Goal: Communication & Community: Answer question/provide support

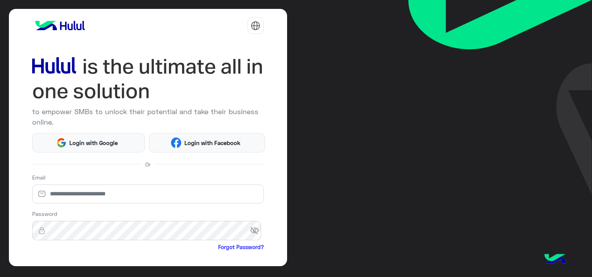
click at [66, 192] on html "to empower SMBs to unlock their potential and take their business online. Login…" at bounding box center [296, 138] width 592 height 277
click at [67, 192] on html "to empower SMBs to unlock their potential and take their business online. Login…" at bounding box center [296, 138] width 592 height 277
click at [113, 188] on html "to empower SMBs to unlock their potential and take their business online. Login…" at bounding box center [296, 138] width 592 height 277
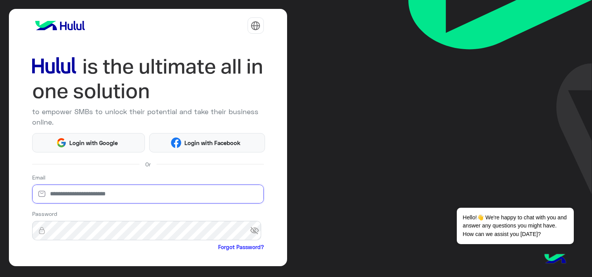
click at [70, 191] on input "email" at bounding box center [148, 194] width 232 height 19
paste input "**********"
type input "**********"
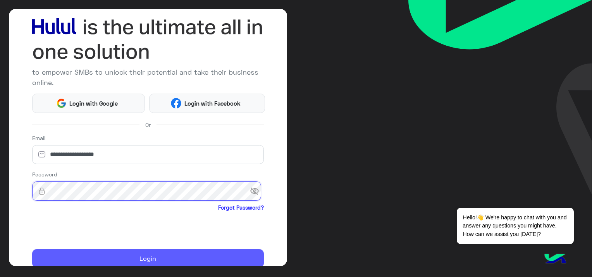
scroll to position [71, 0]
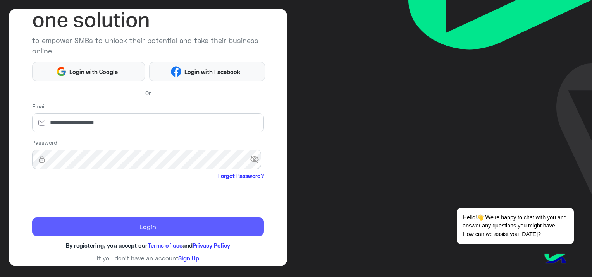
click at [149, 223] on button "Login" at bounding box center [148, 227] width 232 height 19
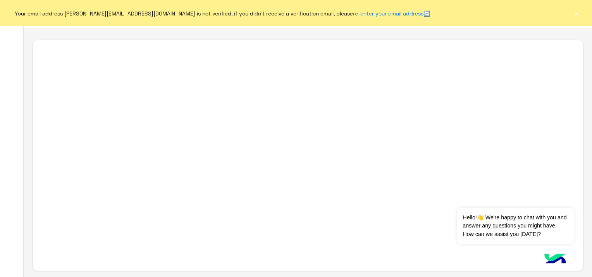
click at [577, 15] on button "×" at bounding box center [576, 13] width 8 height 8
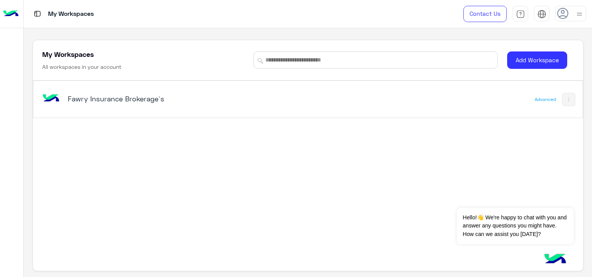
click at [115, 97] on h5 "Fawry Insurance Brokerage`s" at bounding box center [164, 98] width 192 height 9
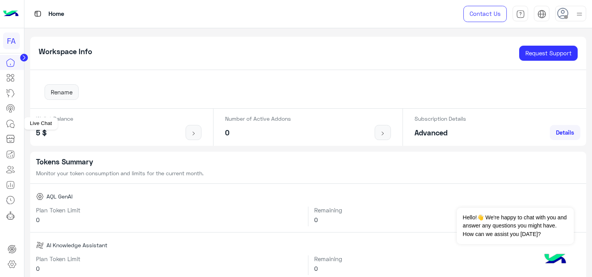
click at [12, 124] on icon at bounding box center [12, 126] width 4 height 4
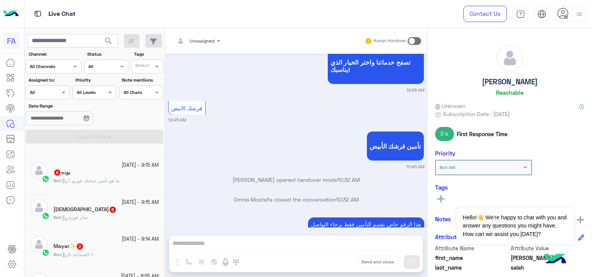
scroll to position [155, 0]
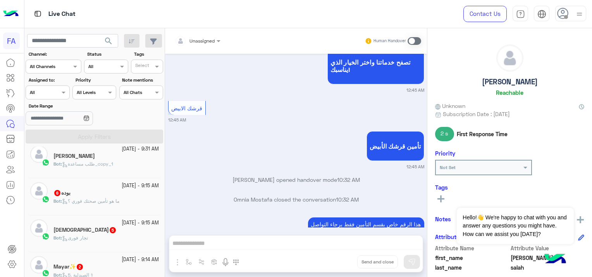
click at [115, 201] on span "ما هو تأمين صحتك فوري ؟" at bounding box center [90, 201] width 57 height 6
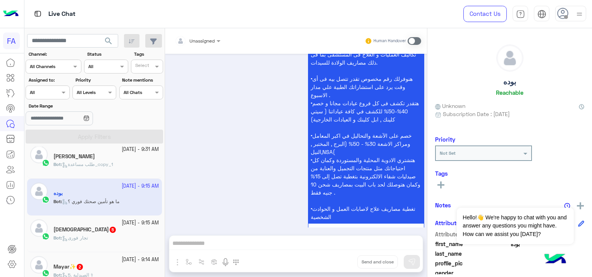
scroll to position [2644, 0]
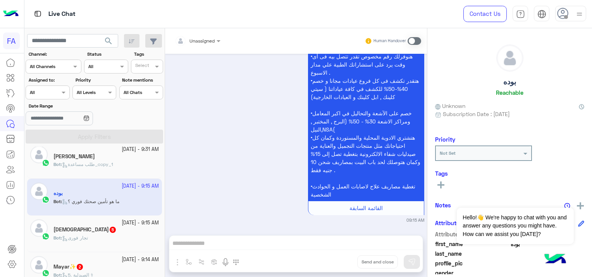
click at [93, 231] on h5 "abosalahmansor 5" at bounding box center [84, 230] width 63 height 7
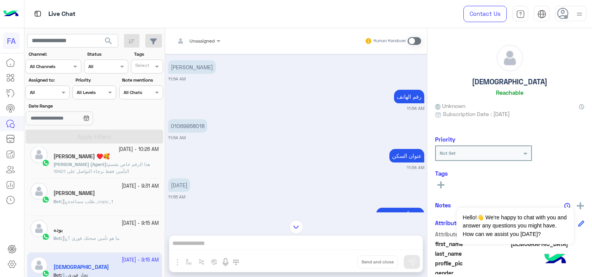
scroll to position [310, 0]
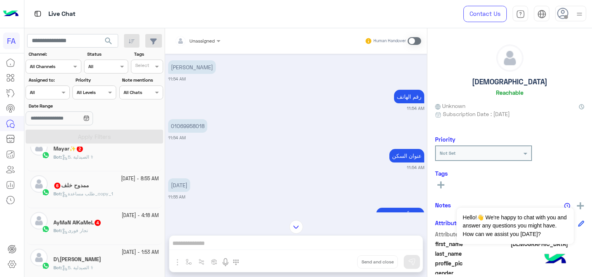
click at [98, 160] on div "Bot : 5. الصيدلية ⚕" at bounding box center [105, 161] width 105 height 14
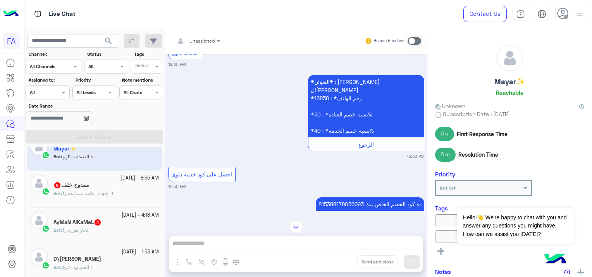
scroll to position [502, 0]
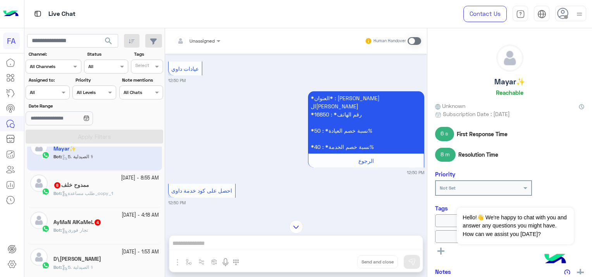
click at [108, 197] on div "Bot : طلب مساعدة_copy_1" at bounding box center [105, 197] width 105 height 14
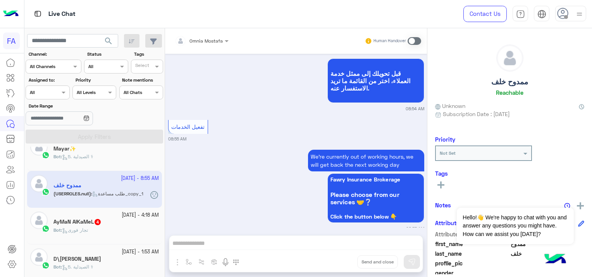
scroll to position [738, 0]
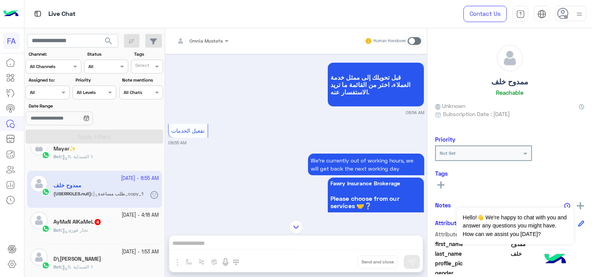
click at [124, 227] on div "Bot : تجار فورى" at bounding box center [105, 234] width 105 height 14
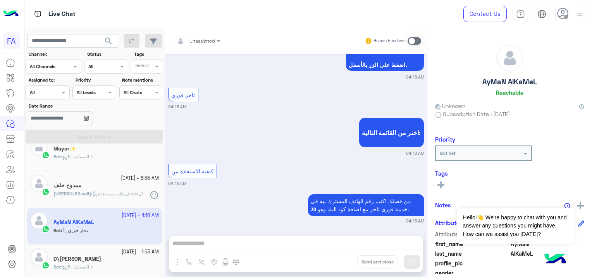
scroll to position [280, 0]
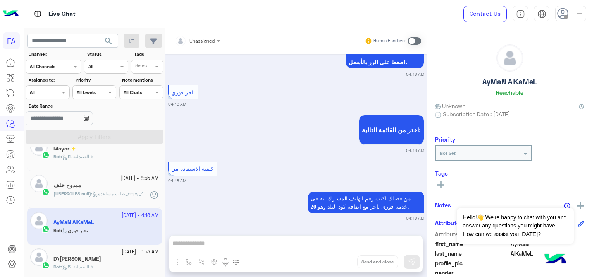
click at [50, 95] on div "Assigned on All" at bounding box center [42, 92] width 33 height 7
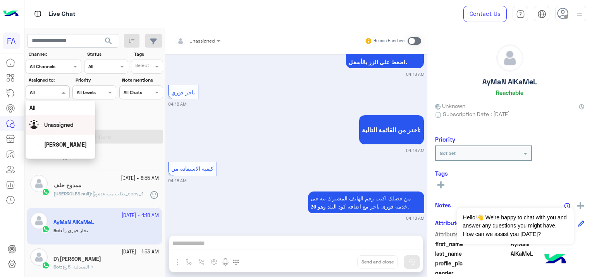
scroll to position [39, 0]
click at [57, 122] on div "[PERSON_NAME]" at bounding box center [65, 126] width 43 height 8
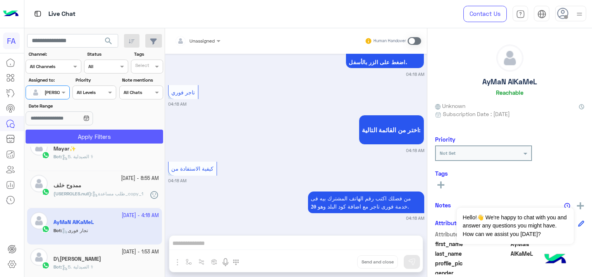
click at [101, 139] on button "Apply Filters" at bounding box center [94, 137] width 137 height 14
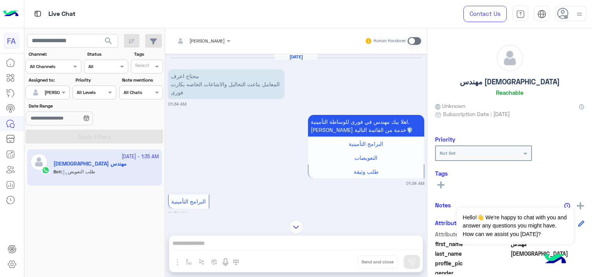
click at [412, 41] on span at bounding box center [414, 41] width 14 height 8
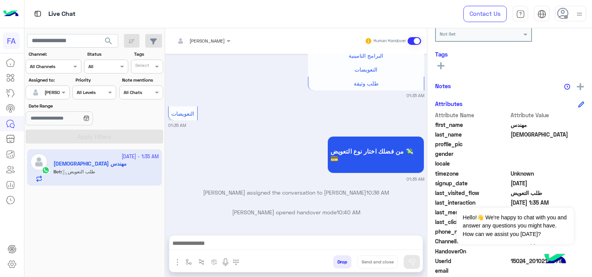
scroll to position [148, 0]
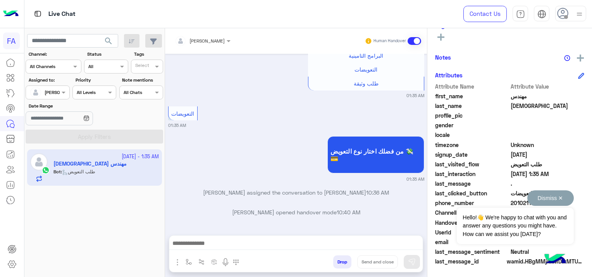
click at [561, 197] on button "Dismiss ✕" at bounding box center [550, 198] width 46 height 15
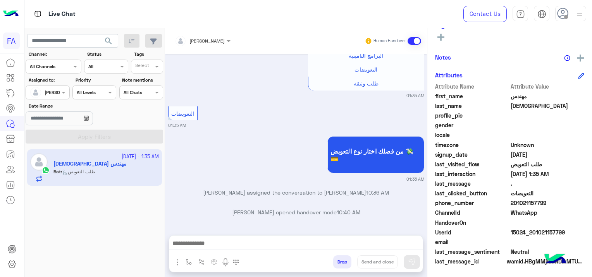
drag, startPoint x: 566, startPoint y: 232, endPoint x: 532, endPoint y: 235, distance: 34.2
click at [532, 235] on span "15024_201021157799" at bounding box center [547, 232] width 74 height 8
copy span "01021157799"
click at [247, 238] on div at bounding box center [295, 245] width 253 height 19
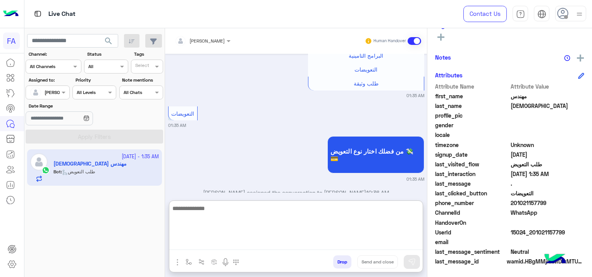
click at [228, 242] on textarea at bounding box center [295, 227] width 253 height 46
click at [218, 239] on textarea at bounding box center [295, 227] width 253 height 46
paste textarea "**********"
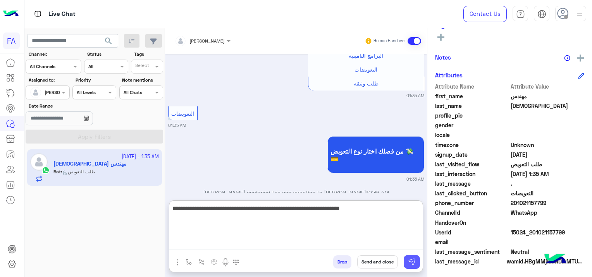
type textarea "**********"
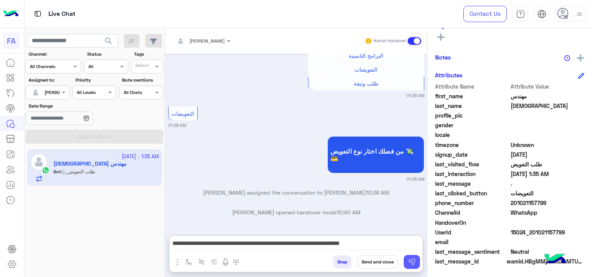
click at [413, 260] on img at bounding box center [412, 262] width 8 height 8
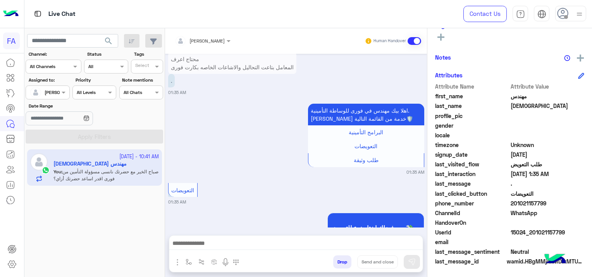
scroll to position [367, 0]
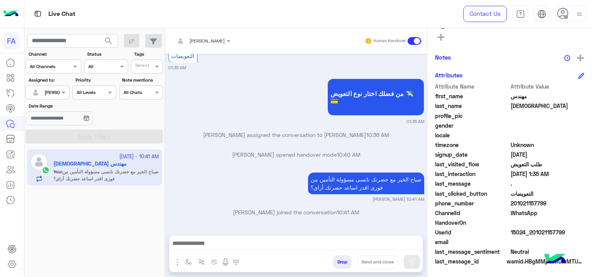
click at [191, 139] on div "Omnia Mostafa assigned the conversation to Sara Taha 10:36 AM" at bounding box center [296, 138] width 256 height 14
click at [111, 37] on span "search" at bounding box center [108, 40] width 9 height 9
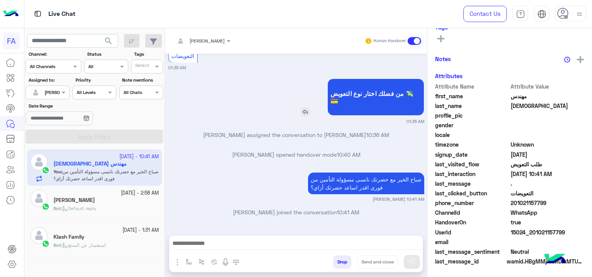
scroll to position [162, 0]
click at [110, 206] on div "Bot : Default reply" at bounding box center [105, 212] width 105 height 14
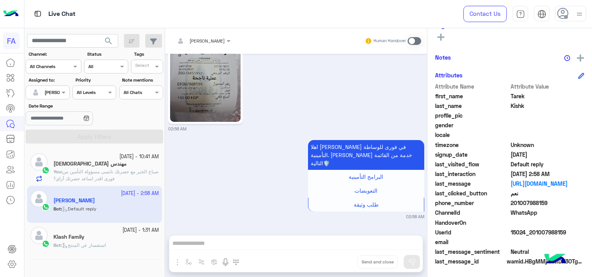
scroll to position [1010, 0]
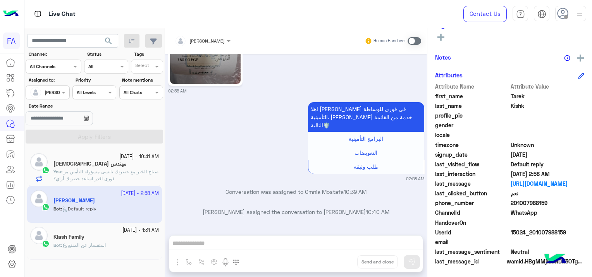
drag, startPoint x: 565, startPoint y: 232, endPoint x: 531, endPoint y: 237, distance: 34.8
click at [531, 237] on div "UserId 15024_201007988159" at bounding box center [509, 233] width 149 height 10
copy span "01007988159"
click at [412, 42] on span at bounding box center [414, 41] width 14 height 8
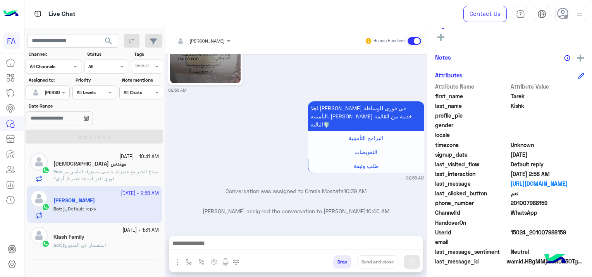
scroll to position [1030, 0]
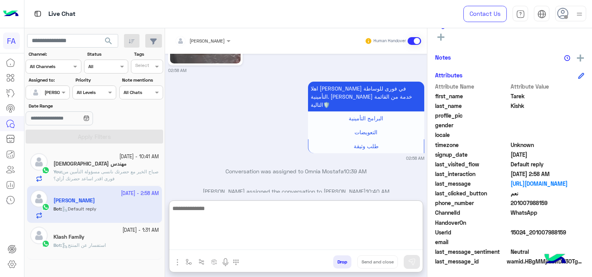
click at [285, 248] on textarea at bounding box center [295, 227] width 253 height 46
click at [201, 242] on textarea at bounding box center [295, 227] width 253 height 46
paste textarea "**********"
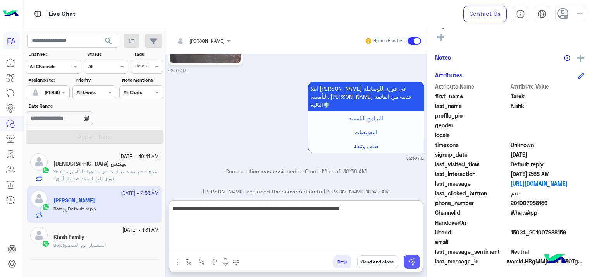
type textarea "**********"
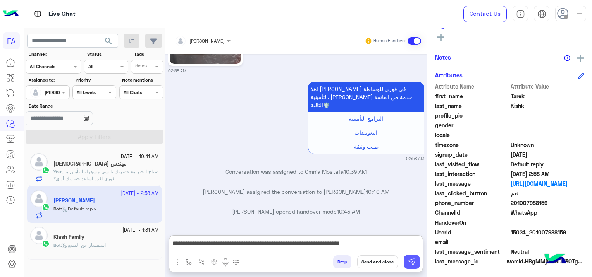
click at [415, 266] on img at bounding box center [412, 262] width 8 height 8
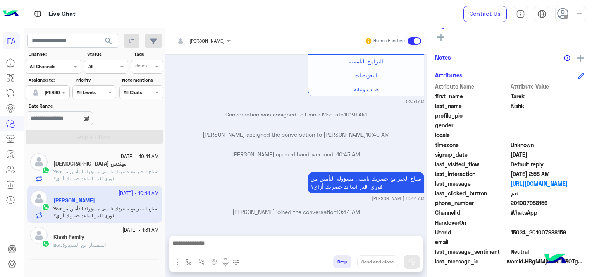
scroll to position [162, 0]
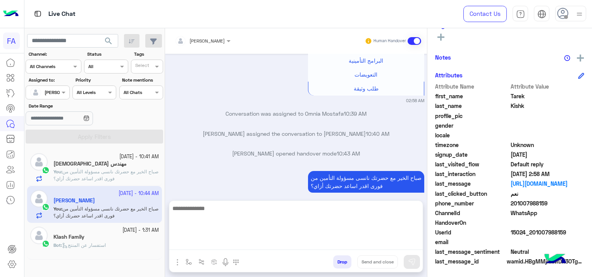
click at [188, 249] on textarea at bounding box center [295, 227] width 253 height 46
paste textarea "**********"
type textarea "**********"
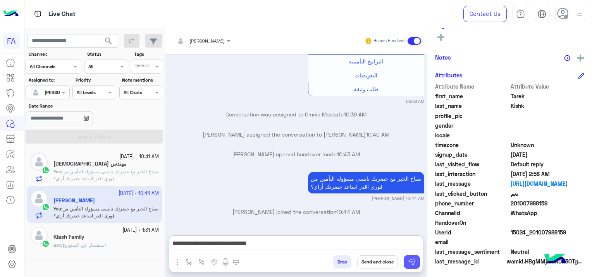
click at [414, 263] on img at bounding box center [412, 262] width 8 height 8
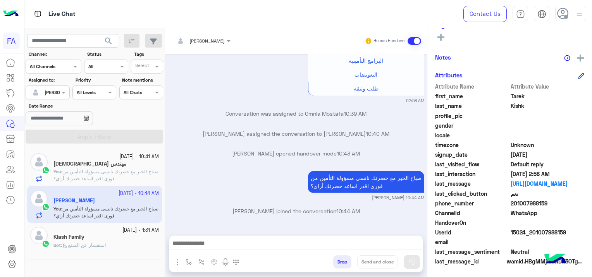
scroll to position [1118, 0]
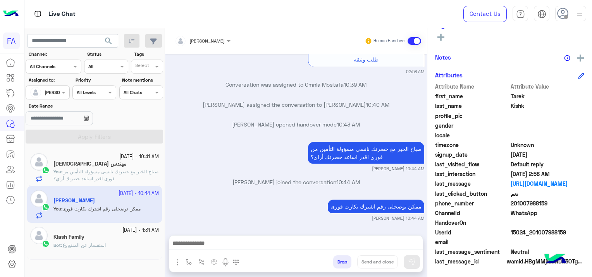
click at [99, 245] on span "استفسار عن المنتج" at bounding box center [84, 245] width 44 height 6
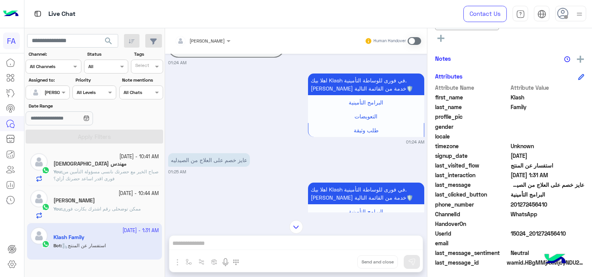
scroll to position [178, 0]
drag, startPoint x: 567, startPoint y: 232, endPoint x: 544, endPoint y: 232, distance: 23.6
click at [544, 232] on span "15024_201272456410" at bounding box center [547, 232] width 74 height 8
drag, startPoint x: 544, startPoint y: 232, endPoint x: 536, endPoint y: 239, distance: 9.9
click at [536, 239] on span at bounding box center [547, 242] width 74 height 8
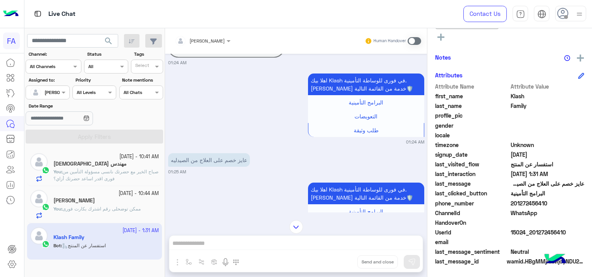
drag, startPoint x: 567, startPoint y: 230, endPoint x: 547, endPoint y: 242, distance: 23.4
click at [547, 242] on div "Attribute Name Attribute Value first_name Klash last_name Family profile_pic ge…" at bounding box center [509, 174] width 149 height 185
click at [547, 242] on span at bounding box center [547, 242] width 74 height 8
click at [568, 238] on span at bounding box center [547, 242] width 74 height 8
drag, startPoint x: 564, startPoint y: 230, endPoint x: 531, endPoint y: 236, distance: 33.5
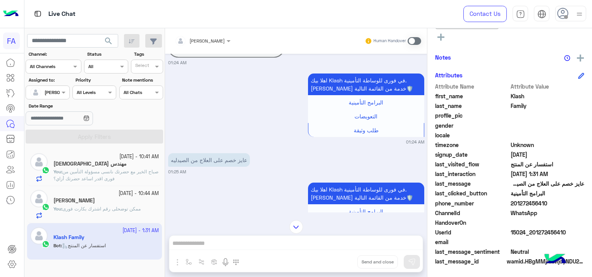
click at [531, 236] on div "UserId 15024_201272456410" at bounding box center [509, 233] width 149 height 10
copy span "01272456410"
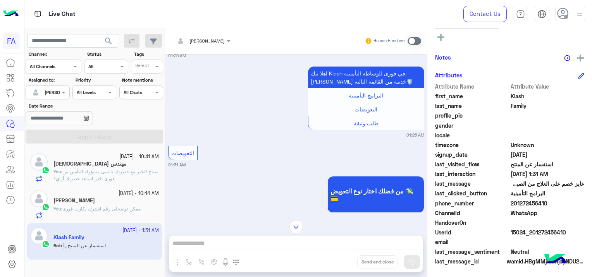
scroll to position [1600, 0]
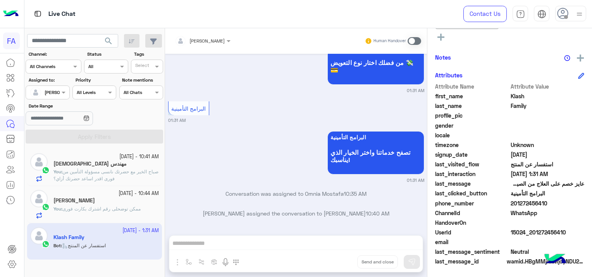
click at [106, 171] on span "صباح الخير مع حضرتك نانسى مسؤولة التأمين من فورى اقدر اساعد حضرتك أزاي؟" at bounding box center [105, 175] width 105 height 13
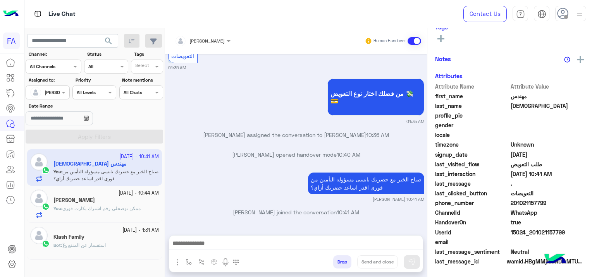
scroll to position [162, 0]
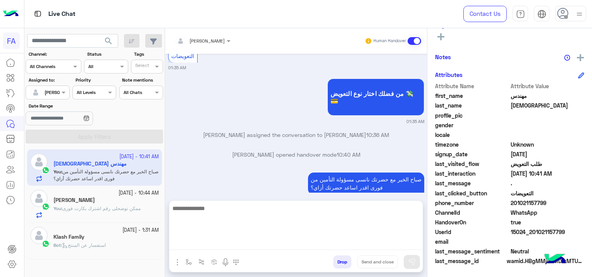
click at [203, 241] on textarea at bounding box center [295, 227] width 253 height 46
paste textarea "**********"
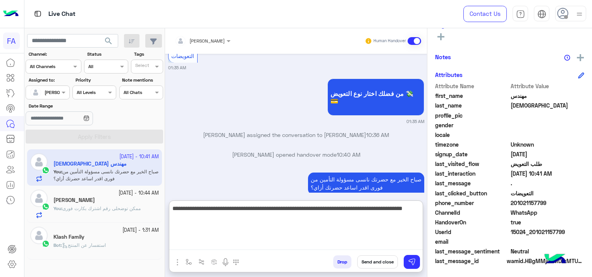
scroll to position [402, 0]
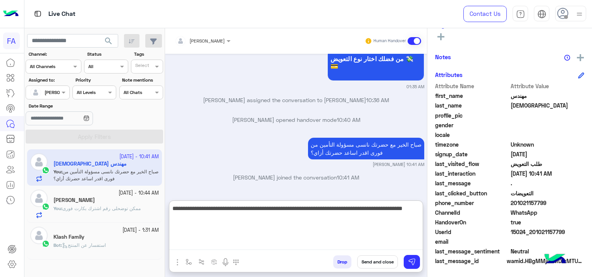
type textarea "**********"
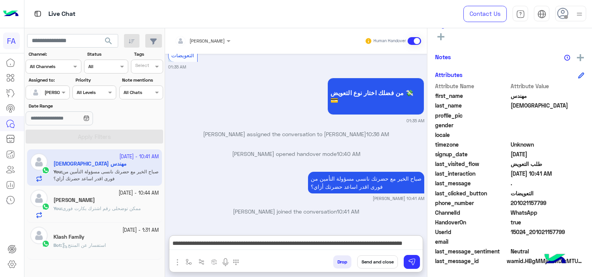
click at [372, 261] on button "Send and close" at bounding box center [377, 262] width 41 height 13
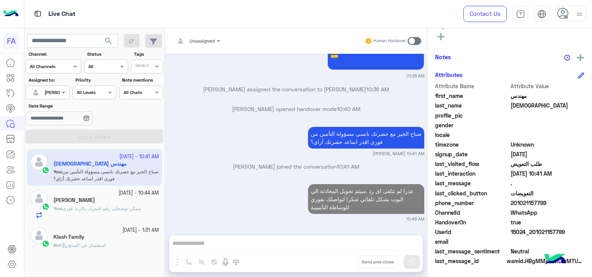
scroll to position [432, 0]
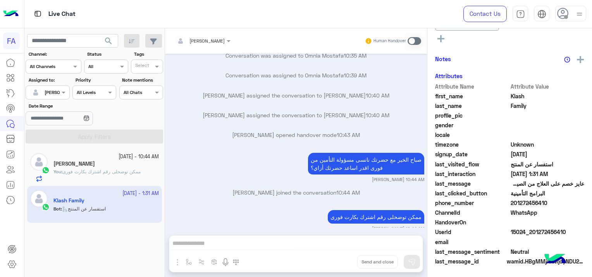
scroll to position [178, 0]
click at [228, 241] on div "Sara Taha Human Handover Oct 4, 2025 التعويضات 04:11 AM من فضلك اختار نوع التعو…" at bounding box center [296, 154] width 262 height 252
click at [203, 239] on div "Sara Taha Human Handover Oct 4, 2025 التعويضات 04:11 AM من فضلك اختار نوع التعو…" at bounding box center [296, 154] width 262 height 252
click at [214, 242] on div "Sara Taha Human Handover Oct 4, 2025 التعويضات 04:11 AM من فضلك اختار نوع التعو…" at bounding box center [296, 154] width 262 height 252
click at [408, 42] on span at bounding box center [414, 41] width 14 height 8
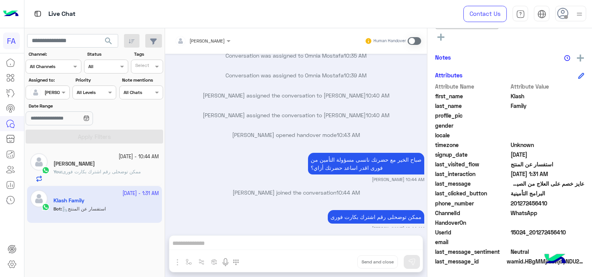
scroll to position [1716, 0]
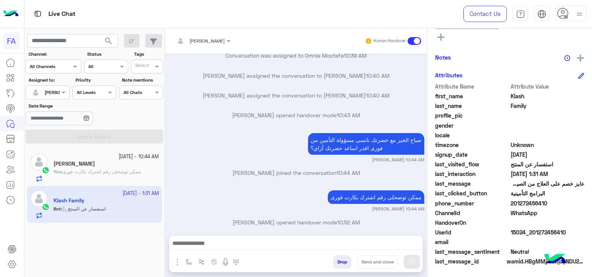
click at [255, 238] on div at bounding box center [295, 245] width 253 height 19
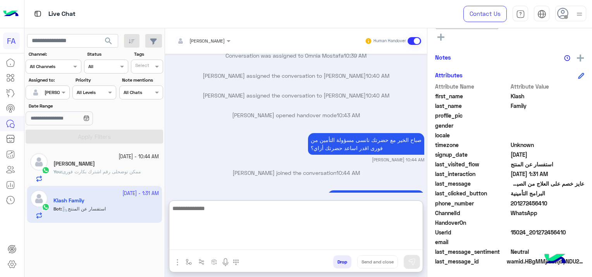
click at [224, 246] on textarea at bounding box center [295, 227] width 253 height 46
click at [215, 243] on textarea at bounding box center [295, 227] width 253 height 46
paste textarea "**********"
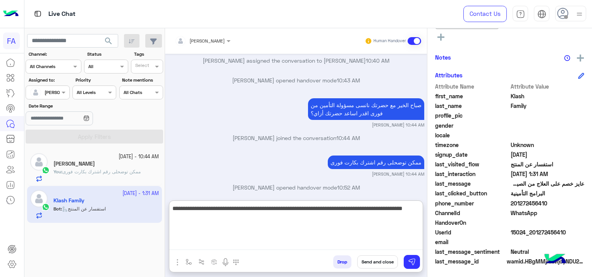
scroll to position [1750, 0]
type textarea "**********"
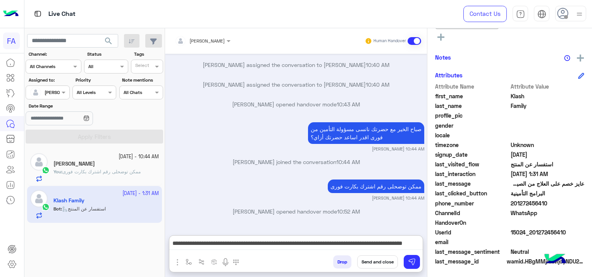
click at [379, 259] on button "Send and close" at bounding box center [377, 262] width 41 height 13
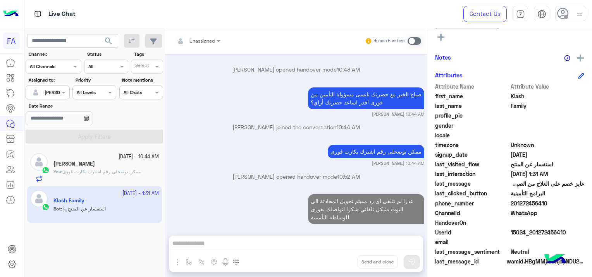
scroll to position [1781, 0]
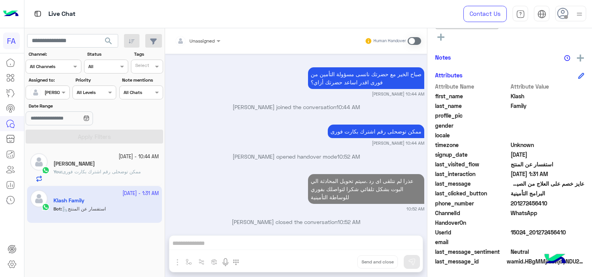
click at [115, 170] on span "ممكن توضحلى رقم اشترك بكارت فورى" at bounding box center [101, 172] width 78 height 6
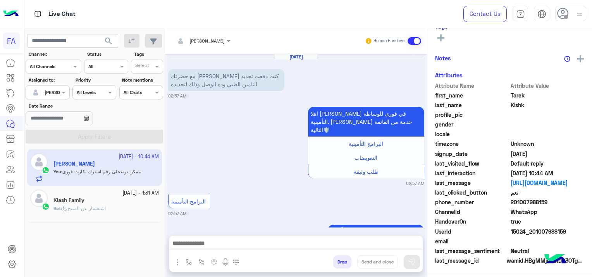
scroll to position [768, 0]
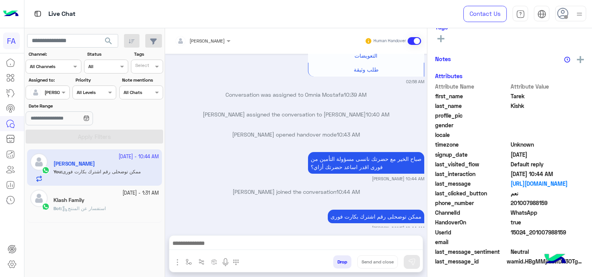
click at [117, 204] on div "Klash Family" at bounding box center [105, 201] width 105 height 8
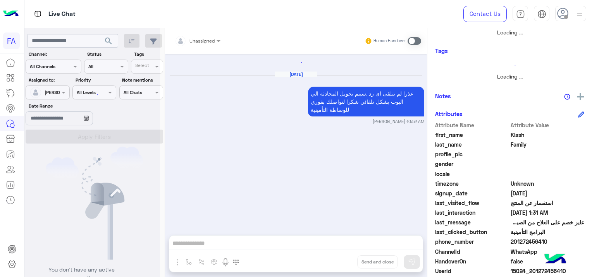
scroll to position [178, 0]
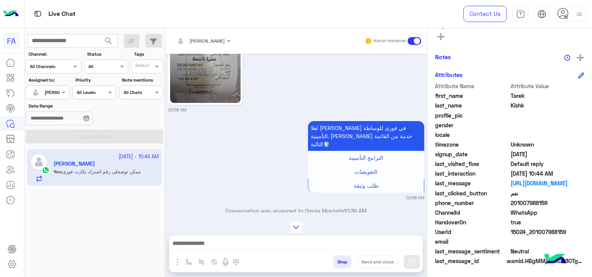
scroll to position [768, 0]
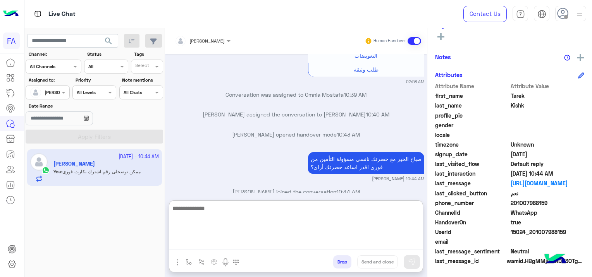
click at [198, 242] on textarea at bounding box center [295, 227] width 253 height 46
paste textarea "**********"
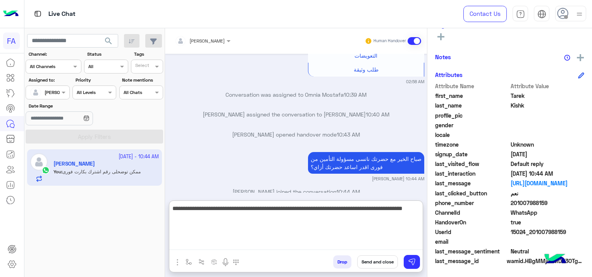
type textarea "**********"
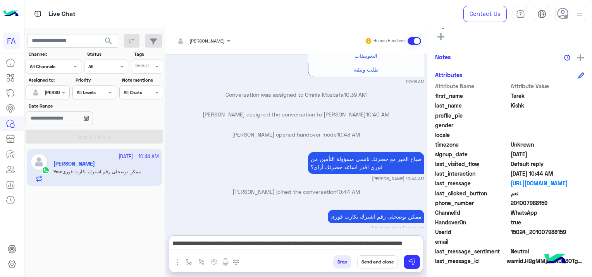
click at [377, 264] on button "Send and close" at bounding box center [377, 262] width 41 height 13
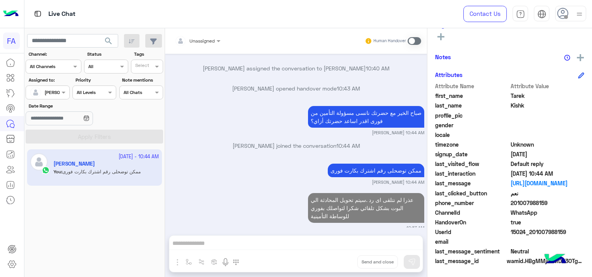
scroll to position [835, 0]
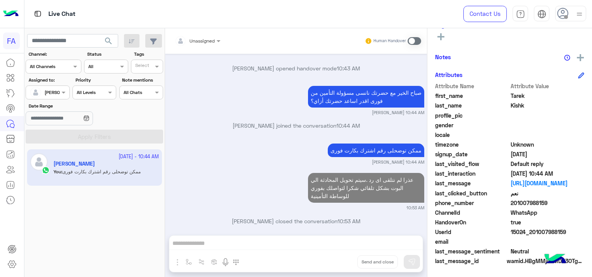
click at [57, 89] on div at bounding box center [47, 91] width 43 height 7
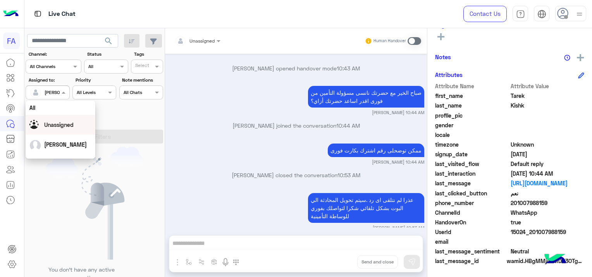
click at [69, 127] on span "Unassigned" at bounding box center [58, 125] width 29 height 7
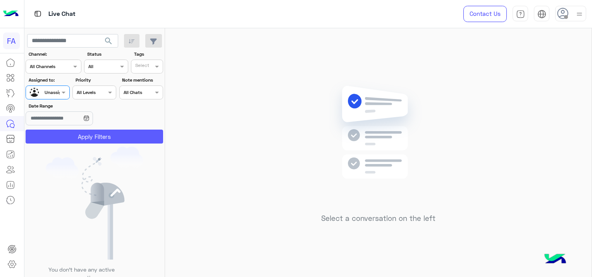
click at [104, 136] on button "Apply Filters" at bounding box center [94, 137] width 137 height 14
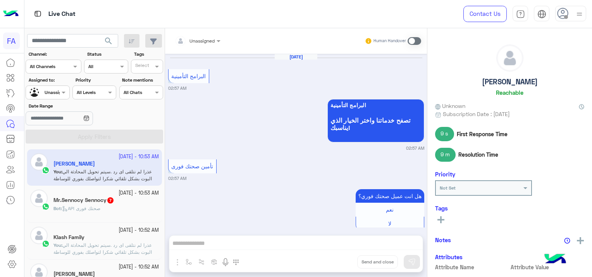
scroll to position [717, 0]
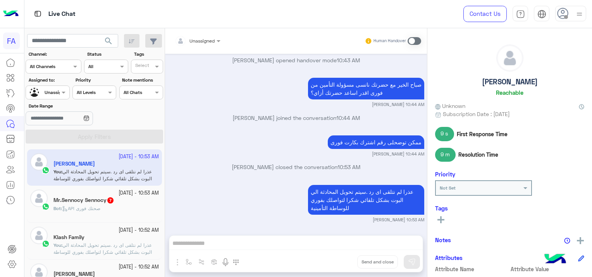
click at [107, 241] on div "Klash Family" at bounding box center [105, 238] width 105 height 8
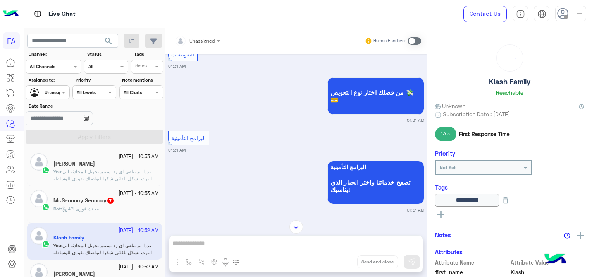
scroll to position [738, 0]
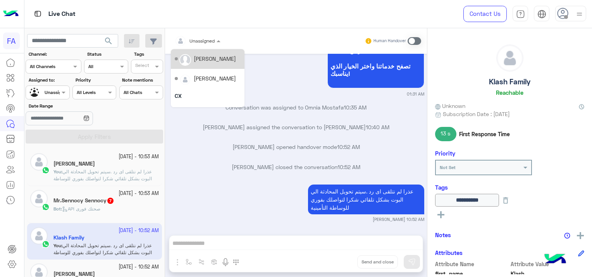
click at [210, 39] on div at bounding box center [197, 39] width 53 height 7
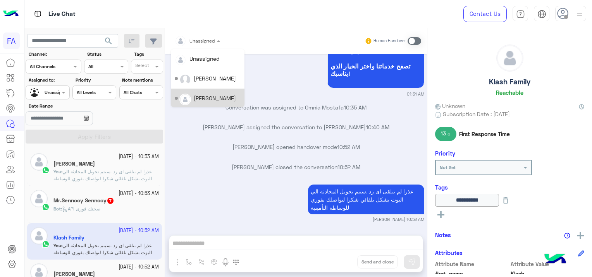
click at [203, 98] on div "[PERSON_NAME]" at bounding box center [215, 98] width 42 height 8
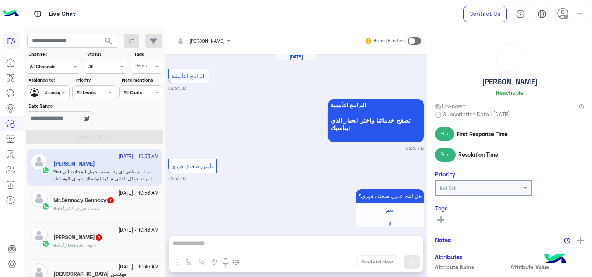
scroll to position [717, 0]
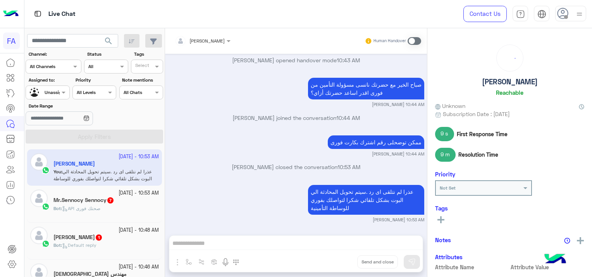
click at [120, 207] on div "Bot : API صحتك فورى" at bounding box center [105, 212] width 105 height 14
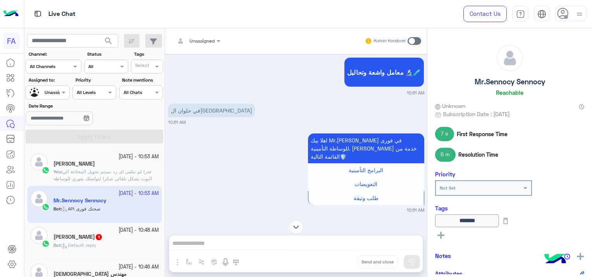
scroll to position [386, 0]
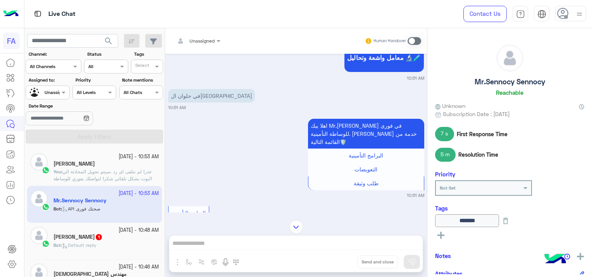
click at [206, 40] on div at bounding box center [197, 39] width 53 height 7
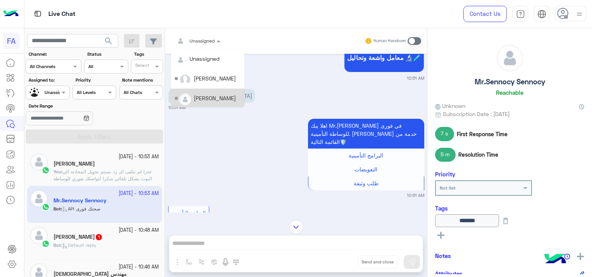
click at [218, 97] on div "[PERSON_NAME]" at bounding box center [215, 98] width 42 height 8
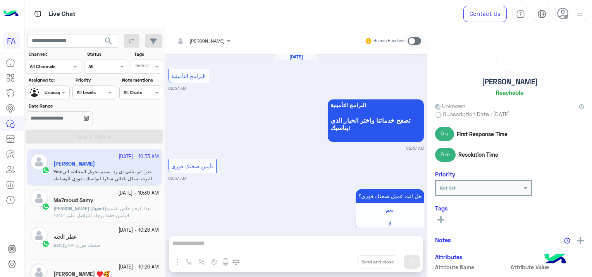
scroll to position [717, 0]
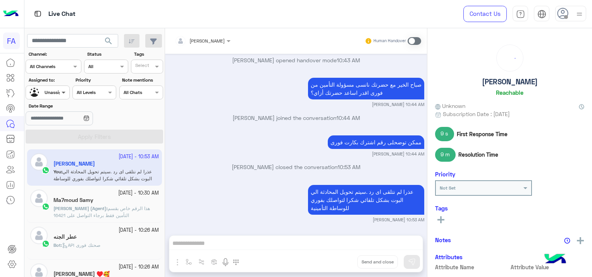
click at [60, 92] on span at bounding box center [65, 92] width 10 height 8
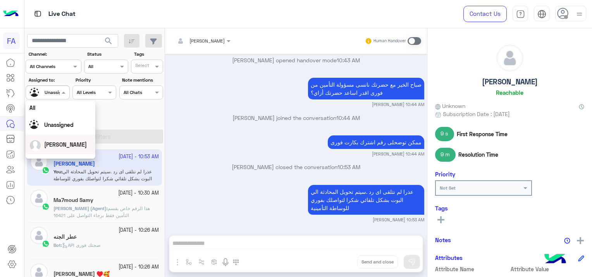
scroll to position [39, 0]
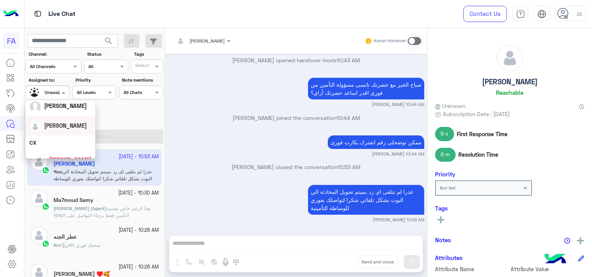
click at [68, 128] on span "[PERSON_NAME]" at bounding box center [65, 125] width 43 height 7
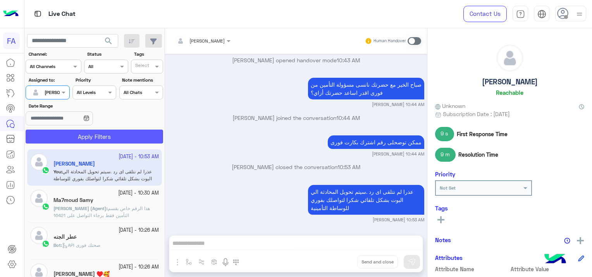
click at [96, 136] on button "Apply Filters" at bounding box center [94, 137] width 137 height 14
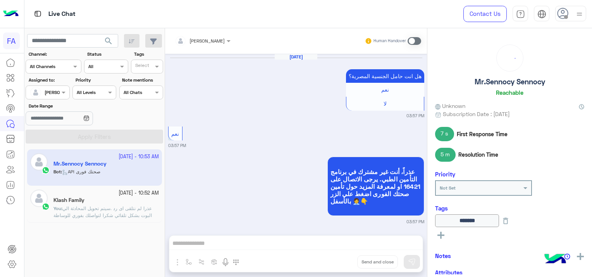
scroll to position [802, 0]
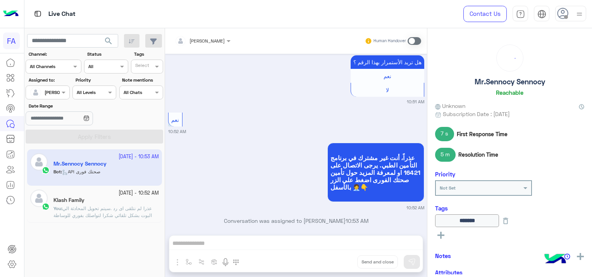
click at [84, 211] on p "You : عذرا لم نتلقى اى رد .سيتم تحويل المحادثة الي البوت بشكل تلقائي شكرا لتواص…" at bounding box center [105, 215] width 105 height 21
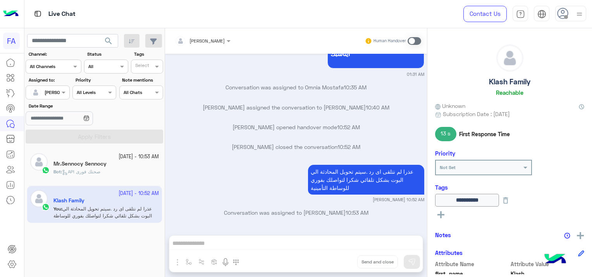
click at [414, 39] on span at bounding box center [414, 41] width 14 height 8
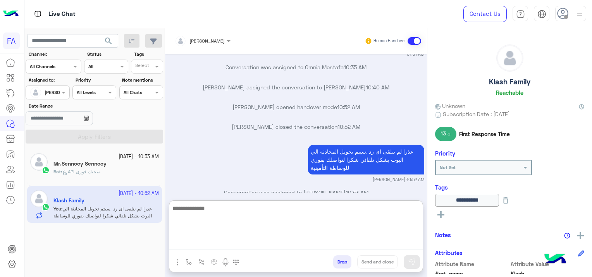
drag, startPoint x: 218, startPoint y: 244, endPoint x: 222, endPoint y: 246, distance: 4.1
click at [218, 243] on textarea at bounding box center [295, 227] width 253 height 46
click at [219, 243] on textarea at bounding box center [295, 227] width 253 height 46
paste textarea "**********"
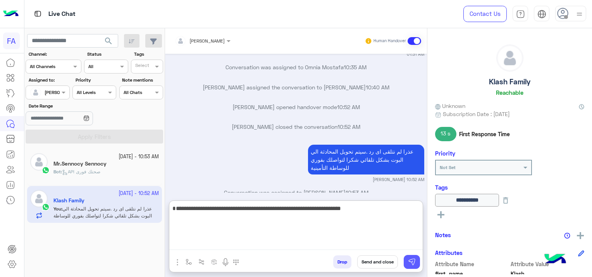
type textarea "**********"
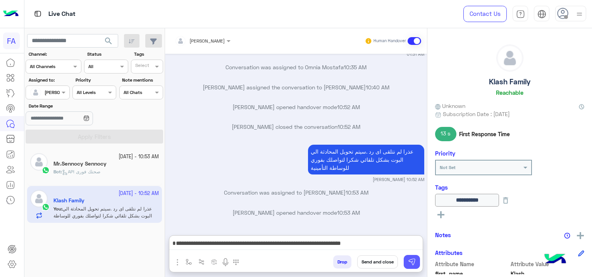
click at [409, 260] on img at bounding box center [412, 262] width 8 height 8
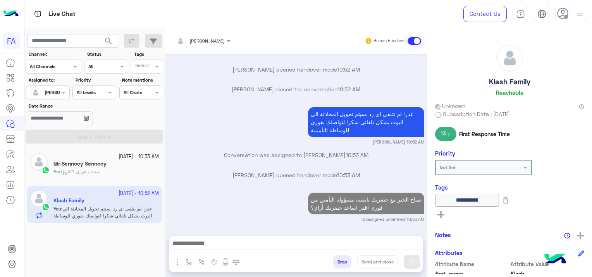
click at [117, 161] on div "Mr.Sennocy Sennocy" at bounding box center [105, 165] width 105 height 8
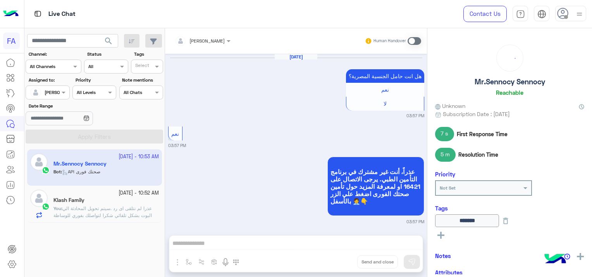
scroll to position [802, 0]
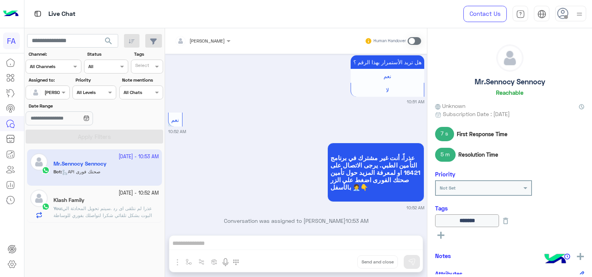
click at [125, 212] on p "You : عذرا لم نتلقى اى رد .سيتم تحويل المحادثة الي البوت بشكل تلقائي شكرا لتواص…" at bounding box center [105, 215] width 105 height 21
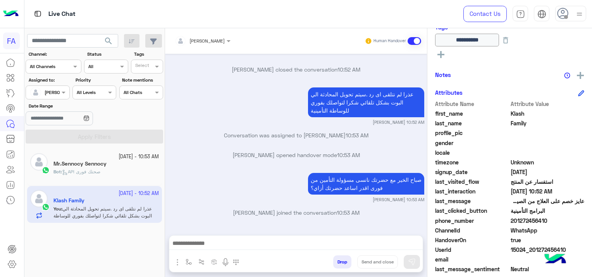
scroll to position [178, 0]
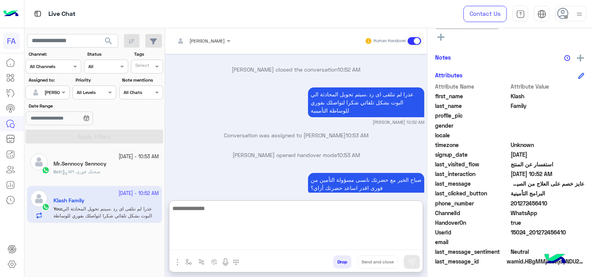
click at [316, 241] on textarea at bounding box center [295, 227] width 253 height 46
click at [182, 242] on textarea at bounding box center [295, 227] width 253 height 46
paste textarea "**********"
type textarea "**********"
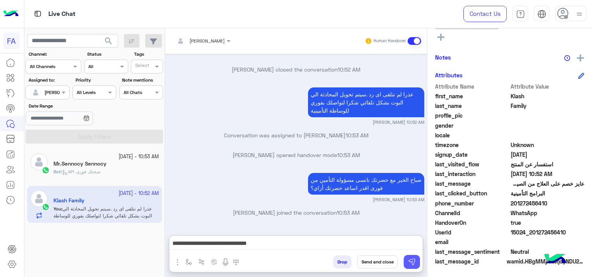
click at [416, 263] on button at bounding box center [412, 262] width 16 height 14
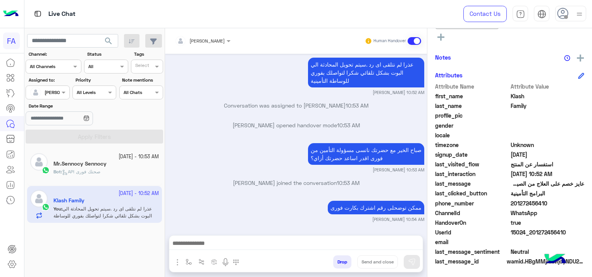
click at [106, 161] on h5 "Mr.Sennocy Sennocy" at bounding box center [79, 164] width 53 height 7
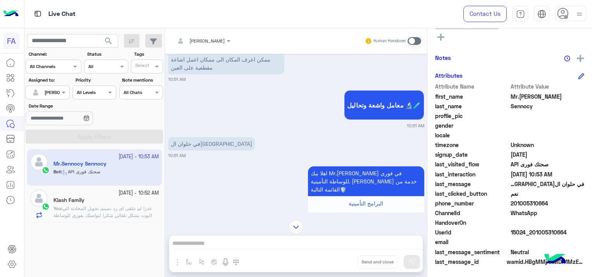
scroll to position [298, 0]
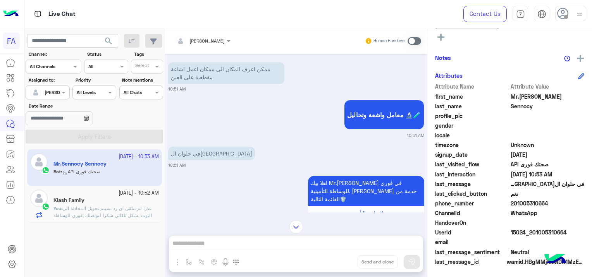
drag, startPoint x: 567, startPoint y: 230, endPoint x: 531, endPoint y: 236, distance: 36.5
click at [531, 236] on div "UserId 15024_201005310664" at bounding box center [509, 233] width 149 height 10
copy span "01005310664"
click at [410, 40] on span at bounding box center [414, 41] width 14 height 8
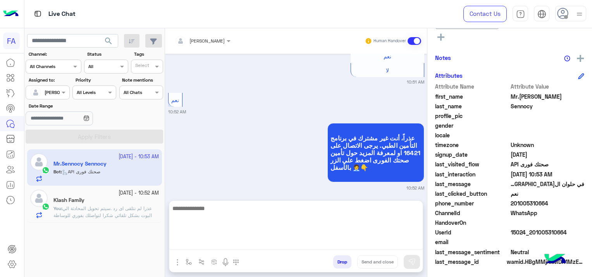
click at [239, 242] on textarea at bounding box center [295, 227] width 253 height 46
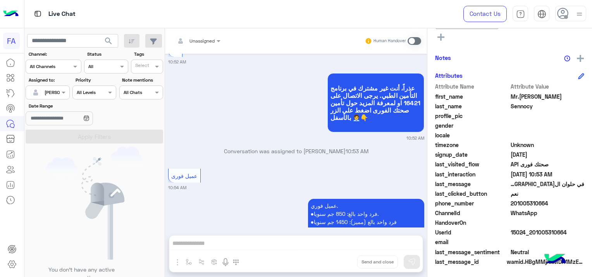
scroll to position [956, 0]
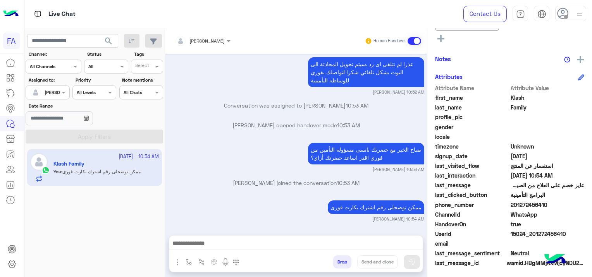
scroll to position [178, 0]
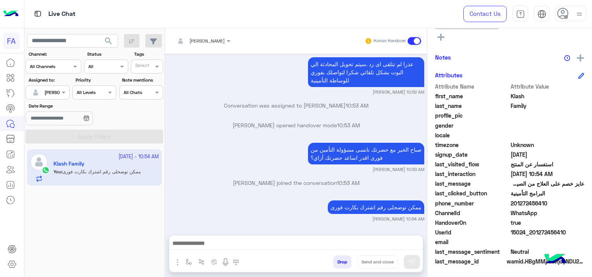
click at [192, 212] on div "ممكن توضحلى رقم اشترك بكارت فورى Sara Taha 10:54 AM" at bounding box center [296, 211] width 256 height 24
click at [110, 37] on span "search" at bounding box center [108, 40] width 9 height 9
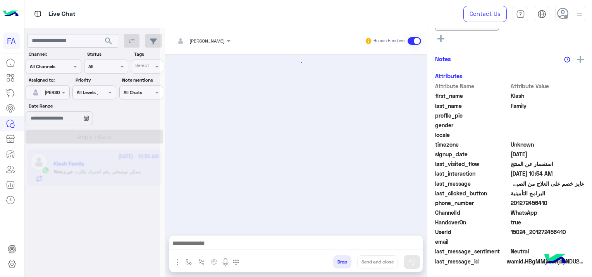
scroll to position [651, 0]
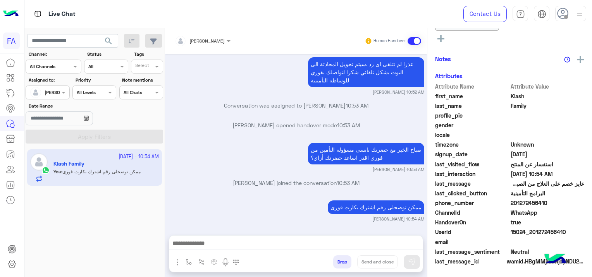
click at [110, 37] on span "search" at bounding box center [108, 40] width 9 height 9
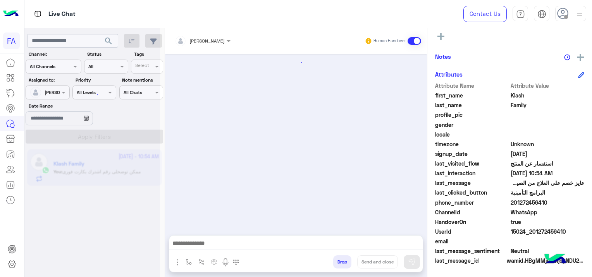
scroll to position [178, 0]
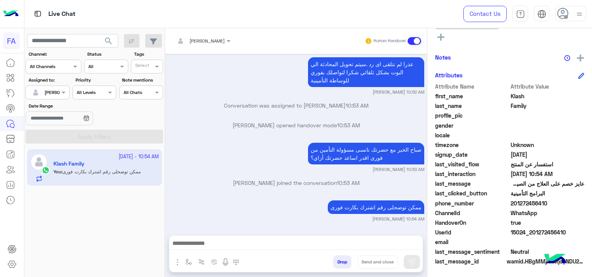
click at [53, 92] on div at bounding box center [47, 91] width 43 height 7
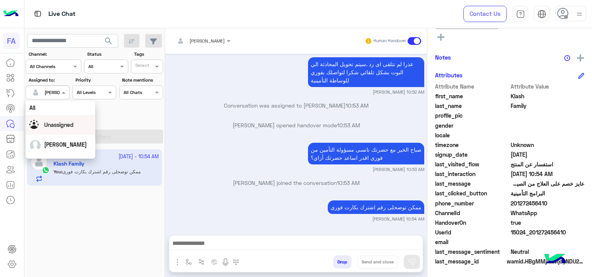
click at [65, 124] on span "Unassigned" at bounding box center [58, 125] width 29 height 7
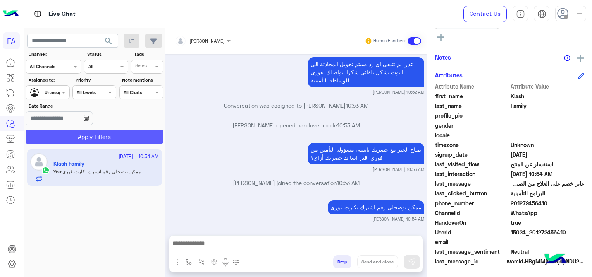
click at [81, 136] on button "Apply Filters" at bounding box center [94, 137] width 137 height 14
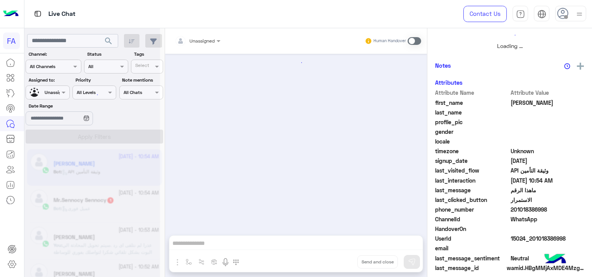
scroll to position [184, 0]
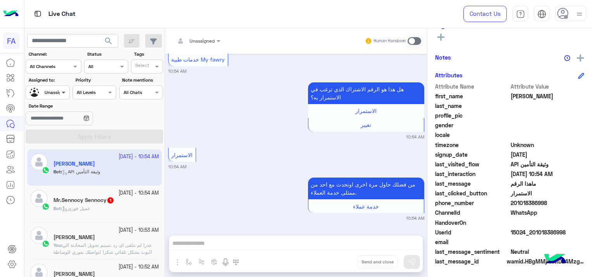
click at [60, 91] on span at bounding box center [65, 92] width 10 height 8
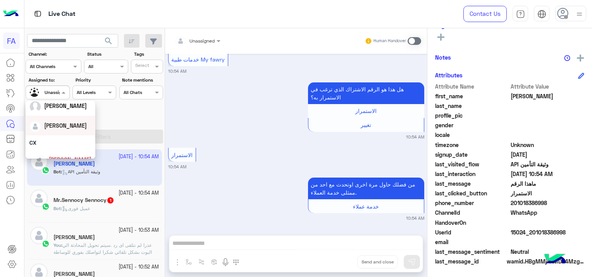
click at [68, 125] on span "[PERSON_NAME]" at bounding box center [65, 125] width 43 height 7
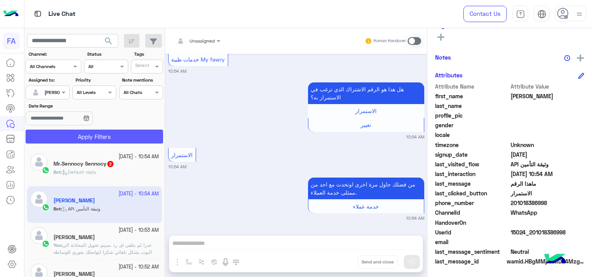
click at [91, 134] on button "Apply Filters" at bounding box center [94, 137] width 137 height 14
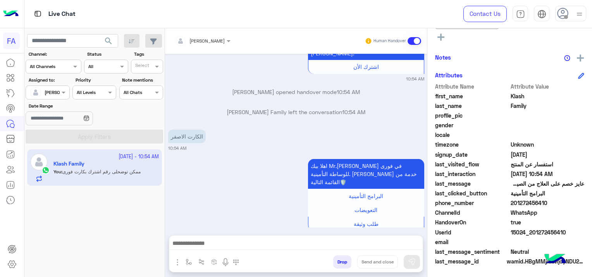
click at [115, 29] on app-inbox-users-filters "search Channel: Channel All Channels Status Channel All Tags Select Assigned to…" at bounding box center [94, 87] width 141 height 118
click at [111, 39] on span "search" at bounding box center [108, 40] width 9 height 9
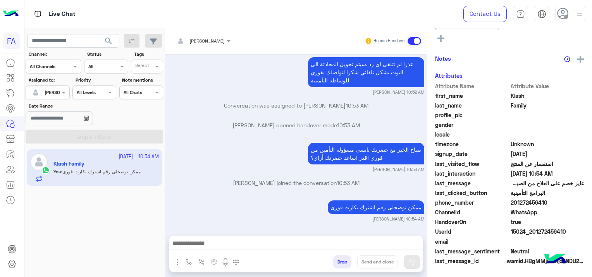
click at [107, 38] on span "search" at bounding box center [108, 40] width 9 height 9
click at [106, 38] on span "search" at bounding box center [108, 40] width 9 height 9
click at [61, 89] on span at bounding box center [65, 92] width 10 height 8
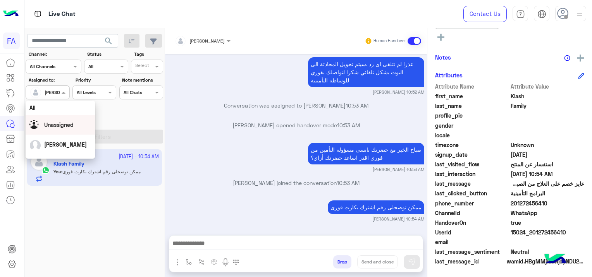
drag, startPoint x: 68, startPoint y: 127, endPoint x: 76, endPoint y: 129, distance: 7.6
click at [72, 127] on span "Unassigned" at bounding box center [58, 125] width 29 height 7
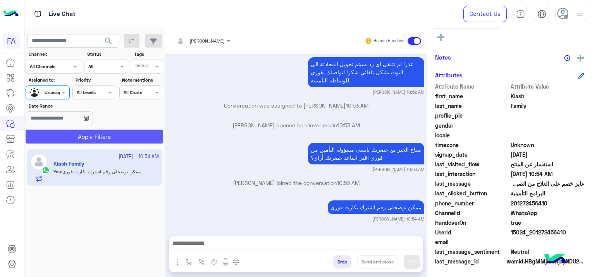
click at [108, 132] on button "Apply Filters" at bounding box center [94, 137] width 137 height 14
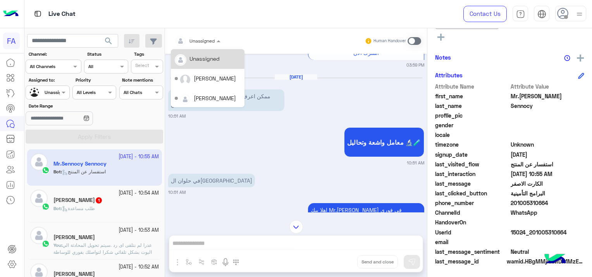
click at [201, 46] on div "Unassigned" at bounding box center [195, 40] width 40 height 15
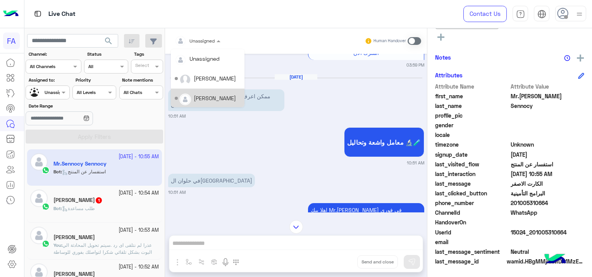
click at [215, 94] on div "[PERSON_NAME]" at bounding box center [215, 98] width 42 height 8
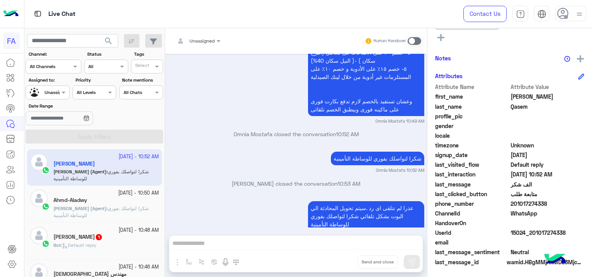
click at [120, 213] on p "Omnia Mostafa (Agent) : شكرا لتواصلك بفوري للوساطة التأمينية" at bounding box center [105, 212] width 105 height 14
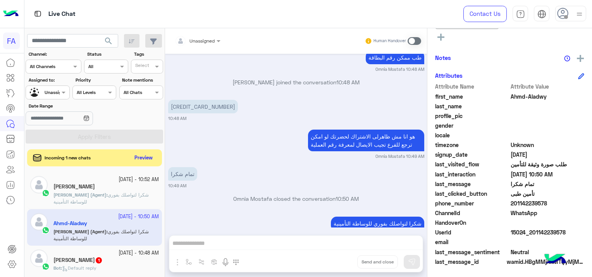
click at [101, 261] on div "ahmed salah 1" at bounding box center [105, 261] width 105 height 8
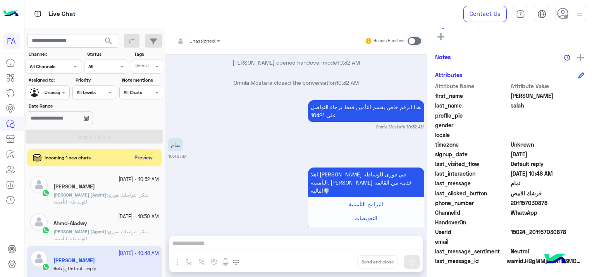
click at [55, 92] on div at bounding box center [47, 91] width 43 height 7
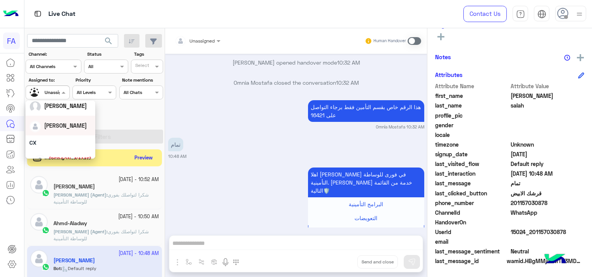
click at [72, 131] on div "[PERSON_NAME]" at bounding box center [60, 126] width 62 height 14
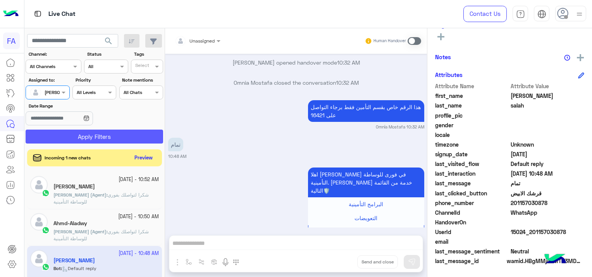
click at [118, 132] on button "Apply Filters" at bounding box center [94, 137] width 137 height 14
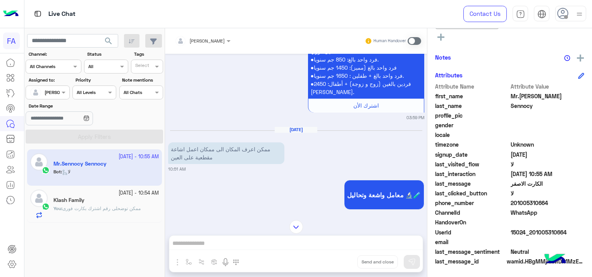
click at [206, 242] on div "Sara Taha Human Handover Aug 5, 2025 البرامج التأمينية 03:57 PM البرامج التأمين…" at bounding box center [296, 154] width 262 height 252
click at [410, 41] on span at bounding box center [414, 41] width 14 height 8
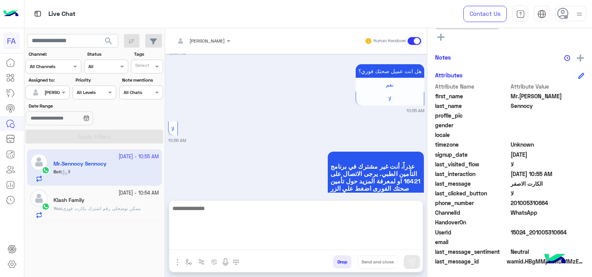
click at [280, 249] on textarea at bounding box center [295, 227] width 253 height 46
click at [213, 244] on textarea at bounding box center [295, 227] width 253 height 46
paste textarea "**********"
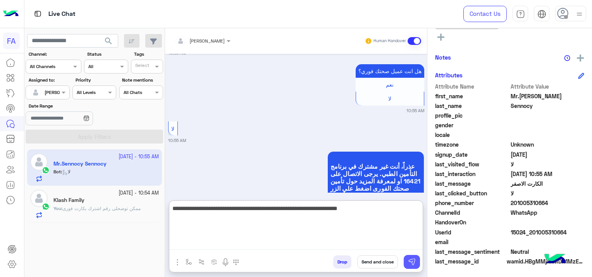
type textarea "**********"
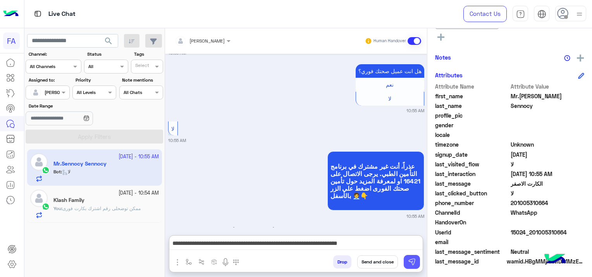
click at [412, 259] on img at bounding box center [412, 262] width 8 height 8
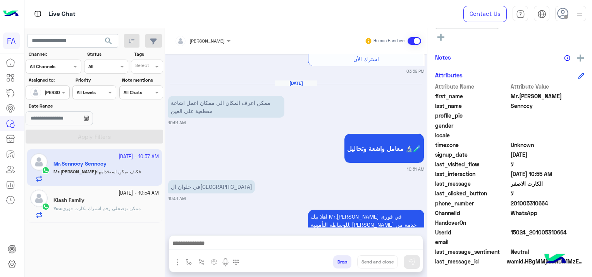
scroll to position [1836, 0]
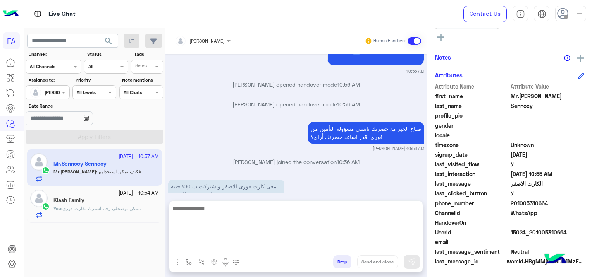
click at [245, 240] on textarea at bounding box center [295, 227] width 253 height 46
paste textarea "**********"
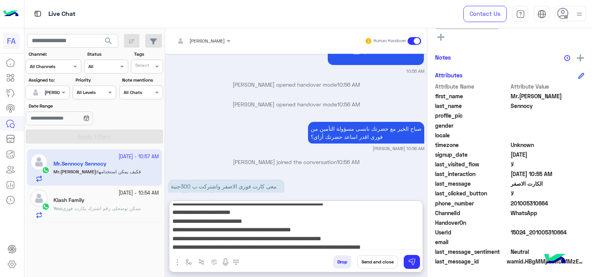
scroll to position [0, 0]
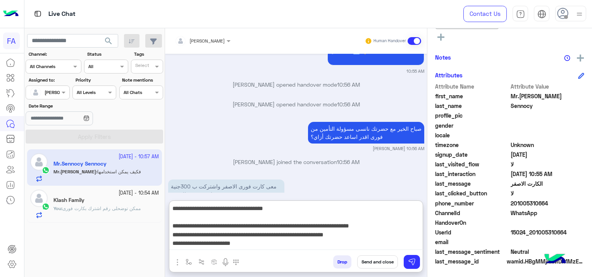
type textarea "**********"
click at [410, 262] on img at bounding box center [412, 262] width 8 height 8
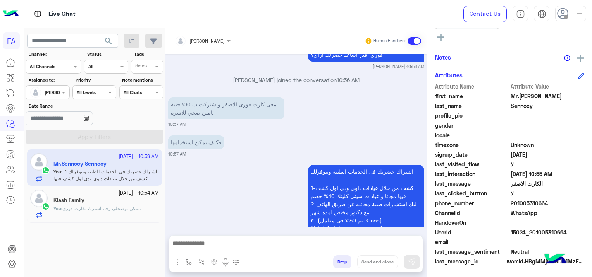
scroll to position [1995, 0]
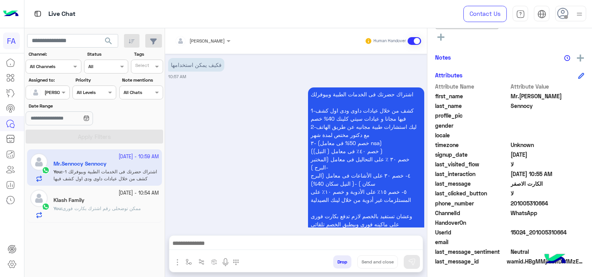
drag, startPoint x: 564, startPoint y: 230, endPoint x: 532, endPoint y: 232, distance: 32.6
click at [532, 232] on span "15024_201005310664" at bounding box center [547, 232] width 74 height 8
copy span "01005310664"
click at [104, 206] on span "ممكن توضحلى رقم اشترك بكارت فورى" at bounding box center [101, 209] width 78 height 6
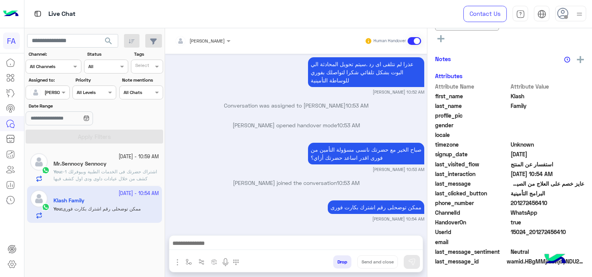
scroll to position [178, 0]
click at [96, 172] on span "اشتراك حضرتك فى الخدمات الطبية وبيوفرلك 1-كشف من خلال عيادات داوى ودى اول كشف ف…" at bounding box center [104, 210] width 103 height 82
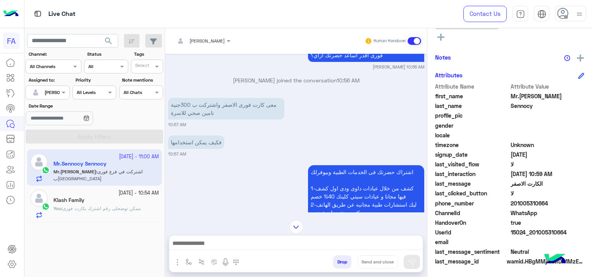
scroll to position [759, 0]
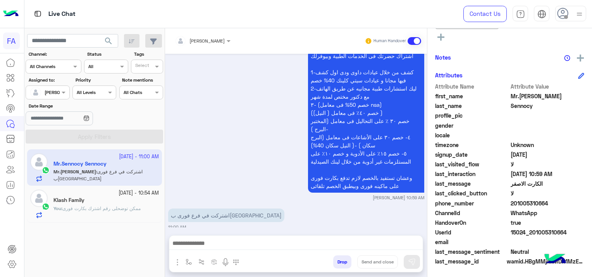
click at [297, 249] on textarea at bounding box center [296, 245] width 254 height 12
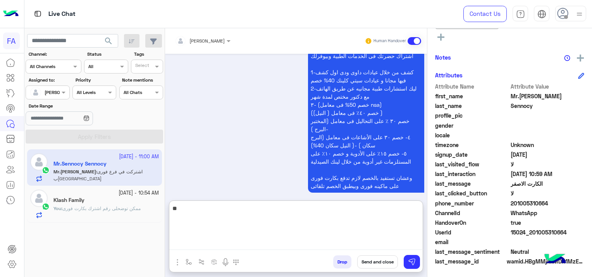
type textarea "*"
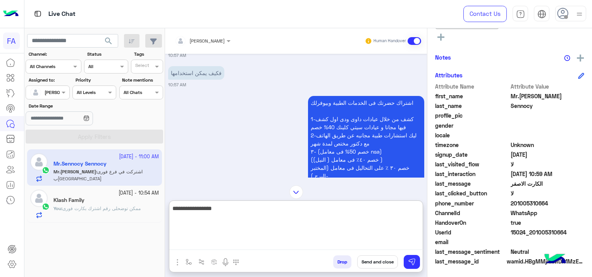
scroll to position [721, 0]
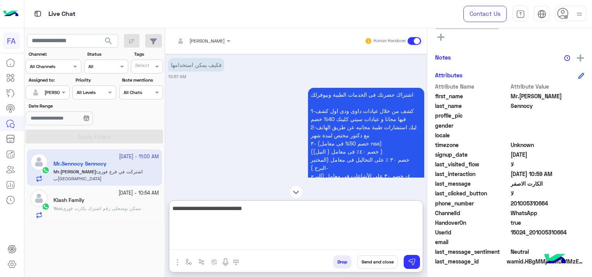
click at [376, 214] on textarea "**********" at bounding box center [296, 227] width 254 height 46
click at [316, 210] on textarea "**********" at bounding box center [296, 227] width 254 height 46
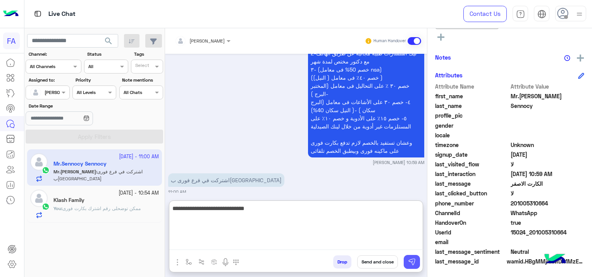
type textarea "**********"
click at [410, 258] on button at bounding box center [412, 262] width 16 height 14
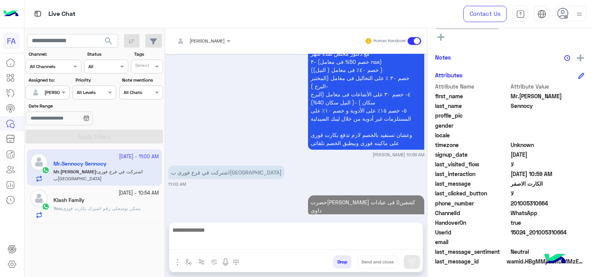
scroll to position [789, 0]
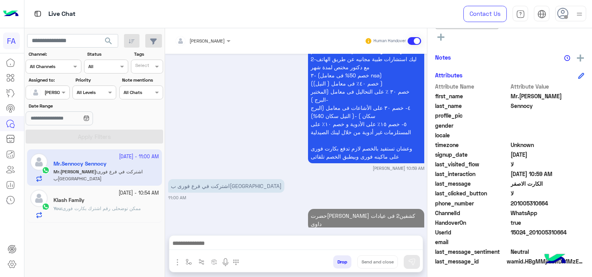
click at [135, 211] on span "ممكن توضحلى رقم اشترك بكارت فورى" at bounding box center [101, 209] width 78 height 6
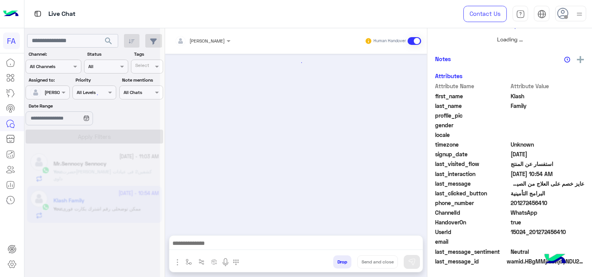
click at [246, 245] on textarea at bounding box center [296, 245] width 254 height 12
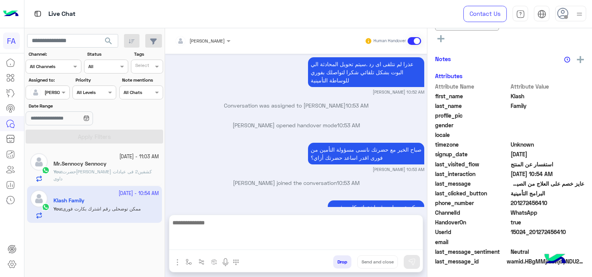
scroll to position [178, 0]
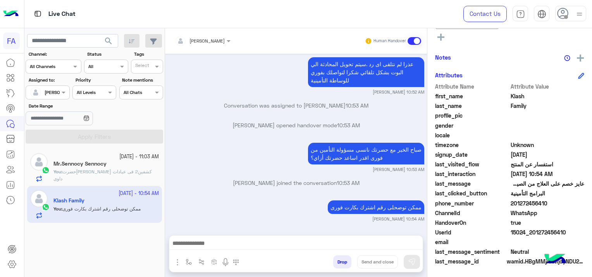
click at [223, 234] on div "Sara Taha Human Handover Oct 4, 2025 طلب تعويض 04:16 AM الاجراءات الواجب اتخاذه…" at bounding box center [296, 154] width 262 height 252
click at [223, 236] on div at bounding box center [295, 245] width 253 height 19
click at [222, 240] on textarea at bounding box center [296, 245] width 254 height 12
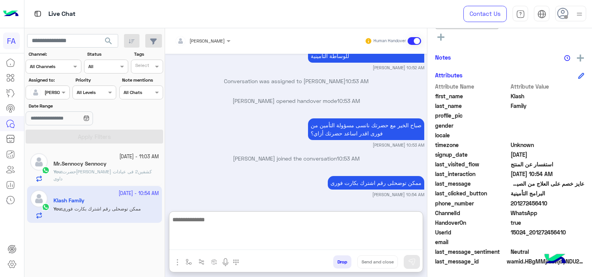
scroll to position [686, 0]
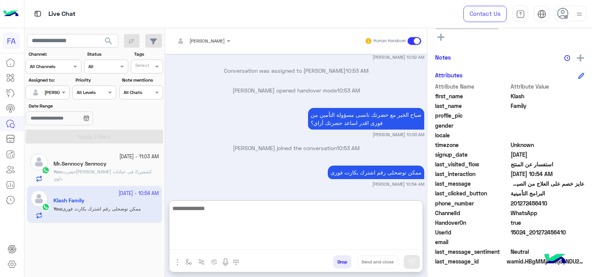
paste textarea "**********"
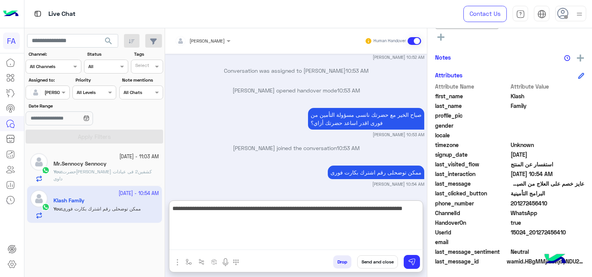
type textarea "**********"
click at [380, 259] on button "Send and close" at bounding box center [377, 262] width 41 height 13
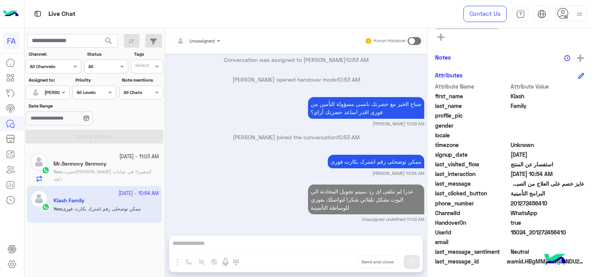
scroll to position [717, 0]
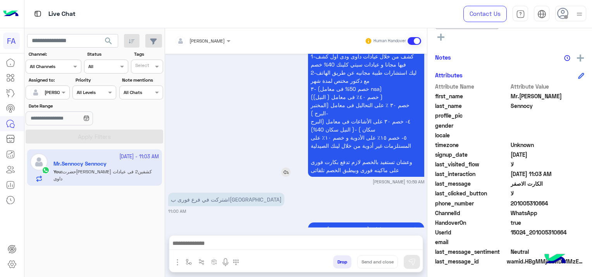
scroll to position [739, 0]
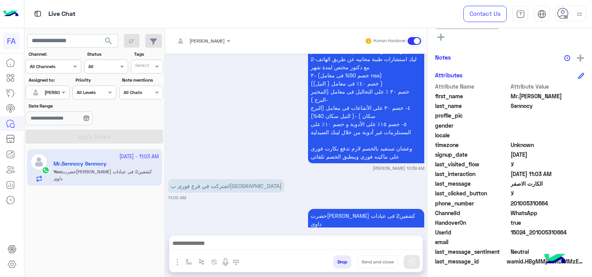
click at [271, 239] on textarea at bounding box center [296, 245] width 254 height 12
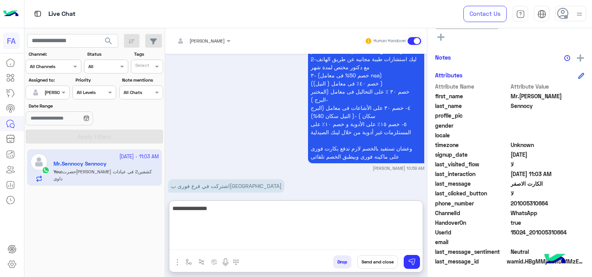
type textarea "**********"
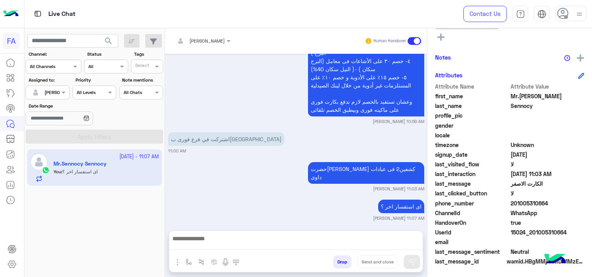
click at [266, 180] on div "Oct 5, 2025 عميل فوري. ●فرد واحد بالغ: 850 جم سنويا. ●فرد واحد بالغ (مميز): 145…" at bounding box center [296, 138] width 262 height 169
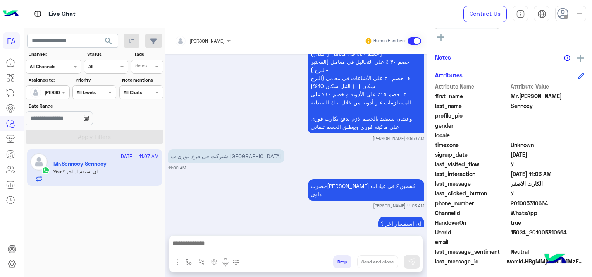
drag, startPoint x: 222, startPoint y: 245, endPoint x: 227, endPoint y: 242, distance: 5.7
click at [222, 244] on textarea at bounding box center [296, 245] width 254 height 12
click at [203, 242] on textarea at bounding box center [296, 245] width 254 height 12
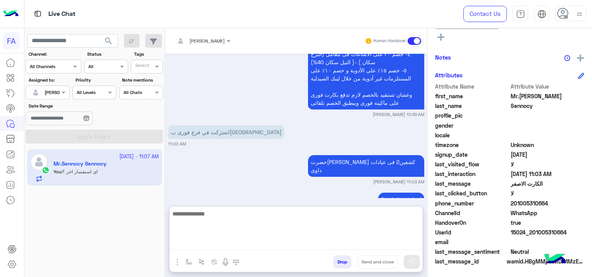
scroll to position [804, 0]
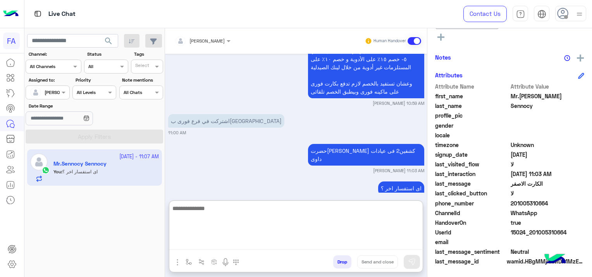
paste textarea "**********"
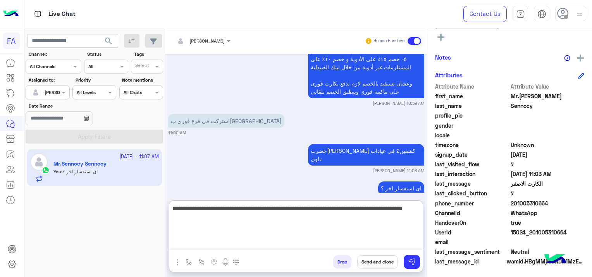
type textarea "**********"
click at [380, 260] on button "Send and close" at bounding box center [377, 262] width 41 height 13
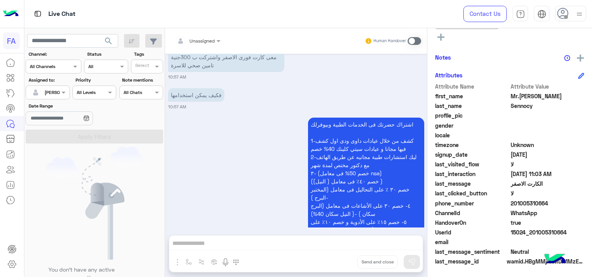
scroll to position [835, 0]
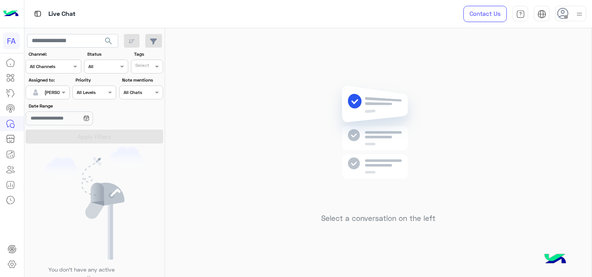
click at [53, 90] on div at bounding box center [47, 91] width 43 height 7
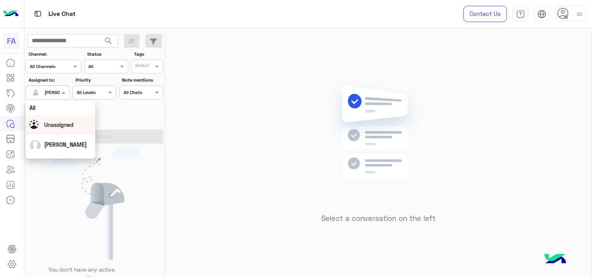
click at [54, 123] on span "Unassigned" at bounding box center [58, 125] width 29 height 7
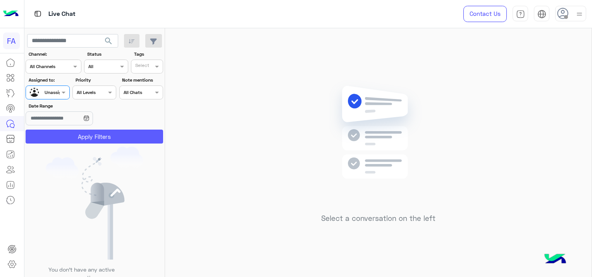
click at [110, 136] on button "Apply Filters" at bounding box center [94, 137] width 137 height 14
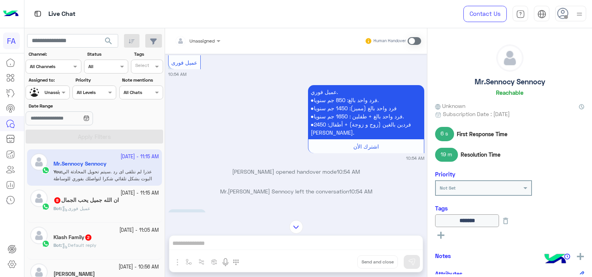
scroll to position [905, 0]
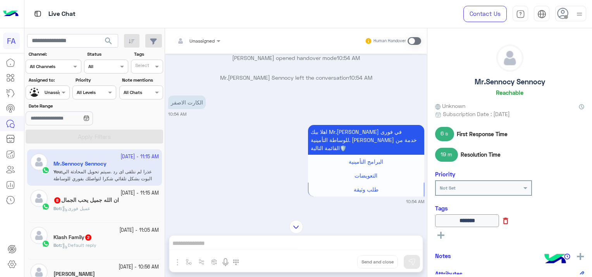
click at [510, 222] on icon at bounding box center [505, 221] width 9 height 9
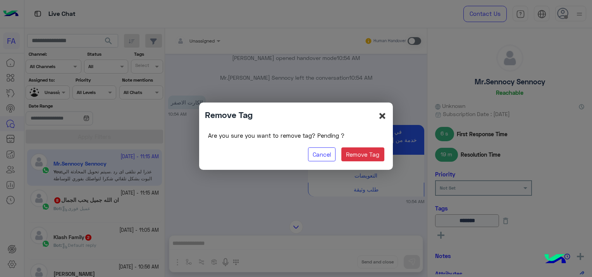
click at [383, 113] on span "×" at bounding box center [382, 115] width 9 height 17
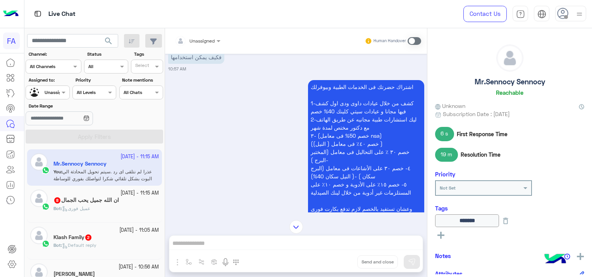
scroll to position [1633, 0]
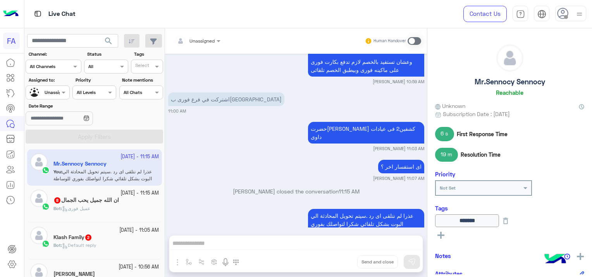
click at [94, 213] on div "Bot : عميل فورى" at bounding box center [105, 212] width 105 height 14
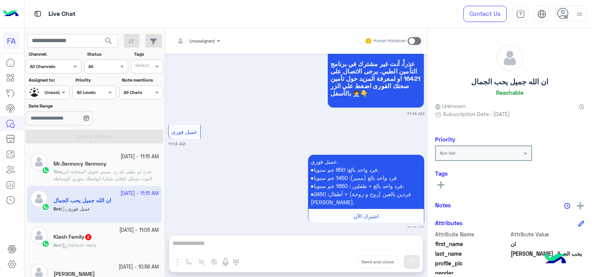
scroll to position [695, 0]
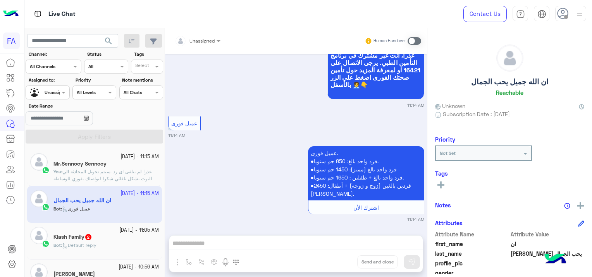
click at [100, 241] on div "Klash Family 2" at bounding box center [105, 238] width 105 height 8
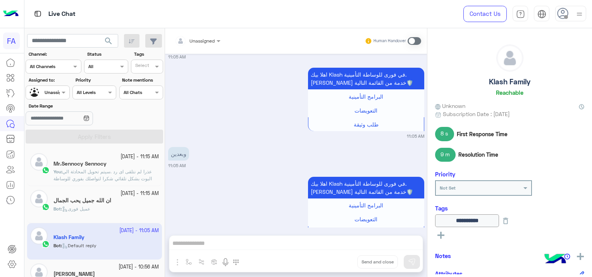
scroll to position [563, 0]
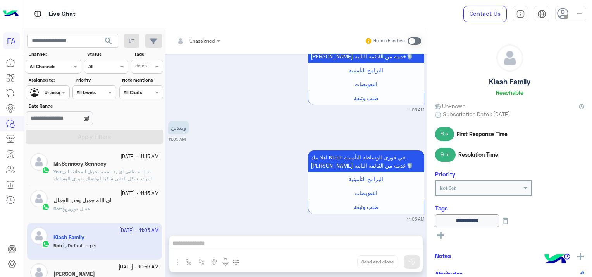
click at [201, 44] on div "Unassigned" at bounding box center [201, 41] width 25 height 7
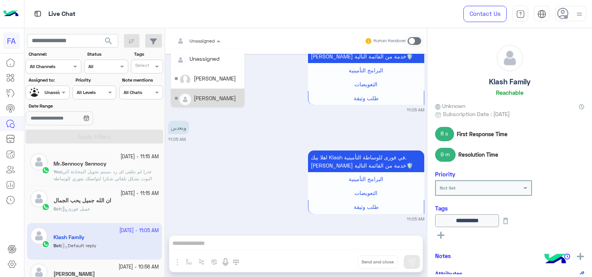
click at [216, 101] on div "[PERSON_NAME]" at bounding box center [215, 98] width 42 height 8
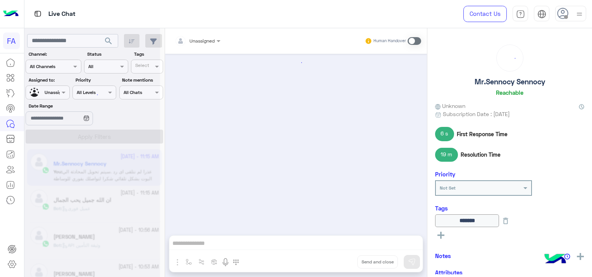
scroll to position [711, 0]
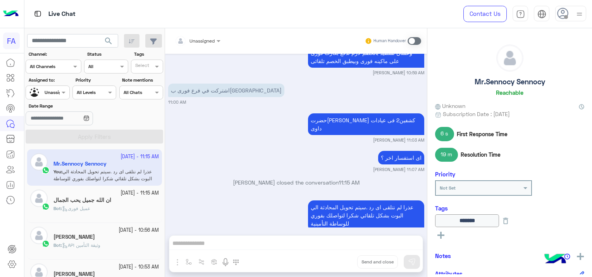
click at [57, 94] on div at bounding box center [47, 91] width 43 height 7
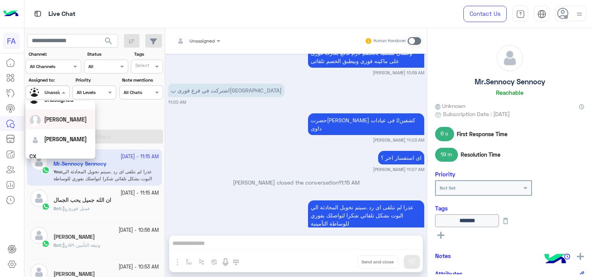
scroll to position [39, 0]
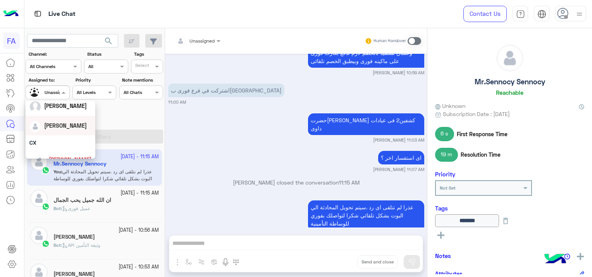
click at [73, 129] on div "[PERSON_NAME]" at bounding box center [60, 126] width 62 height 14
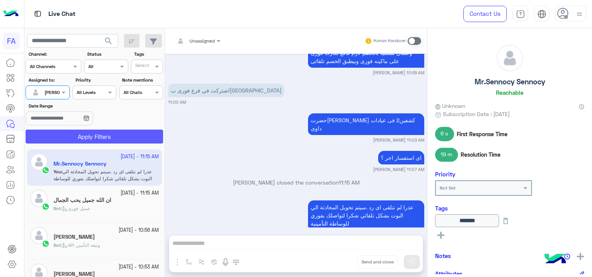
click at [94, 134] on button "Apply Filters" at bounding box center [94, 137] width 137 height 14
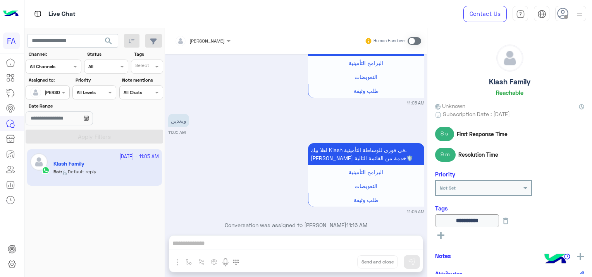
scroll to position [553, 0]
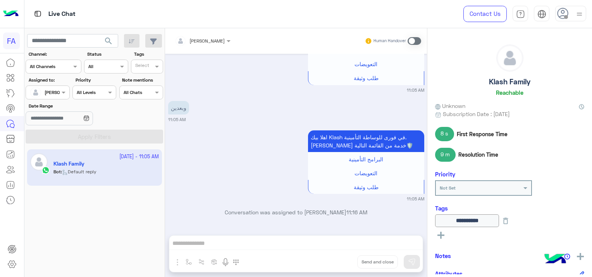
drag, startPoint x: 410, startPoint y: 38, endPoint x: 406, endPoint y: 37, distance: 4.3
click at [410, 37] on span at bounding box center [414, 41] width 14 height 8
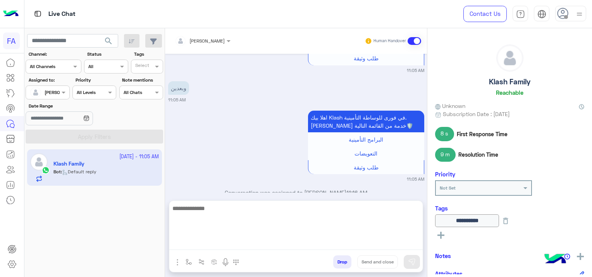
click at [301, 242] on textarea at bounding box center [295, 227] width 253 height 46
click at [203, 240] on textarea at bounding box center [295, 227] width 253 height 46
paste textarea "**********"
type textarea "**********"
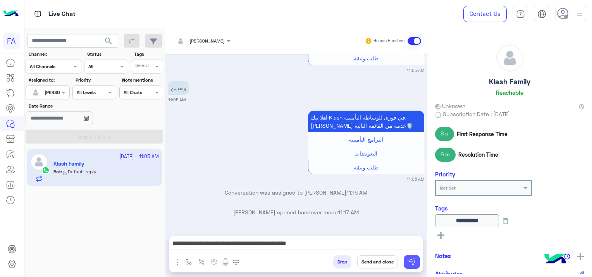
click at [415, 259] on img at bounding box center [412, 262] width 8 height 8
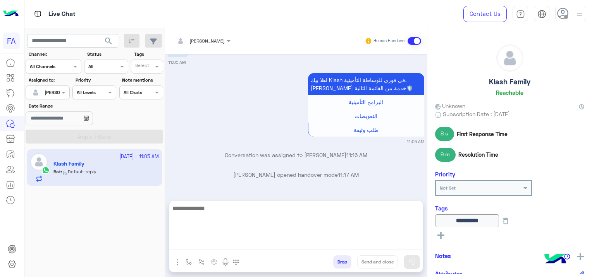
drag, startPoint x: 342, startPoint y: 243, endPoint x: 347, endPoint y: 244, distance: 4.7
click at [342, 244] on textarea at bounding box center [295, 227] width 253 height 46
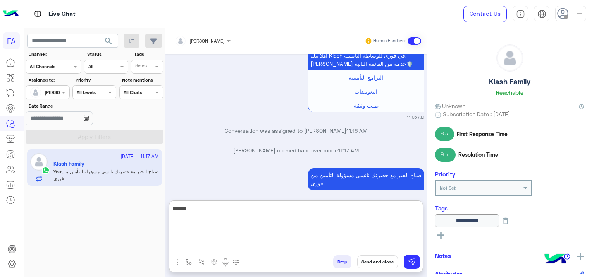
scroll to position [665, 0]
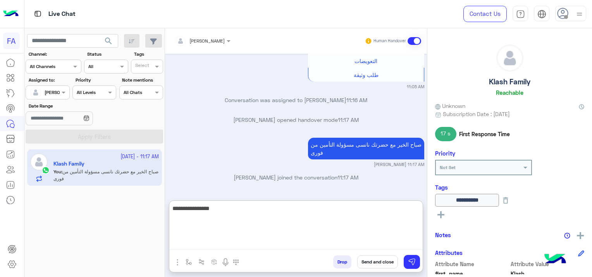
type textarea "**********"
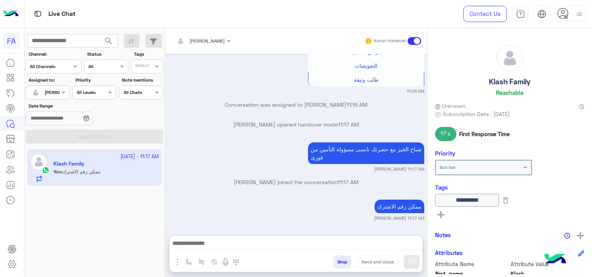
click at [303, 198] on div "ممكن رقم الاشترك Sara Taha 11:17 AM" at bounding box center [296, 210] width 256 height 24
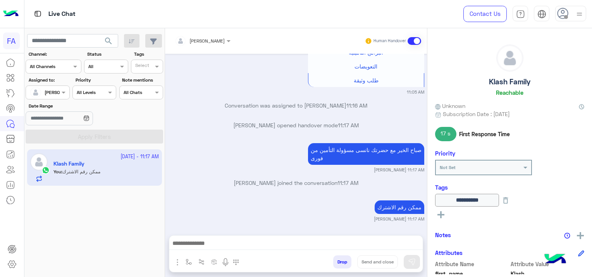
click at [108, 43] on span "search" at bounding box center [108, 40] width 9 height 9
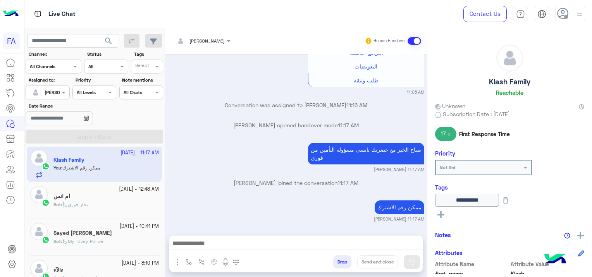
scroll to position [0, 0]
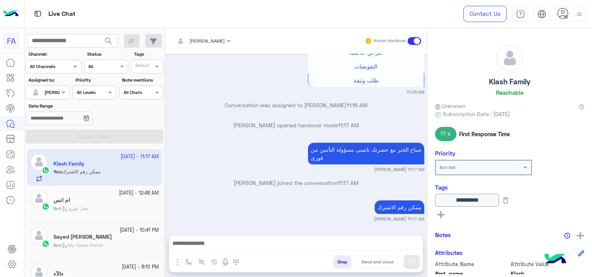
click at [235, 237] on div at bounding box center [295, 245] width 253 height 19
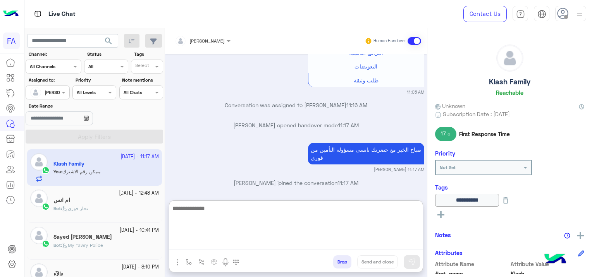
click at [234, 241] on textarea at bounding box center [295, 227] width 253 height 46
click at [201, 245] on textarea at bounding box center [295, 227] width 253 height 46
paste textarea "**********"
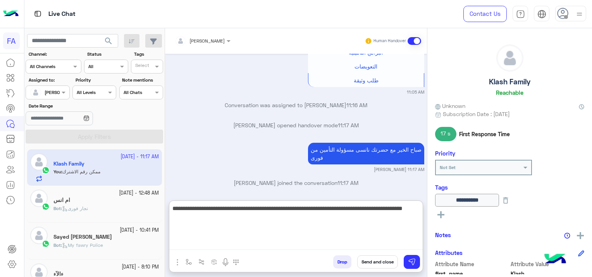
scroll to position [531, 0]
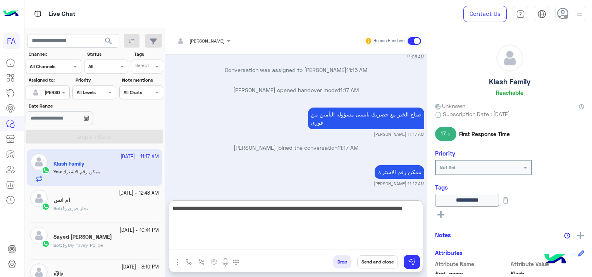
type textarea "**********"
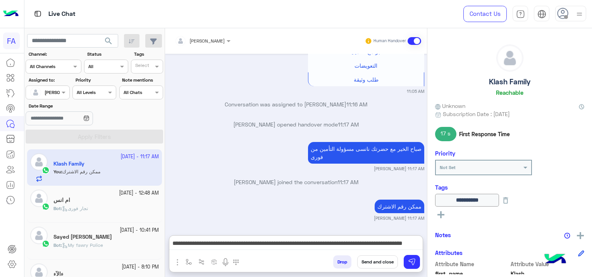
click at [373, 261] on button "Send and close" at bounding box center [377, 262] width 41 height 13
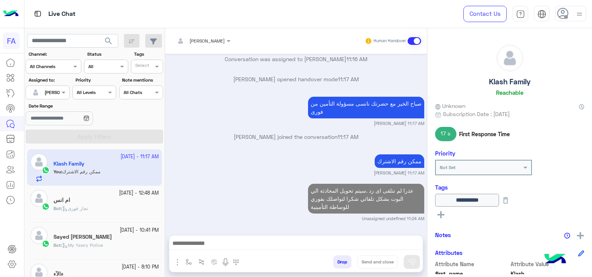
scroll to position [562, 0]
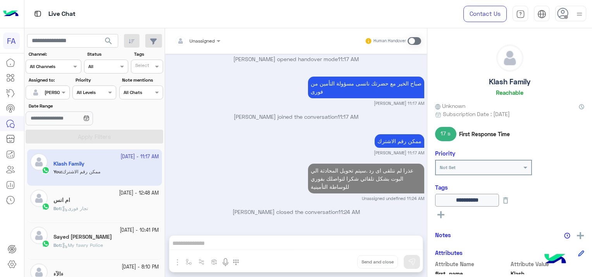
click at [86, 207] on span "تجار فورى" at bounding box center [75, 209] width 26 height 6
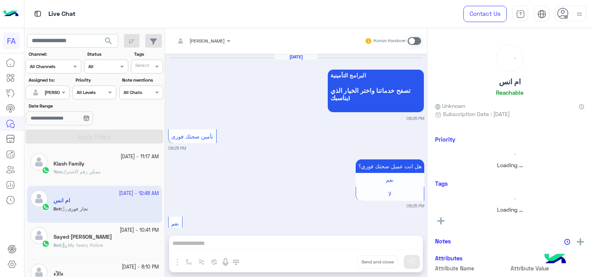
scroll to position [689, 0]
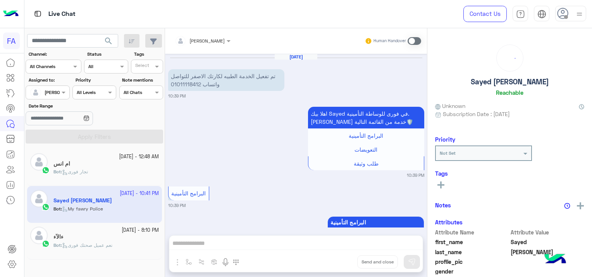
scroll to position [486, 0]
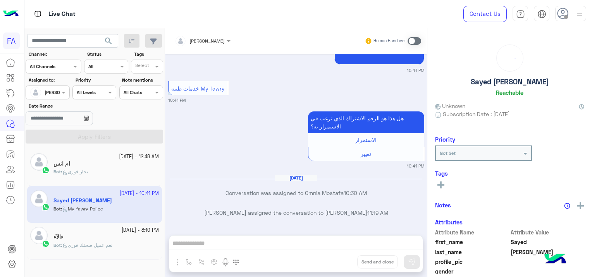
click at [104, 164] on div "ام انس" at bounding box center [105, 165] width 105 height 8
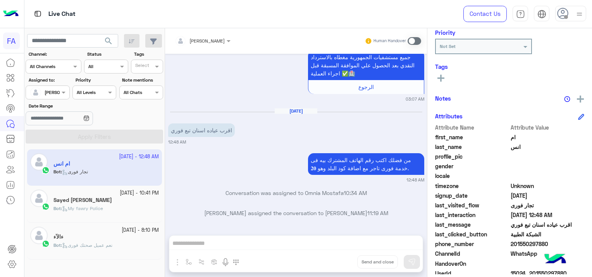
scroll to position [148, 0]
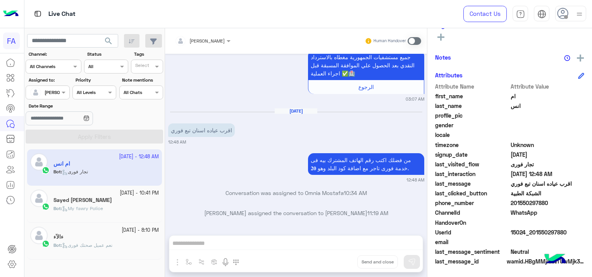
drag, startPoint x: 570, startPoint y: 231, endPoint x: 531, endPoint y: 232, distance: 38.4
click at [531, 232] on span "15024_201550297880" at bounding box center [547, 232] width 74 height 8
copy span "01550297880"
click at [410, 41] on span at bounding box center [414, 41] width 14 height 8
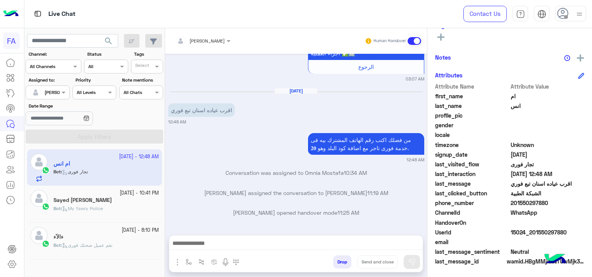
click at [252, 238] on div at bounding box center [295, 245] width 253 height 19
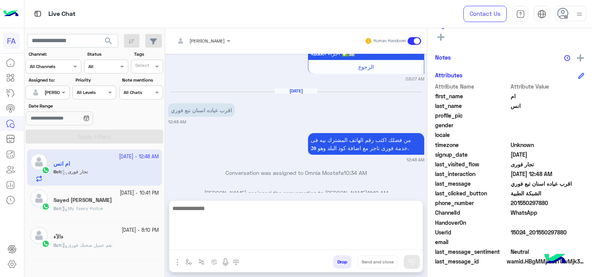
click at [231, 243] on textarea at bounding box center [295, 227] width 253 height 46
click at [206, 240] on textarea at bounding box center [295, 227] width 253 height 46
paste textarea "**********"
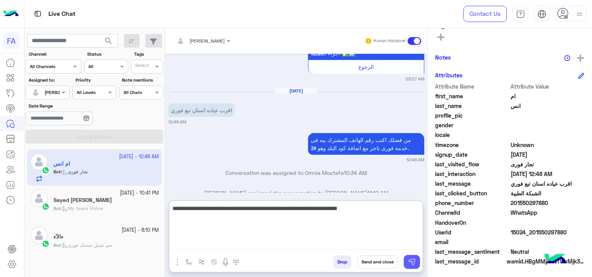
type textarea "**********"
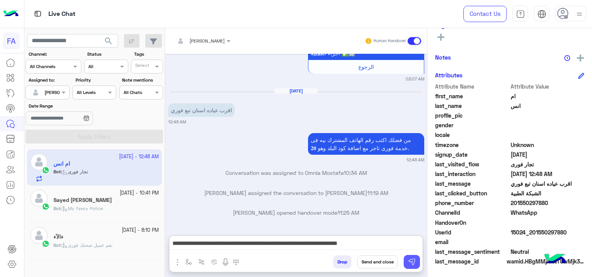
click at [407, 262] on button at bounding box center [412, 262] width 16 height 14
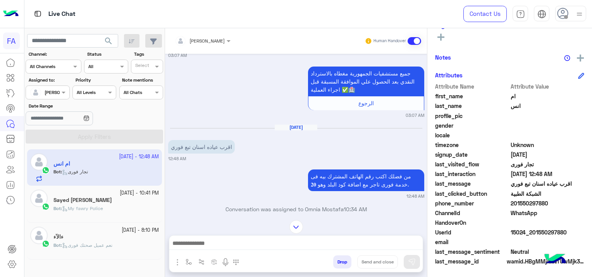
scroll to position [1027, 0]
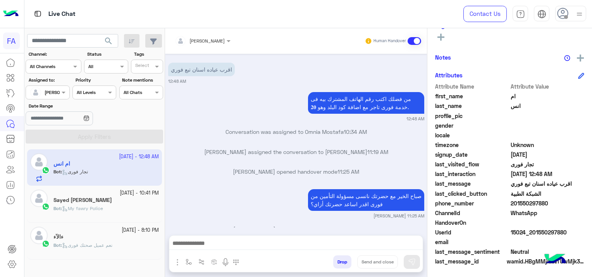
click at [258, 227] on div "May 22, 2025 السلام عليكم بخصوص التأمينات بعد الدفع الاشتراك باسم السيده/سميحه …" at bounding box center [296, 141] width 262 height 174
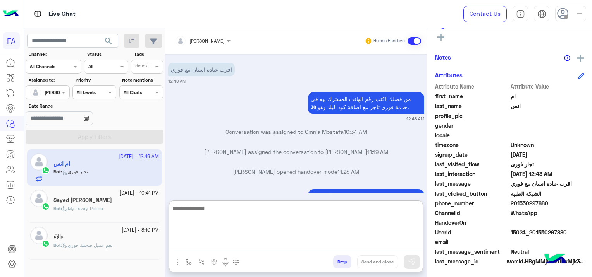
click at [252, 249] on textarea at bounding box center [295, 227] width 253 height 46
type textarea "*"
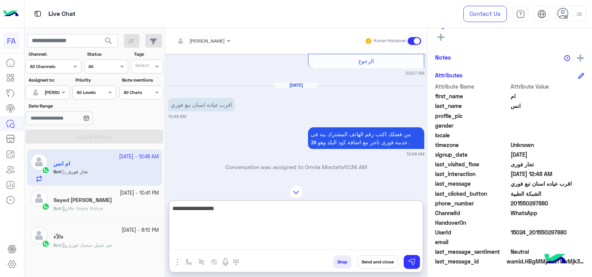
scroll to position [950, 0]
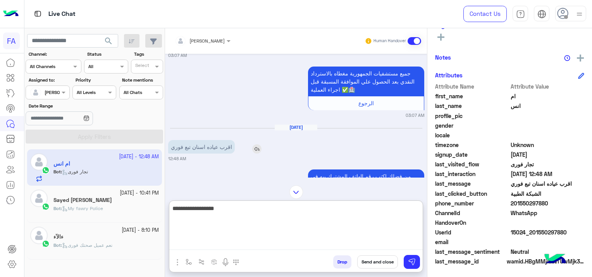
type textarea "**********"
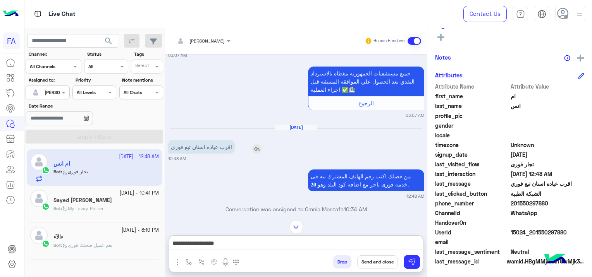
click at [254, 144] on img at bounding box center [256, 148] width 9 height 9
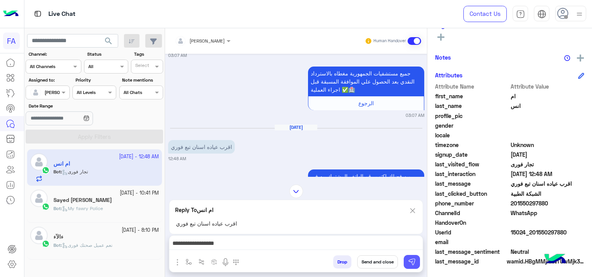
click at [414, 263] on img at bounding box center [412, 262] width 8 height 8
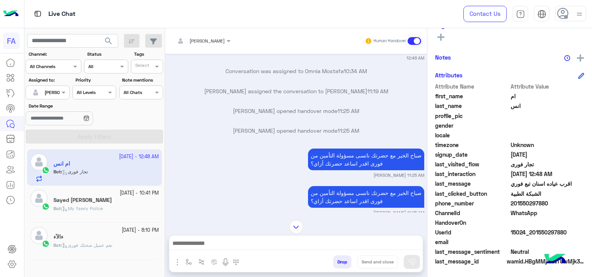
scroll to position [1148, 0]
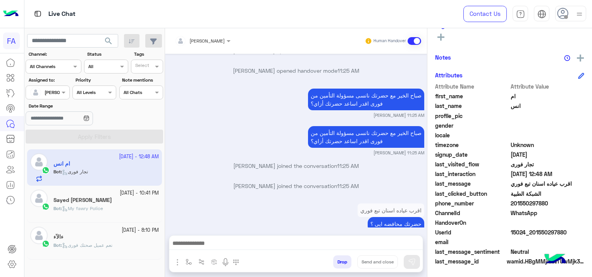
click at [101, 206] on span "My fawry Police" at bounding box center [82, 209] width 41 height 6
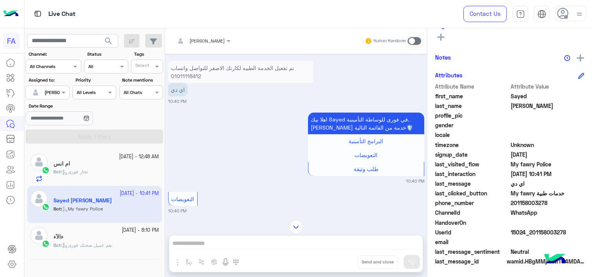
scroll to position [138, 0]
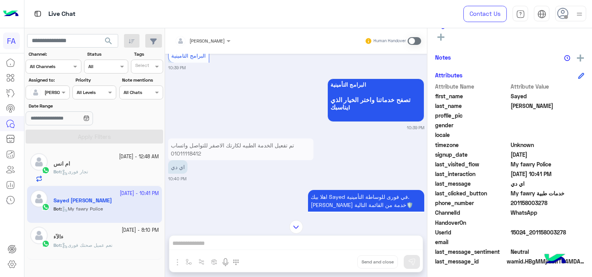
click at [177, 209] on div "اهلا بيك Sayed في فورى للوساطة التأمينية. اختر خدمة من القائمة التالية🛡️ البرام…" at bounding box center [296, 225] width 256 height 74
drag, startPoint x: 565, startPoint y: 231, endPoint x: 530, endPoint y: 230, distance: 34.9
click at [530, 230] on span "15024_201158003278" at bounding box center [547, 232] width 74 height 8
copy span "01158003278"
click at [409, 38] on span at bounding box center [414, 41] width 14 height 8
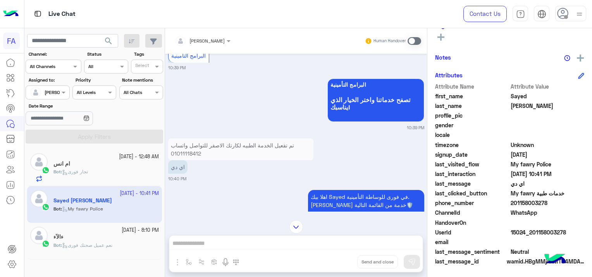
scroll to position [507, 0]
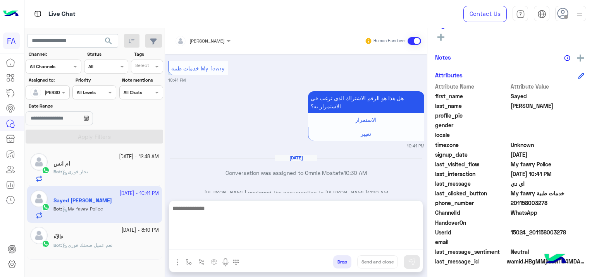
click at [250, 240] on textarea at bounding box center [295, 227] width 253 height 46
click at [197, 245] on textarea at bounding box center [295, 227] width 253 height 46
paste textarea "**********"
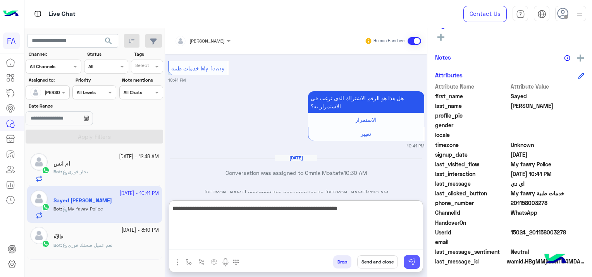
type textarea "**********"
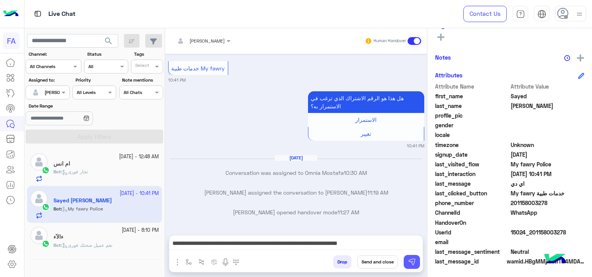
click at [408, 264] on img at bounding box center [412, 262] width 8 height 8
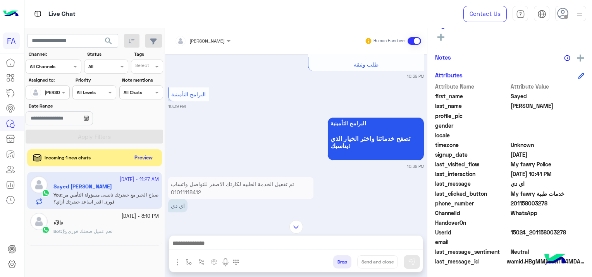
scroll to position [138, 0]
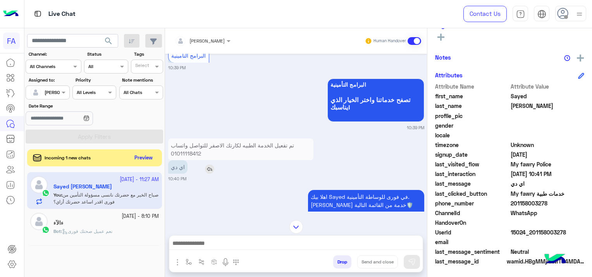
click at [210, 169] on img at bounding box center [209, 169] width 9 height 9
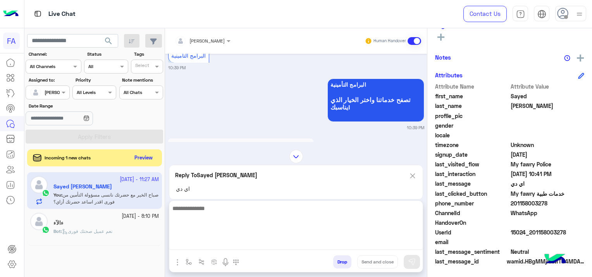
drag, startPoint x: 215, startPoint y: 243, endPoint x: 215, endPoint y: 249, distance: 5.5
click at [214, 246] on textarea at bounding box center [295, 227] width 253 height 46
click at [208, 246] on textarea at bounding box center [295, 227] width 253 height 46
paste textarea "**********"
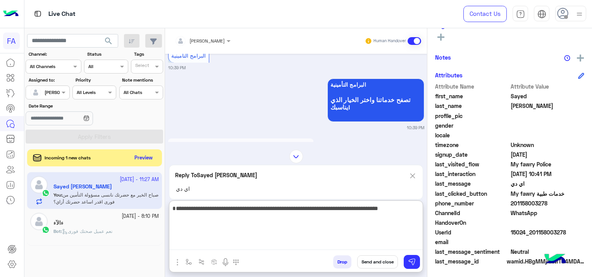
click at [304, 219] on textarea "**********" at bounding box center [295, 227] width 253 height 46
click at [260, 220] on textarea "**********" at bounding box center [295, 227] width 253 height 46
click at [240, 220] on textarea "**********" at bounding box center [295, 227] width 253 height 46
click at [239, 217] on textarea "**********" at bounding box center [295, 227] width 253 height 46
click at [193, 218] on textarea "**********" at bounding box center [295, 227] width 253 height 46
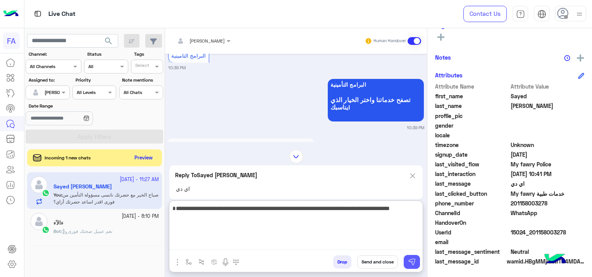
type textarea "**********"
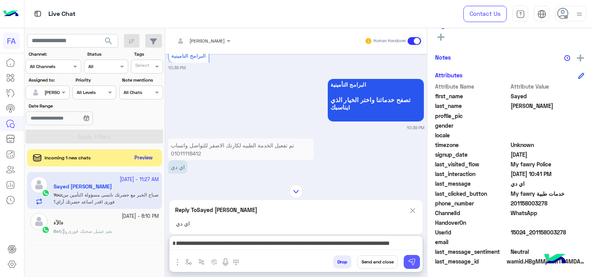
click at [409, 261] on img at bounding box center [412, 262] width 8 height 8
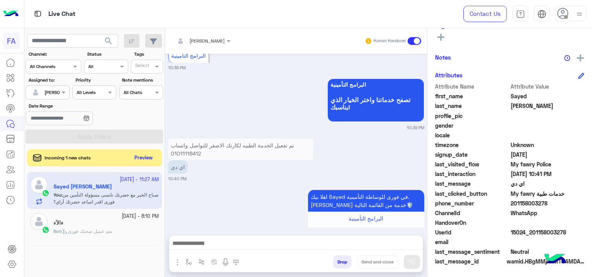
scroll to position [615, 0]
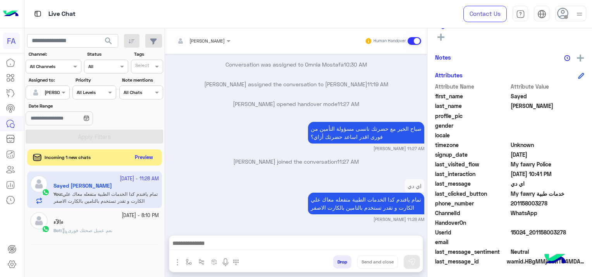
click at [145, 156] on button "Preview" at bounding box center [144, 158] width 24 height 10
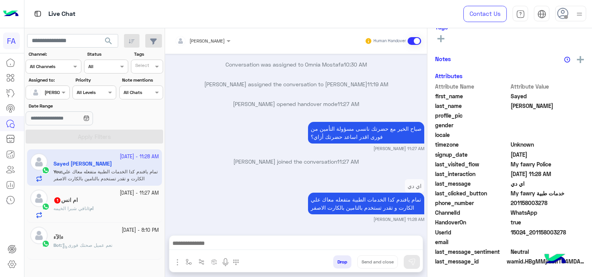
click at [110, 208] on div "ام : انافي شبرا الخيمه" at bounding box center [105, 212] width 105 height 14
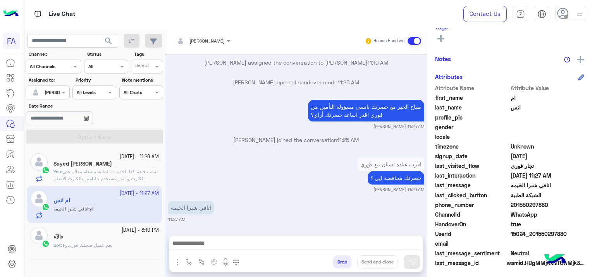
scroll to position [162, 0]
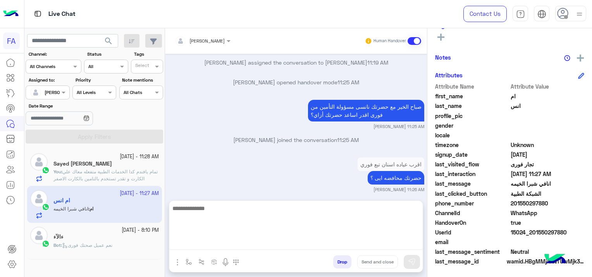
click at [268, 239] on textarea at bounding box center [295, 227] width 253 height 46
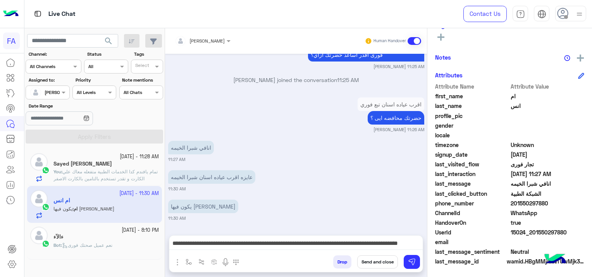
scroll to position [655, 0]
click at [213, 189] on small "11:30 AM" at bounding box center [296, 190] width 256 height 6
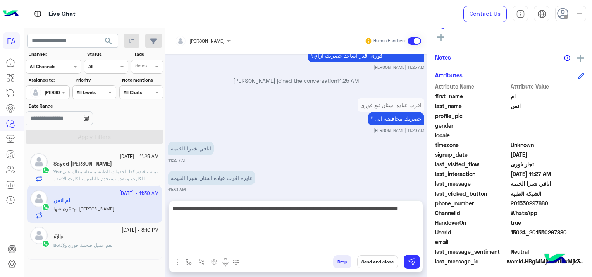
click at [179, 243] on textarea "**********" at bounding box center [295, 227] width 253 height 46
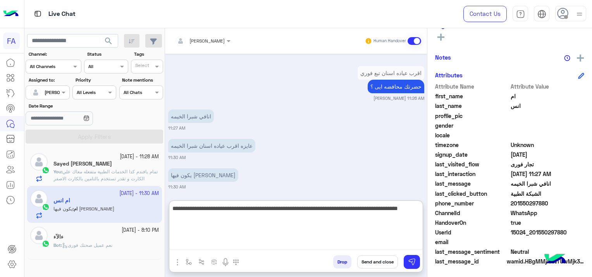
scroll to position [690, 0]
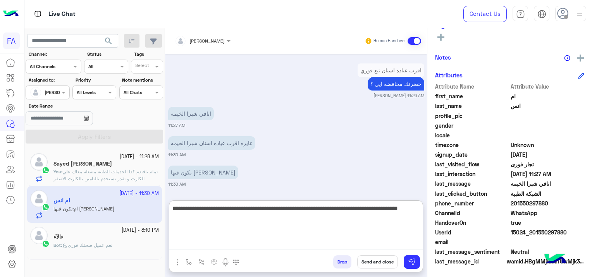
click at [381, 219] on textarea "**********" at bounding box center [295, 227] width 253 height 46
paste textarea "**********"
click at [388, 220] on textarea "**********" at bounding box center [295, 227] width 253 height 46
type textarea "**********"
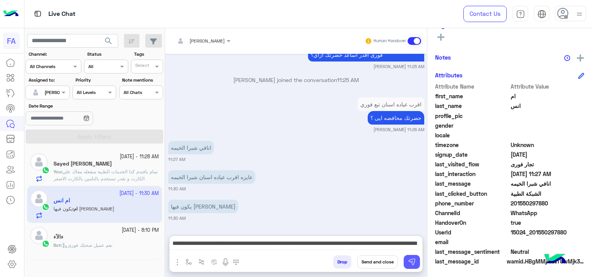
click at [414, 260] on img at bounding box center [412, 262] width 8 height 8
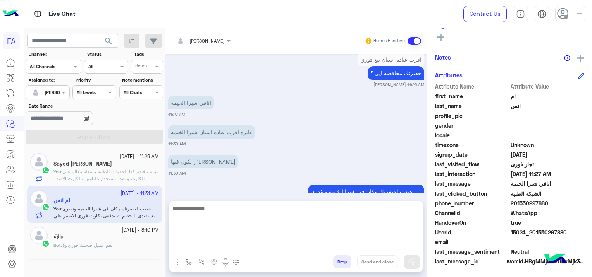
click at [257, 242] on textarea at bounding box center [295, 227] width 253 height 46
click at [390, 208] on textarea "**********" at bounding box center [295, 227] width 253 height 46
click at [355, 212] on textarea "**********" at bounding box center [295, 227] width 253 height 46
click at [342, 211] on textarea "**********" at bounding box center [295, 227] width 253 height 46
click at [315, 208] on textarea "**********" at bounding box center [295, 227] width 253 height 46
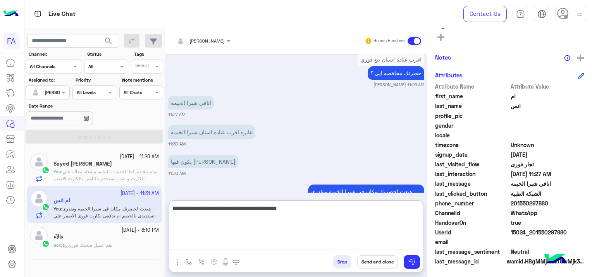
scroll to position [736, 0]
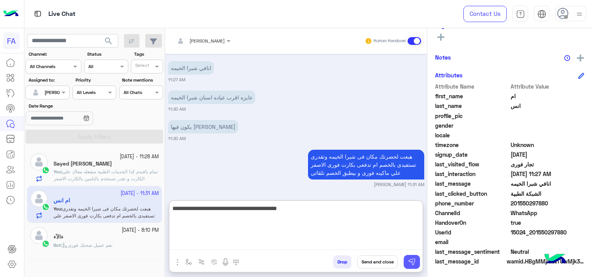
type textarea "**********"
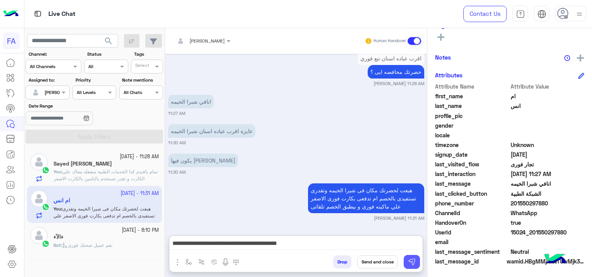
click at [414, 260] on img at bounding box center [412, 262] width 8 height 8
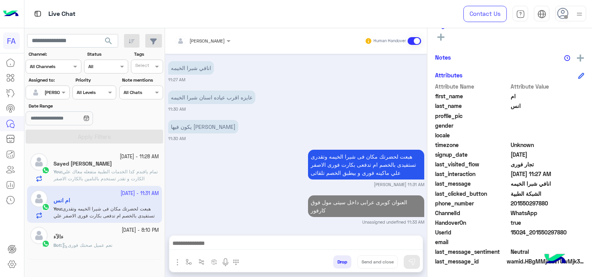
scroll to position [738, 0]
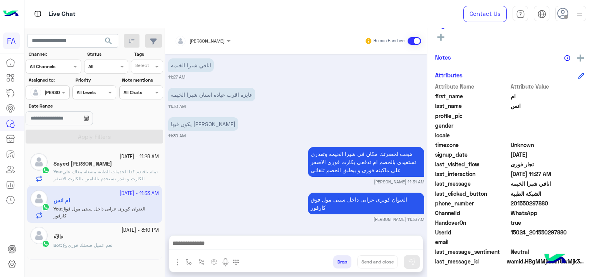
drag, startPoint x: 567, startPoint y: 230, endPoint x: 531, endPoint y: 236, distance: 37.0
click at [531, 236] on div "UserId 15024_201550297880" at bounding box center [509, 233] width 149 height 10
copy span "01550297880"
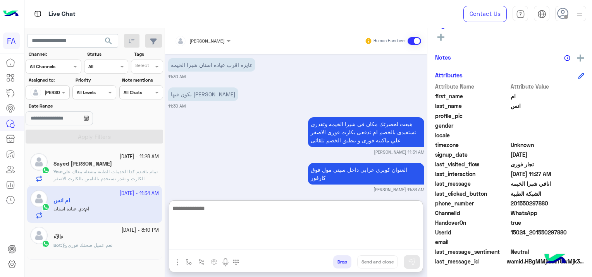
click at [280, 240] on textarea at bounding box center [295, 227] width 253 height 46
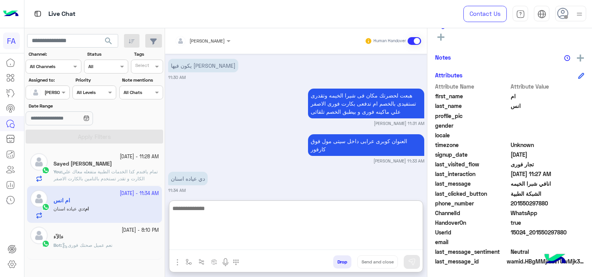
scroll to position [803, 0]
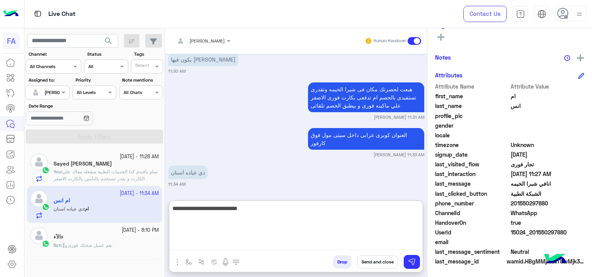
click at [398, 208] on textarea "**********" at bounding box center [295, 227] width 253 height 46
type textarea "**********"
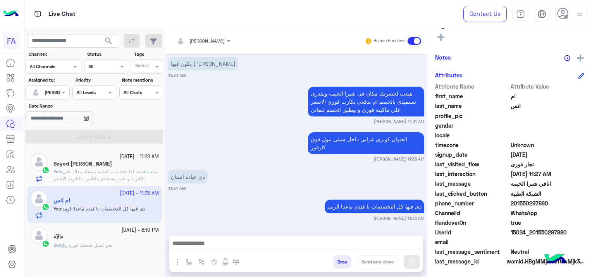
click at [246, 198] on div "دى فيها كل التخصصات يا فندم ماعدا الرمد Sara Taha 11:35 AM" at bounding box center [296, 210] width 256 height 24
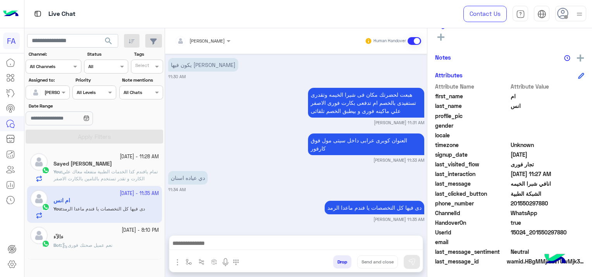
click at [127, 168] on p "You : تمام يافندم كدا الخدمات الطبية متفعله معاك علي الكارت و تقدر تستخدم بالتا…" at bounding box center [105, 175] width 105 height 14
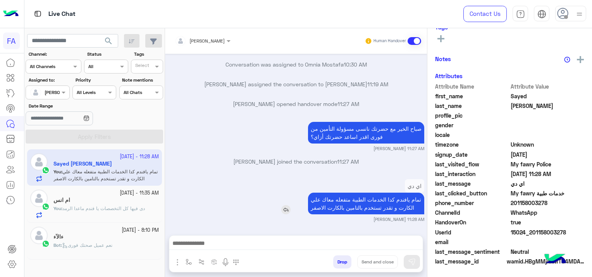
scroll to position [162, 0]
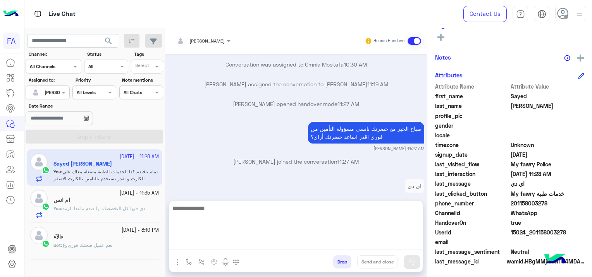
click at [251, 245] on textarea at bounding box center [295, 227] width 253 height 46
click at [208, 245] on textarea at bounding box center [295, 227] width 253 height 46
paste textarea "**********"
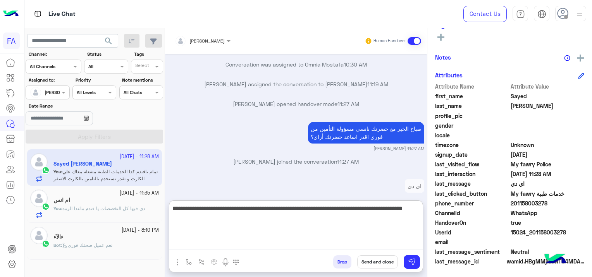
type textarea "**********"
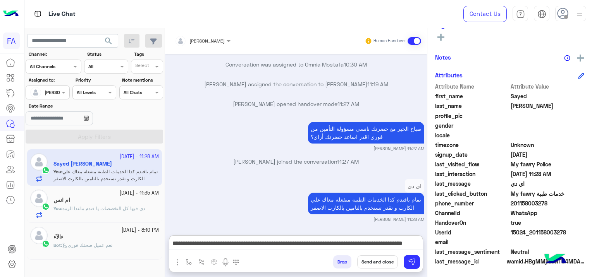
click at [379, 262] on button "Send and close" at bounding box center [377, 262] width 41 height 13
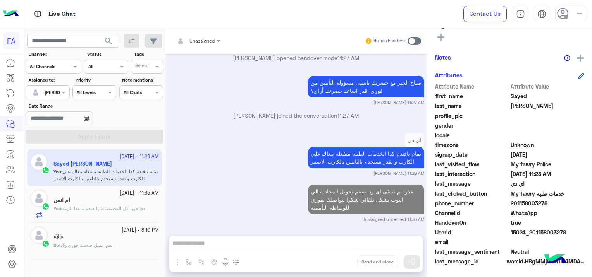
scroll to position [681, 0]
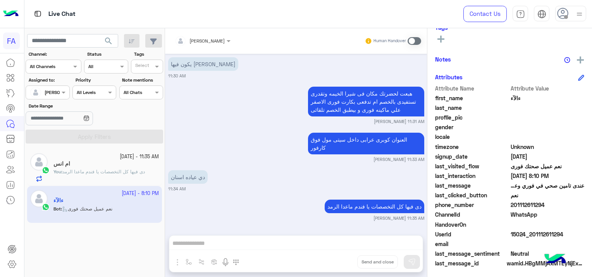
scroll to position [148, 0]
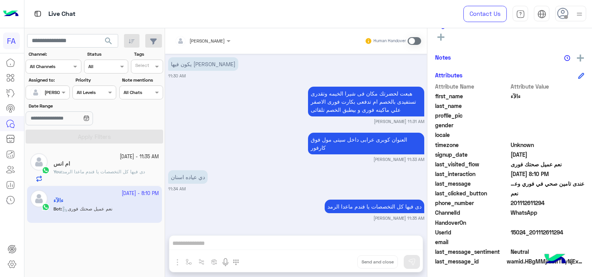
click at [103, 170] on span "دى فيها كل التخصصات يا فندم ماعدا الرمد" at bounding box center [103, 172] width 82 height 6
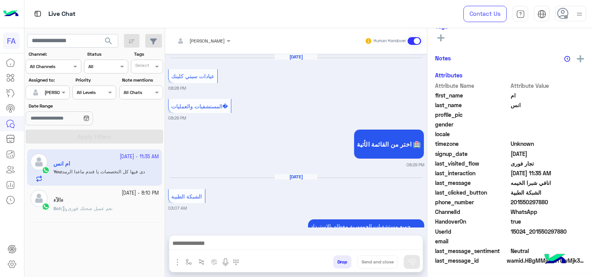
scroll to position [160, 0]
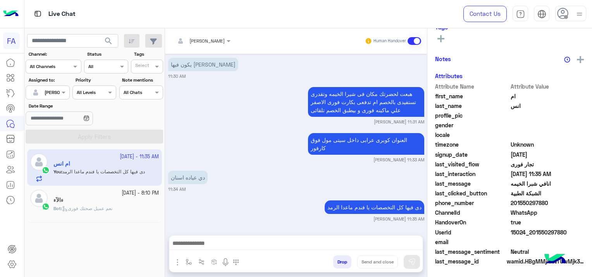
click at [93, 206] on span "نعم عميل صحتك فورى" at bounding box center [87, 209] width 50 height 6
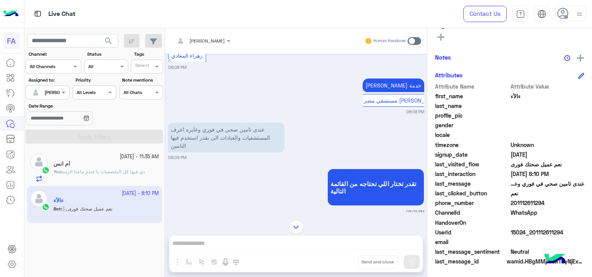
scroll to position [441, 0]
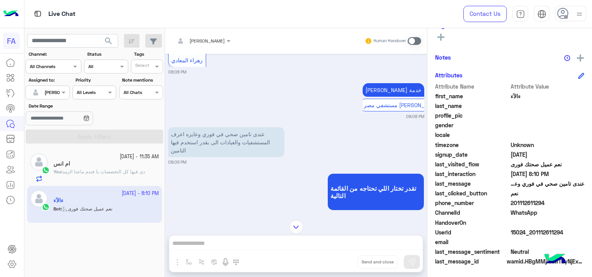
drag, startPoint x: 563, startPoint y: 232, endPoint x: 531, endPoint y: 235, distance: 32.3
click at [531, 235] on span "15024_201112611294" at bounding box center [547, 232] width 74 height 8
copy span "01112611294"
click at [214, 239] on div "Sara Taha Human Handover Oct 4, 2025 المستشفيات والعمليات� 08:07 PM اختر من الق…" at bounding box center [296, 154] width 262 height 252
drag, startPoint x: 204, startPoint y: 201, endPoint x: 238, endPoint y: 192, distance: 35.2
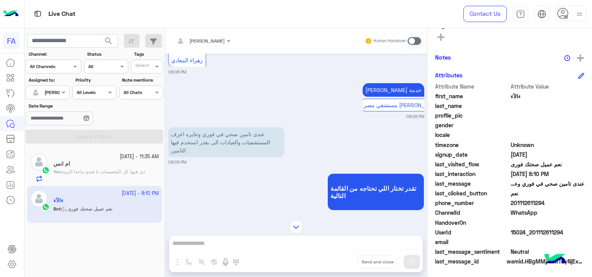
click at [209, 201] on div "تقدر تختار اللي تحتاجه من القائمة التالية 08:09 PM" at bounding box center [296, 196] width 256 height 48
click at [414, 41] on span at bounding box center [414, 41] width 14 height 8
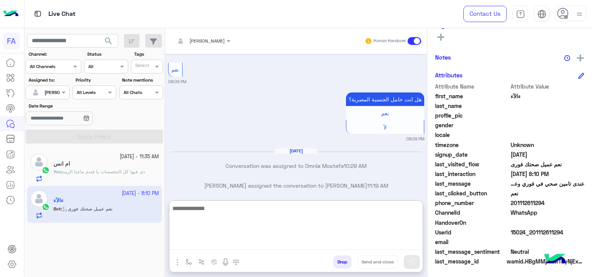
click at [231, 245] on textarea at bounding box center [295, 227] width 253 height 46
paste textarea "**********"
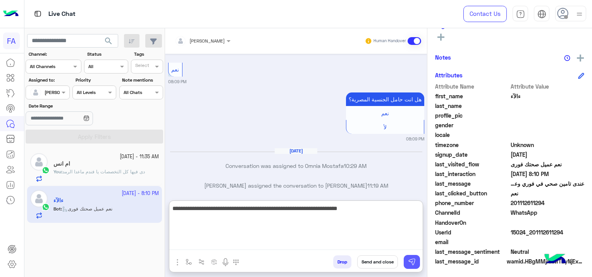
type textarea "**********"
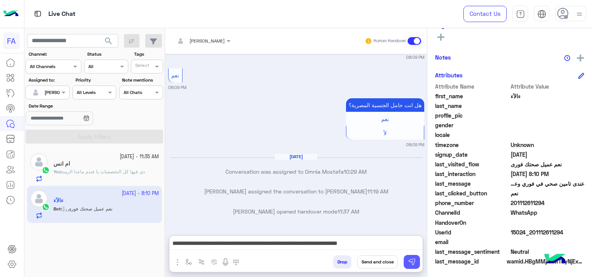
click at [409, 262] on img at bounding box center [412, 262] width 8 height 8
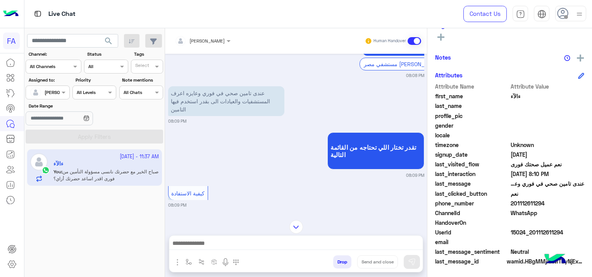
scroll to position [479, 0]
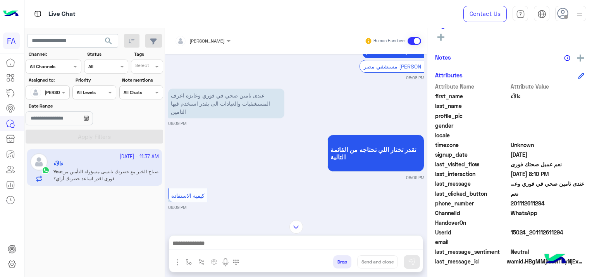
click at [109, 39] on span "search" at bounding box center [108, 40] width 9 height 9
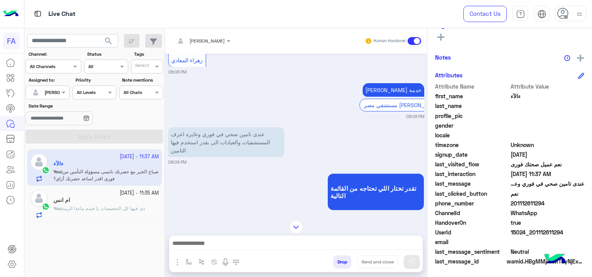
scroll to position [295, 0]
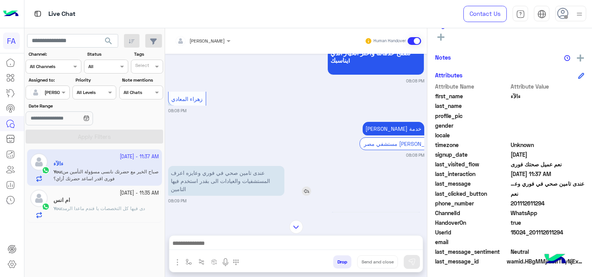
click at [307, 196] on img at bounding box center [306, 191] width 9 height 9
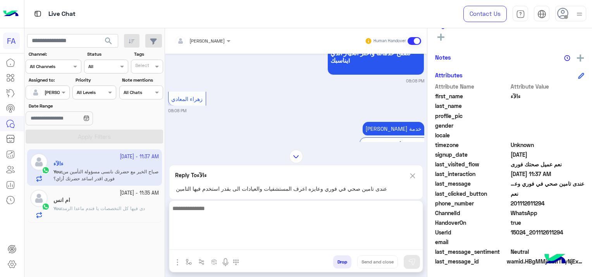
click at [270, 247] on textarea at bounding box center [295, 227] width 253 height 46
type textarea "**********"
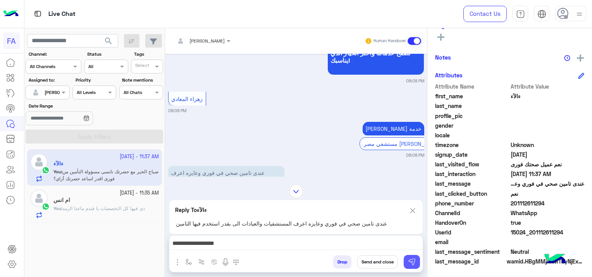
click at [412, 265] on img at bounding box center [412, 262] width 8 height 8
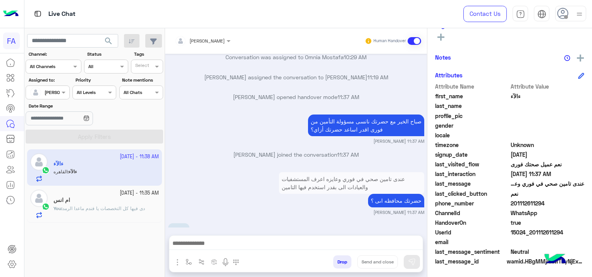
scroll to position [1413, 0]
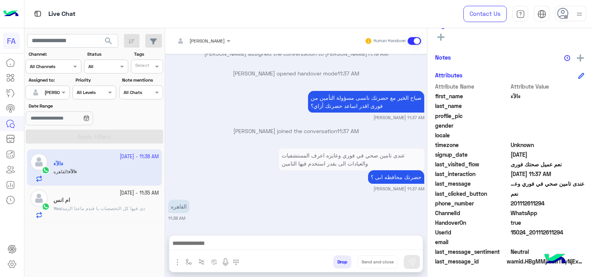
click at [178, 262] on img "button" at bounding box center [177, 262] width 9 height 9
click at [203, 227] on span "Attachements" at bounding box center [204, 230] width 39 height 9
click at [175, 263] on img "button" at bounding box center [177, 262] width 9 height 9
click at [189, 231] on span "Attachements" at bounding box center [204, 230] width 39 height 9
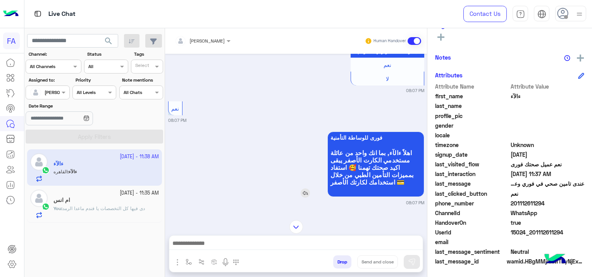
scroll to position [483, 0]
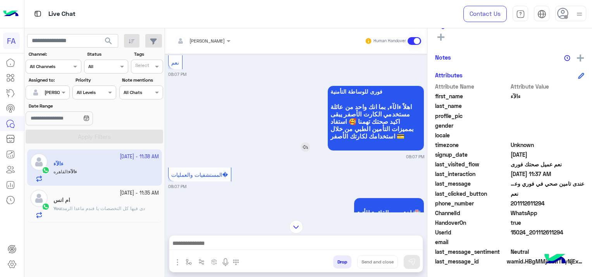
click at [301, 147] on img at bounding box center [305, 147] width 9 height 9
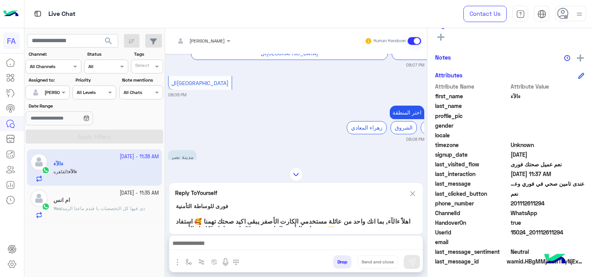
scroll to position [754, 0]
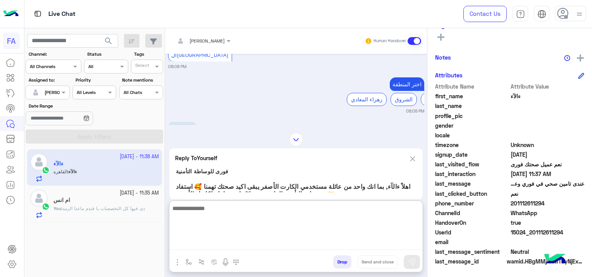
click at [313, 240] on textarea at bounding box center [295, 227] width 253 height 46
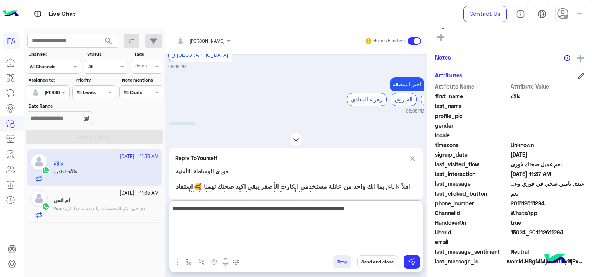
click at [276, 211] on textarea "**********" at bounding box center [295, 227] width 253 height 46
click at [211, 211] on textarea "**********" at bounding box center [295, 227] width 253 height 46
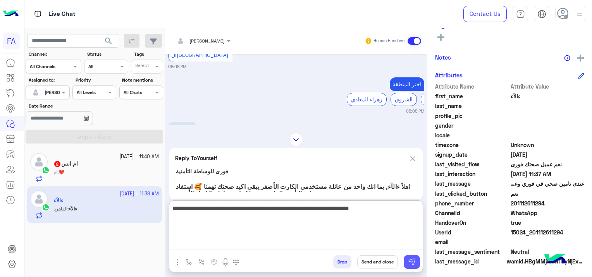
type textarea "**********"
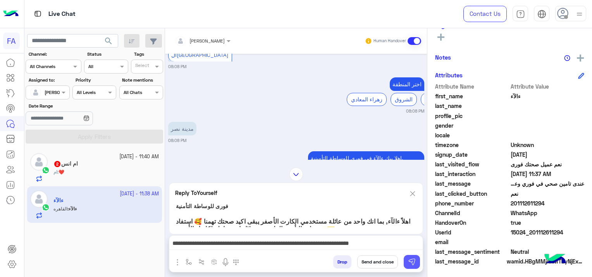
click at [411, 262] on img at bounding box center [412, 262] width 8 height 8
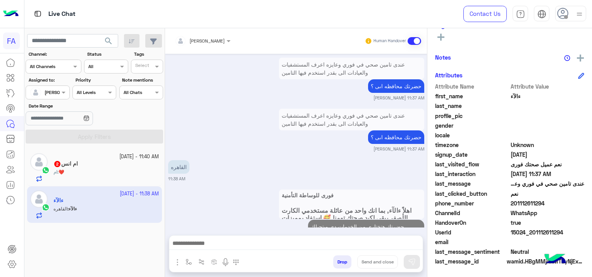
scroll to position [1532, 0]
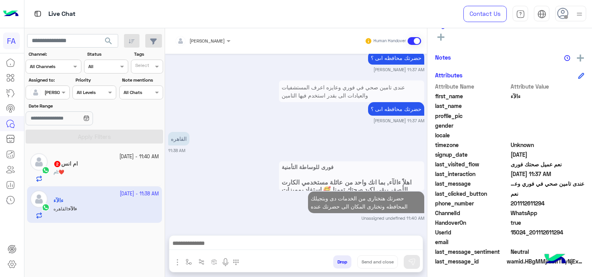
click at [91, 161] on div "ام انس 2" at bounding box center [105, 165] width 105 height 8
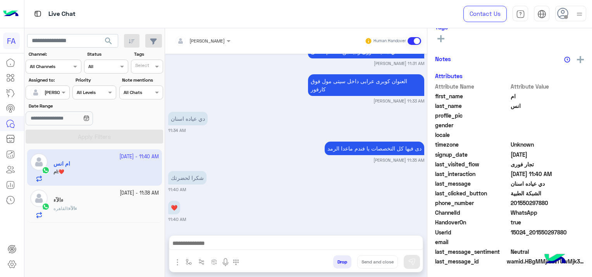
scroll to position [162, 0]
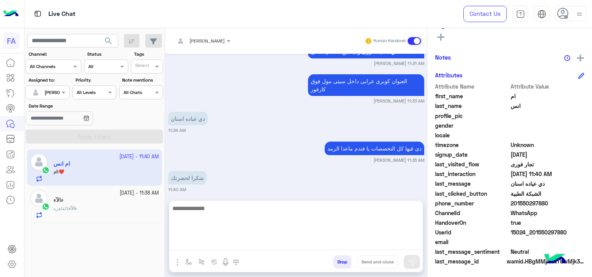
click at [209, 246] on textarea at bounding box center [295, 227] width 253 height 46
paste textarea "**********"
type textarea "**********"
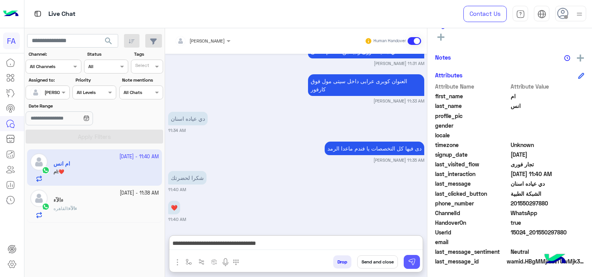
click at [409, 260] on img at bounding box center [412, 262] width 8 height 8
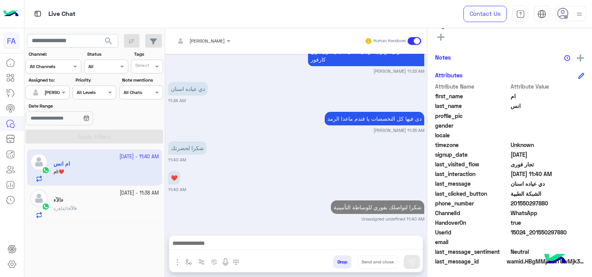
click at [120, 196] on small "[DATE] - 11:38 AM" at bounding box center [139, 193] width 39 height 7
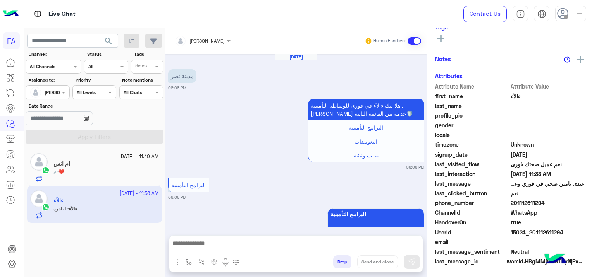
scroll to position [669, 0]
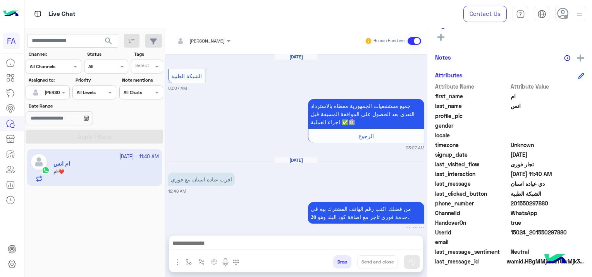
scroll to position [520, 0]
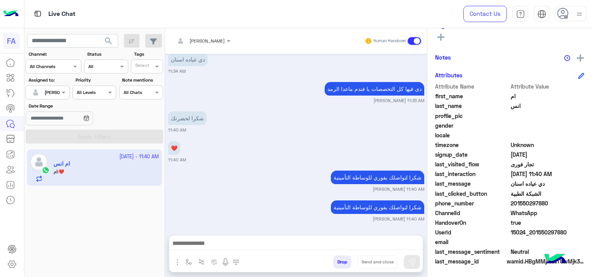
click at [105, 33] on app-inbox-users-filters "search Channel: Channel All Channels Status Channel All Tags Select Assigned to…" at bounding box center [94, 87] width 141 height 118
click at [108, 39] on span "search" at bounding box center [108, 40] width 9 height 9
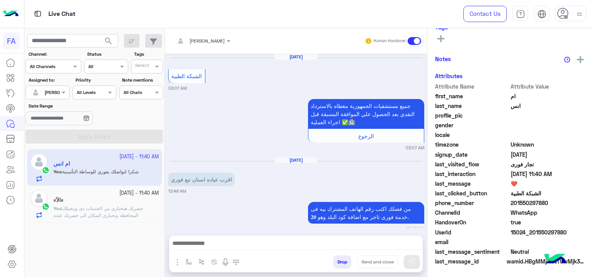
scroll to position [491, 0]
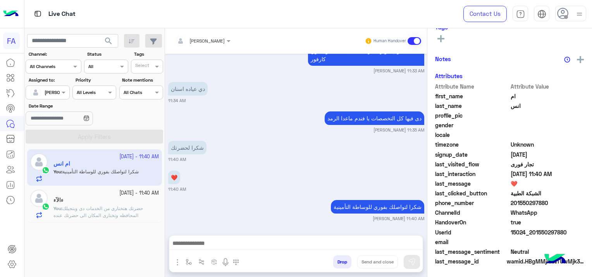
click at [124, 211] on p "You : حضرتك هتختارى من الخدمات دى وبتجيلك المحافظه وتختارى المكان الى حضرتك عنده" at bounding box center [105, 212] width 105 height 14
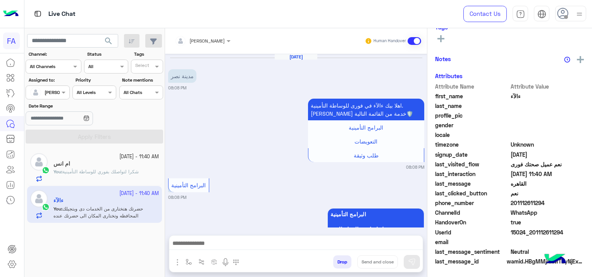
scroll to position [669, 0]
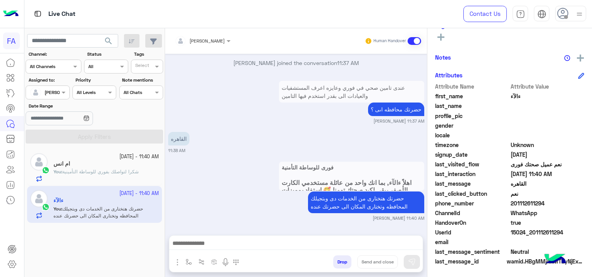
click at [112, 172] on span "شكرا لتواصلك بفوري للوساطة التأمينية" at bounding box center [100, 172] width 76 height 6
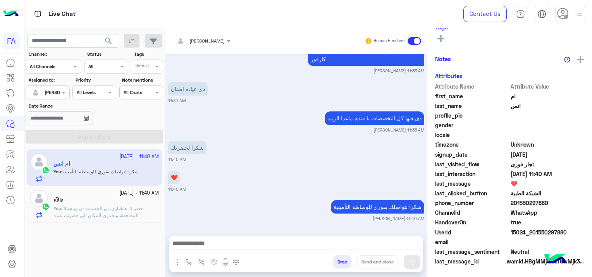
scroll to position [162, 0]
click at [417, 39] on span at bounding box center [414, 41] width 14 height 8
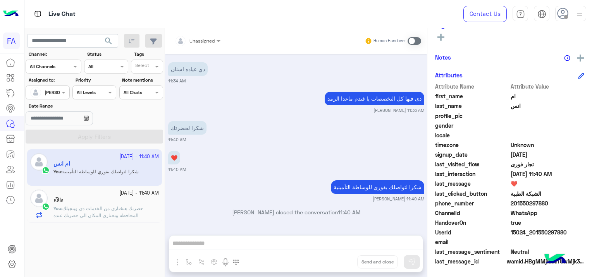
click at [409, 42] on span at bounding box center [414, 41] width 14 height 8
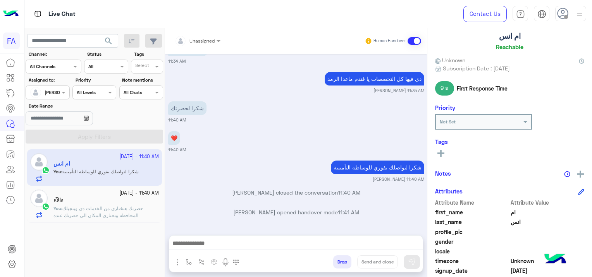
click at [438, 154] on icon at bounding box center [440, 153] width 7 height 7
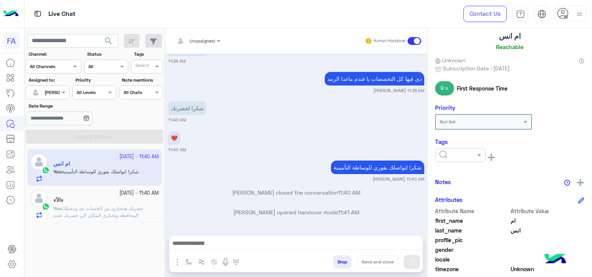
click at [443, 154] on input "text" at bounding box center [451, 154] width 24 height 7
click at [454, 197] on span "Medical" at bounding box center [449, 197] width 20 height 7
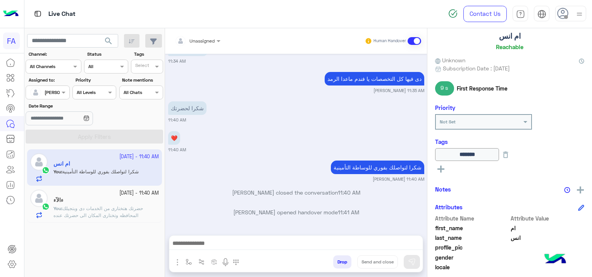
click at [437, 170] on icon at bounding box center [440, 169] width 7 height 7
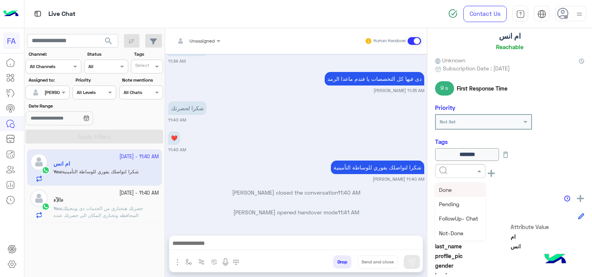
click at [442, 167] on input "text" at bounding box center [451, 170] width 24 height 7
click at [456, 192] on div "Done" at bounding box center [460, 190] width 50 height 14
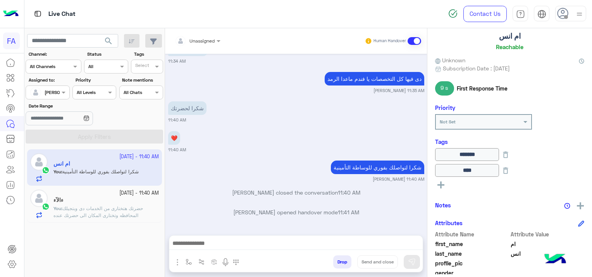
click at [414, 40] on span at bounding box center [414, 41] width 14 height 8
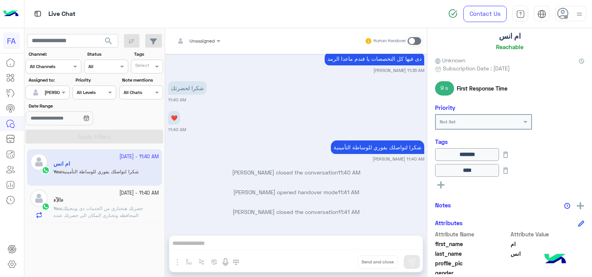
click at [116, 205] on p "You : حضرتك هتختارى من الخدمات دى وبتجيلك المحافظه وتختارى المكان الى حضرتك عنده" at bounding box center [105, 212] width 105 height 14
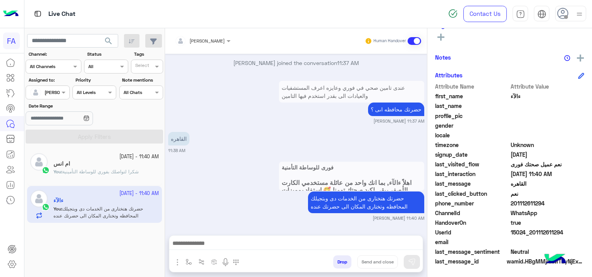
drag, startPoint x: 564, startPoint y: 230, endPoint x: 529, endPoint y: 232, distance: 34.5
click at [529, 232] on span "15024_201112611294" at bounding box center [547, 232] width 74 height 8
click at [102, 173] on span "شكرا لتواصلك بفوري للوساطة التأمينية" at bounding box center [100, 172] width 76 height 6
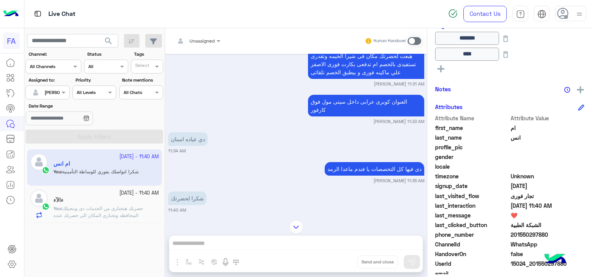
scroll to position [262, 0]
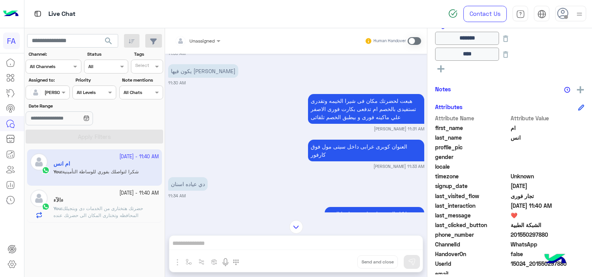
click at [112, 206] on span "حضرتك هتختارى من الخدمات دى وبتجيلك المحافظه وتختارى المكان الى حضرتك عنده" at bounding box center [97, 212] width 89 height 13
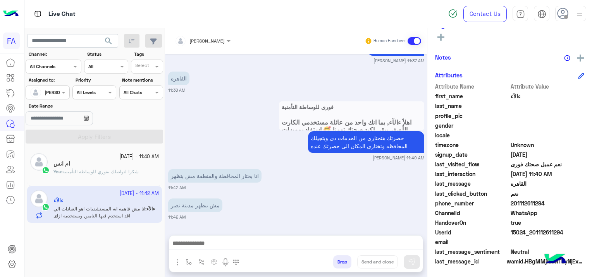
scroll to position [766, 0]
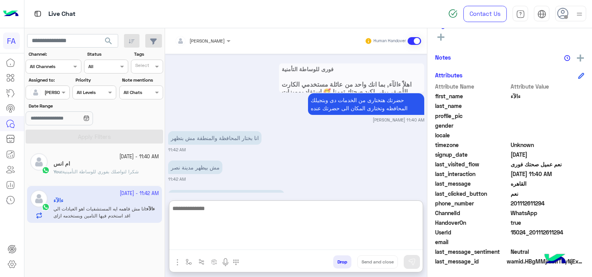
click at [239, 243] on textarea at bounding box center [295, 227] width 253 height 46
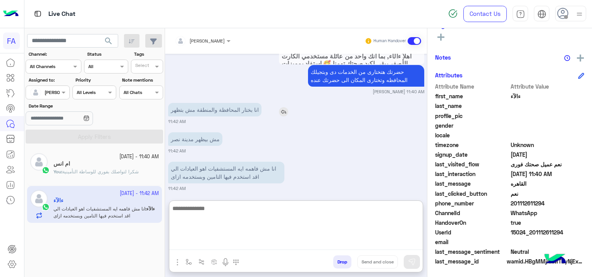
scroll to position [801, 0]
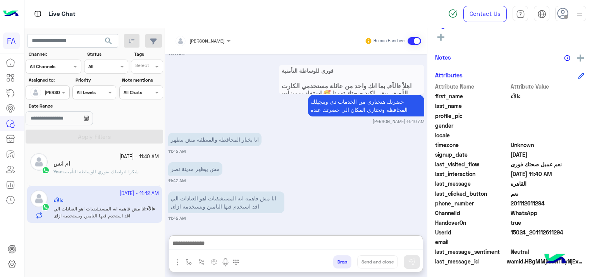
click at [325, 160] on div "مش بيظهر مدينة نصر 11:42 AM" at bounding box center [296, 172] width 256 height 24
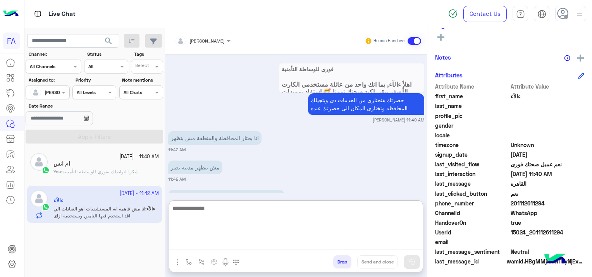
click at [305, 245] on textarea at bounding box center [295, 227] width 253 height 46
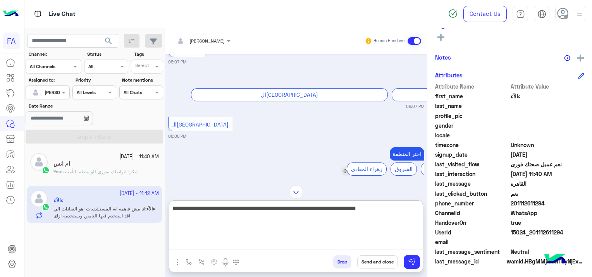
scroll to position [697, 0]
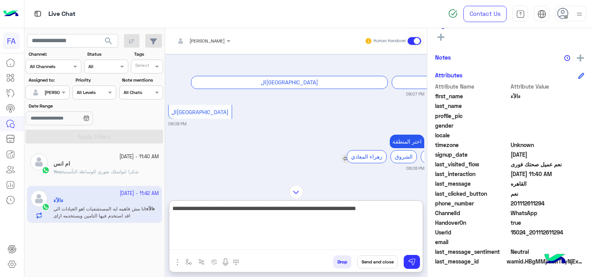
type textarea "**********"
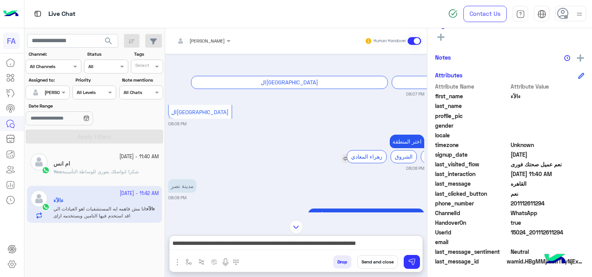
click at [345, 161] on div "زهراء المعادي الشروق الرحاب" at bounding box center [396, 156] width 103 height 13
click at [345, 158] on div "زهراء المعادي الشروق الرحاب" at bounding box center [396, 156] width 103 height 13
click at [343, 161] on img at bounding box center [345, 158] width 9 height 9
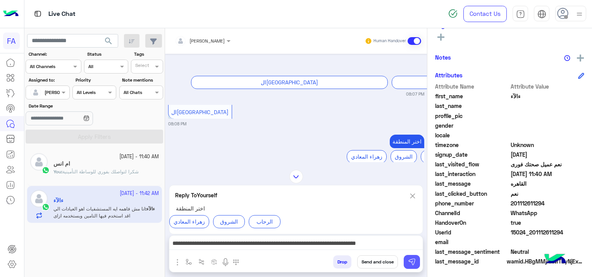
click at [416, 263] on button at bounding box center [412, 262] width 16 height 14
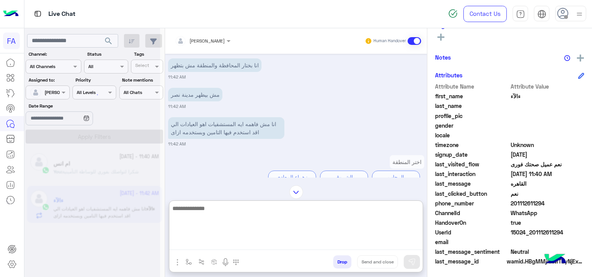
scroll to position [0, 0]
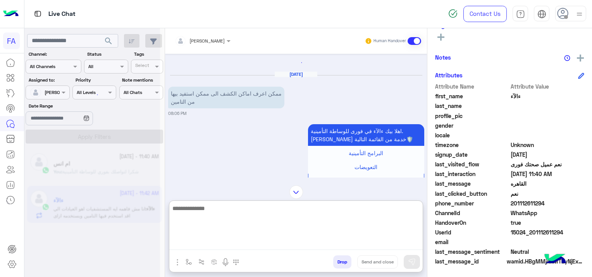
click at [405, 245] on textarea at bounding box center [295, 227] width 253 height 46
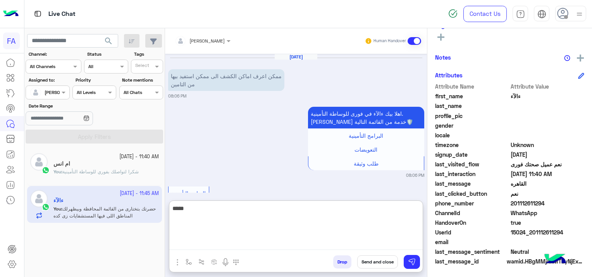
scroll to position [1681, 0]
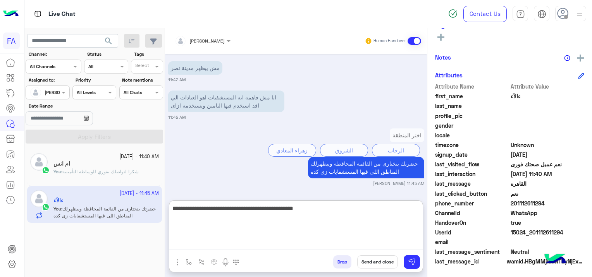
type textarea "**********"
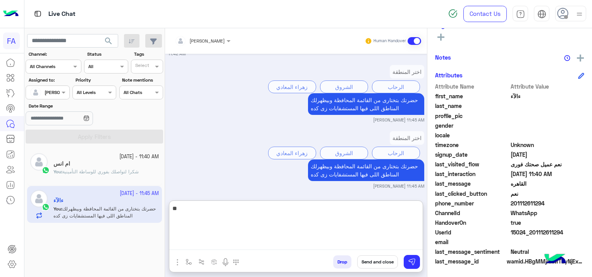
scroll to position [1787, 0]
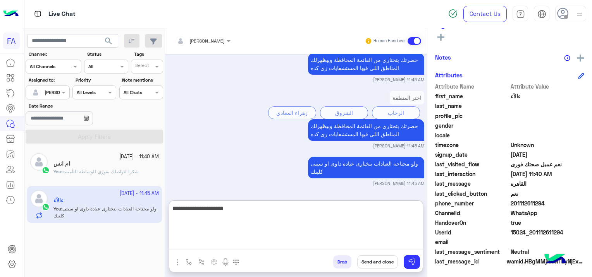
type textarea "**********"
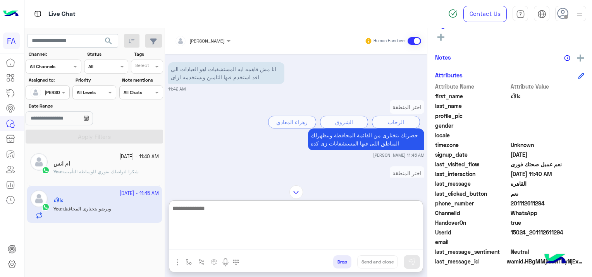
scroll to position [1700, 0]
click at [236, 224] on textarea at bounding box center [295, 227] width 253 height 46
paste textarea "**********"
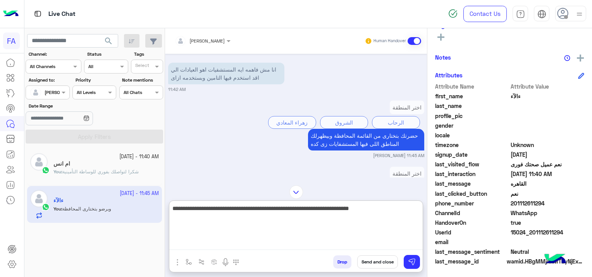
click at [384, 209] on textarea "**********" at bounding box center [295, 227] width 253 height 46
click at [335, 213] on textarea "**********" at bounding box center [295, 227] width 253 height 46
type textarea "**********"
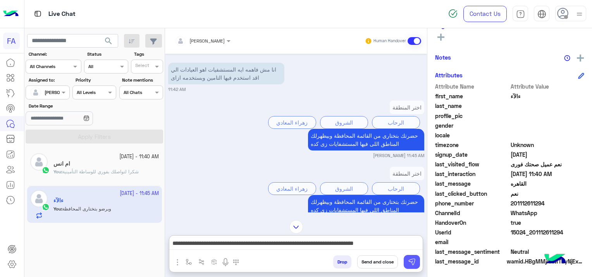
click at [410, 263] on img at bounding box center [412, 262] width 8 height 8
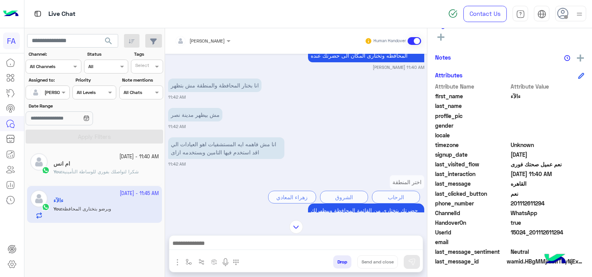
scroll to position [1819, 0]
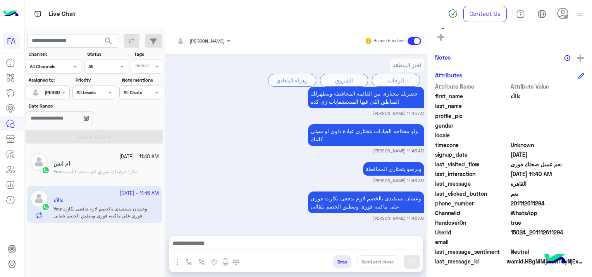
click at [107, 41] on span "search" at bounding box center [108, 40] width 9 height 9
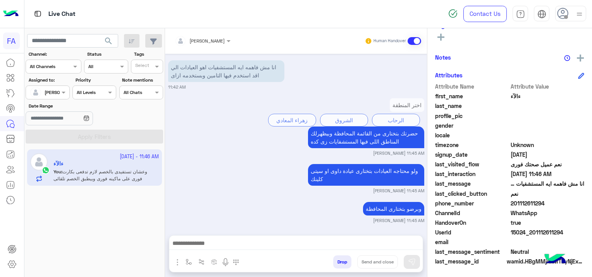
scroll to position [618, 0]
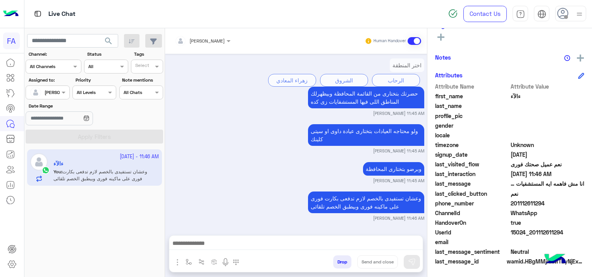
click at [254, 236] on div at bounding box center [295, 245] width 253 height 19
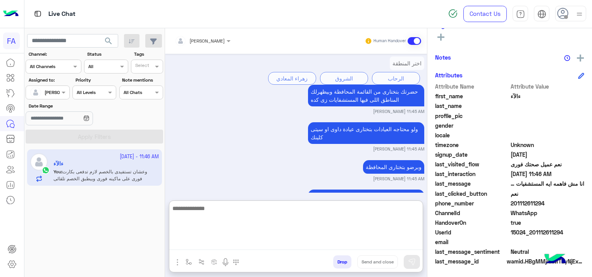
click at [244, 242] on textarea at bounding box center [295, 227] width 253 height 46
type textarea "**********"
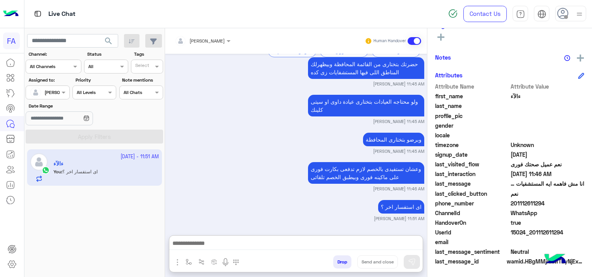
click at [259, 165] on div "Oct 4, 2025 تقدر تختار اللي تحتاجه من القائمة التالية 08:09 PM كيفية الاستفادة …" at bounding box center [296, 141] width 262 height 174
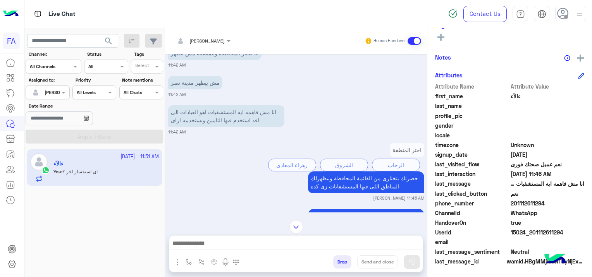
scroll to position [647, 0]
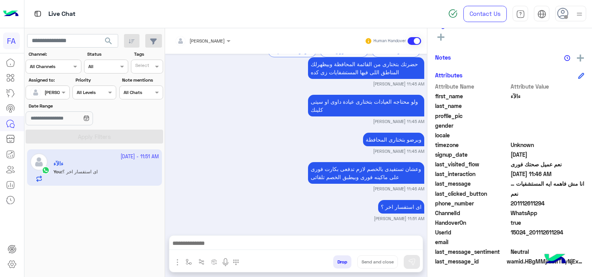
click at [51, 90] on div at bounding box center [47, 91] width 43 height 7
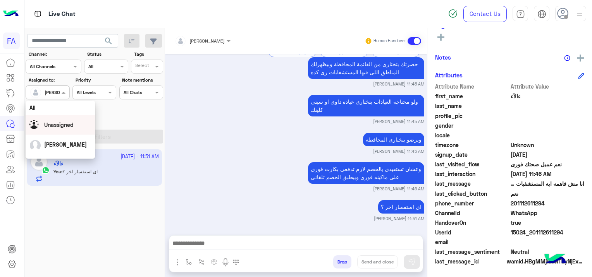
click at [68, 122] on span "Unassigned" at bounding box center [58, 125] width 29 height 7
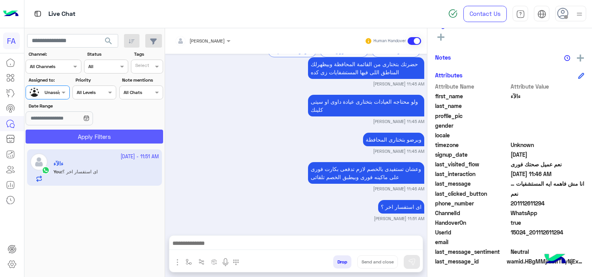
click at [90, 137] on button "Apply Filters" at bounding box center [94, 137] width 137 height 14
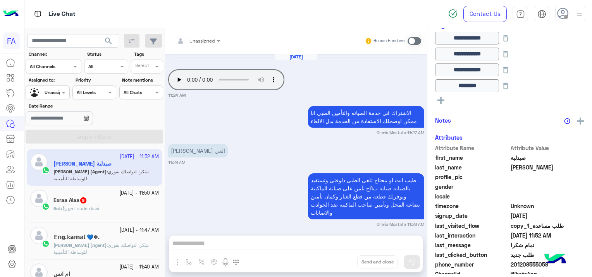
scroll to position [555, 0]
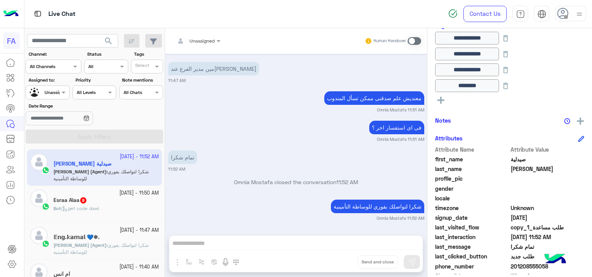
click at [86, 208] on span "get code dawi" at bounding box center [80, 209] width 37 height 6
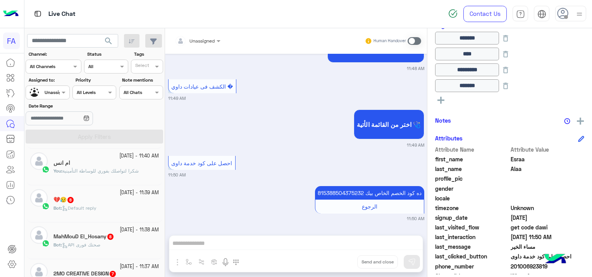
scroll to position [116, 0]
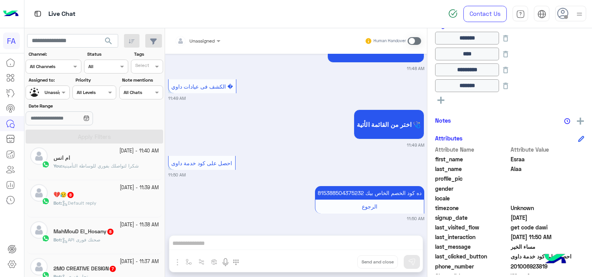
click at [94, 200] on span "Default reply" at bounding box center [79, 203] width 34 height 6
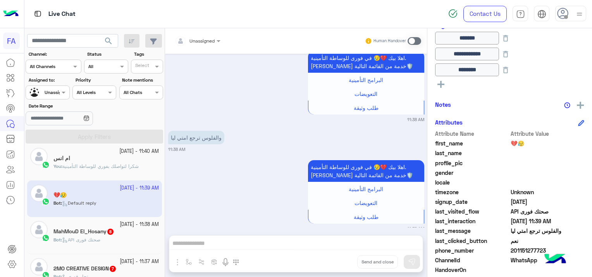
scroll to position [828, 0]
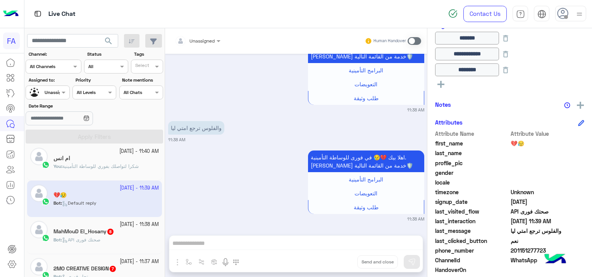
click at [116, 235] on div "MahMouD El_Hosany 8" at bounding box center [105, 232] width 105 height 8
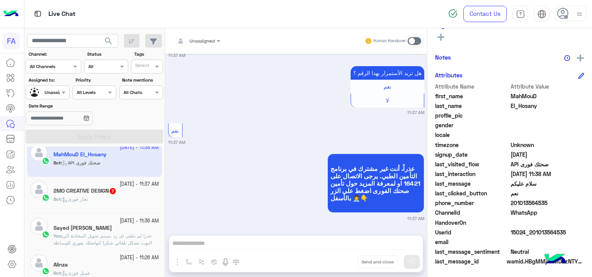
scroll to position [194, 0]
click at [121, 195] on div "2MO CREATIVE DESIGN 7" at bounding box center [105, 192] width 105 height 8
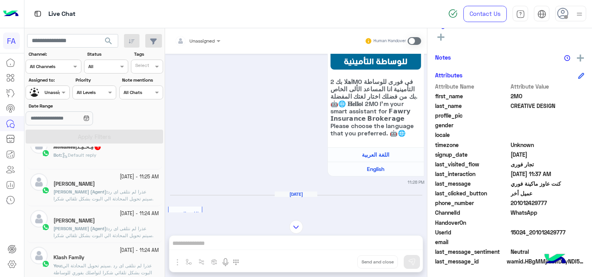
scroll to position [310, 0]
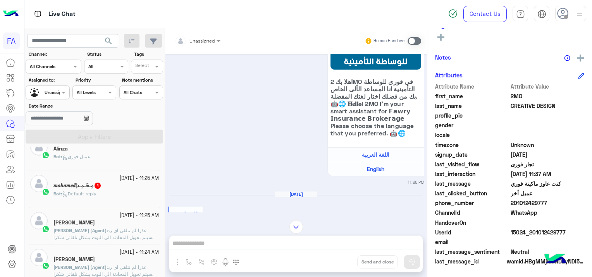
click at [111, 195] on div "Bot : Default reply" at bounding box center [105, 198] width 105 height 14
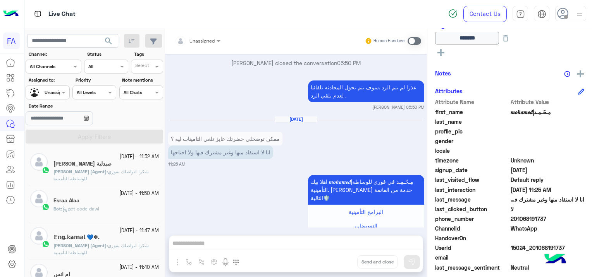
click at [112, 167] on h5 "صيدلية [PERSON_NAME]" at bounding box center [82, 164] width 58 height 7
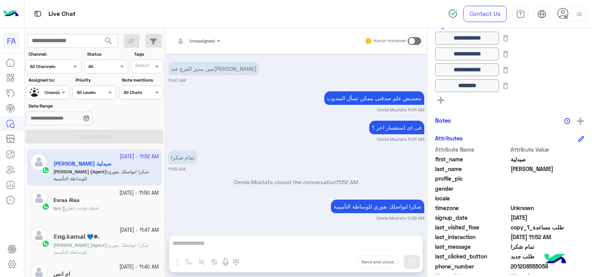
click at [51, 85] on div "Assigned to: Assigned on Unassigned" at bounding box center [48, 88] width 44 height 23
click at [56, 88] on div at bounding box center [47, 91] width 43 height 7
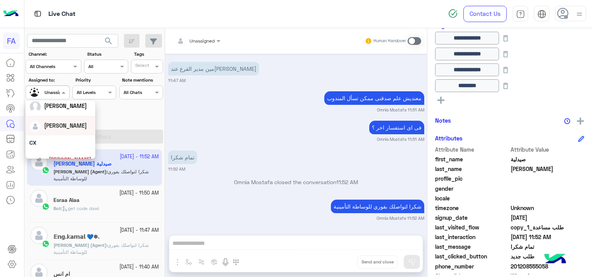
click at [74, 130] on div "[PERSON_NAME]" at bounding box center [60, 126] width 62 height 14
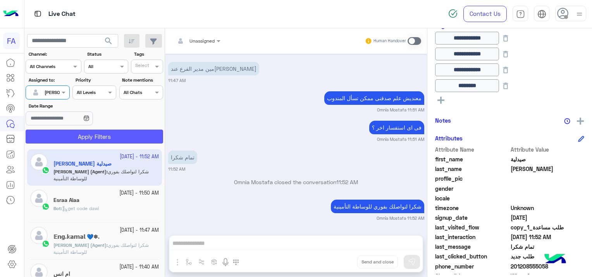
click at [93, 134] on button "Apply Filters" at bounding box center [94, 137] width 137 height 14
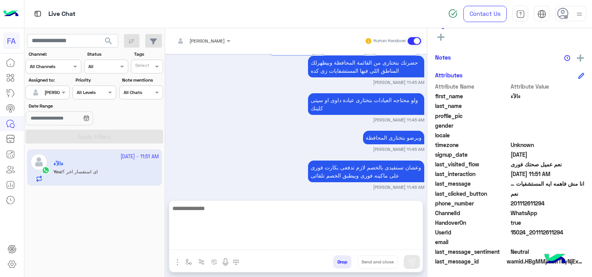
drag, startPoint x: 189, startPoint y: 246, endPoint x: 246, endPoint y: 244, distance: 56.2
click at [189, 246] on textarea at bounding box center [295, 227] width 253 height 46
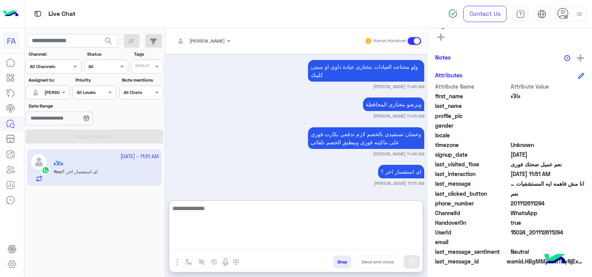
paste textarea "**********"
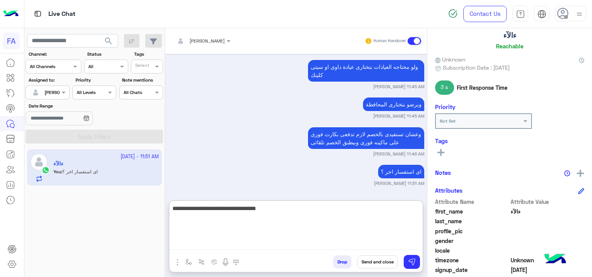
scroll to position [46, 0]
type textarea "**********"
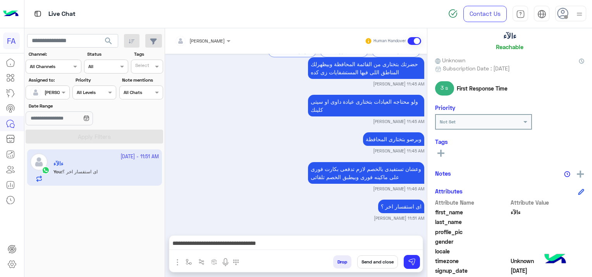
click at [441, 155] on rect at bounding box center [441, 153] width 2 height 7
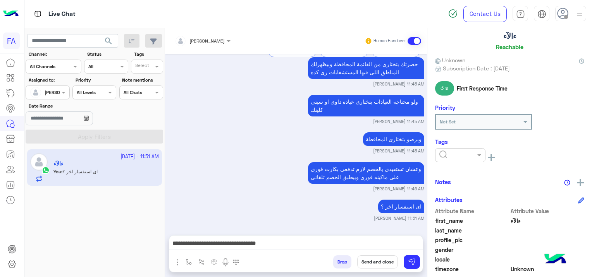
click at [441, 155] on input "text" at bounding box center [451, 154] width 24 height 7
click at [452, 202] on div "Medical" at bounding box center [460, 198] width 50 height 14
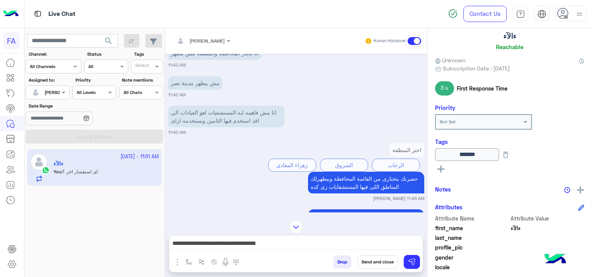
scroll to position [593, 0]
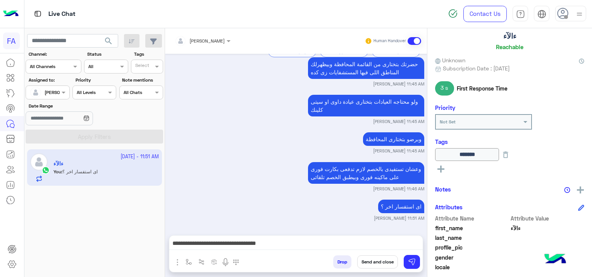
click at [377, 261] on button "Send and close" at bounding box center [377, 262] width 41 height 13
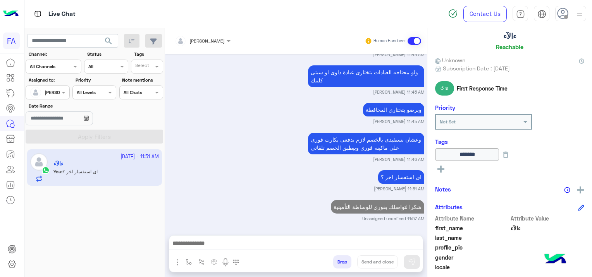
scroll to position [643, 0]
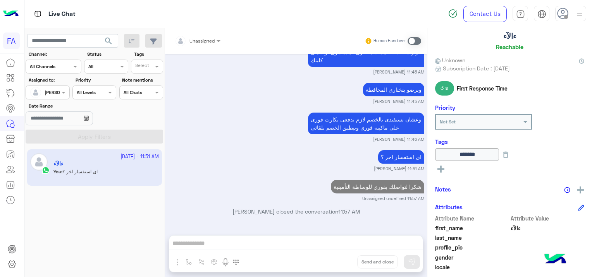
click at [58, 90] on div at bounding box center [47, 91] width 43 height 7
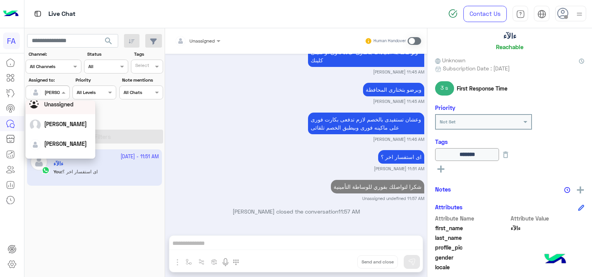
scroll to position [39, 0]
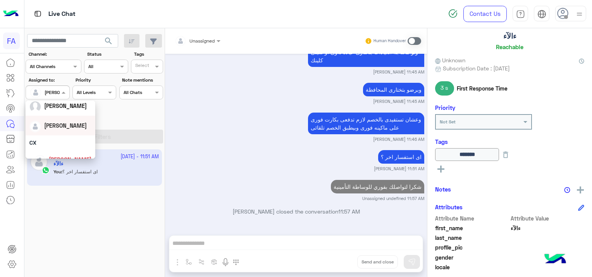
click at [67, 123] on span "[PERSON_NAME]" at bounding box center [65, 125] width 43 height 7
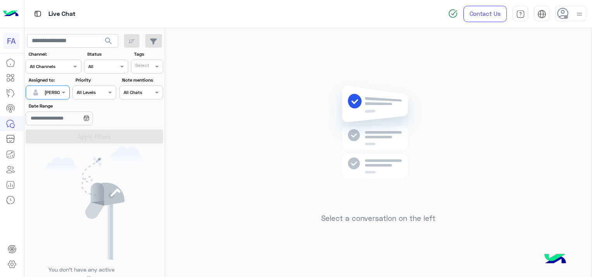
click at [52, 89] on div at bounding box center [47, 91] width 43 height 7
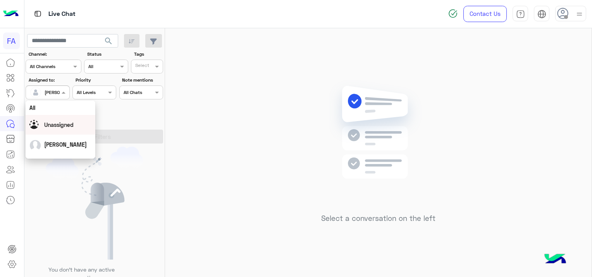
drag, startPoint x: 59, startPoint y: 125, endPoint x: 87, endPoint y: 128, distance: 27.6
click at [60, 125] on span "Unassigned" at bounding box center [58, 125] width 29 height 7
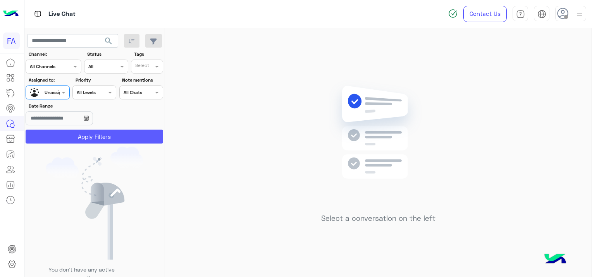
click at [108, 136] on button "Apply Filters" at bounding box center [94, 137] width 137 height 14
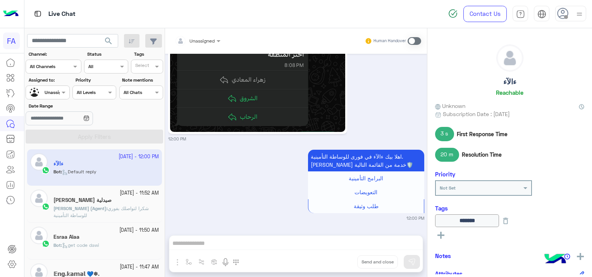
scroll to position [672, 0]
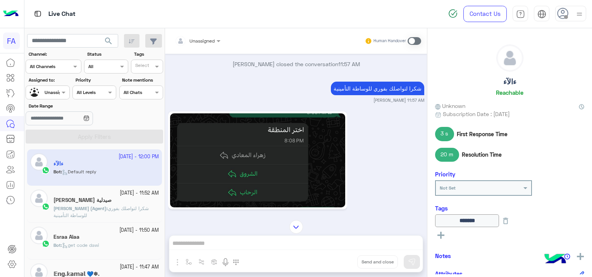
click at [273, 169] on img at bounding box center [257, 160] width 175 height 94
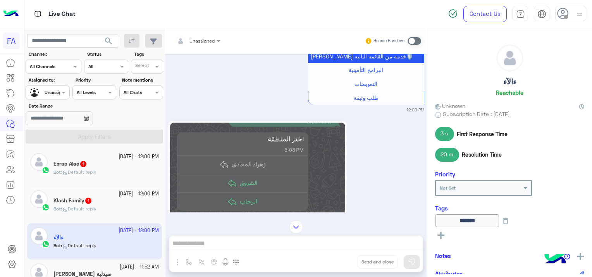
scroll to position [917, 0]
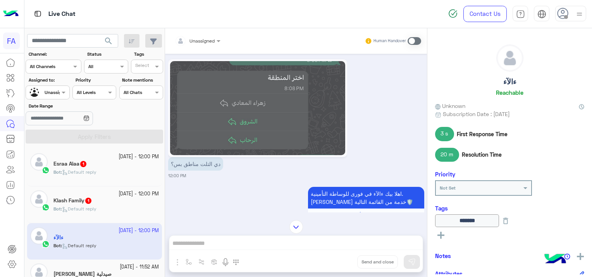
click at [100, 197] on div "Klash Family 1" at bounding box center [105, 201] width 105 height 8
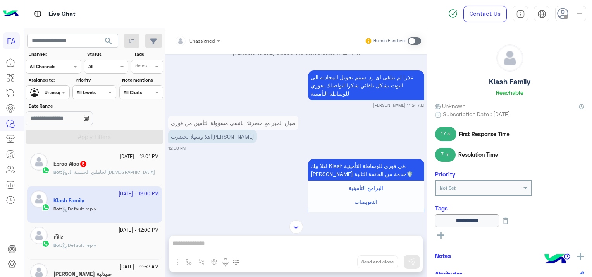
scroll to position [1478, 0]
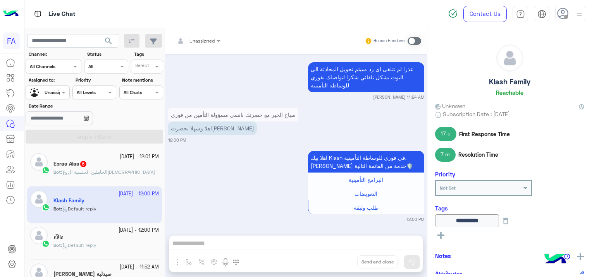
click at [204, 36] on div at bounding box center [197, 39] width 53 height 7
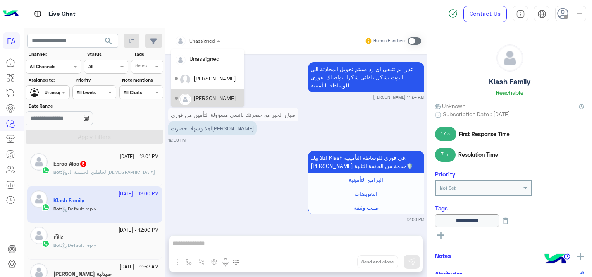
click at [218, 94] on div "[PERSON_NAME]" at bounding box center [215, 98] width 42 height 8
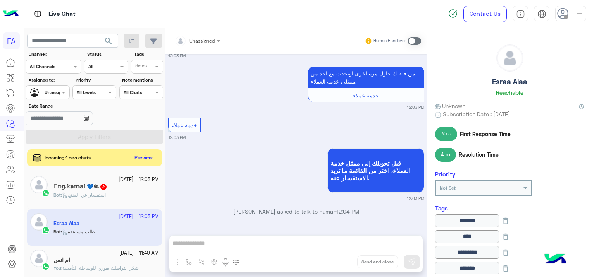
scroll to position [2831, 0]
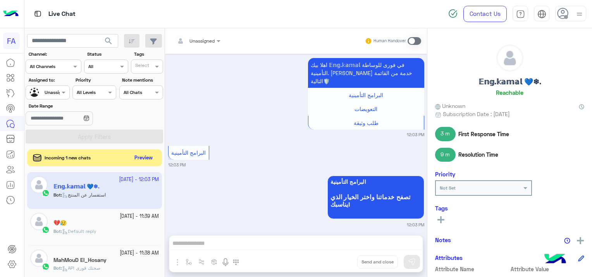
scroll to position [607, 0]
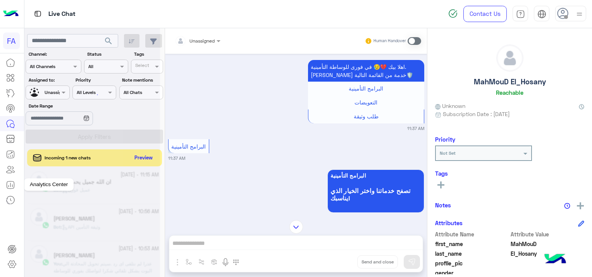
scroll to position [4, 0]
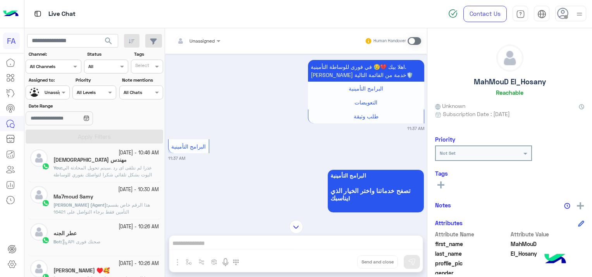
click at [47, 93] on input "text" at bounding box center [39, 91] width 18 height 7
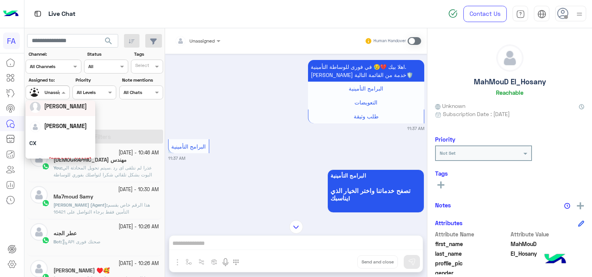
scroll to position [39, 0]
click at [64, 126] on span "[PERSON_NAME]" at bounding box center [65, 125] width 43 height 7
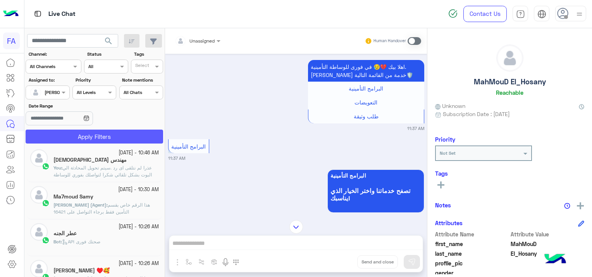
click at [113, 132] on button "Apply Filters" at bounding box center [94, 137] width 137 height 14
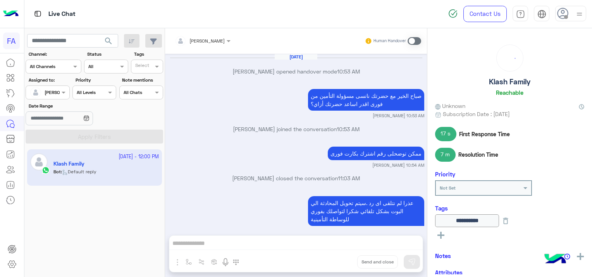
scroll to position [579, 0]
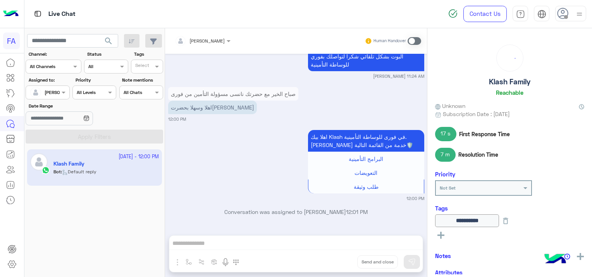
click at [113, 40] on span "search" at bounding box center [108, 40] width 9 height 9
click at [106, 39] on span "search" at bounding box center [108, 40] width 9 height 9
click at [107, 37] on span "search" at bounding box center [108, 40] width 9 height 9
click at [413, 39] on span at bounding box center [414, 41] width 14 height 8
click at [219, 246] on div "Sara Taha Human Handover Oct 5, 2025 Sara Taha opened handover mode 10:53 AM صب…" at bounding box center [296, 154] width 262 height 252
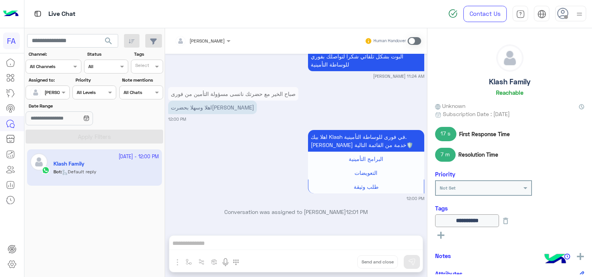
scroll to position [599, 0]
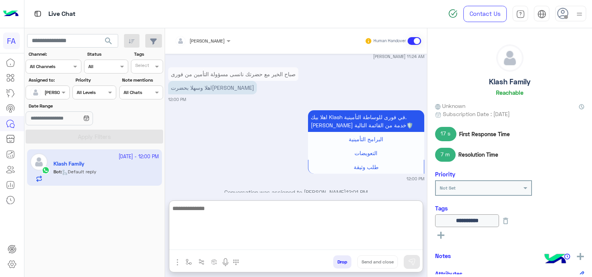
click at [223, 239] on textarea at bounding box center [295, 227] width 253 height 46
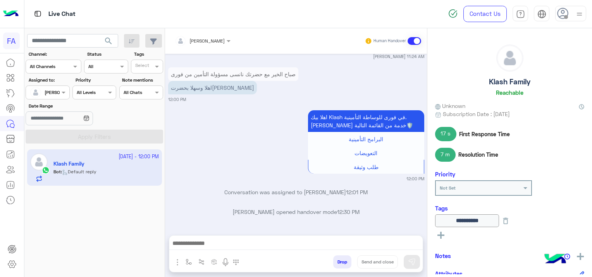
drag, startPoint x: 204, startPoint y: 237, endPoint x: 208, endPoint y: 240, distance: 5.0
click at [204, 237] on div at bounding box center [295, 245] width 253 height 19
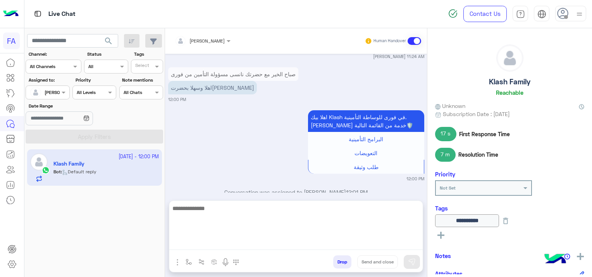
click at [209, 240] on textarea at bounding box center [295, 227] width 253 height 46
paste textarea "**********"
type textarea "**********"
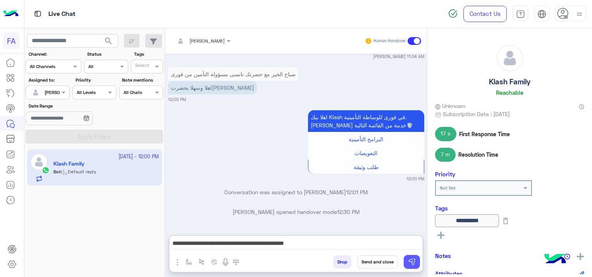
click at [408, 260] on img at bounding box center [412, 262] width 8 height 8
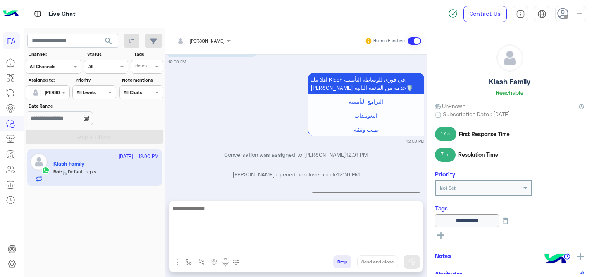
click at [324, 246] on textarea at bounding box center [295, 227] width 253 height 46
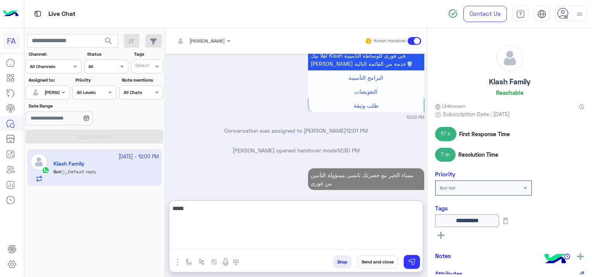
scroll to position [692, 0]
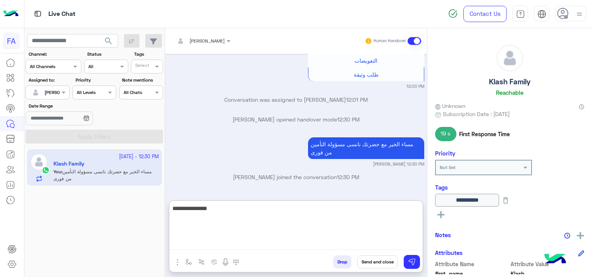
type textarea "**********"
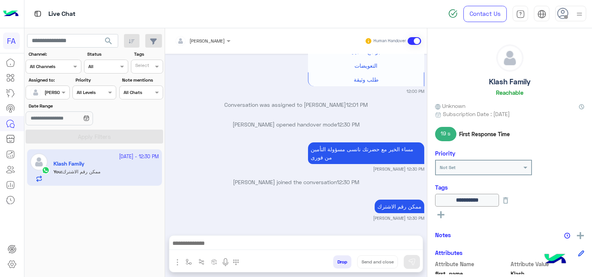
click at [314, 173] on div "Oct 5, 2025 Sara Taha opened handover mode 10:53 AM صباح الخير مع حضرتك نانسى م…" at bounding box center [296, 141] width 262 height 174
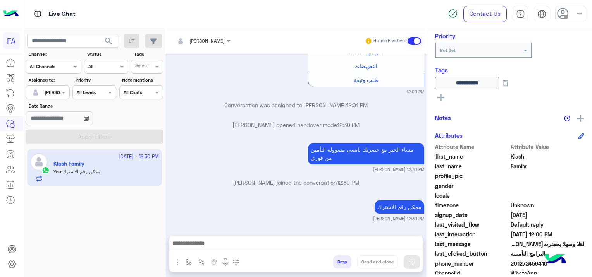
scroll to position [178, 0]
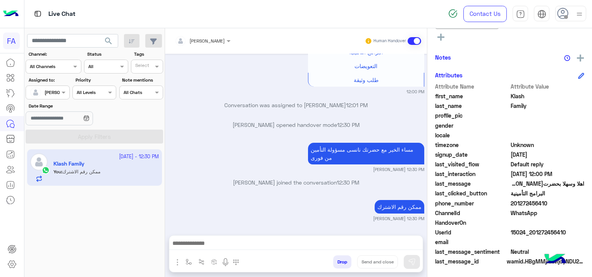
drag, startPoint x: 565, startPoint y: 230, endPoint x: 532, endPoint y: 235, distance: 33.4
click at [532, 235] on span "15024_201272456410" at bounding box center [547, 232] width 74 height 8
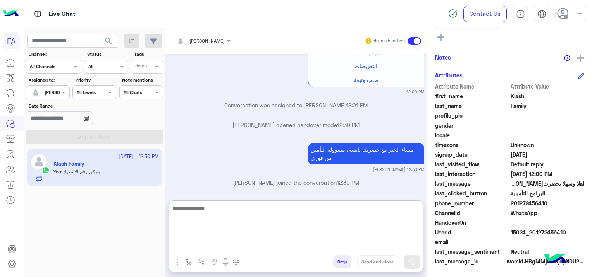
click at [198, 249] on textarea at bounding box center [295, 227] width 253 height 46
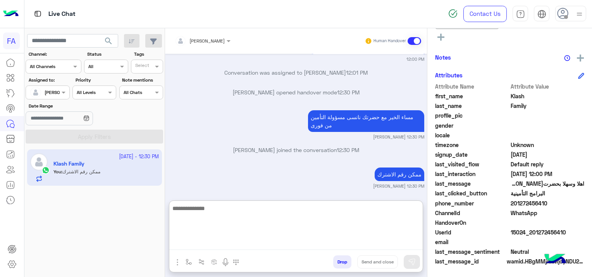
scroll to position [721, 0]
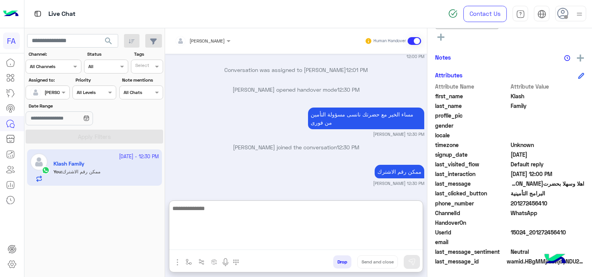
paste textarea "**********"
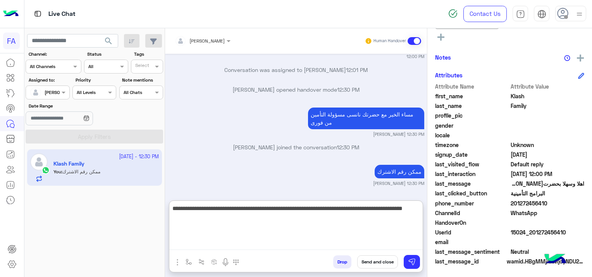
type textarea "**********"
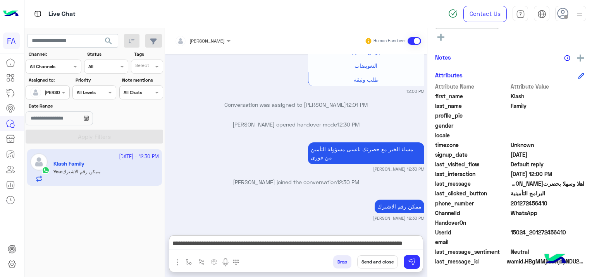
click at [384, 261] on button "Send and close" at bounding box center [377, 262] width 41 height 13
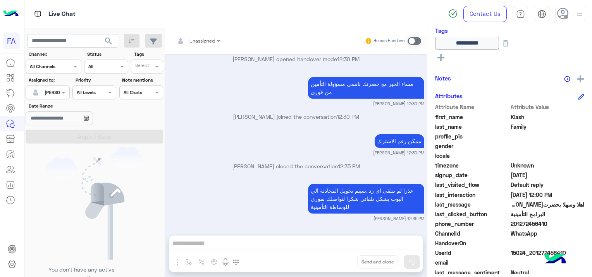
scroll to position [198, 0]
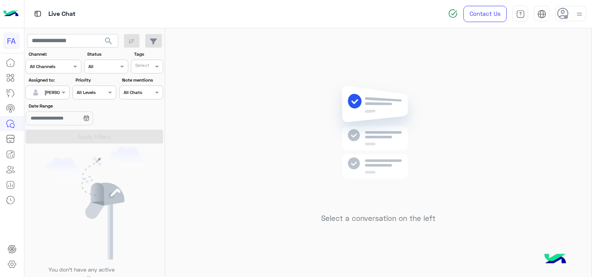
click at [57, 93] on div at bounding box center [47, 91] width 43 height 7
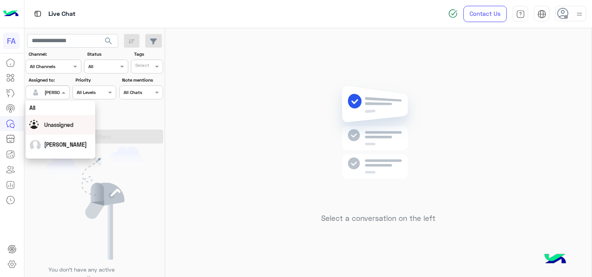
click at [70, 129] on div "Unassigned" at bounding box center [58, 125] width 29 height 8
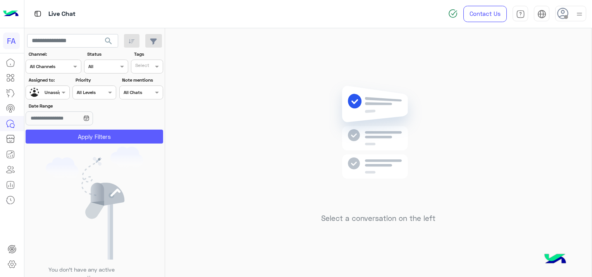
click at [120, 137] on button "Apply Filters" at bounding box center [94, 137] width 137 height 14
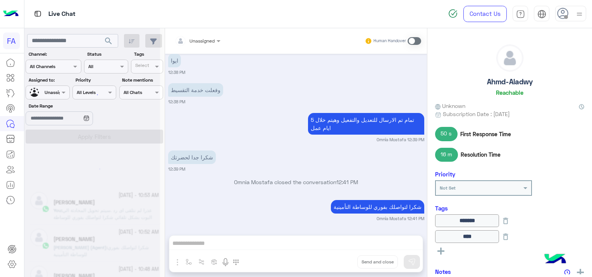
scroll to position [4, 0]
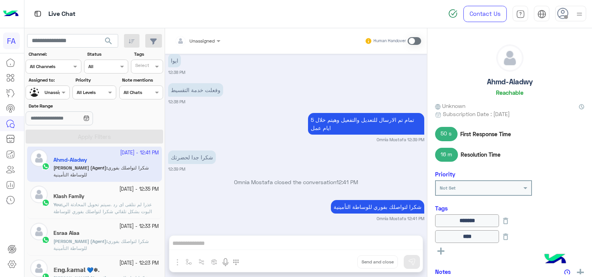
click at [121, 239] on span "شكرا لتواصلك بفوري للوساطة التأمينية" at bounding box center [100, 245] width 95 height 13
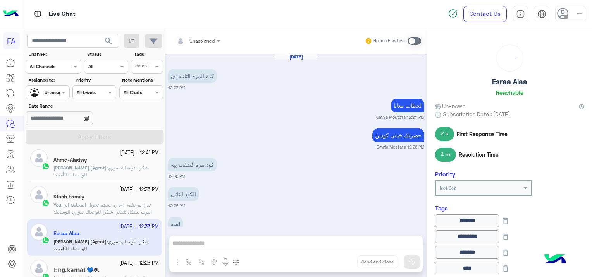
scroll to position [435, 0]
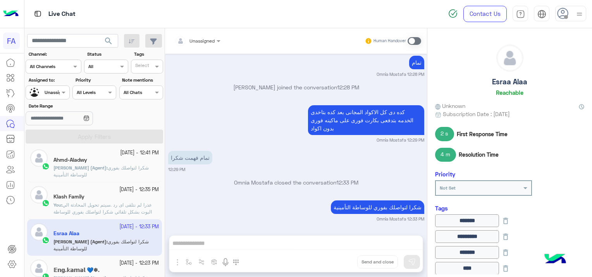
click at [131, 267] on div "𝔼𝕟𝕘.𝕜𝕒𝕞𝕒𝕝 💙❄." at bounding box center [105, 271] width 105 height 8
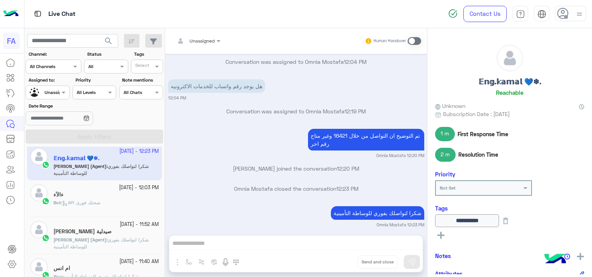
scroll to position [120, 0]
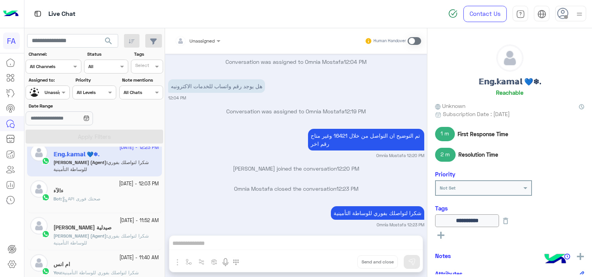
click at [129, 194] on div "ءالآء" at bounding box center [105, 192] width 105 height 8
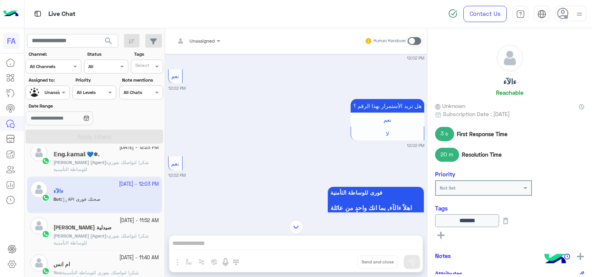
scroll to position [888, 0]
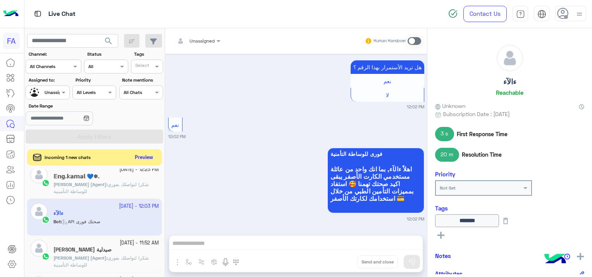
click at [155, 156] on button "Preview" at bounding box center [144, 158] width 24 height 10
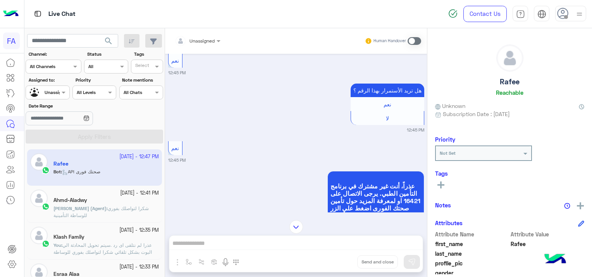
scroll to position [2042, 0]
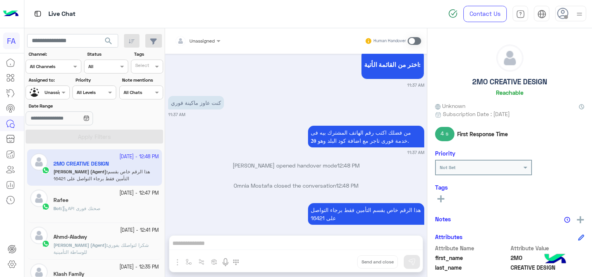
scroll to position [853, 0]
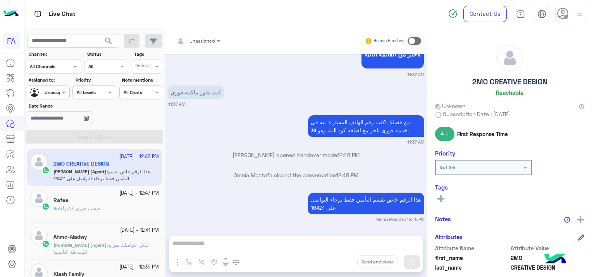
click at [94, 201] on div "Rafee" at bounding box center [105, 201] width 105 height 8
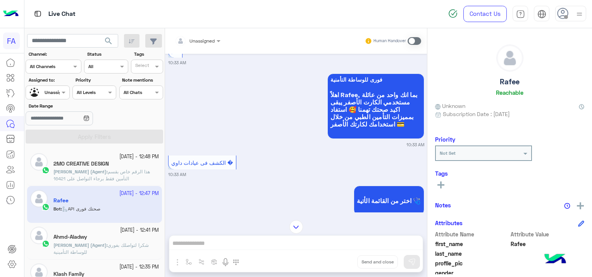
scroll to position [661, 0]
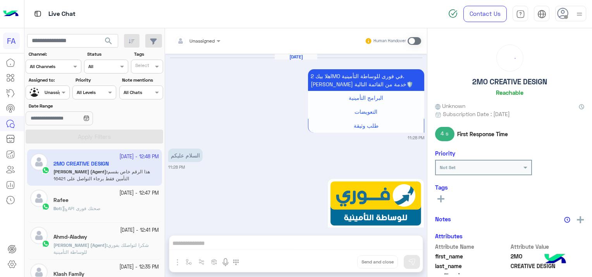
scroll to position [853, 0]
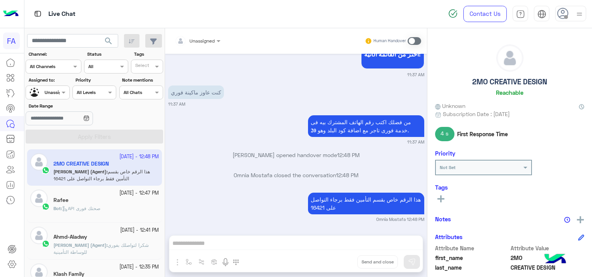
click at [100, 206] on span "Bot : API صحتك فورى" at bounding box center [76, 209] width 47 height 6
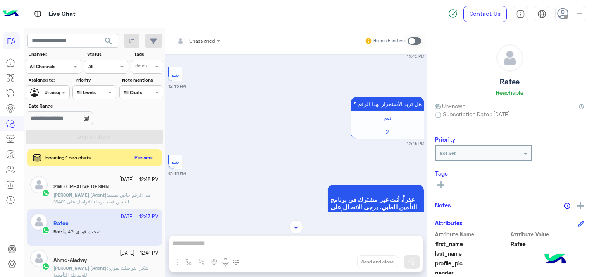
scroll to position [1684, 0]
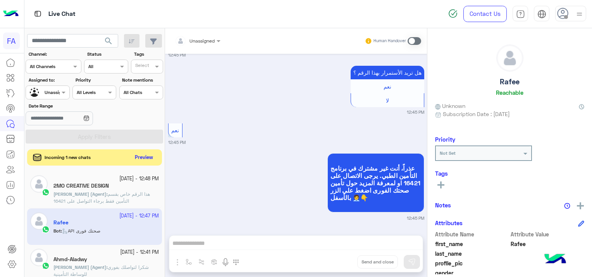
click at [153, 159] on button "Preview" at bounding box center [144, 158] width 24 height 10
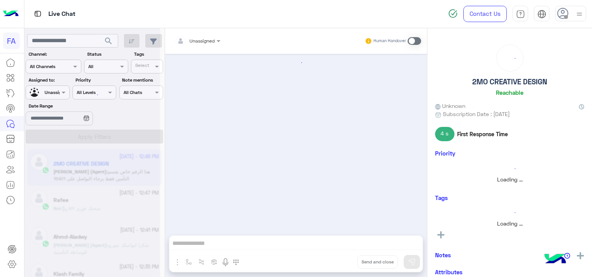
scroll to position [853, 0]
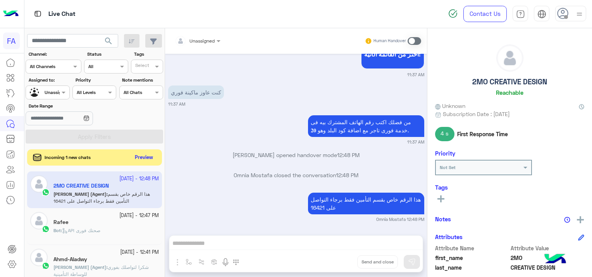
click at [144, 155] on button "Preview" at bounding box center [144, 158] width 24 height 10
click at [149, 158] on button "Preview" at bounding box center [144, 158] width 24 height 10
click at [138, 158] on button "Preview" at bounding box center [144, 158] width 24 height 10
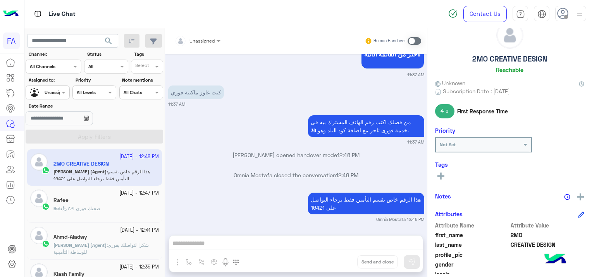
scroll to position [0, 0]
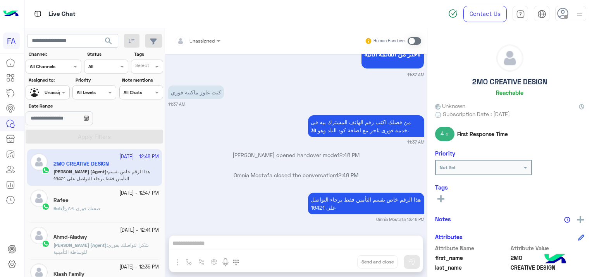
click at [484, 89] on div "2MO CREATIVE DESIGN Reachable" at bounding box center [509, 72] width 149 height 55
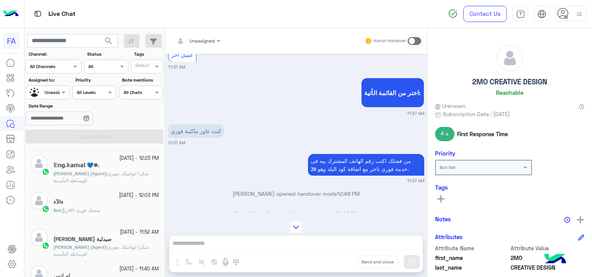
scroll to position [232, 0]
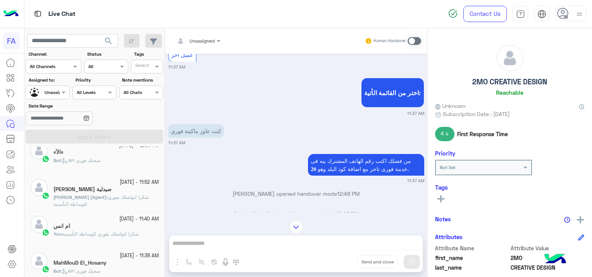
click at [124, 192] on div "صيدلية [PERSON_NAME]" at bounding box center [105, 190] width 105 height 8
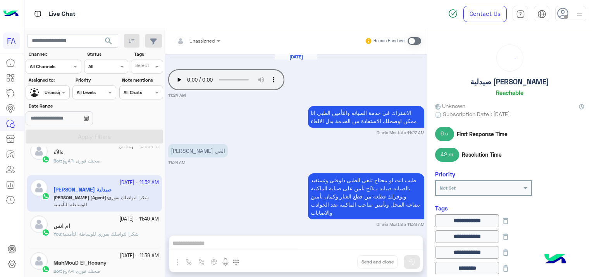
scroll to position [555, 0]
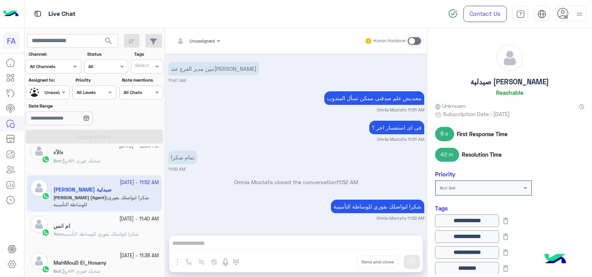
click at [105, 229] on div "ام انس" at bounding box center [105, 227] width 105 height 8
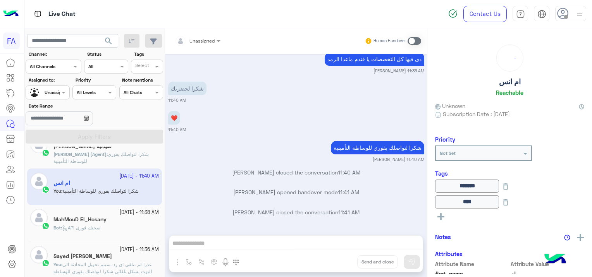
scroll to position [310, 0]
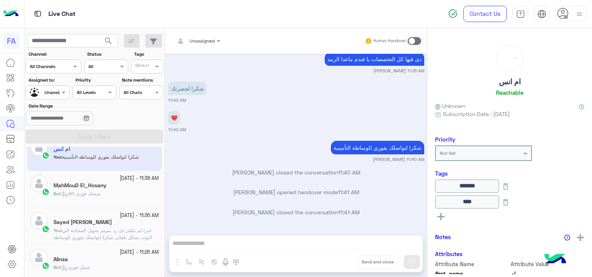
click at [117, 192] on div "Bot : API صحتك فورى" at bounding box center [105, 198] width 105 height 14
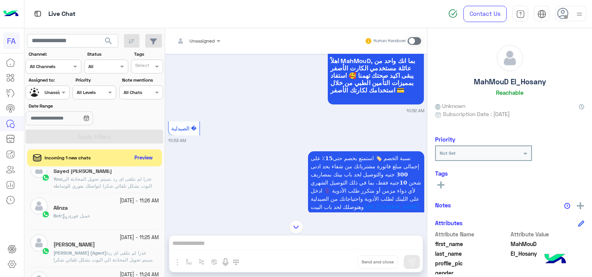
scroll to position [387, 0]
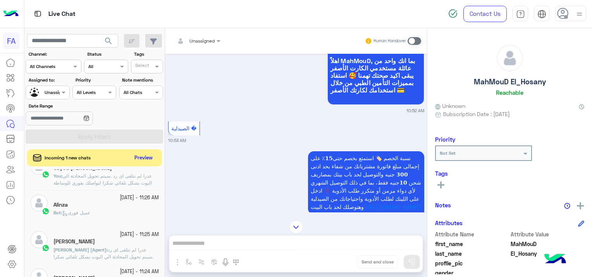
click at [140, 211] on div "Bot : عميل فورى" at bounding box center [105, 217] width 105 height 14
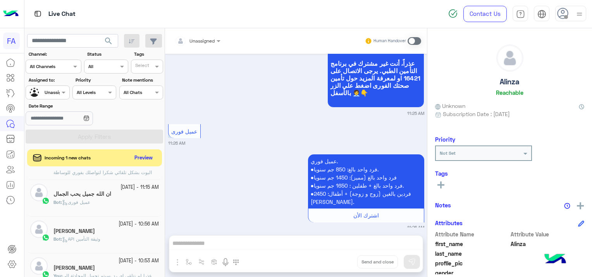
scroll to position [620, 0]
click at [118, 200] on div "Bot : عميل فورى" at bounding box center [105, 205] width 105 height 14
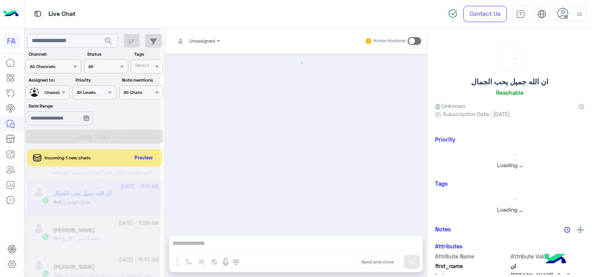
scroll to position [620, 0]
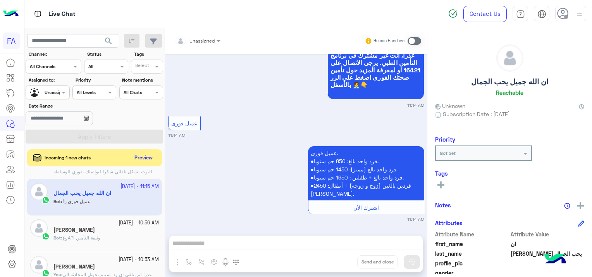
click at [120, 227] on div "داليا" at bounding box center [105, 231] width 105 height 8
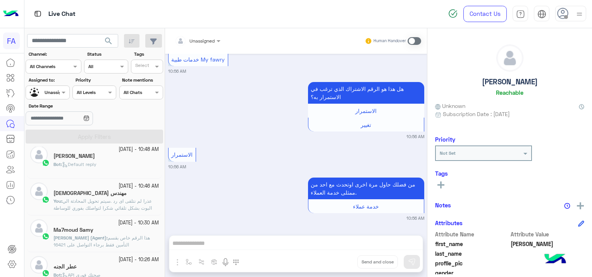
click at [116, 175] on div "5 October - 10:48 AM ahmed salah Bot : Default reply" at bounding box center [94, 160] width 135 height 37
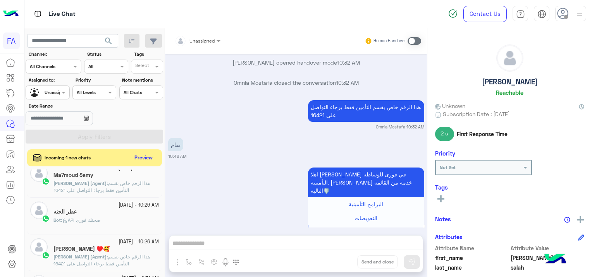
click at [117, 214] on div "عطر الجنه" at bounding box center [105, 213] width 105 height 8
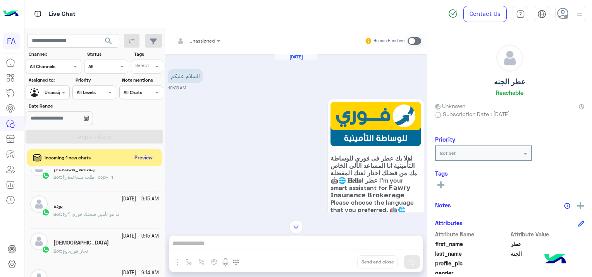
click at [102, 192] on div "5 October - 9:15 AM بوده Bot : ما هو تأمين صحتك فوري ؟" at bounding box center [94, 210] width 135 height 37
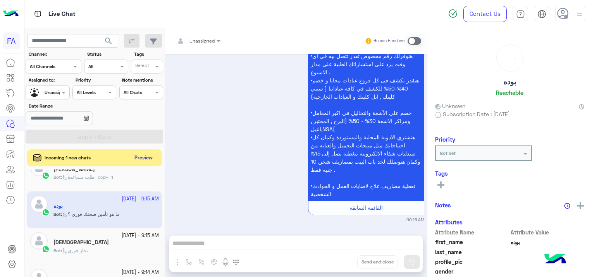
click at [117, 180] on div "Bot : طلب مساعدة_copy_1" at bounding box center [105, 181] width 105 height 14
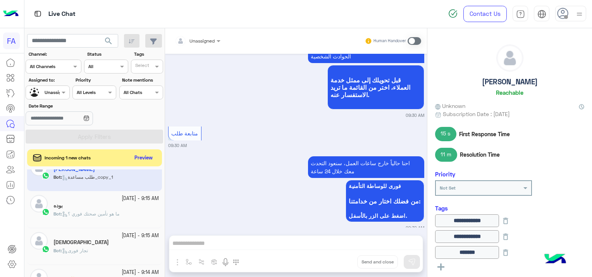
click at [114, 246] on div "abosalahmansor" at bounding box center [105, 243] width 105 height 8
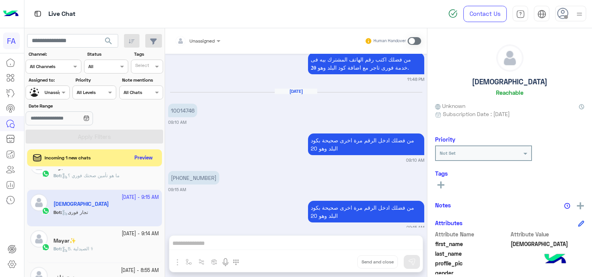
click at [124, 242] on div "Mayar✨" at bounding box center [105, 242] width 105 height 8
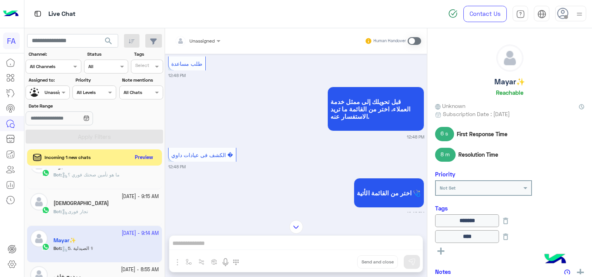
click at [139, 157] on button "Preview" at bounding box center [144, 158] width 24 height 10
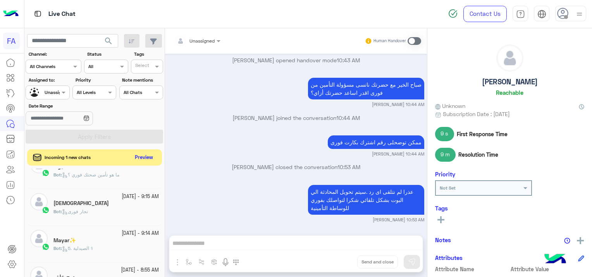
click at [142, 161] on button "Preview" at bounding box center [144, 158] width 24 height 10
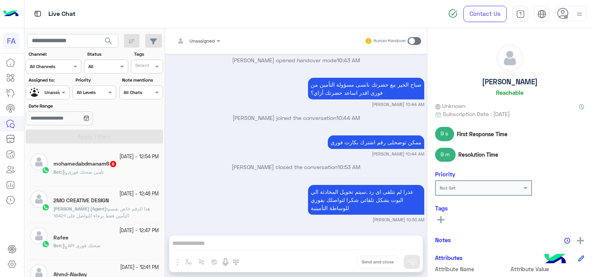
click at [139, 167] on div "mohamedabdmanam6 6" at bounding box center [105, 165] width 105 height 8
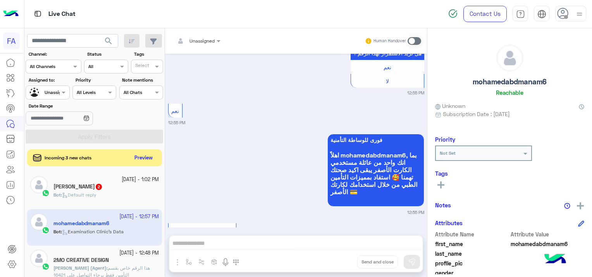
scroll to position [1491, 0]
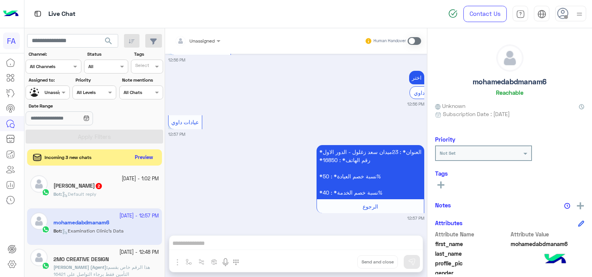
click at [144, 161] on button "Preview" at bounding box center [144, 158] width 24 height 10
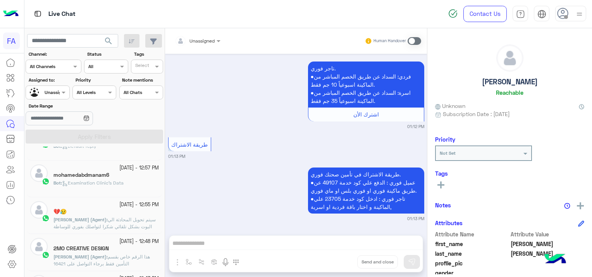
scroll to position [116, 0]
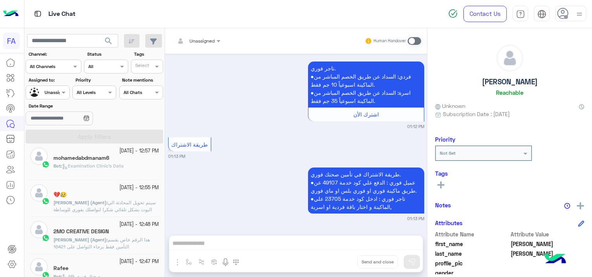
click at [122, 161] on div "mohamedabdmanam6" at bounding box center [105, 159] width 105 height 8
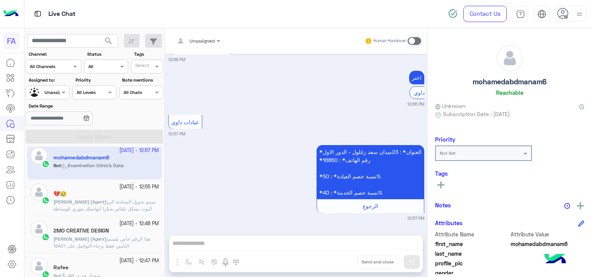
scroll to position [155, 0]
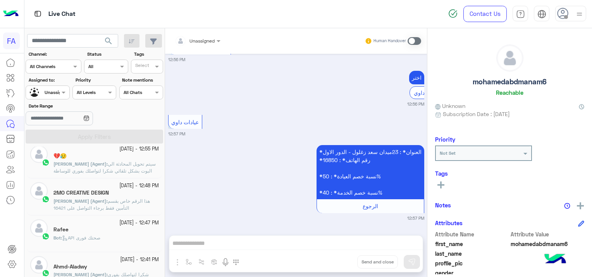
click at [73, 237] on span "API صحتك فورى" at bounding box center [81, 238] width 38 height 6
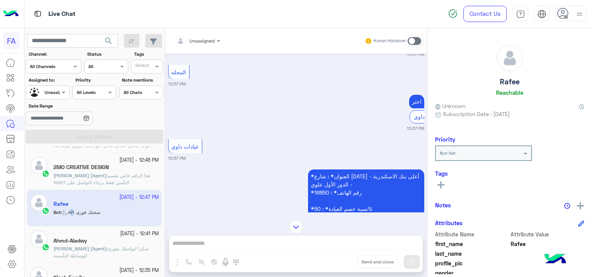
scroll to position [194, 0]
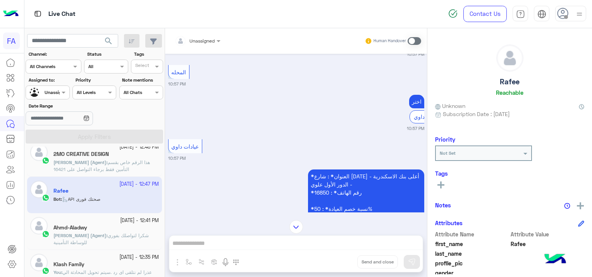
click at [132, 233] on span "شكرا لتواصلك بفوري للوساطة التأمينية" at bounding box center [100, 239] width 95 height 13
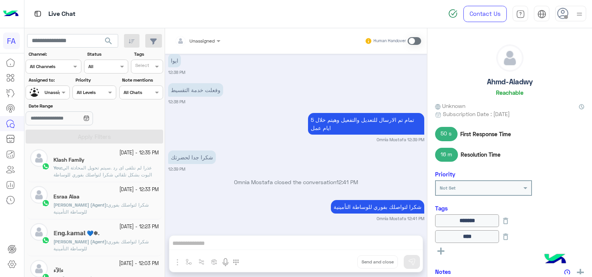
scroll to position [310, 0]
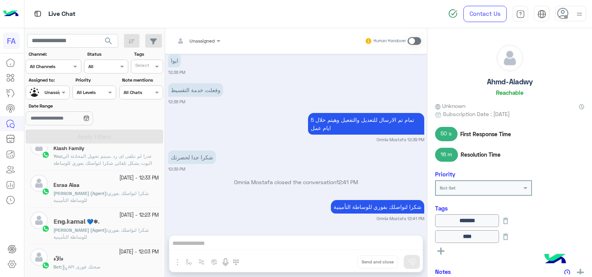
click at [131, 231] on span "شكرا لتواصلك بفوري للوساطة التأمينية" at bounding box center [100, 233] width 95 height 13
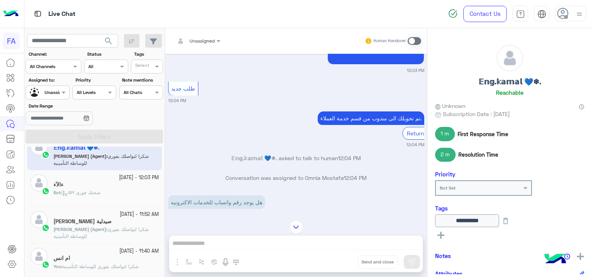
scroll to position [427, 0]
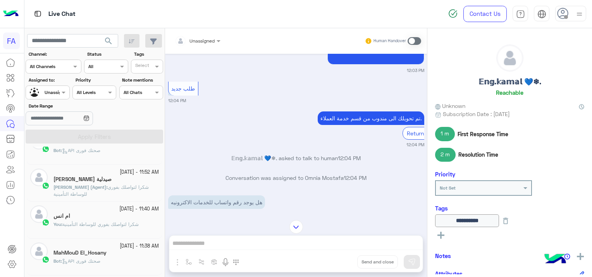
click at [115, 222] on span "شكرا لتواصلك بفوري للوساطة التأمينية" at bounding box center [100, 225] width 76 height 6
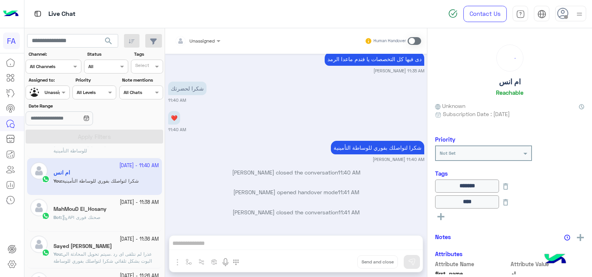
scroll to position [505, 0]
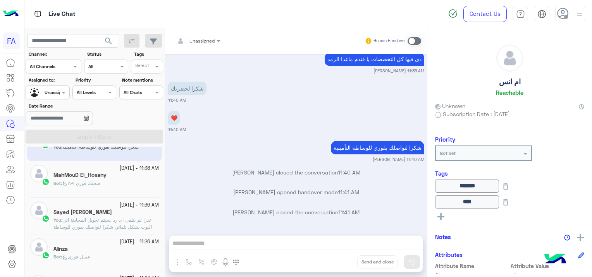
click at [131, 188] on div "Bot : API صحتك فورى" at bounding box center [105, 187] width 105 height 14
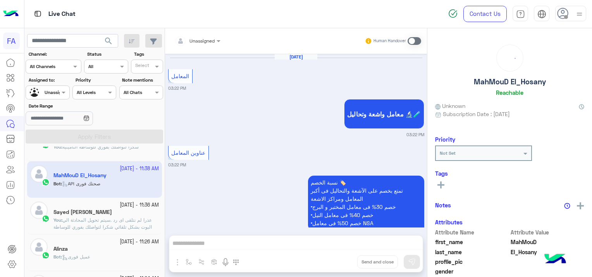
scroll to position [1016, 0]
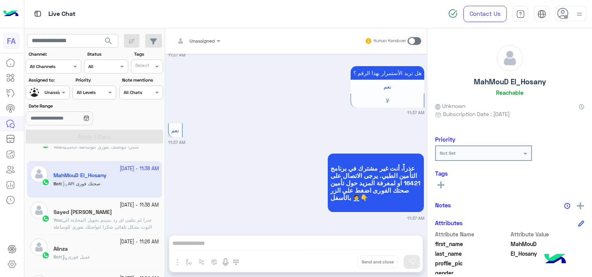
click at [95, 258] on div "Bot : عميل فورى" at bounding box center [105, 261] width 105 height 14
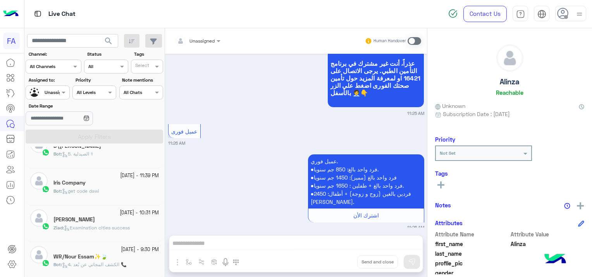
scroll to position [4, 0]
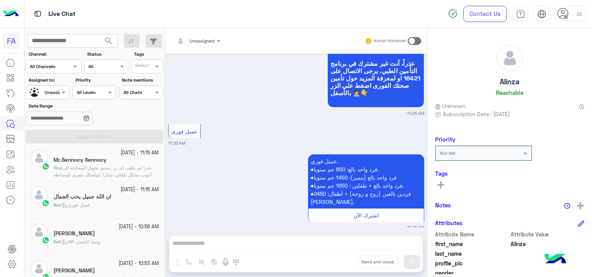
click at [113, 194] on div "ان الله جميل يحب الجمال" at bounding box center [105, 198] width 105 height 8
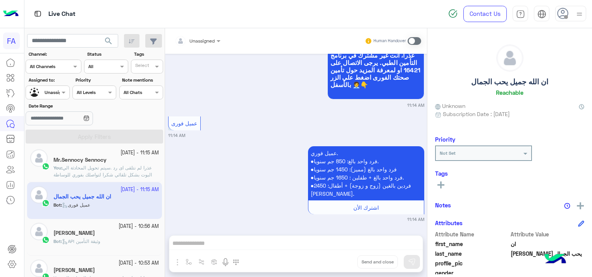
click at [97, 233] on div "داليا" at bounding box center [105, 234] width 105 height 8
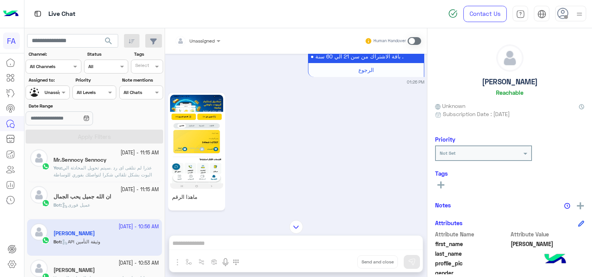
click at [189, 132] on img at bounding box center [196, 142] width 53 height 94
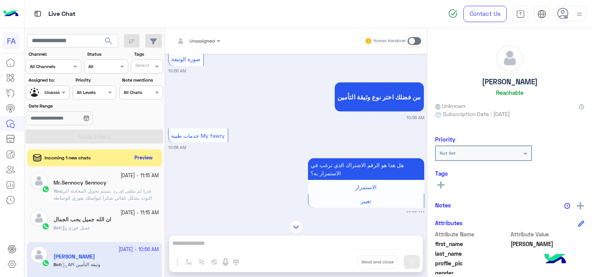
scroll to position [2571, 0]
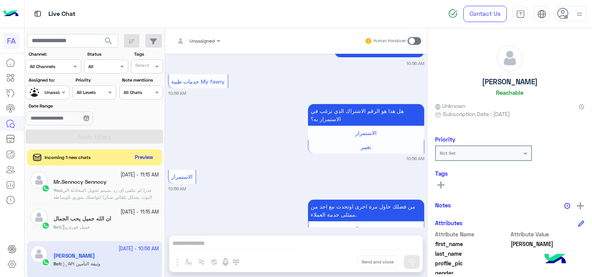
click at [149, 153] on button "Preview" at bounding box center [144, 158] width 24 height 10
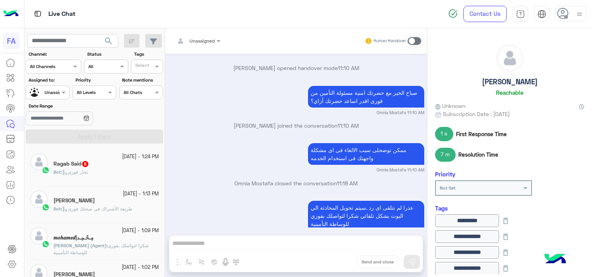
scroll to position [4, 0]
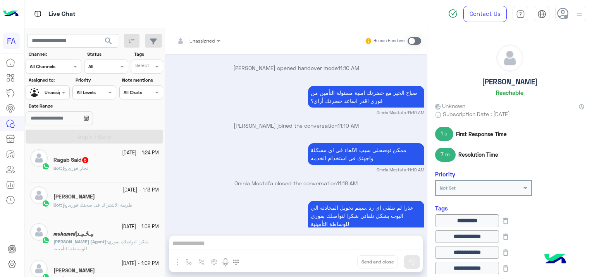
click at [88, 160] on span "5" at bounding box center [85, 160] width 6 height 6
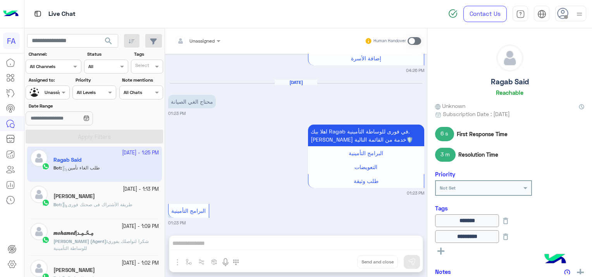
scroll to position [896, 0]
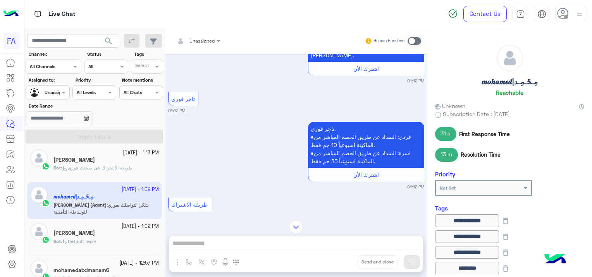
scroll to position [1637, 0]
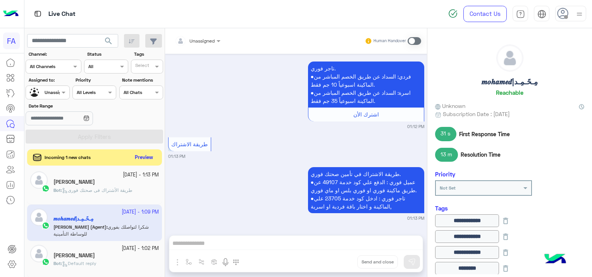
click at [144, 159] on button "Preview" at bounding box center [144, 158] width 24 height 10
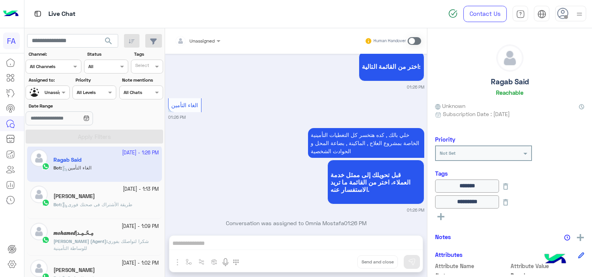
scroll to position [842, 0]
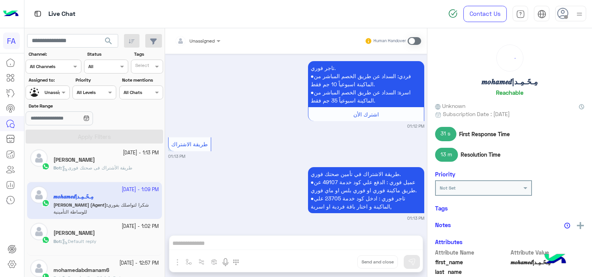
scroll to position [1637, 0]
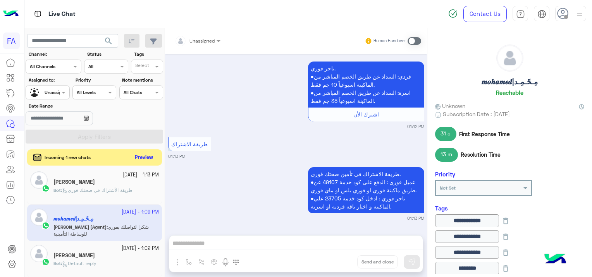
click at [138, 150] on div "Incoming 1 new chats Preview" at bounding box center [94, 157] width 135 height 16
click at [143, 156] on button "Preview" at bounding box center [144, 158] width 24 height 10
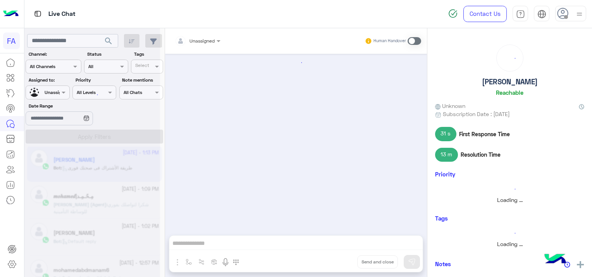
scroll to position [954, 0]
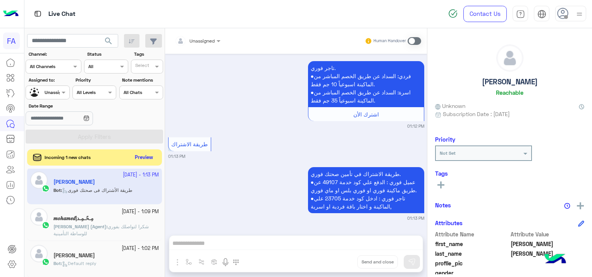
click at [155, 155] on button "Preview" at bounding box center [144, 158] width 24 height 10
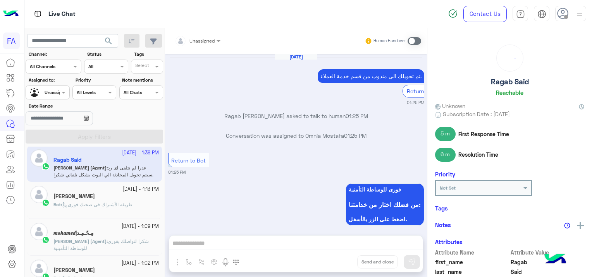
scroll to position [541, 0]
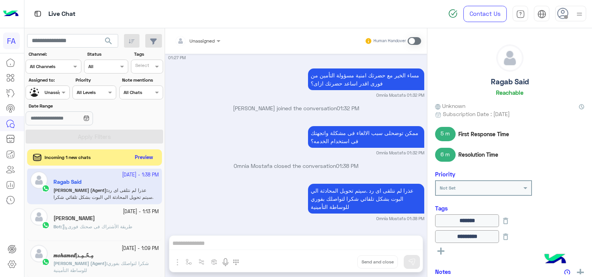
click at [143, 158] on button "Preview" at bounding box center [144, 158] width 24 height 10
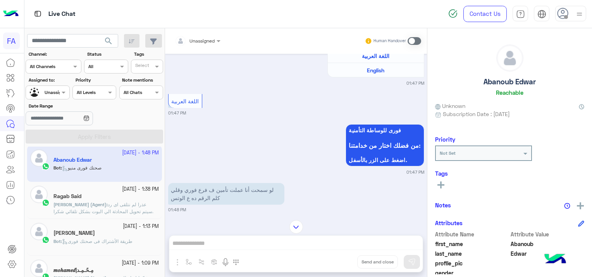
scroll to position [228, 0]
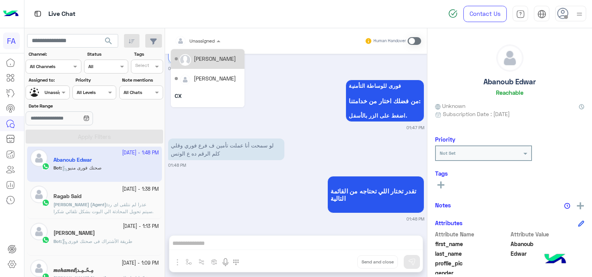
click at [212, 39] on div at bounding box center [197, 39] width 53 height 7
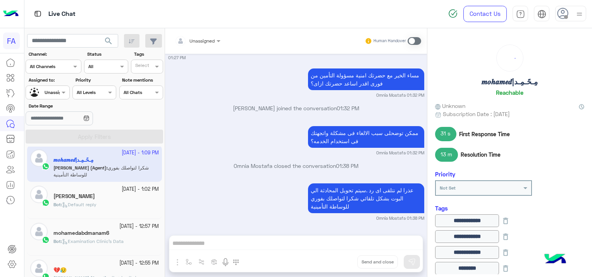
click at [55, 92] on div at bounding box center [47, 91] width 43 height 7
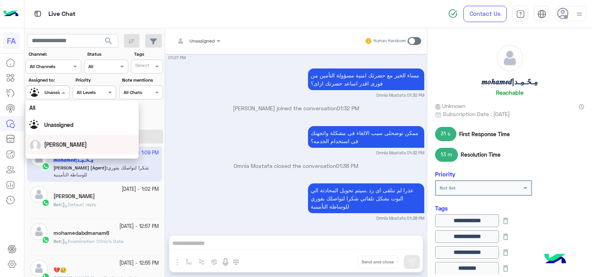
scroll to position [39, 0]
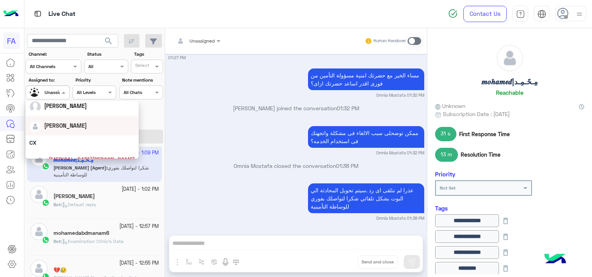
click at [70, 128] on div "[PERSON_NAME]" at bounding box center [81, 126] width 105 height 14
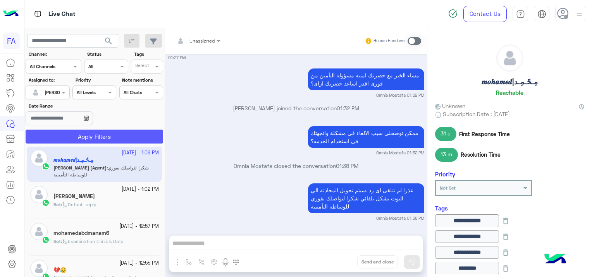
click at [88, 143] on button "Apply Filters" at bounding box center [94, 137] width 137 height 14
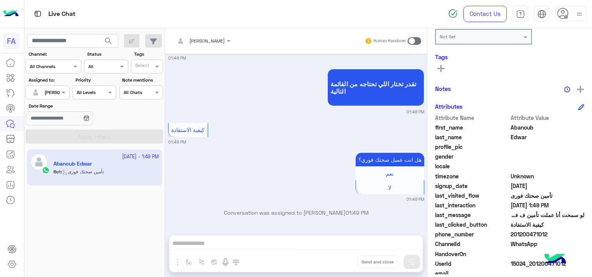
scroll to position [148, 0]
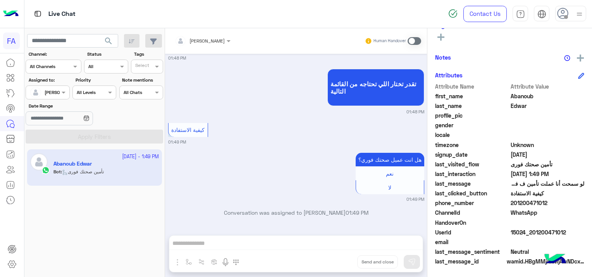
drag, startPoint x: 565, startPoint y: 232, endPoint x: 530, endPoint y: 236, distance: 34.7
click at [530, 236] on div "UserId 15024_201200471012" at bounding box center [509, 233] width 149 height 10
copy span "01200471012"
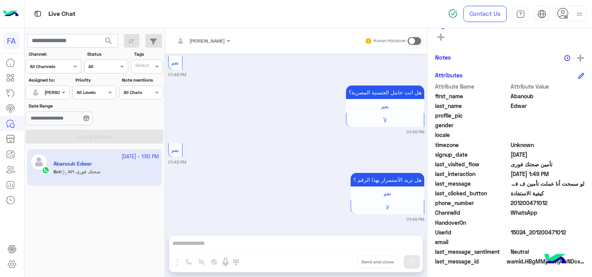
scroll to position [616, 0]
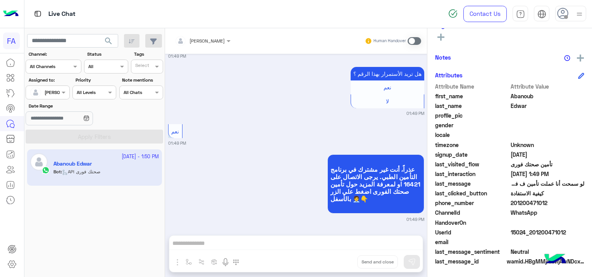
click at [412, 39] on span at bounding box center [414, 41] width 14 height 8
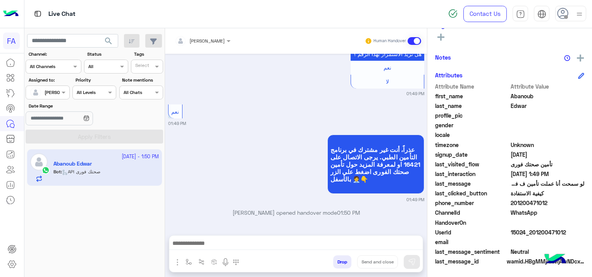
click at [256, 235] on div "[PERSON_NAME] Human Handover [DATE] مساء الخير 01:47 PM اهلا بك Abanoub فى فورى…" at bounding box center [296, 154] width 262 height 252
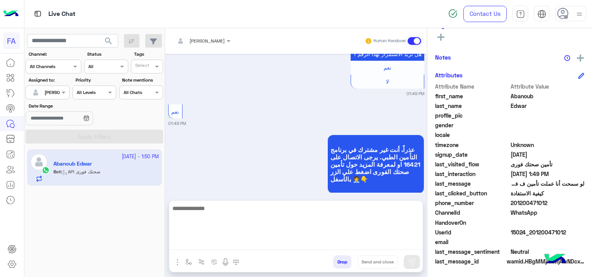
click at [206, 244] on textarea at bounding box center [295, 227] width 253 height 46
paste textarea "**********"
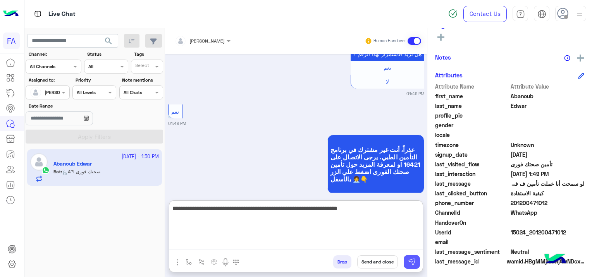
type textarea "**********"
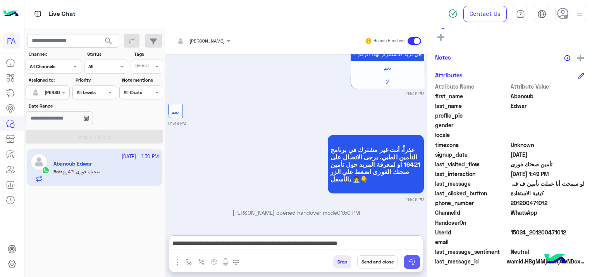
click at [411, 262] on img at bounding box center [412, 262] width 8 height 8
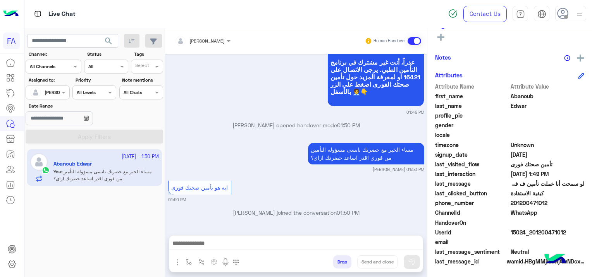
scroll to position [162, 0]
click at [208, 237] on div at bounding box center [295, 245] width 253 height 19
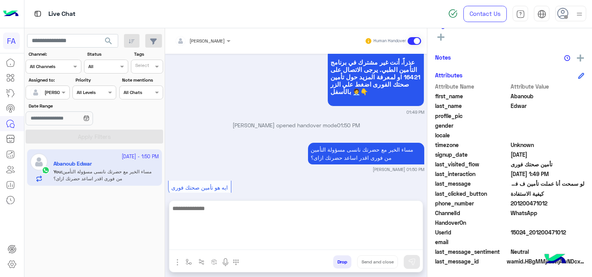
click at [211, 241] on textarea at bounding box center [295, 227] width 253 height 46
paste textarea "**********"
type textarea "**********"
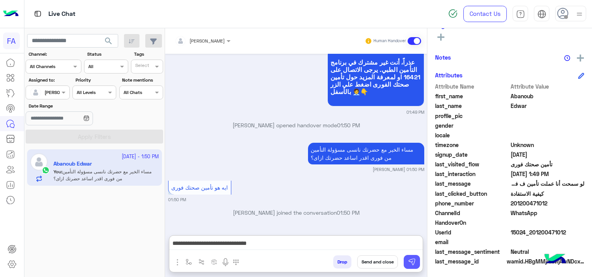
click at [409, 262] on img at bounding box center [412, 262] width 8 height 8
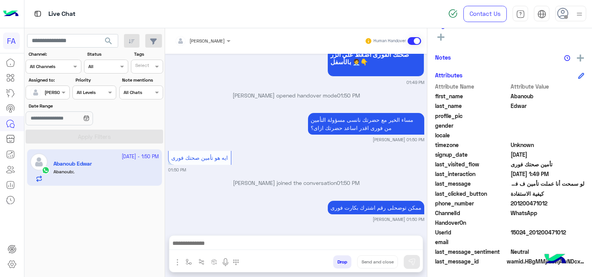
scroll to position [804, 0]
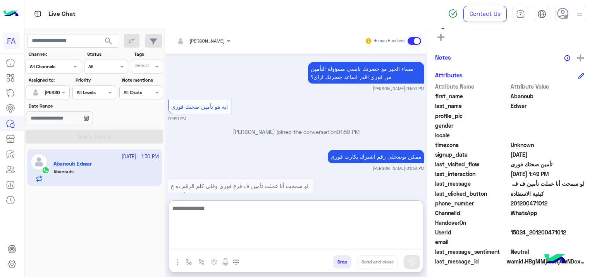
click at [296, 241] on textarea at bounding box center [295, 227] width 253 height 46
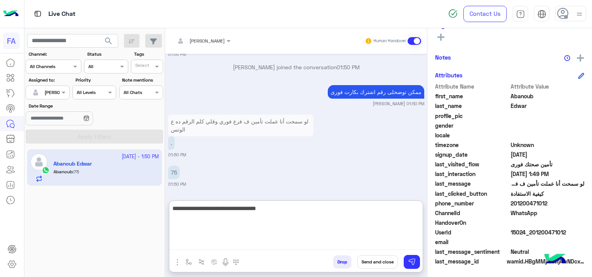
type textarea "**********"
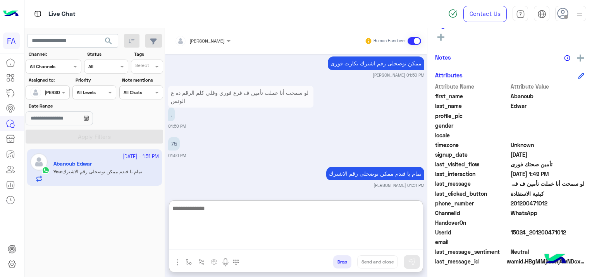
scroll to position [898, 0]
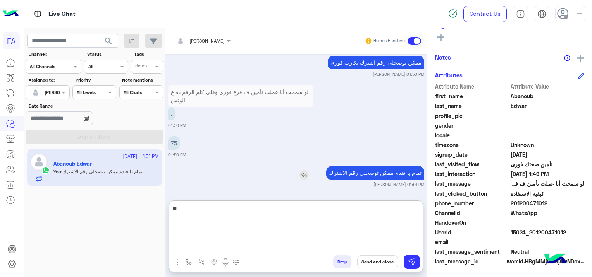
type textarea "*"
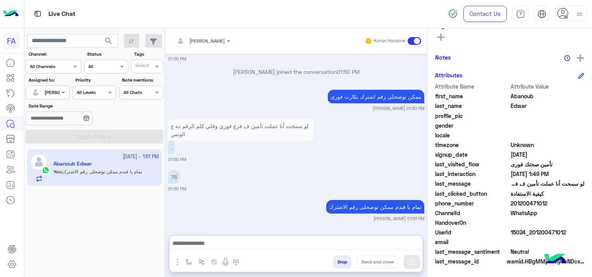
click at [297, 144] on div "[DATE] مساء الخير 01:47 PM اهلا بك Abanoub فى فورى للوساطة التأمينية انا المساع…" at bounding box center [296, 141] width 262 height 174
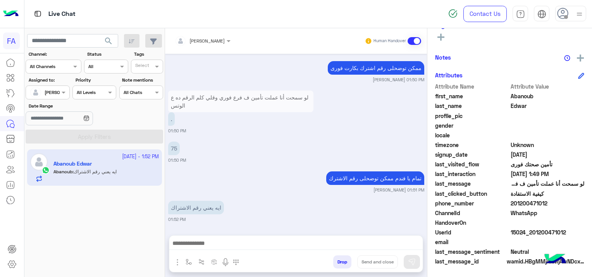
scroll to position [922, 0]
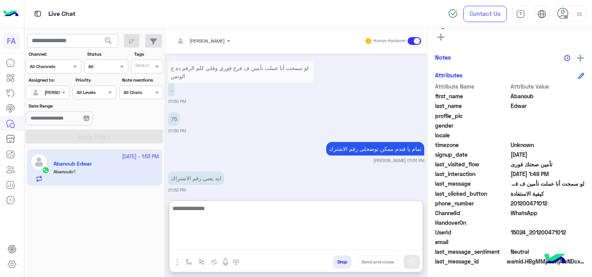
click at [289, 248] on textarea at bounding box center [295, 227] width 253 height 46
type textarea "**********"
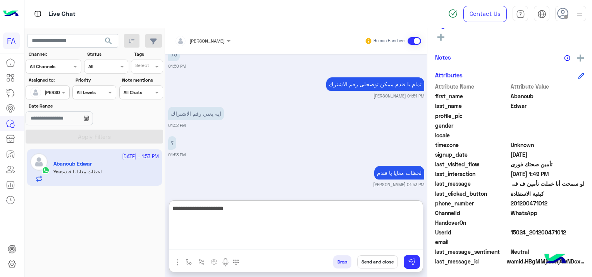
scroll to position [1016, 0]
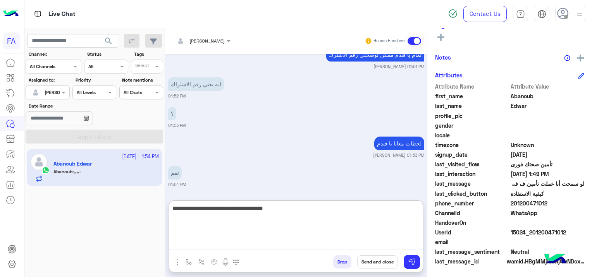
type textarea "**********"
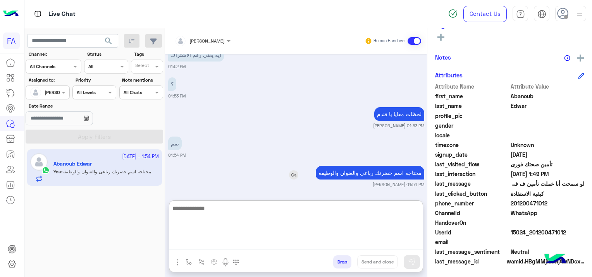
scroll to position [1075, 0]
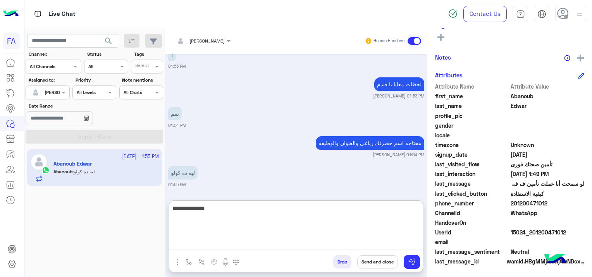
type textarea "**********"
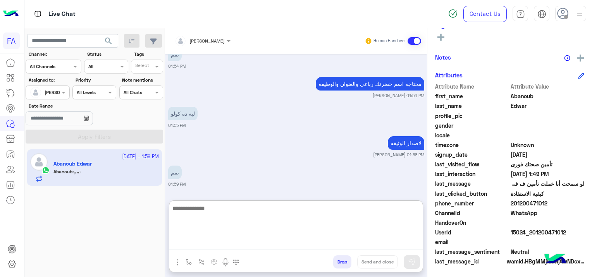
scroll to position [1180, 0]
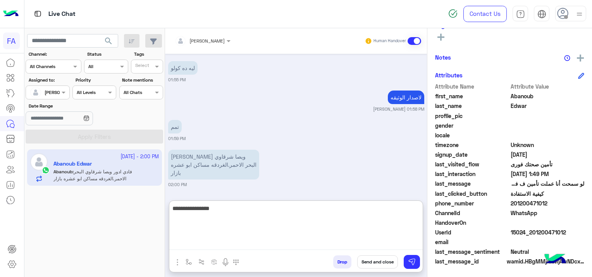
type textarea "**********"
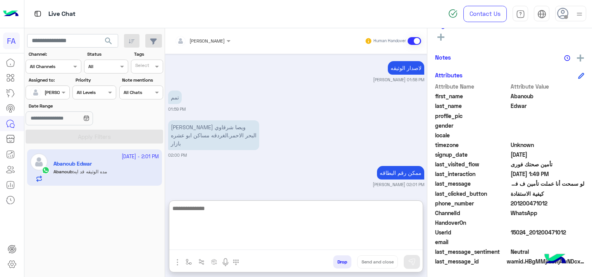
scroll to position [1253, 0]
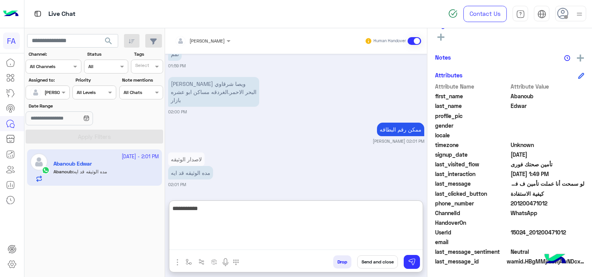
type textarea "**********"
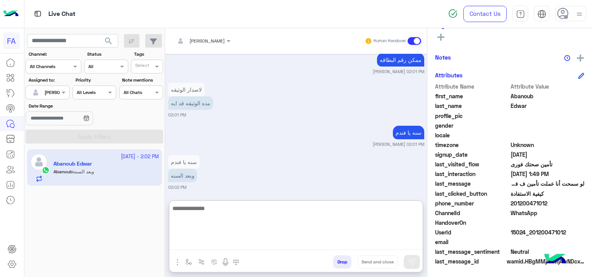
scroll to position [1326, 0]
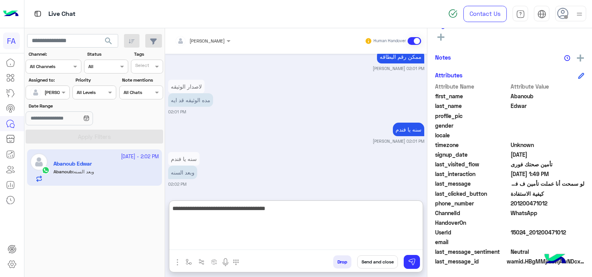
type textarea "**********"
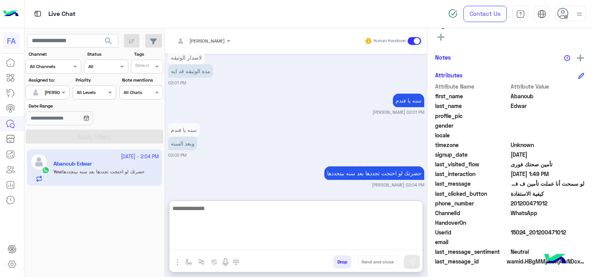
scroll to position [1355, 0]
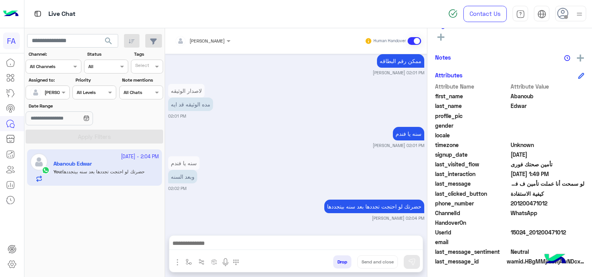
click at [245, 168] on div "[DATE] مساء الخير 01:47 PM اهلا بك Abanoub فى فورى للوساطة التأمينية انا المساع…" at bounding box center [296, 141] width 262 height 174
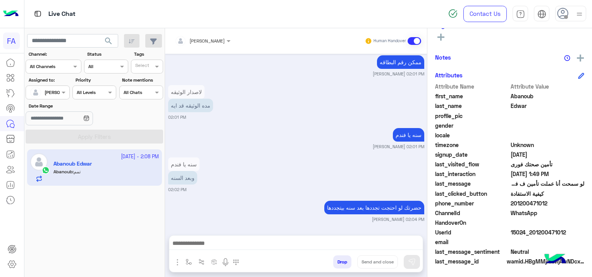
scroll to position [1350, 0]
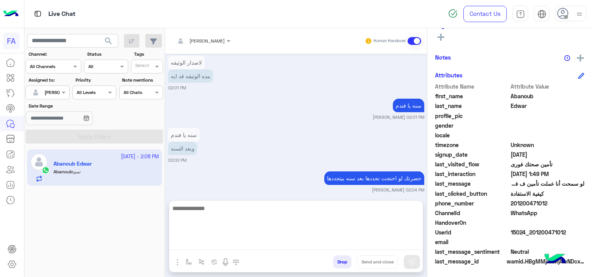
click at [195, 247] on textarea at bounding box center [295, 227] width 253 height 46
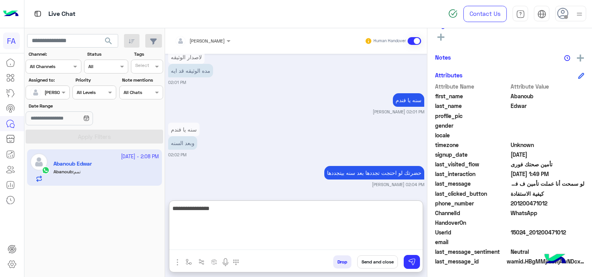
type textarea "**********"
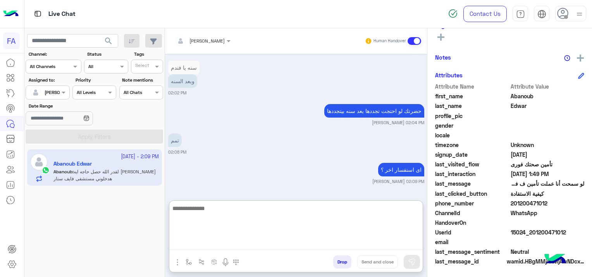
scroll to position [1452, 0]
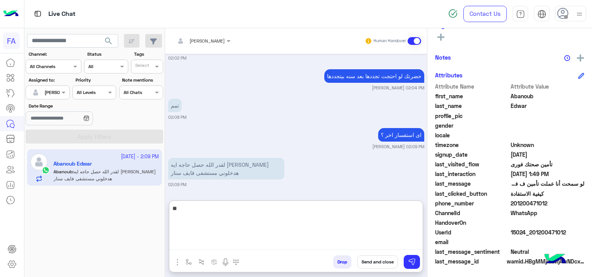
type textarea "*"
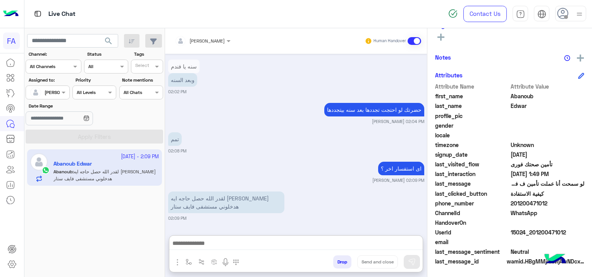
click at [206, 40] on div at bounding box center [203, 39] width 64 height 7
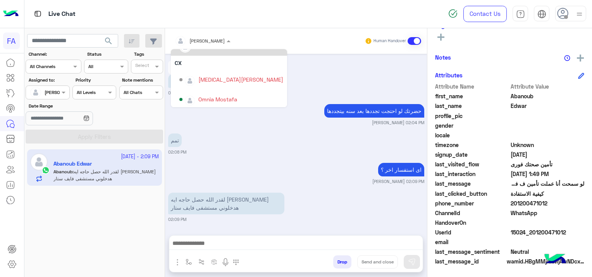
scroll to position [55, 0]
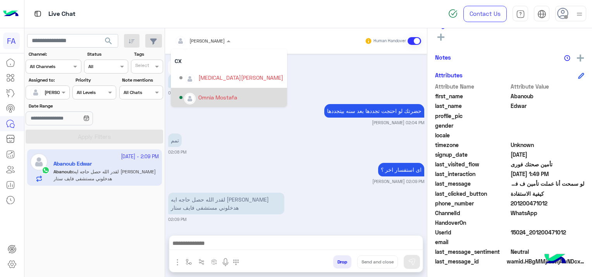
click at [228, 98] on div "Omnia Mostafa" at bounding box center [217, 97] width 39 height 8
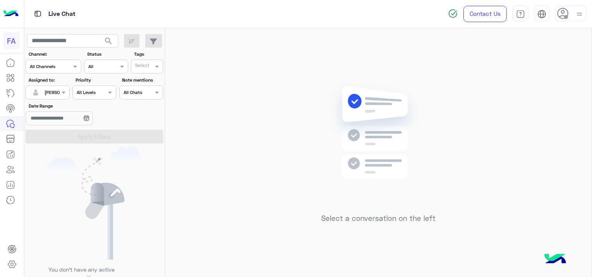
click at [53, 90] on div at bounding box center [47, 91] width 43 height 7
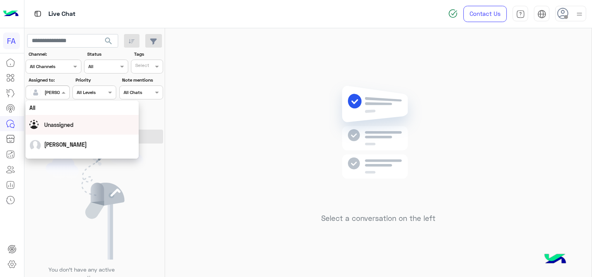
drag, startPoint x: 73, startPoint y: 127, endPoint x: 83, endPoint y: 142, distance: 18.3
click at [73, 127] on span "Unassigned" at bounding box center [58, 125] width 29 height 7
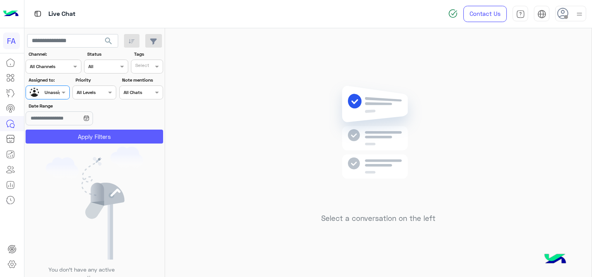
click at [94, 138] on button "Apply Filters" at bounding box center [94, 137] width 137 height 14
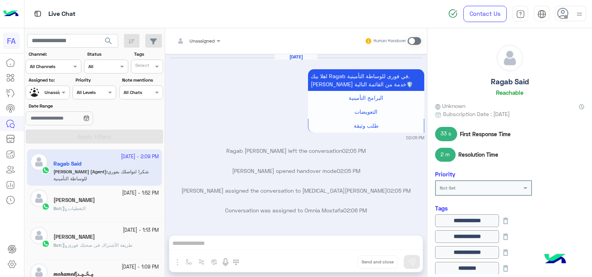
scroll to position [439, 0]
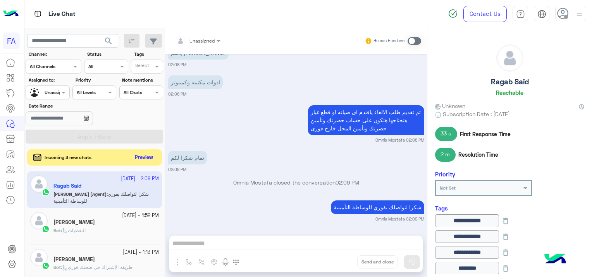
click at [139, 157] on button "Preview" at bounding box center [144, 158] width 24 height 10
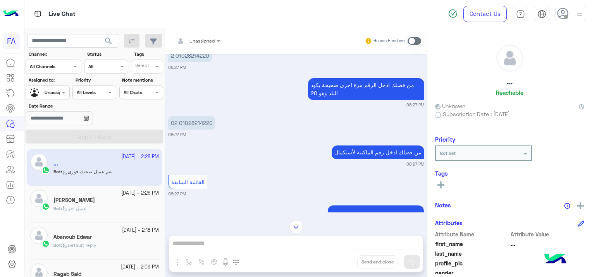
scroll to position [728, 0]
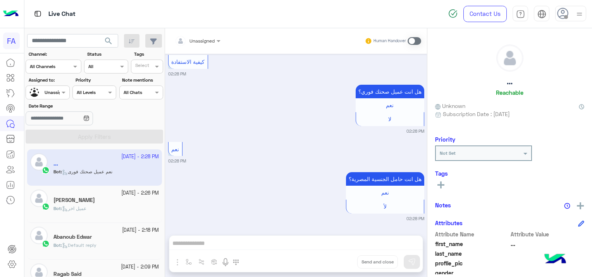
click at [98, 198] on div "[PERSON_NAME]" at bounding box center [105, 201] width 105 height 8
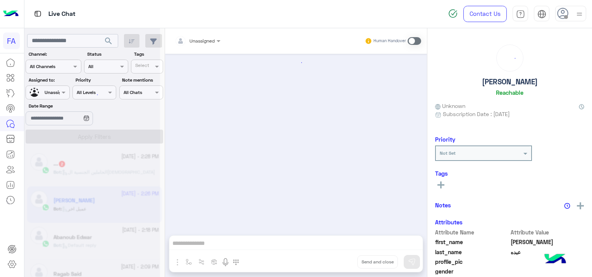
scroll to position [205, 0]
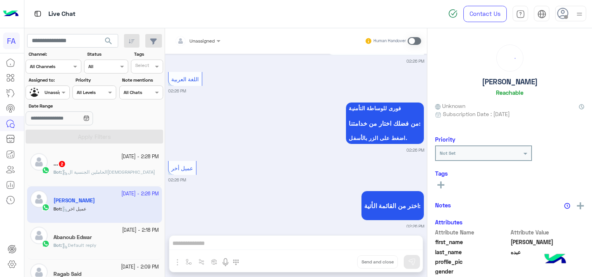
click at [118, 172] on span "الحاملين الجنسية ال[DEMOGRAPHIC_DATA]" at bounding box center [108, 172] width 93 height 6
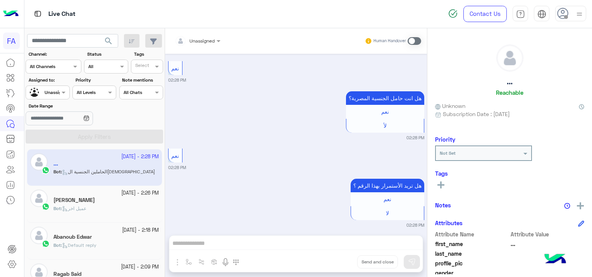
scroll to position [655, 0]
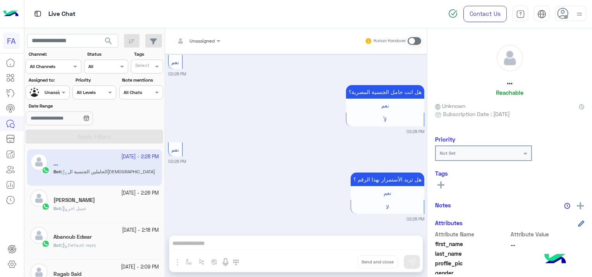
click at [89, 249] on div "Bot : Default reply" at bounding box center [105, 249] width 105 height 14
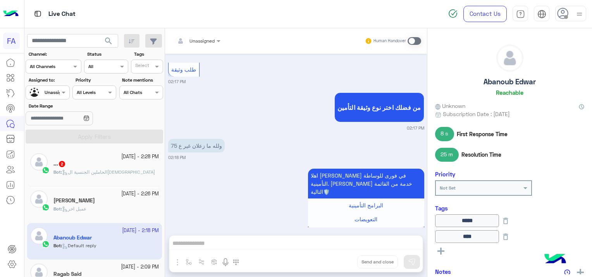
scroll to position [587, 0]
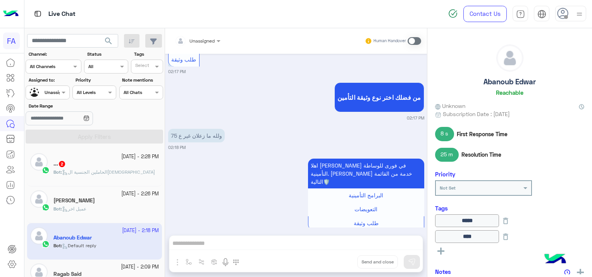
click at [103, 161] on div "... 2" at bounding box center [105, 165] width 105 height 8
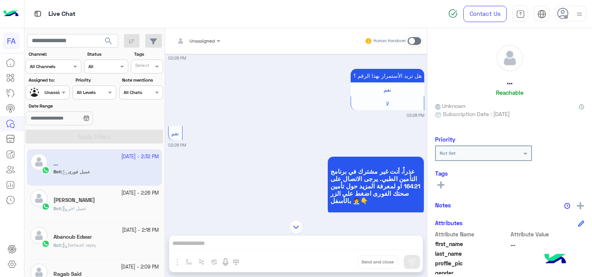
scroll to position [1552, 0]
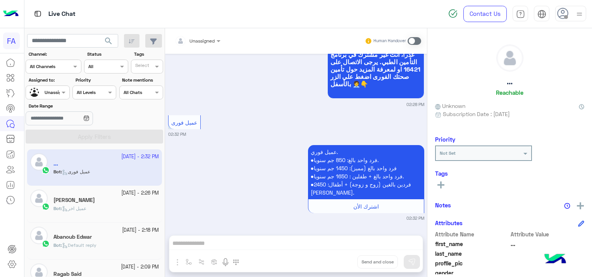
click at [128, 195] on small "[DATE] - 2:26 PM" at bounding box center [140, 193] width 38 height 7
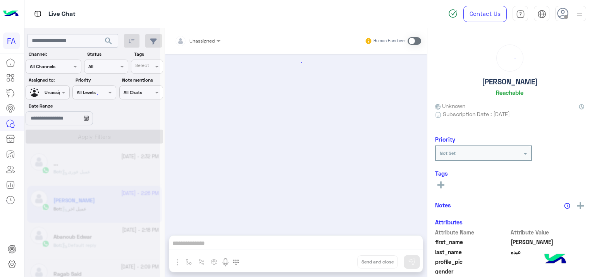
scroll to position [205, 0]
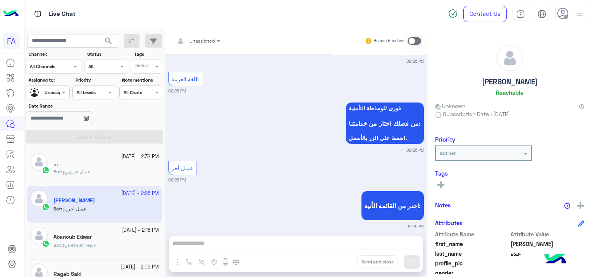
click at [122, 244] on div "Bot : Default reply" at bounding box center [105, 249] width 105 height 14
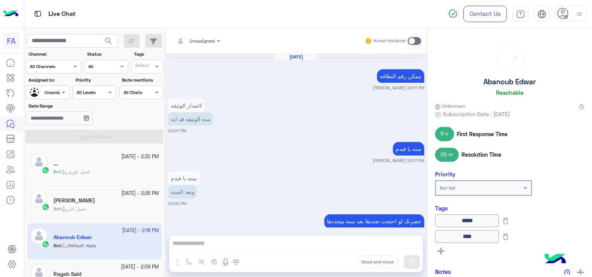
scroll to position [587, 0]
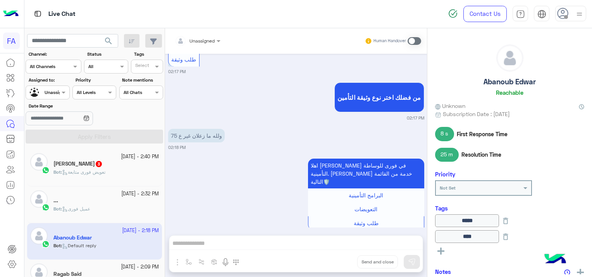
click at [117, 175] on div "Bot : تعويض فورى متابعة" at bounding box center [105, 176] width 105 height 14
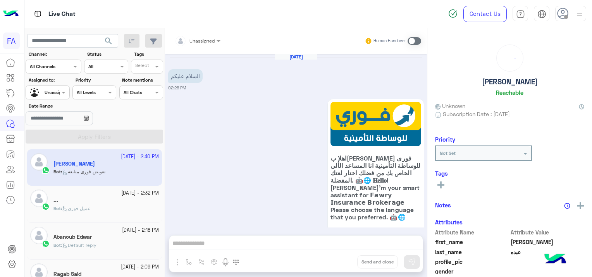
scroll to position [477, 0]
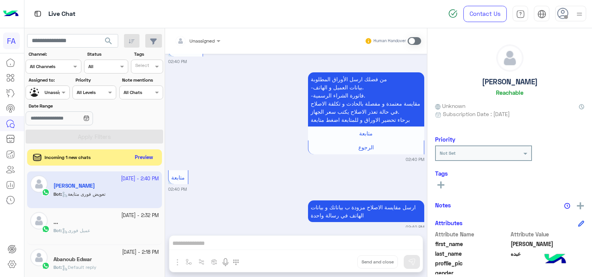
click at [139, 161] on button "Preview" at bounding box center [144, 158] width 24 height 10
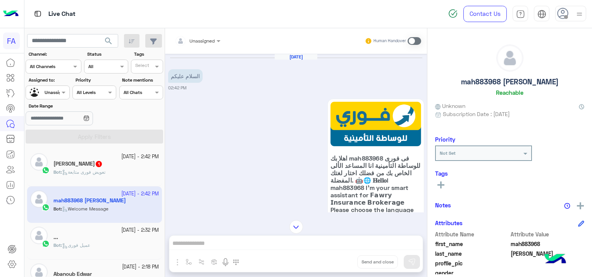
click at [100, 175] on p "Bot : تعويض فورى متابعة" at bounding box center [79, 172] width 52 height 7
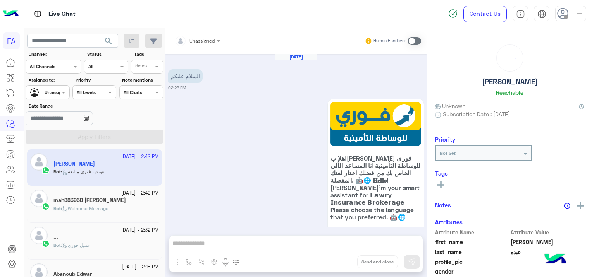
scroll to position [544, 0]
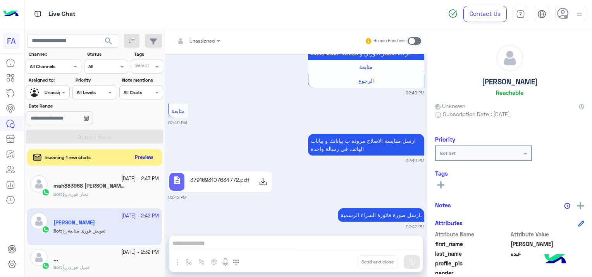
click at [154, 153] on button "Preview" at bounding box center [144, 158] width 24 height 10
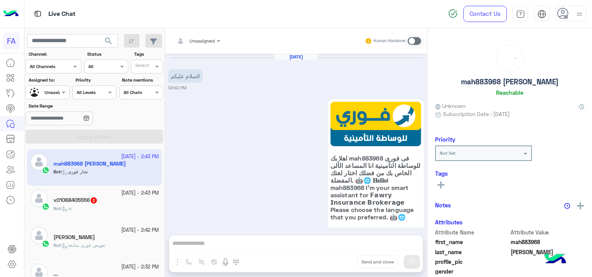
scroll to position [190, 0]
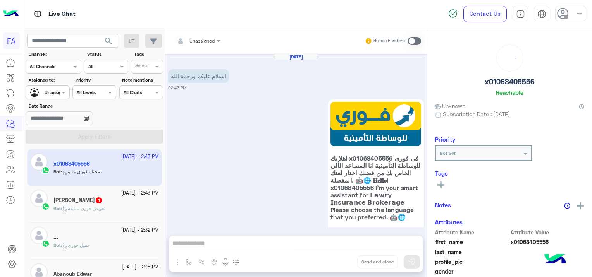
scroll to position [220, 0]
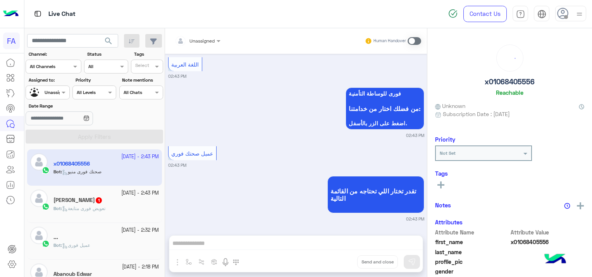
click at [102, 204] on div "[PERSON_NAME] 1" at bounding box center [105, 201] width 105 height 8
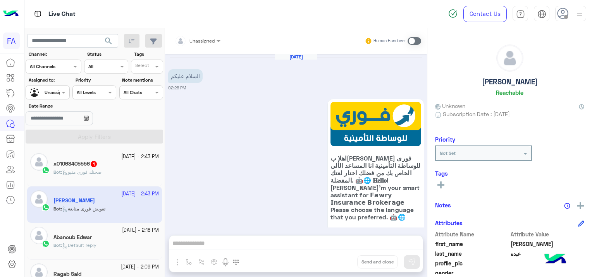
scroll to position [632, 0]
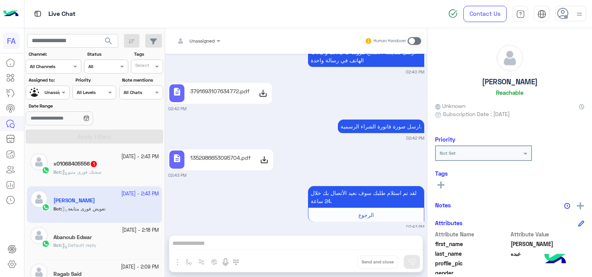
click at [112, 170] on div "Bot : صحتك فورى منيو" at bounding box center [105, 176] width 105 height 14
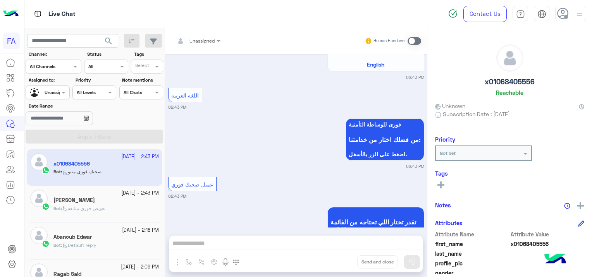
scroll to position [104, 0]
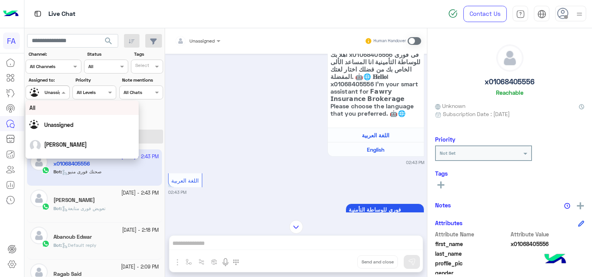
click at [51, 92] on div at bounding box center [47, 91] width 43 height 7
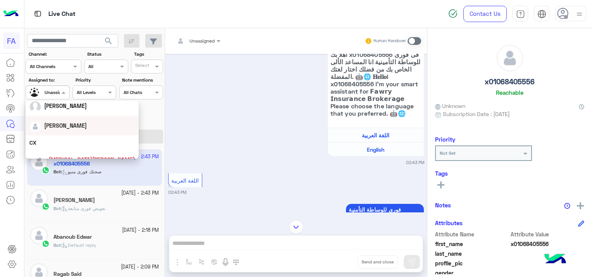
click at [64, 128] on span "[PERSON_NAME]" at bounding box center [65, 125] width 43 height 7
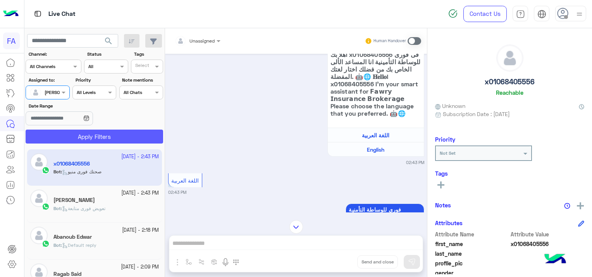
click at [100, 135] on button "Apply Filters" at bounding box center [94, 137] width 137 height 14
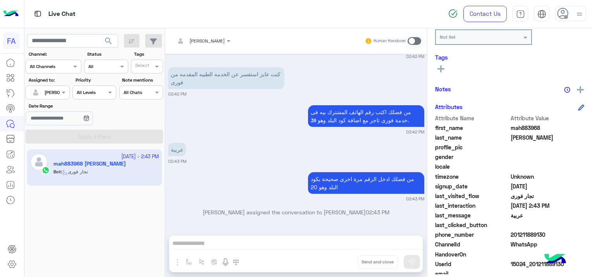
scroll to position [148, 0]
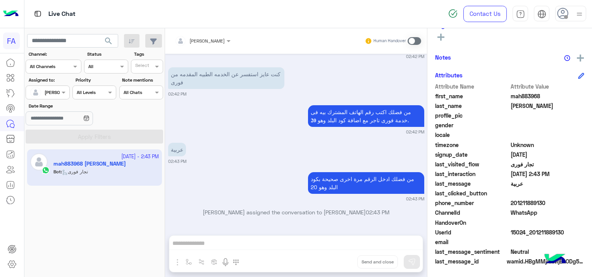
drag, startPoint x: 562, startPoint y: 231, endPoint x: 531, endPoint y: 237, distance: 31.2
click at [531, 237] on div "Attribute Name Attribute Value first_name mah883968 last_name [PERSON_NAME] pro…" at bounding box center [509, 174] width 149 height 185
drag, startPoint x: 531, startPoint y: 237, endPoint x: 537, endPoint y: 241, distance: 7.2
click at [537, 241] on span at bounding box center [547, 242] width 74 height 8
click at [567, 238] on span at bounding box center [547, 242] width 74 height 8
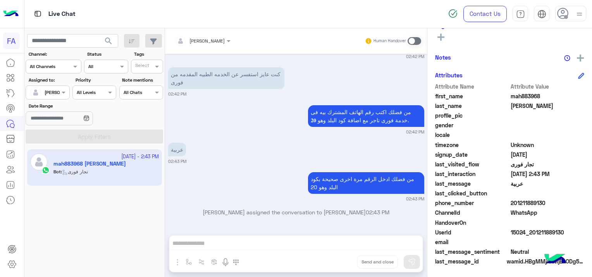
drag, startPoint x: 563, startPoint y: 233, endPoint x: 532, endPoint y: 234, distance: 31.8
click at [532, 234] on span "15024_201211889130" at bounding box center [547, 232] width 74 height 8
copy span "01211889130"
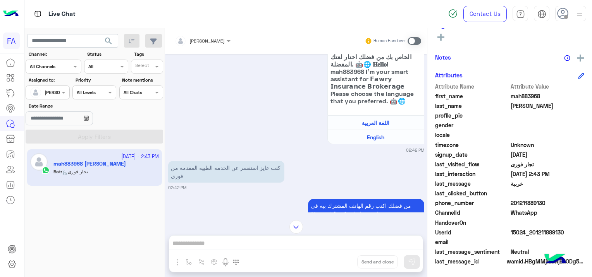
scroll to position [210, 0]
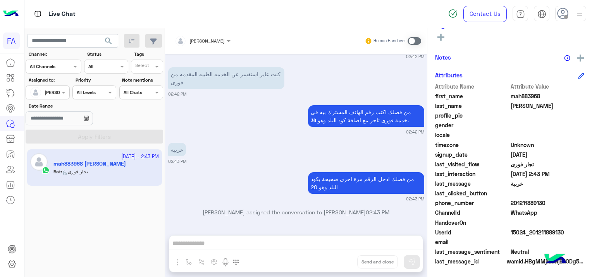
click at [414, 40] on span at bounding box center [414, 41] width 14 height 8
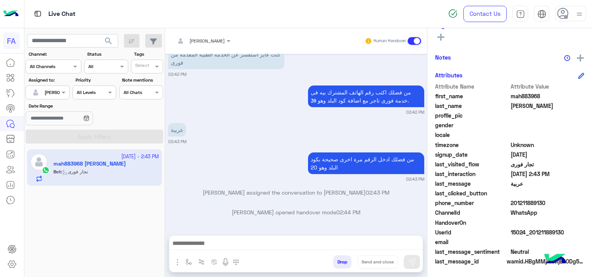
click at [232, 235] on div "Drop Send and close" at bounding box center [296, 253] width 254 height 37
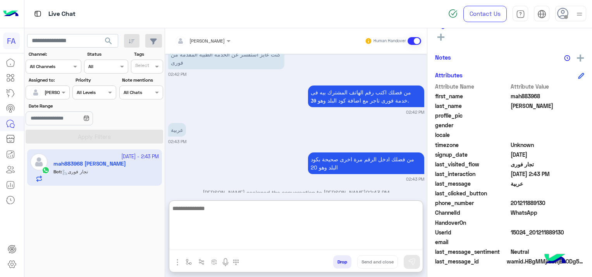
click at [209, 243] on textarea at bounding box center [295, 227] width 253 height 46
paste textarea "**********"
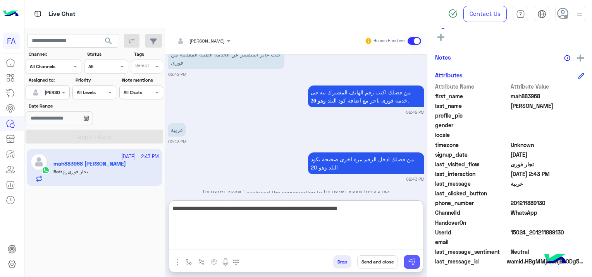
type textarea "**********"
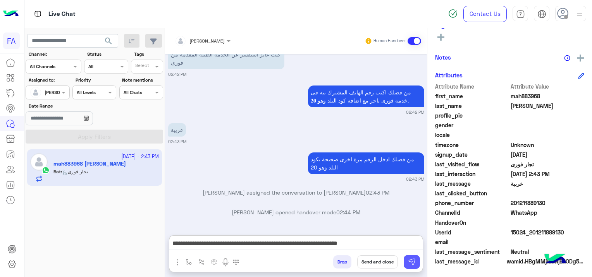
click at [409, 263] on img at bounding box center [412, 262] width 8 height 8
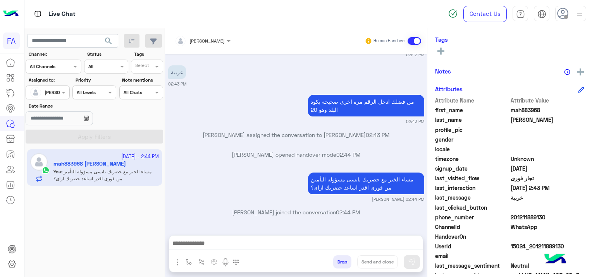
scroll to position [162, 0]
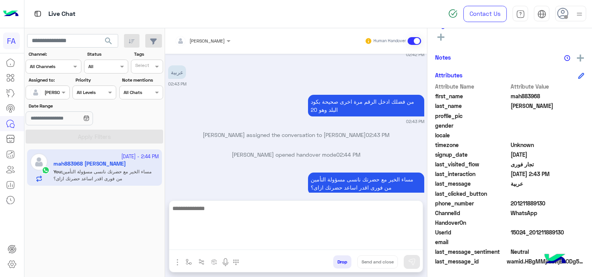
click at [203, 240] on textarea at bounding box center [295, 227] width 253 height 46
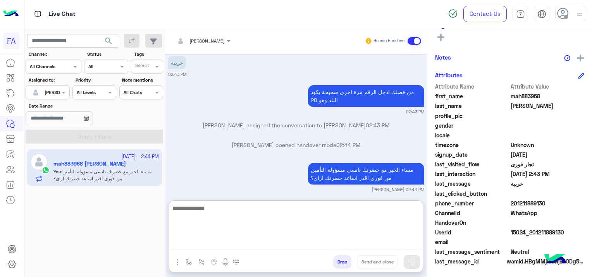
paste textarea "**********"
type textarea "**********"
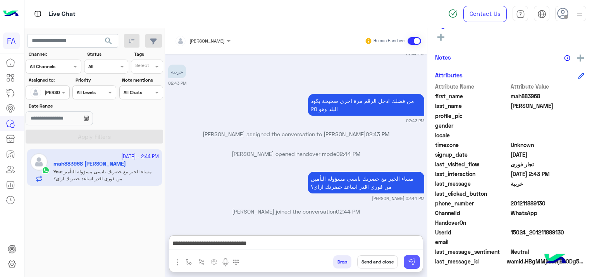
click at [413, 262] on img at bounding box center [412, 262] width 8 height 8
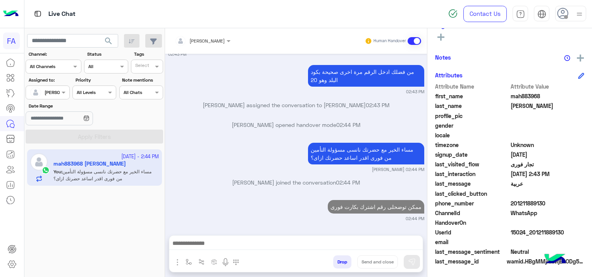
scroll to position [317, 0]
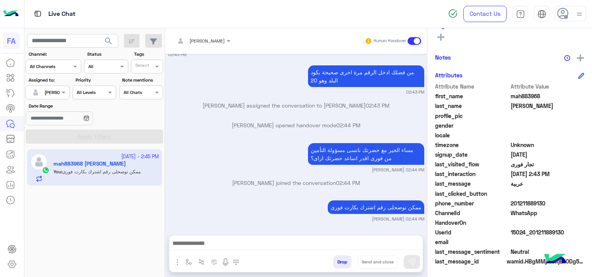
click at [273, 212] on div "ممكن توضحلى رقم اشترك بكارت فورى [PERSON_NAME] 02:44 PM" at bounding box center [296, 211] width 256 height 24
click at [218, 238] on div at bounding box center [295, 245] width 253 height 19
drag, startPoint x: 218, startPoint y: 238, endPoint x: 222, endPoint y: 244, distance: 7.4
click at [222, 244] on textarea at bounding box center [295, 245] width 253 height 12
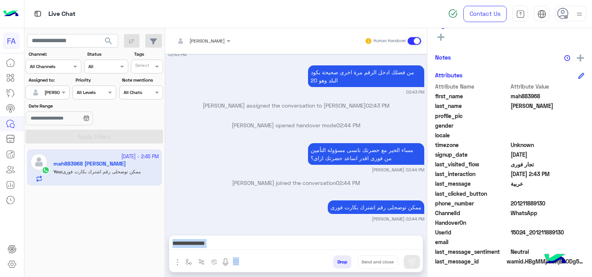
click at [222, 243] on textarea at bounding box center [295, 245] width 253 height 12
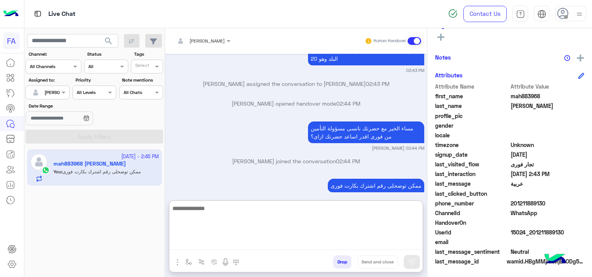
scroll to position [344, 0]
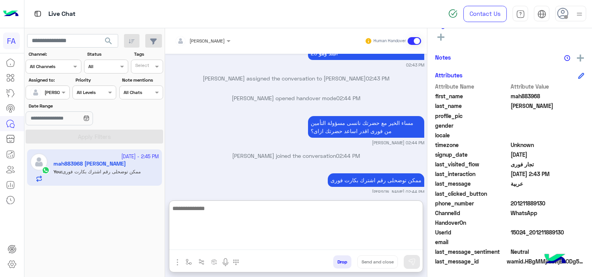
click at [222, 243] on textarea at bounding box center [295, 227] width 253 height 46
paste textarea "**********"
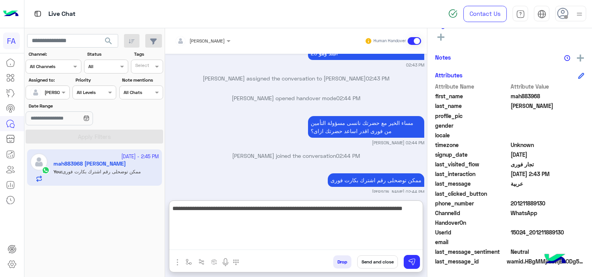
type textarea "**********"
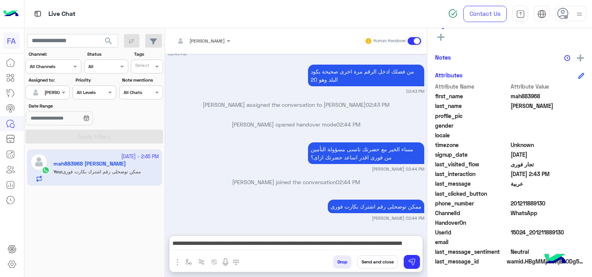
click at [380, 260] on button "Send and close" at bounding box center [377, 262] width 41 height 13
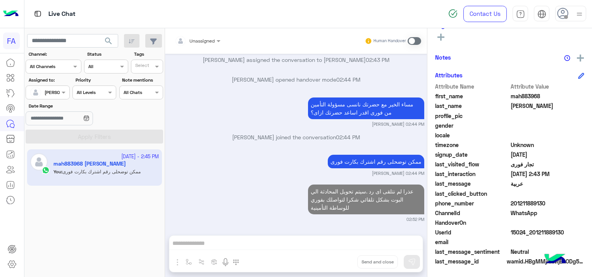
scroll to position [383, 0]
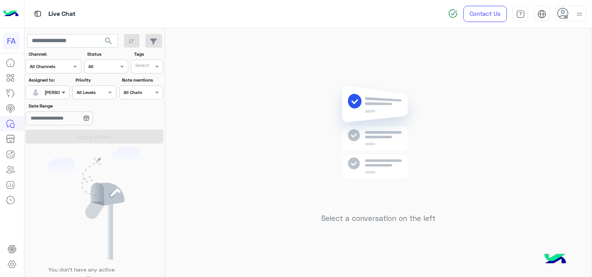
click at [60, 91] on span at bounding box center [65, 92] width 10 height 8
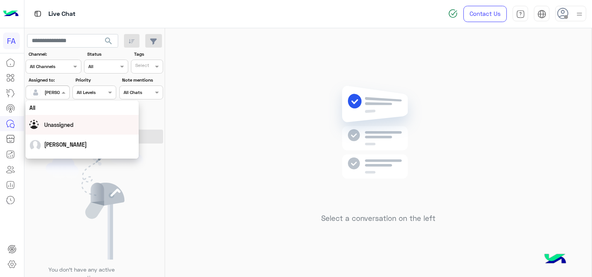
click at [67, 129] on div "Unassigned" at bounding box center [81, 125] width 105 height 14
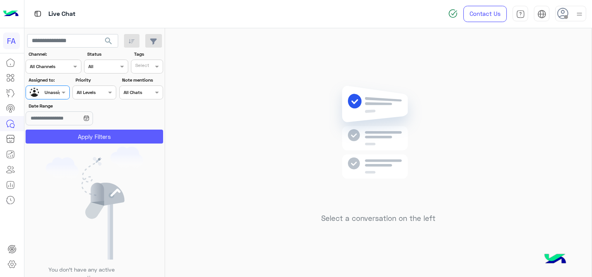
click at [103, 137] on button "Apply Filters" at bounding box center [94, 137] width 137 height 14
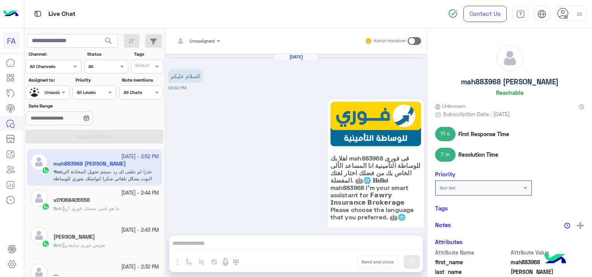
scroll to position [383, 0]
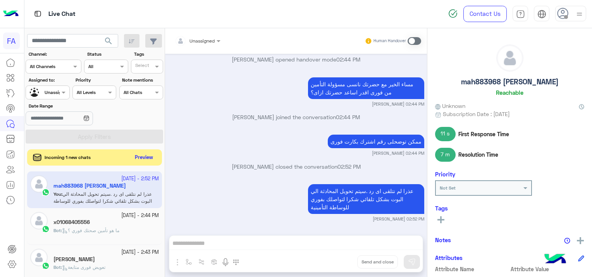
click at [139, 160] on button "Preview" at bounding box center [144, 158] width 24 height 10
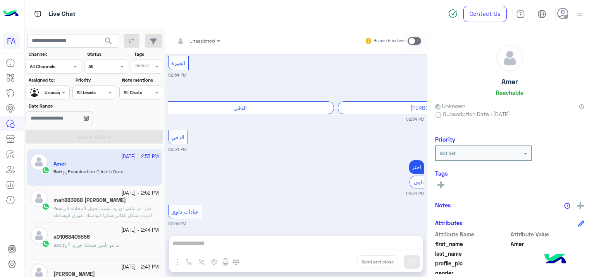
scroll to position [1013, 0]
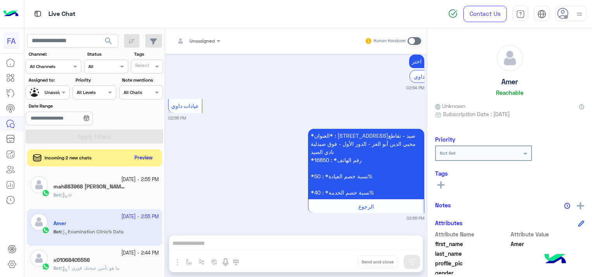
click at [112, 105] on label "Date Range" at bounding box center [72, 106] width 87 height 7
click at [93, 112] on input "Date Range" at bounding box center [59, 119] width 67 height 14
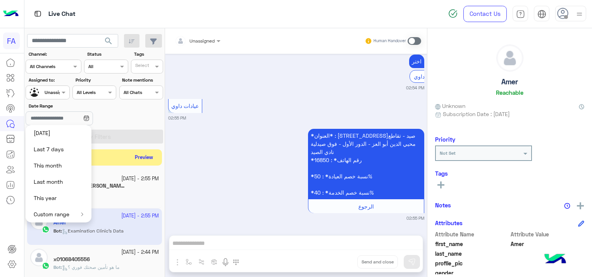
click at [137, 156] on button "Preview" at bounding box center [144, 158] width 24 height 10
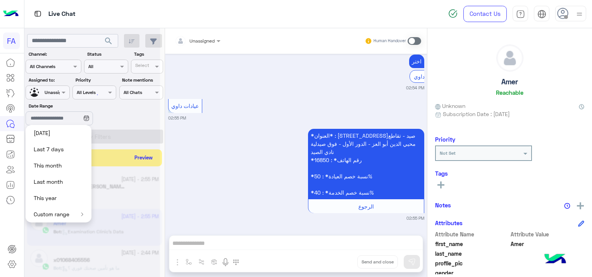
click at [89, 118] on div at bounding box center [92, 141] width 136 height 277
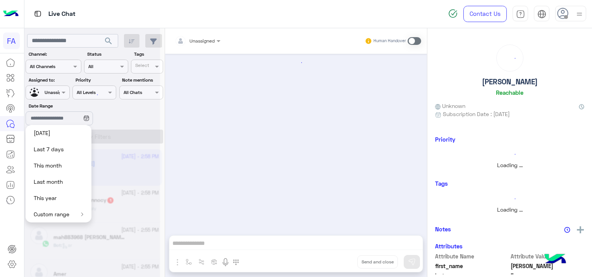
click at [98, 118] on div at bounding box center [92, 141] width 136 height 277
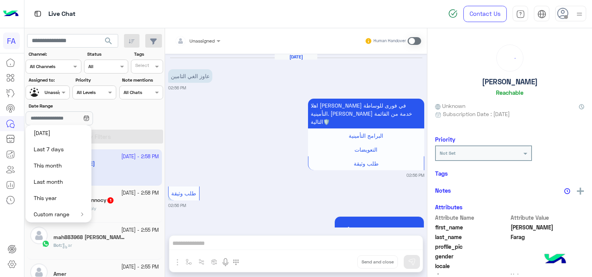
scroll to position [726, 0]
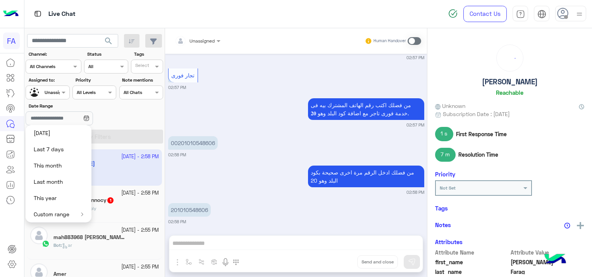
click at [135, 110] on div "Date Range" at bounding box center [94, 115] width 141 height 24
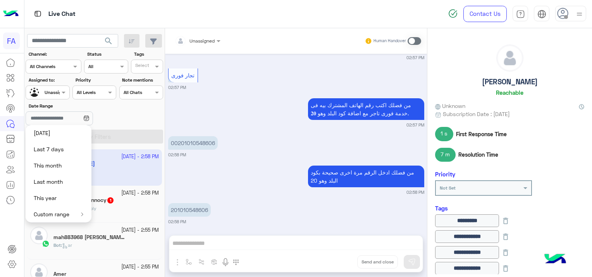
click at [127, 200] on div "Mr.[PERSON_NAME] Sennocy 1" at bounding box center [105, 201] width 105 height 8
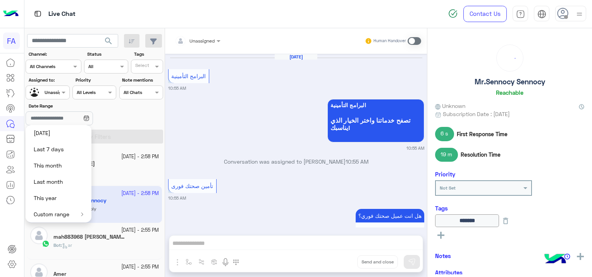
scroll to position [711, 0]
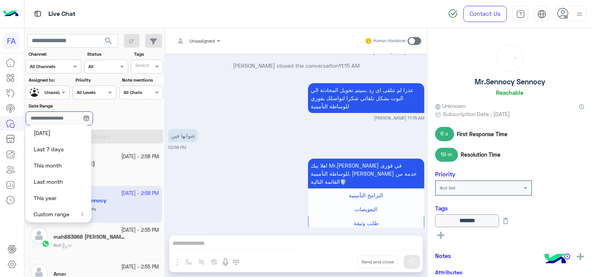
click at [67, 118] on input "Date Range" at bounding box center [59, 119] width 67 height 14
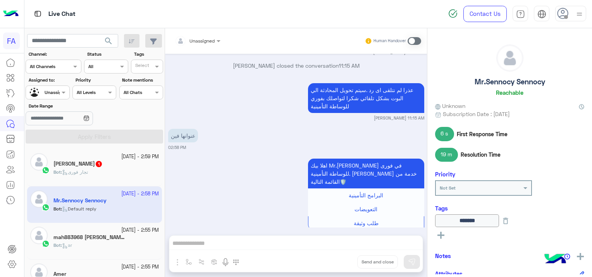
click at [103, 155] on div "[DATE] - 2:59 PM" at bounding box center [105, 156] width 105 height 7
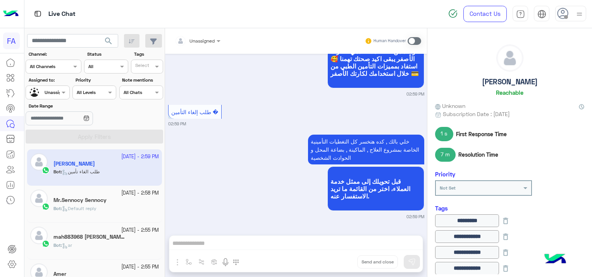
scroll to position [899, 0]
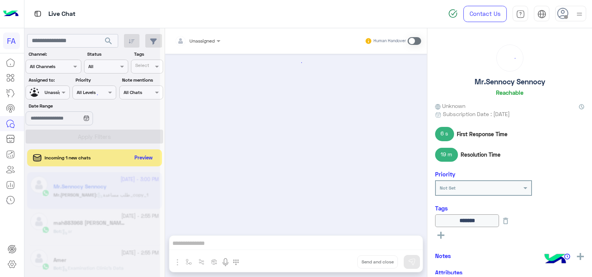
scroll to position [711, 0]
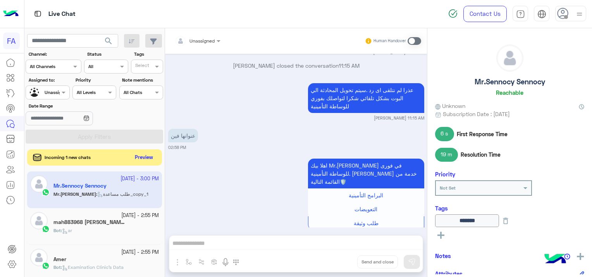
click at [140, 161] on button "Preview" at bounding box center [144, 158] width 24 height 10
click at [148, 160] on button "Preview" at bounding box center [144, 158] width 24 height 10
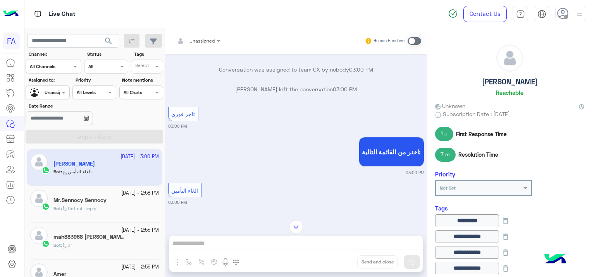
scroll to position [869, 0]
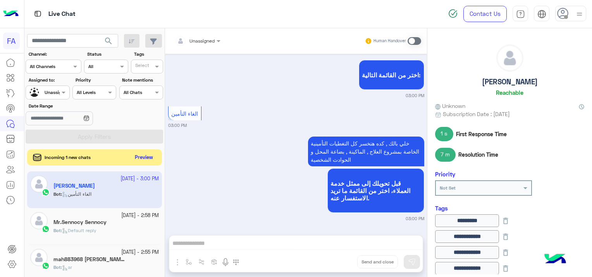
click at [136, 153] on button "Preview" at bounding box center [144, 158] width 24 height 10
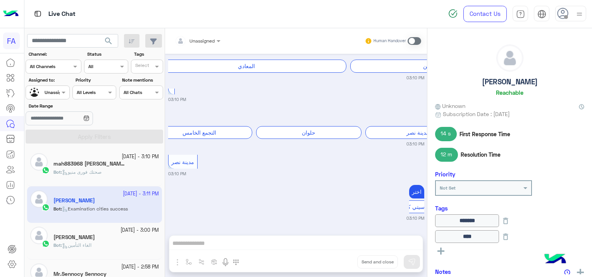
scroll to position [932, 0]
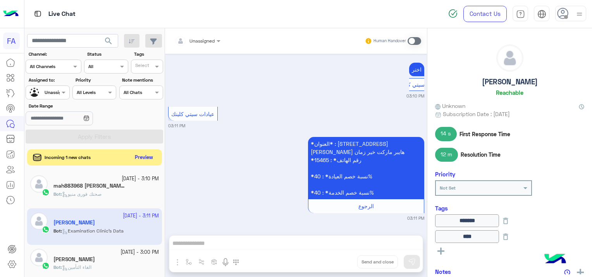
click at [144, 158] on button "Preview" at bounding box center [144, 158] width 24 height 10
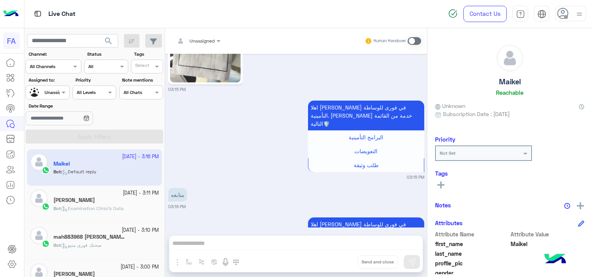
scroll to position [2708, 0]
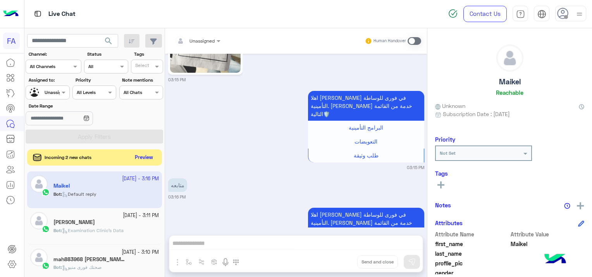
click at [141, 160] on button "Preview" at bounding box center [144, 158] width 24 height 10
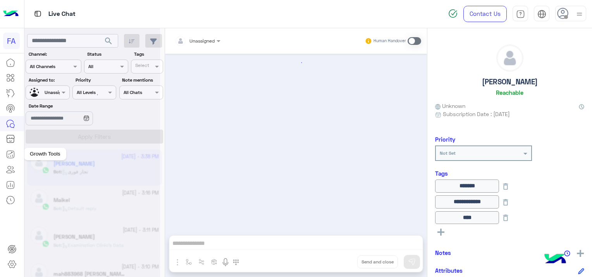
scroll to position [553, 0]
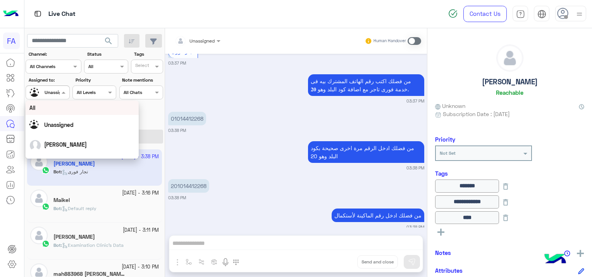
click at [60, 95] on span at bounding box center [65, 92] width 10 height 8
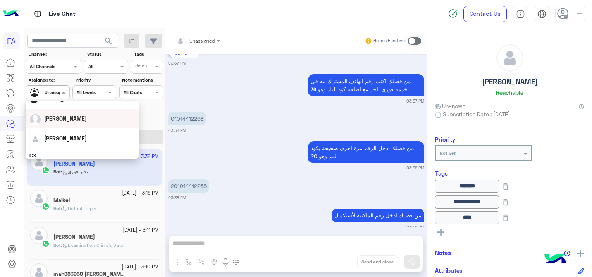
scroll to position [39, 0]
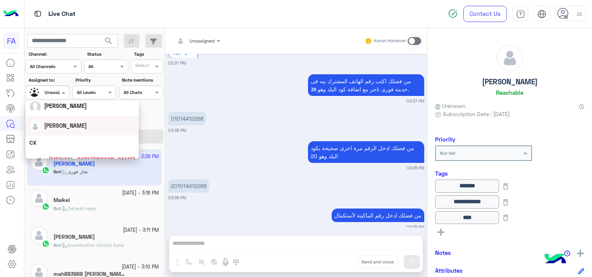
click at [60, 134] on div "[PERSON_NAME]" at bounding box center [82, 126] width 113 height 20
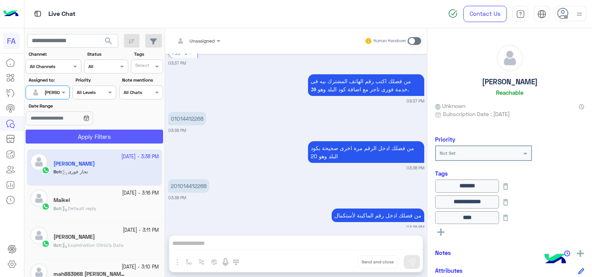
click at [84, 137] on button "Apply Filters" at bounding box center [94, 137] width 137 height 14
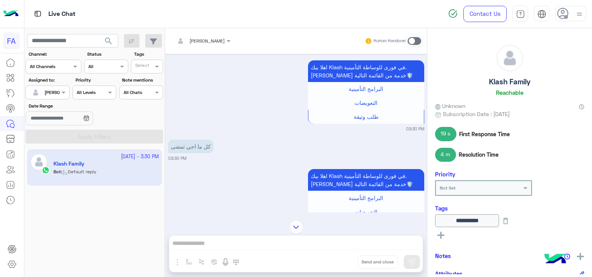
scroll to position [565, 0]
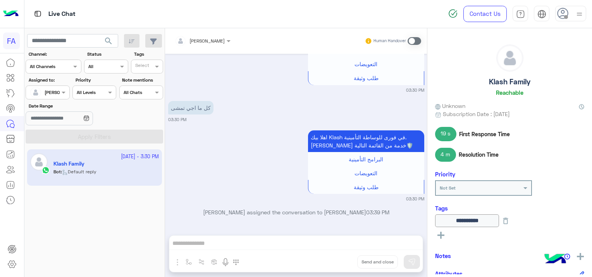
click at [412, 38] on span at bounding box center [414, 41] width 14 height 8
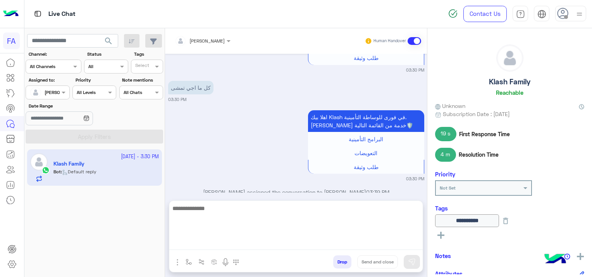
click at [234, 245] on textarea at bounding box center [295, 227] width 253 height 46
type textarea "*"
click at [203, 244] on textarea at bounding box center [295, 227] width 253 height 46
paste textarea "**********"
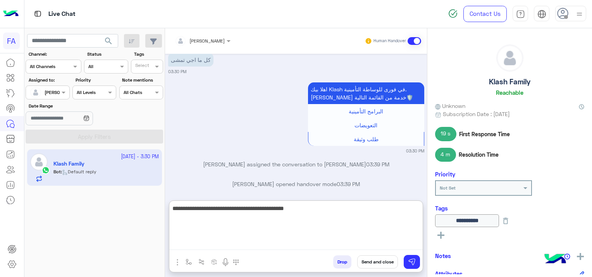
scroll to position [620, 0]
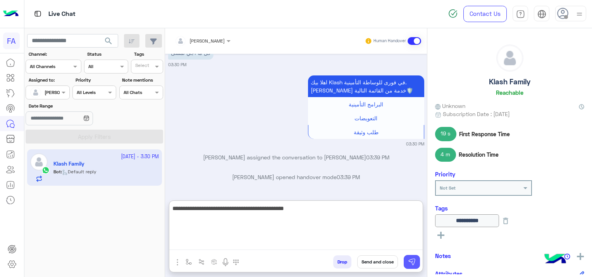
type textarea "**********"
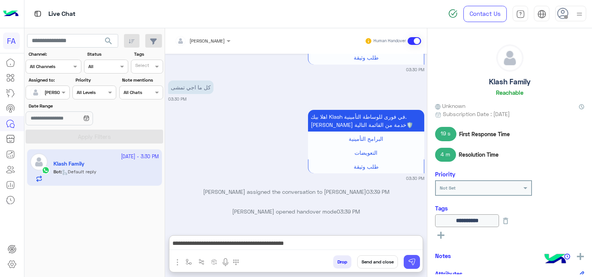
click at [414, 261] on img at bounding box center [412, 262] width 8 height 8
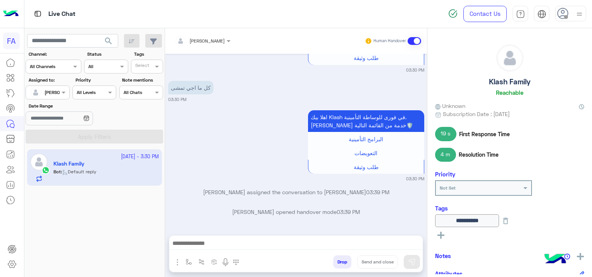
scroll to position [623, 0]
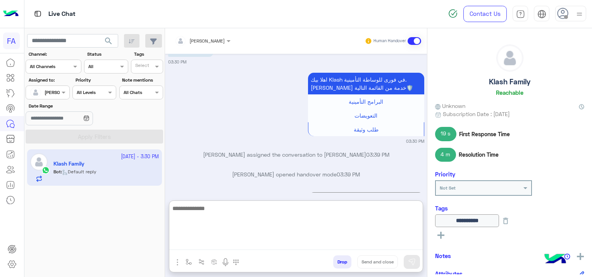
click at [322, 241] on textarea at bounding box center [295, 227] width 253 height 46
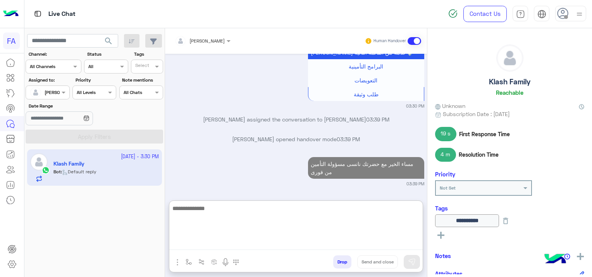
scroll to position [678, 0]
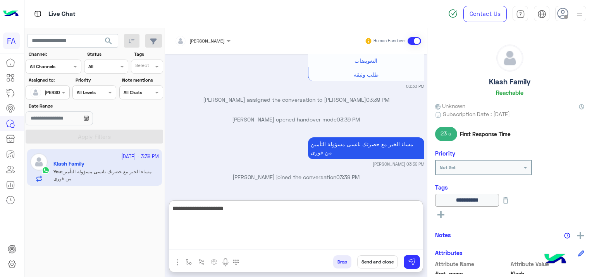
type textarea "**********"
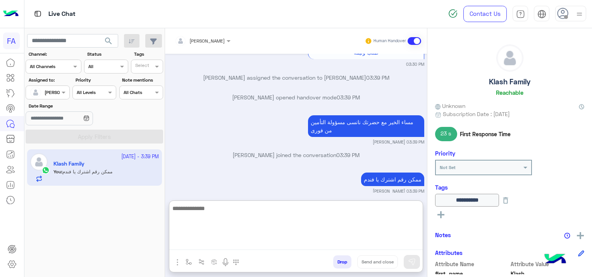
scroll to position [708, 0]
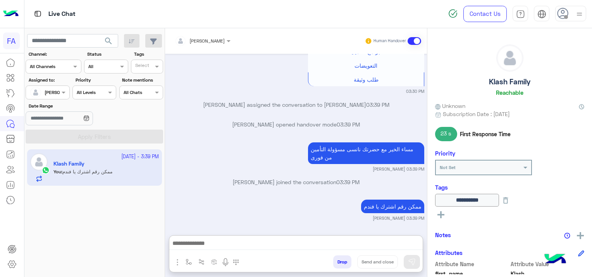
click at [243, 167] on div "[DATE] [PERSON_NAME] opened handover mode 11:17 AM صباح الخير مع حضرتك نانسى مس…" at bounding box center [296, 141] width 262 height 174
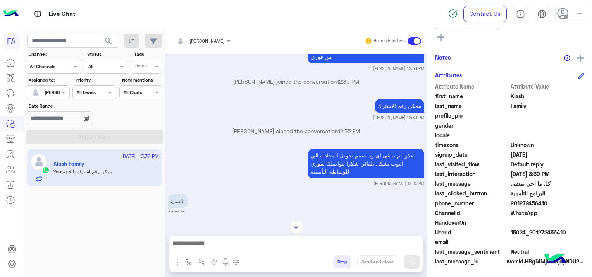
scroll to position [479, 0]
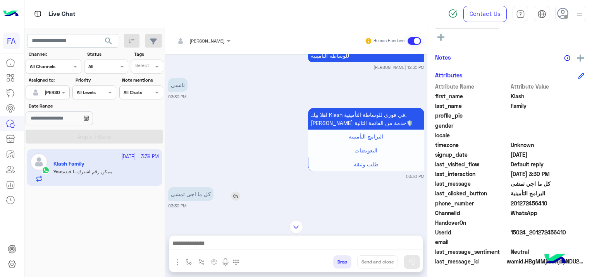
click at [233, 192] on img at bounding box center [235, 196] width 9 height 9
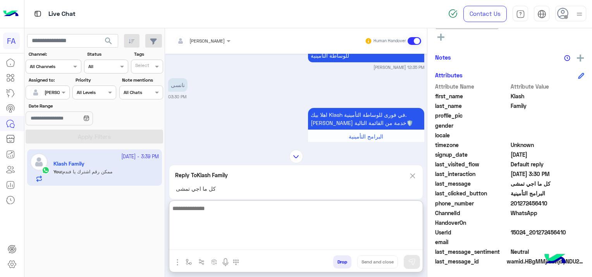
click at [223, 242] on textarea at bounding box center [295, 227] width 253 height 46
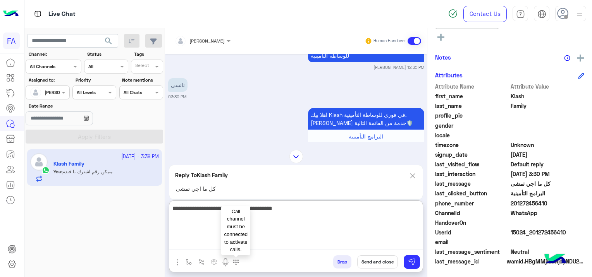
type textarea "**********"
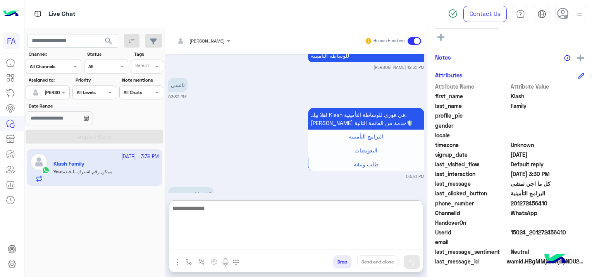
scroll to position [751, 0]
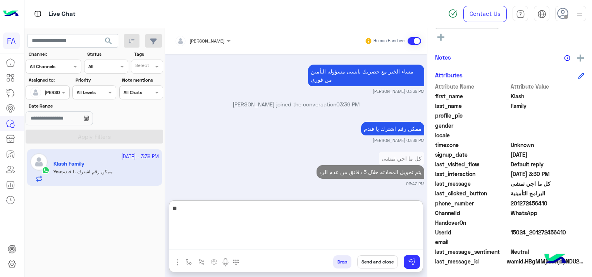
type textarea "*"
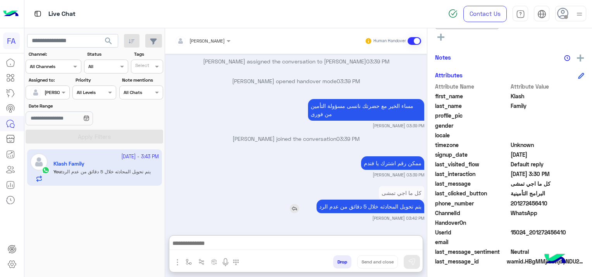
click at [273, 200] on div "يتم تحويل المحادثه خلال 5 دقائق من عدم الرد" at bounding box center [348, 207] width 152 height 14
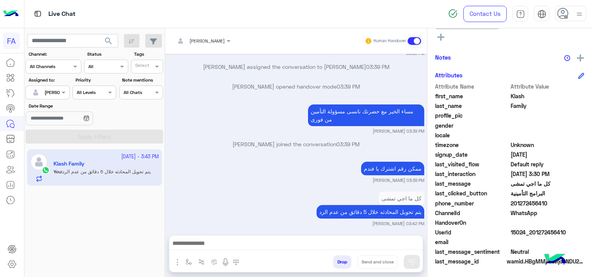
scroll to position [716, 0]
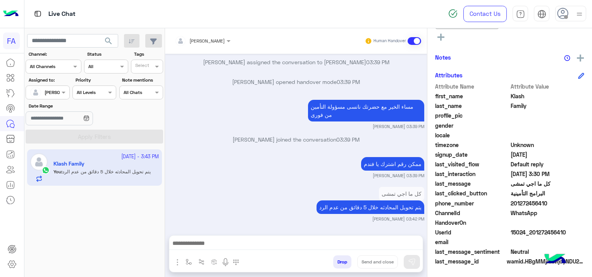
drag, startPoint x: 189, startPoint y: 182, endPoint x: 197, endPoint y: 186, distance: 9.7
click at [189, 182] on div "[DATE] [PERSON_NAME] opened handover mode 11:17 AM صباح الخير مع حضرتك نانسى مس…" at bounding box center [296, 141] width 262 height 174
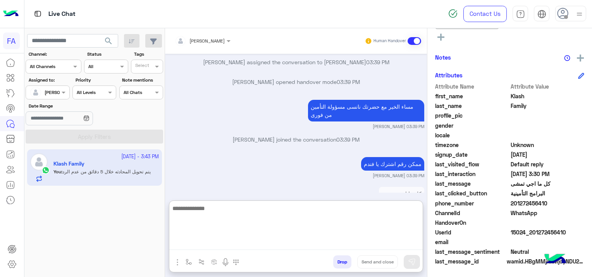
click at [204, 245] on textarea at bounding box center [295, 227] width 253 height 46
paste textarea "**********"
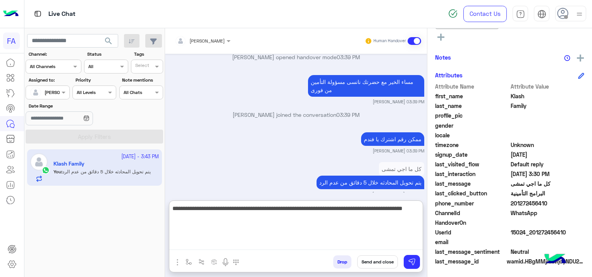
scroll to position [751, 0]
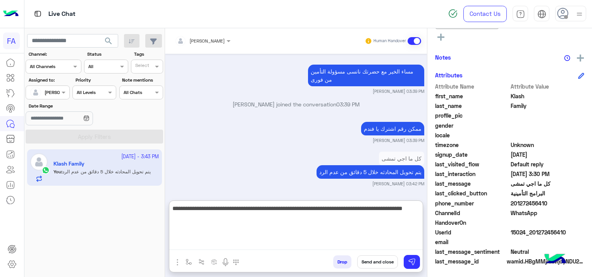
type textarea "**********"
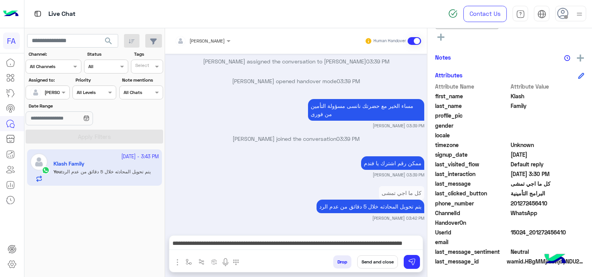
click at [373, 262] on button "Send and close" at bounding box center [377, 262] width 41 height 13
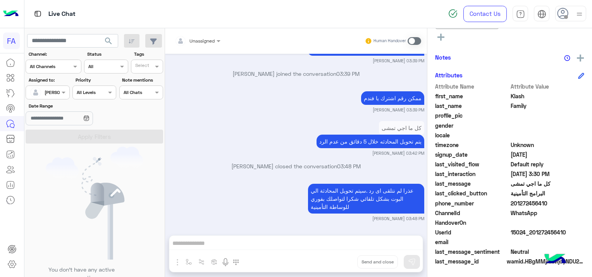
scroll to position [198, 0]
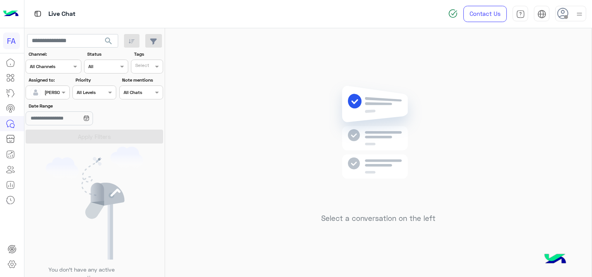
click at [51, 93] on div at bounding box center [47, 91] width 43 height 7
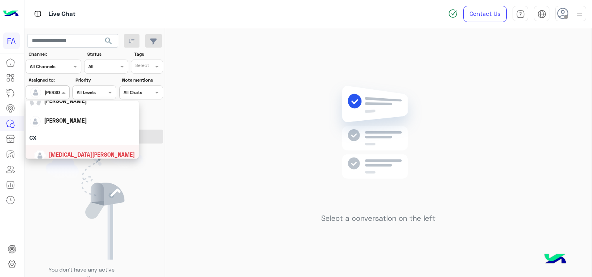
scroll to position [31, 0]
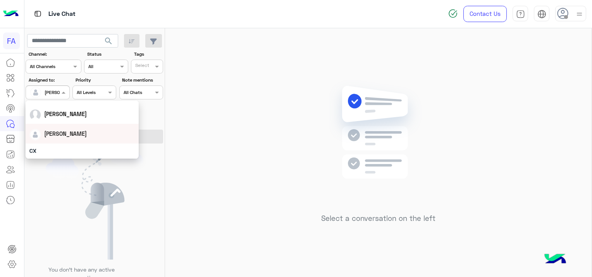
click at [67, 135] on span "[PERSON_NAME]" at bounding box center [65, 134] width 43 height 7
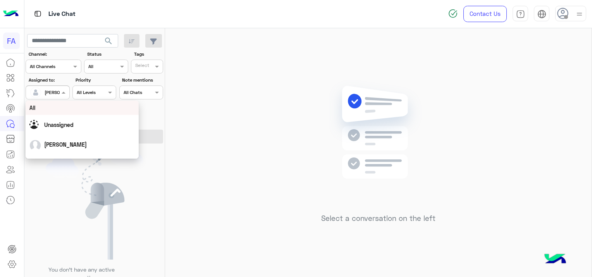
click at [52, 88] on div at bounding box center [47, 91] width 43 height 7
click at [69, 122] on span "Unassigned" at bounding box center [58, 125] width 29 height 7
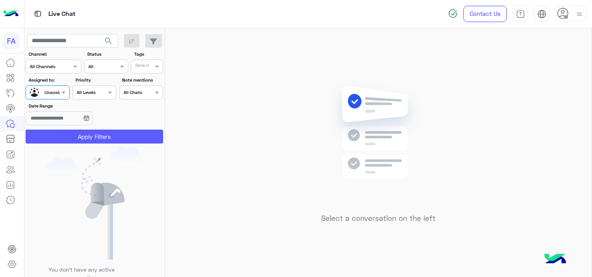
click at [106, 137] on button "Apply Filters" at bounding box center [94, 137] width 137 height 14
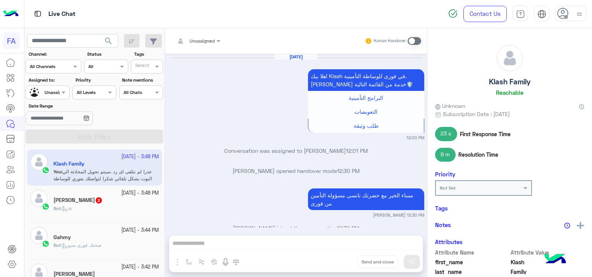
scroll to position [565, 0]
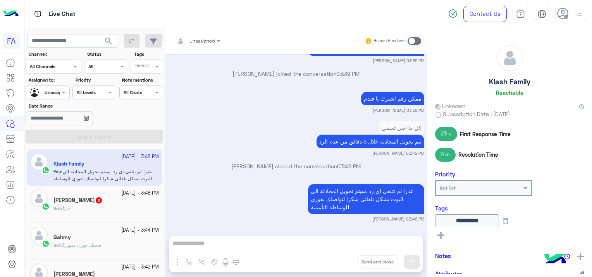
click at [102, 203] on h5 "[PERSON_NAME] 2" at bounding box center [77, 200] width 49 height 7
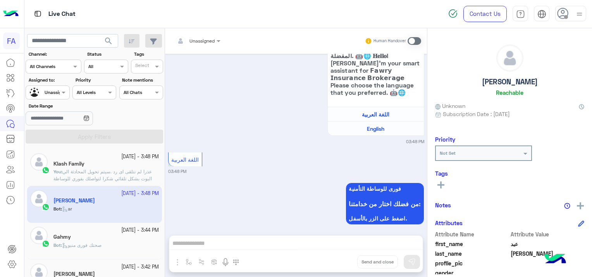
scroll to position [129, 0]
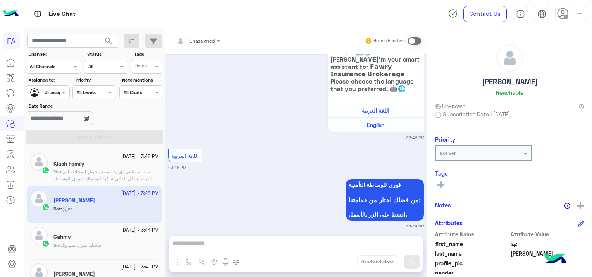
click at [89, 236] on div "Gahmy" at bounding box center [105, 238] width 105 height 8
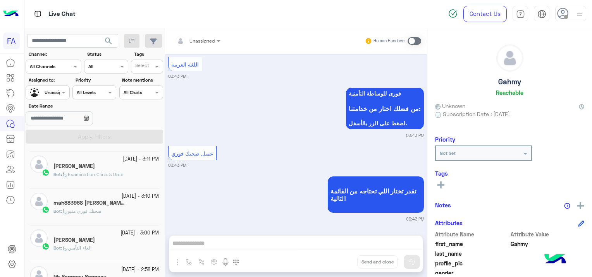
scroll to position [194, 0]
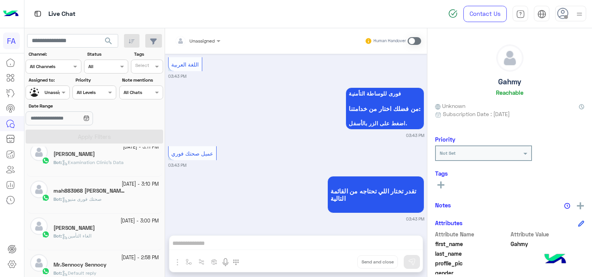
click at [107, 201] on div "Bot : صحتك فورى منيو" at bounding box center [105, 203] width 105 height 14
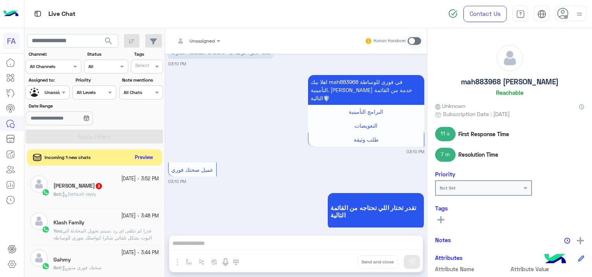
click at [141, 153] on button "Preview" at bounding box center [144, 158] width 24 height 10
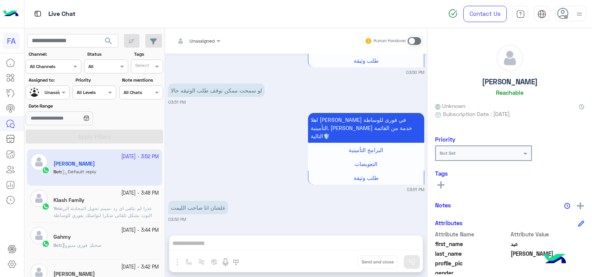
scroll to position [463, 0]
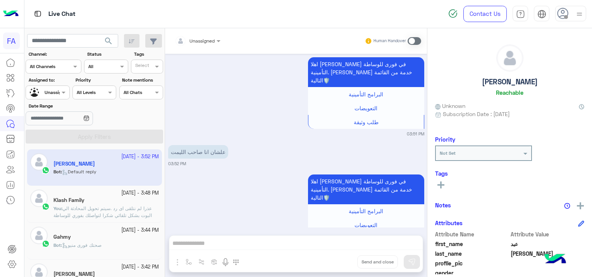
click at [106, 246] on div "Bot : صحتك فورى منيو" at bounding box center [105, 249] width 105 height 14
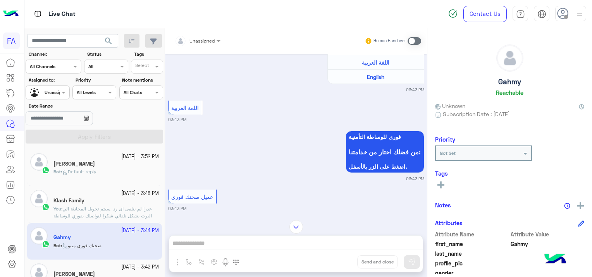
scroll to position [220, 0]
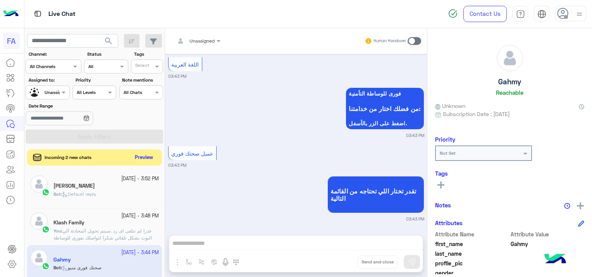
click at [149, 158] on button "Preview" at bounding box center [144, 158] width 24 height 10
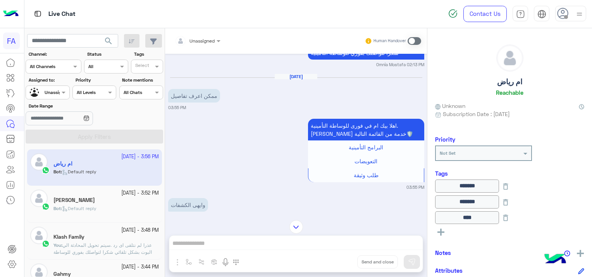
scroll to position [724, 0]
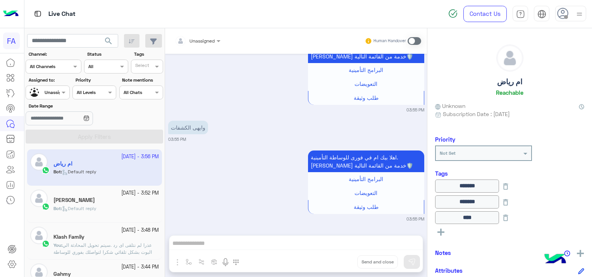
click at [95, 202] on h5 "[PERSON_NAME]" at bounding box center [73, 200] width 41 height 7
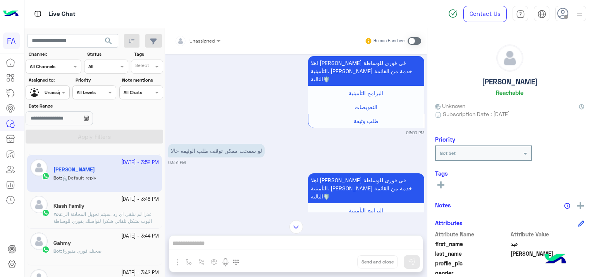
scroll to position [77, 0]
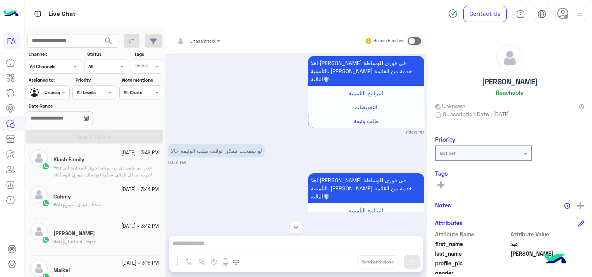
click at [113, 196] on div "Gahmy" at bounding box center [105, 198] width 105 height 8
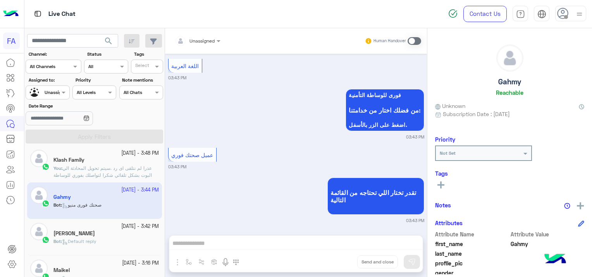
scroll to position [220, 0]
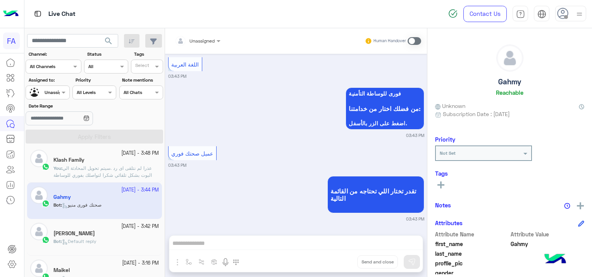
click at [79, 242] on span "Default reply" at bounding box center [79, 242] width 34 height 6
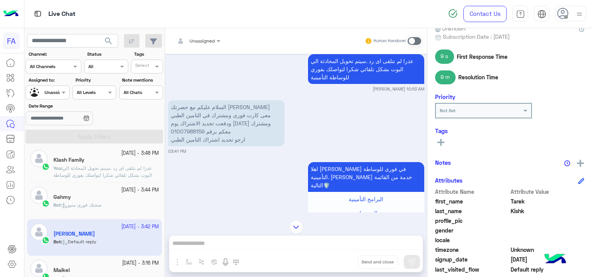
scroll to position [183, 0]
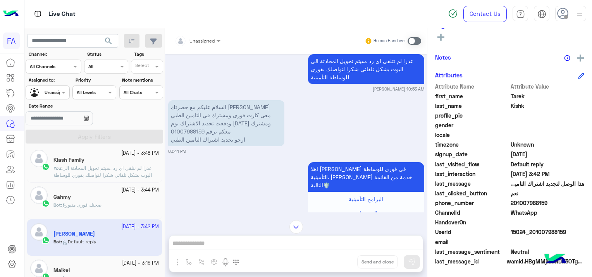
drag, startPoint x: 564, startPoint y: 230, endPoint x: 531, endPoint y: 235, distance: 34.1
click at [531, 235] on span "15024_201007988159" at bounding box center [547, 232] width 74 height 8
copy span "01007988159"
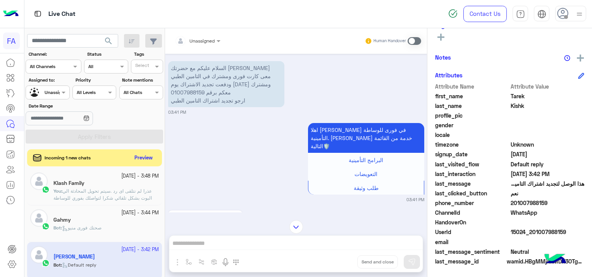
scroll to position [671, 0]
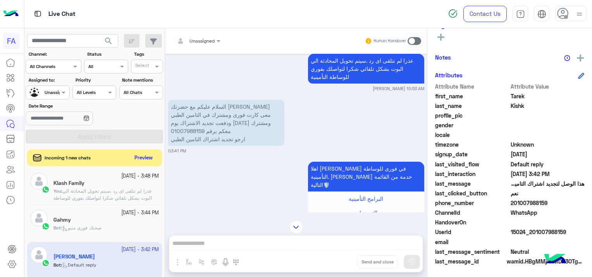
click at [201, 39] on input "text" at bounding box center [188, 39] width 27 height 7
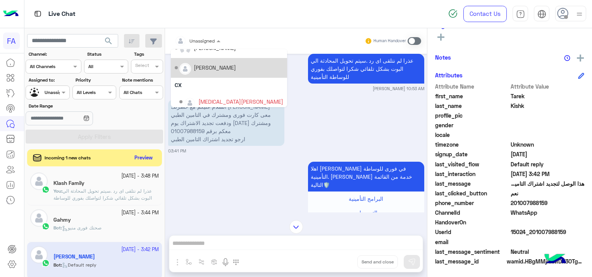
scroll to position [0, 0]
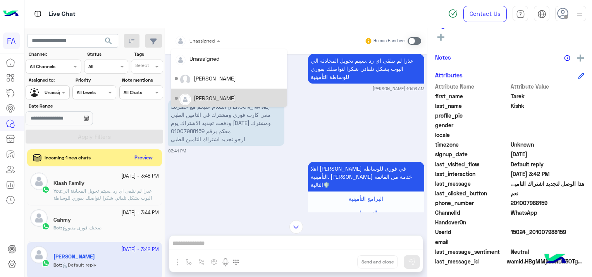
click at [212, 95] on div "[PERSON_NAME]" at bounding box center [215, 98] width 42 height 8
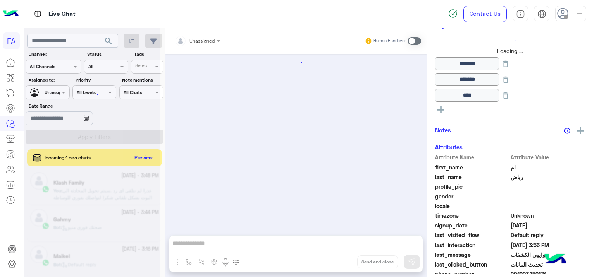
scroll to position [724, 0]
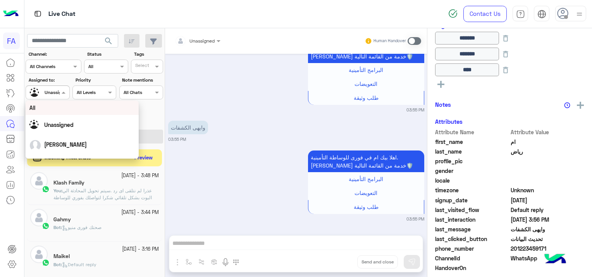
click at [46, 91] on input "text" at bounding box center [39, 91] width 18 height 7
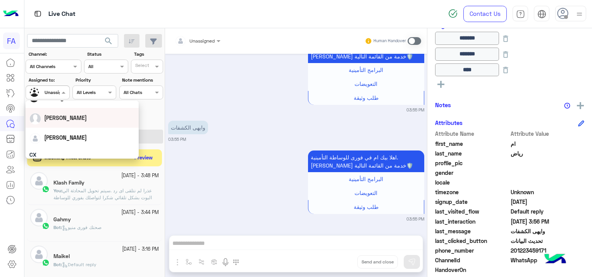
scroll to position [39, 0]
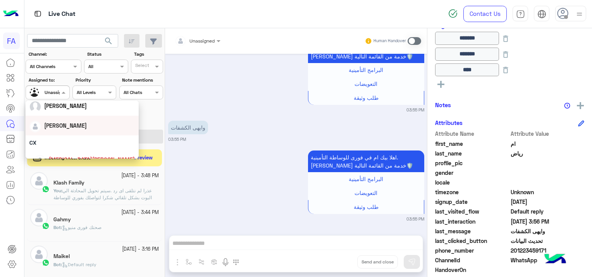
click at [64, 128] on span "[PERSON_NAME]" at bounding box center [65, 125] width 43 height 7
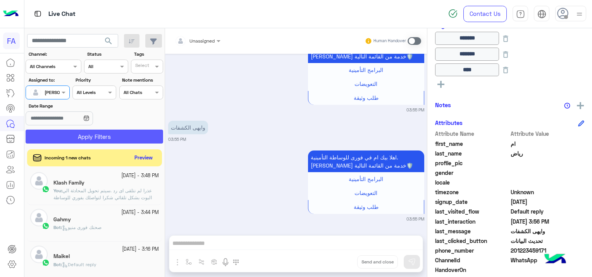
click at [90, 136] on button "Apply Filters" at bounding box center [94, 137] width 137 height 14
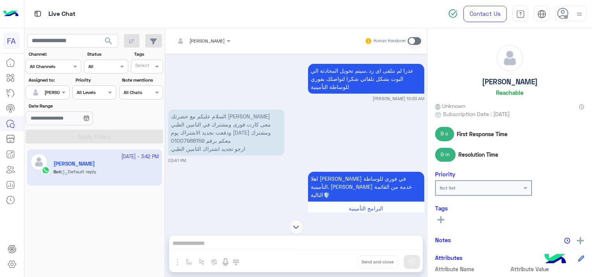
scroll to position [1706, 0]
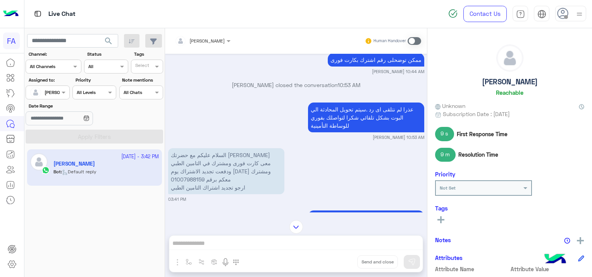
click at [410, 41] on span at bounding box center [414, 41] width 14 height 8
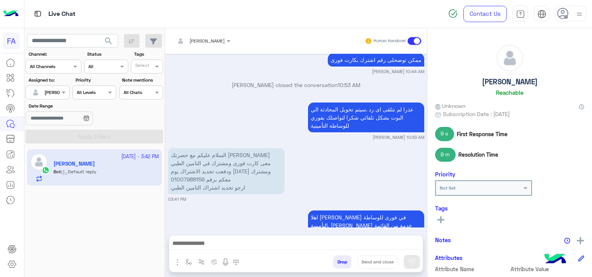
scroll to position [2036, 0]
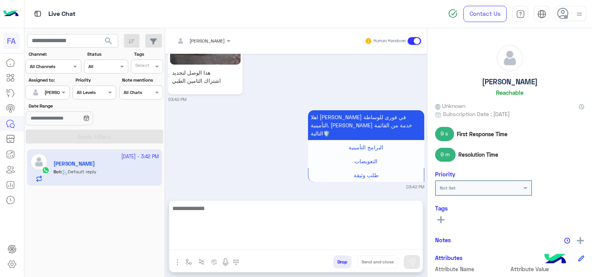
click at [299, 244] on textarea at bounding box center [295, 227] width 253 height 46
click at [203, 247] on textarea at bounding box center [295, 227] width 253 height 46
paste textarea "**********"
type textarea "**********"
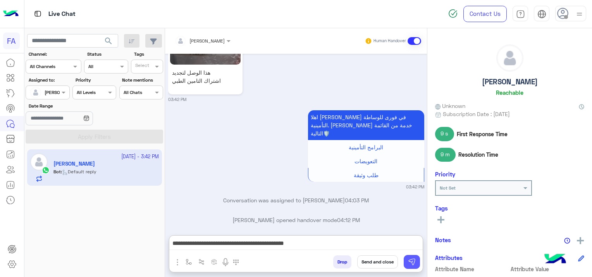
click at [412, 262] on img at bounding box center [412, 262] width 8 height 8
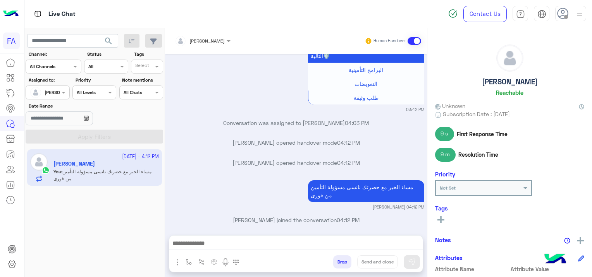
click at [307, 159] on p "[PERSON_NAME] opened handover mode 04:12 PM" at bounding box center [296, 163] width 256 height 8
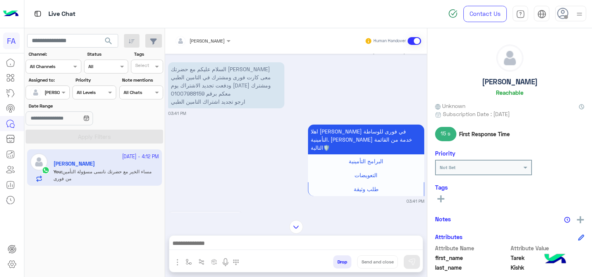
scroll to position [1765, 0]
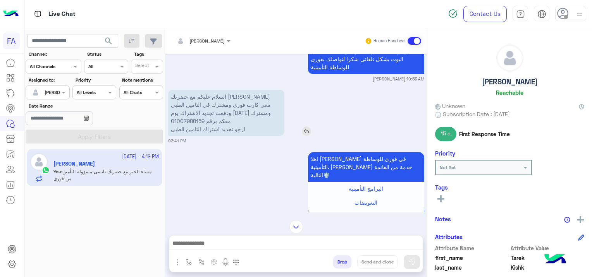
click at [305, 136] on img at bounding box center [306, 131] width 9 height 9
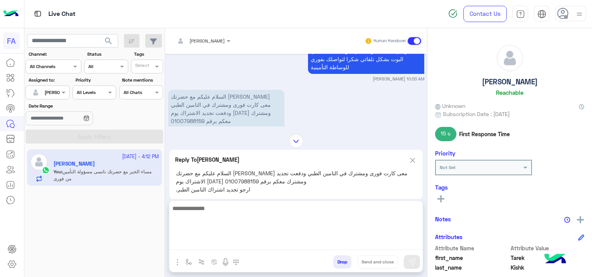
click at [274, 241] on textarea at bounding box center [295, 227] width 253 height 46
type textarea "*"
type textarea "**********"
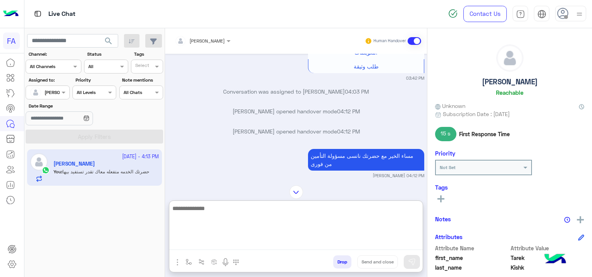
scroll to position [2207, 0]
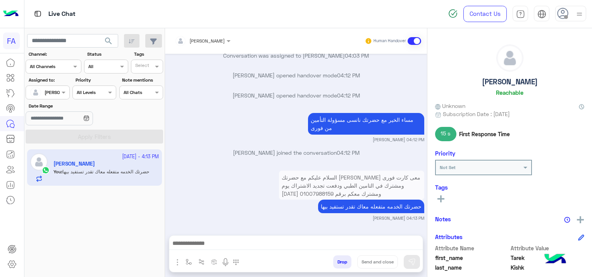
click at [212, 139] on div "[DATE] البرامج التأمينية تصفح خدماتنا واختر الخيار الذي يناسبك! 📝 10:37 AM تأمي…" at bounding box center [296, 141] width 262 height 174
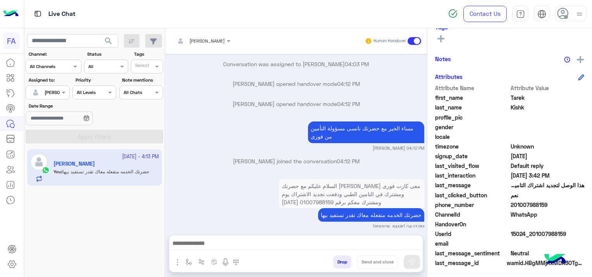
scroll to position [162, 0]
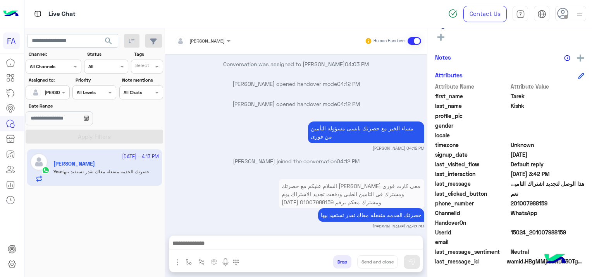
drag, startPoint x: 564, startPoint y: 228, endPoint x: 532, endPoint y: 235, distance: 33.4
click at [532, 235] on span "15024_201007988159" at bounding box center [547, 232] width 74 height 8
copy span "01007988159"
click at [572, 206] on span "201007988159" at bounding box center [547, 203] width 74 height 8
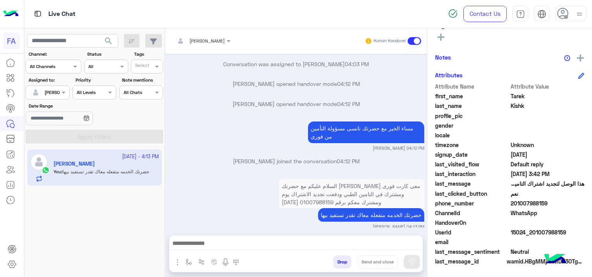
drag, startPoint x: 226, startPoint y: 218, endPoint x: 251, endPoint y: 249, distance: 40.0
click at [251, 249] on mat-drawer-container "search Channel: Channel All Channels Status Channel All Tags Select Assigned to…" at bounding box center [308, 154] width 568 height 252
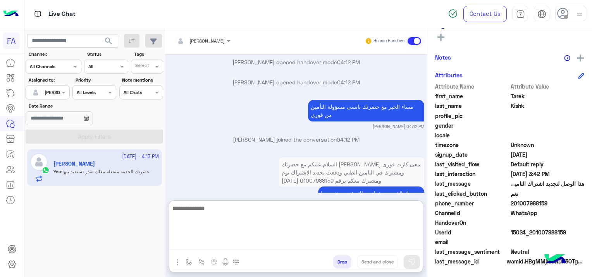
click at [252, 249] on textarea at bounding box center [295, 227] width 253 height 46
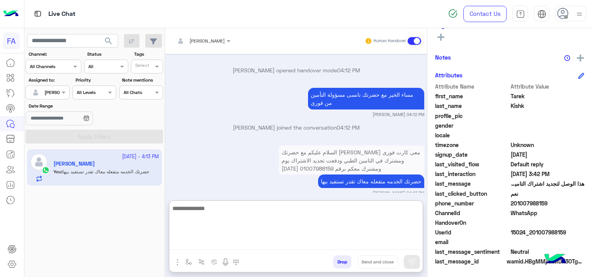
scroll to position [2207, 0]
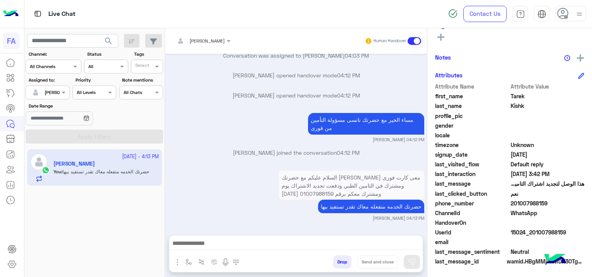
click at [259, 250] on div at bounding box center [295, 245] width 253 height 19
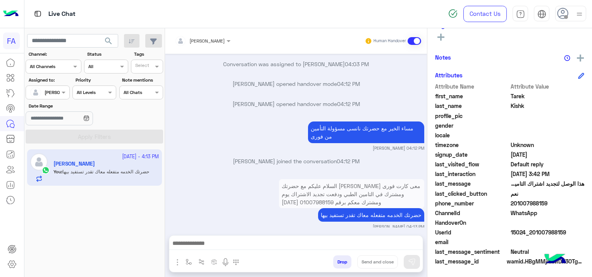
click at [208, 206] on div "السلام عليكم مع حضرتك [PERSON_NAME] معى كارت فورى ومشترك في التامين الطبي ودفعت…" at bounding box center [296, 203] width 256 height 53
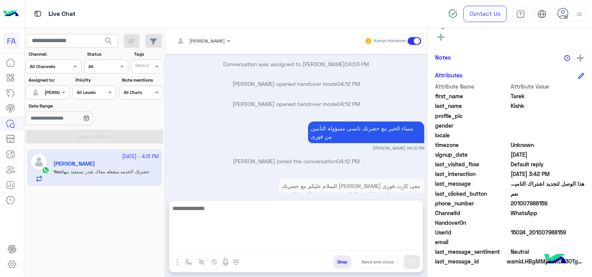
click at [216, 242] on textarea at bounding box center [295, 227] width 253 height 46
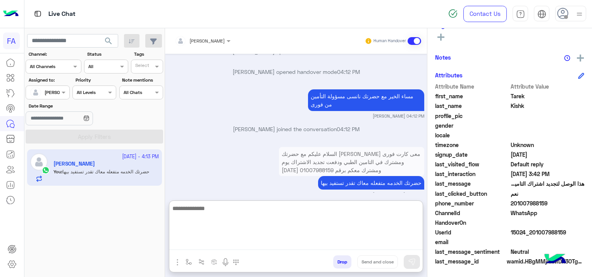
scroll to position [2207, 0]
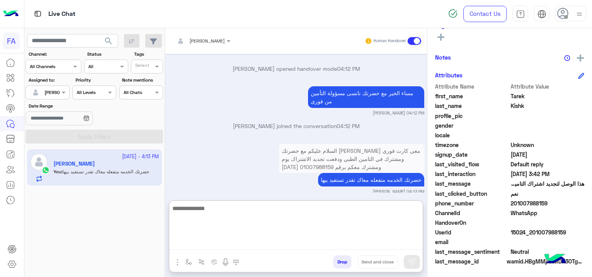
paste textarea "**********"
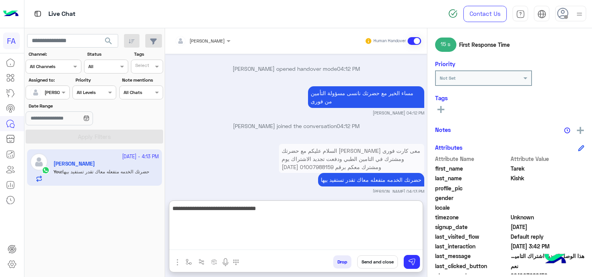
scroll to position [84, 0]
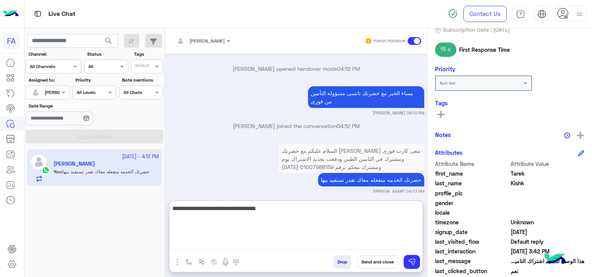
type textarea "**********"
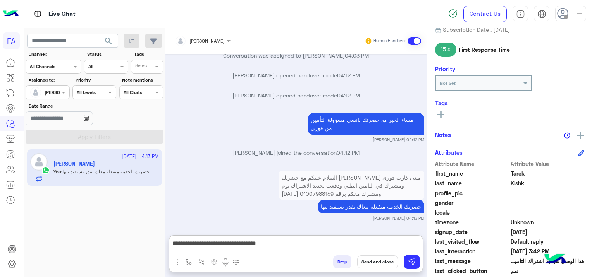
click at [441, 115] on rect at bounding box center [441, 114] width 2 height 7
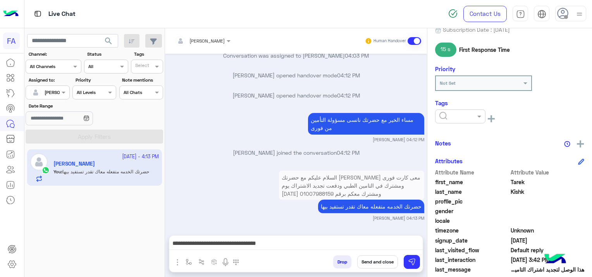
scroll to position [2172, 0]
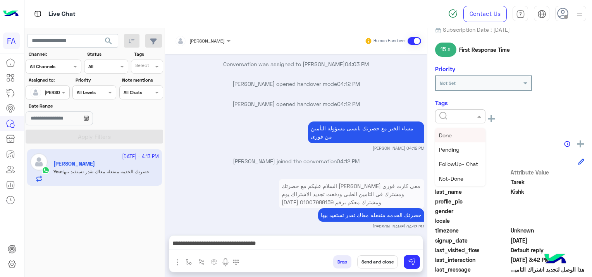
click at [442, 115] on input "text" at bounding box center [451, 115] width 24 height 7
click at [456, 154] on div "Medical" at bounding box center [460, 159] width 50 height 14
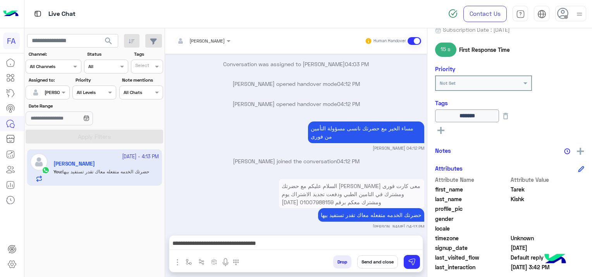
click at [387, 262] on button "Send and close" at bounding box center [377, 262] width 41 height 13
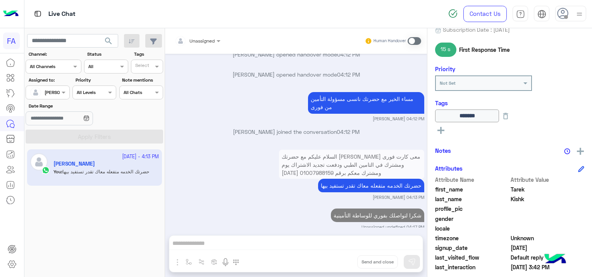
scroll to position [2222, 0]
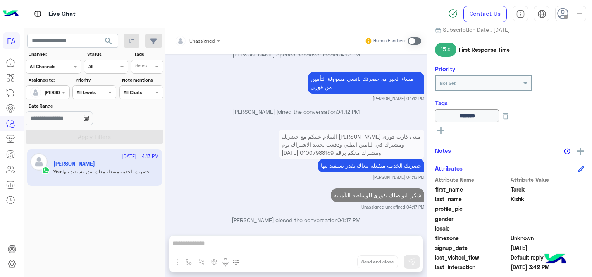
click at [54, 90] on div at bounding box center [47, 91] width 43 height 7
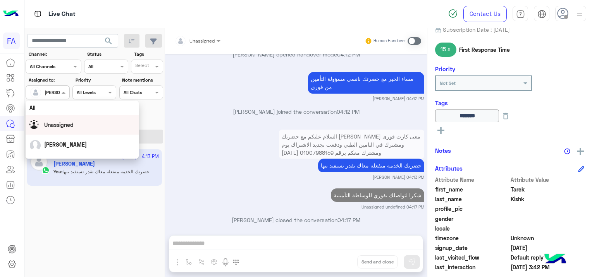
click at [66, 122] on span "Unassigned" at bounding box center [58, 125] width 29 height 7
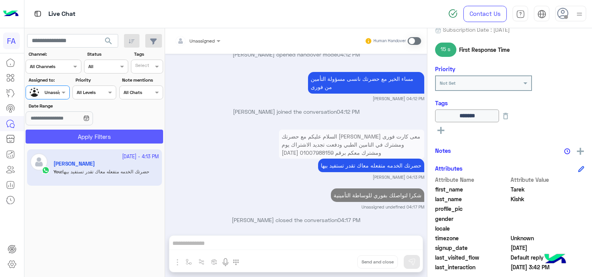
click at [101, 136] on button "Apply Filters" at bounding box center [94, 137] width 137 height 14
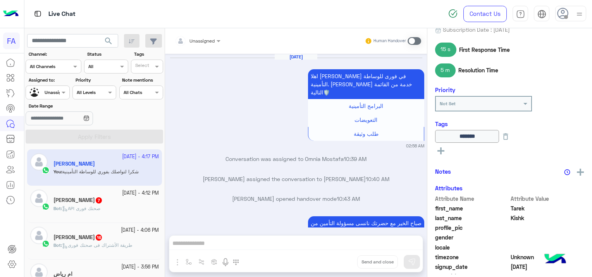
scroll to position [700, 0]
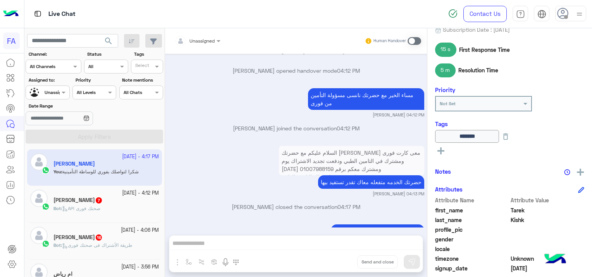
click at [105, 211] on div "Bot : API صحتك فورى" at bounding box center [105, 212] width 105 height 14
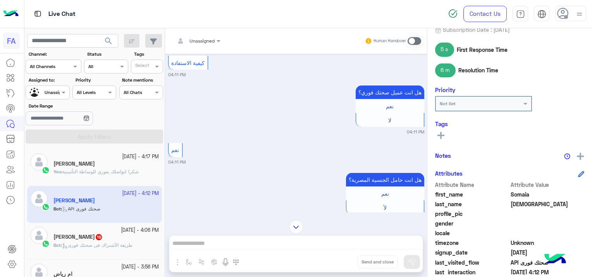
scroll to position [1814, 0]
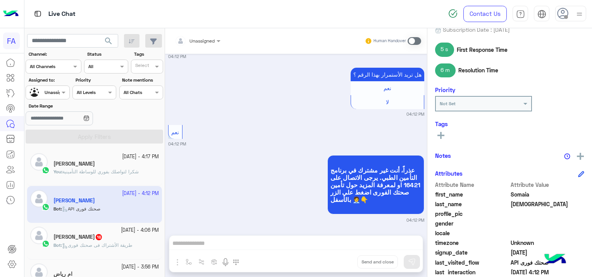
click at [108, 245] on span "طريقة الأشتراك فى صحتك فورى" at bounding box center [97, 245] width 70 height 6
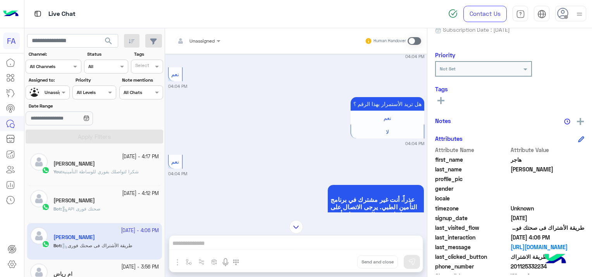
scroll to position [1645, 0]
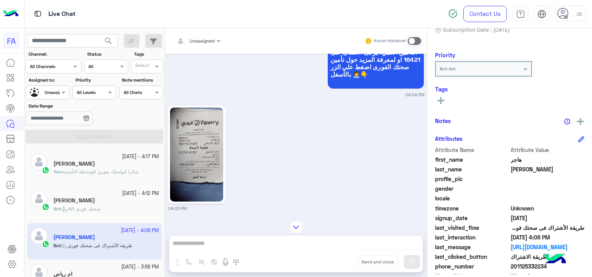
click at [214, 164] on img at bounding box center [196, 155] width 53 height 94
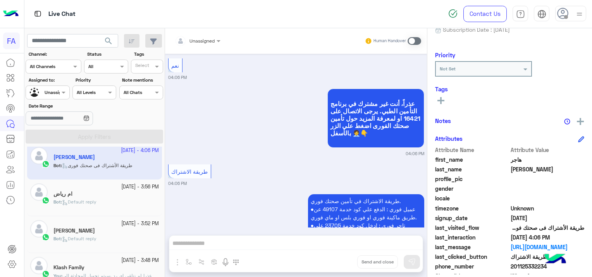
scroll to position [116, 0]
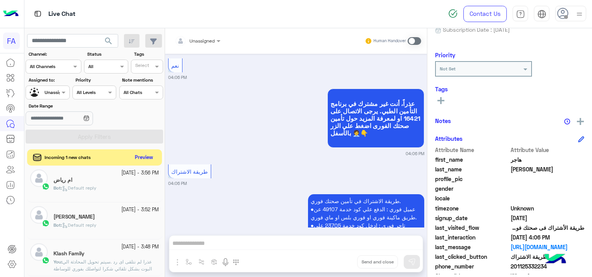
click at [143, 156] on button "Preview" at bounding box center [144, 158] width 24 height 10
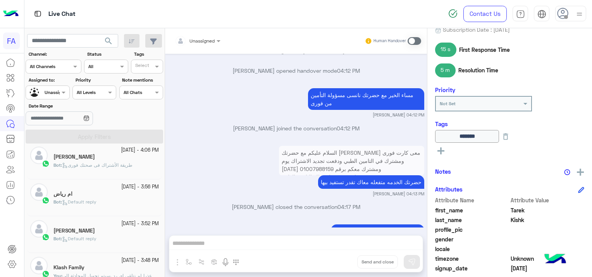
scroll to position [81, 0]
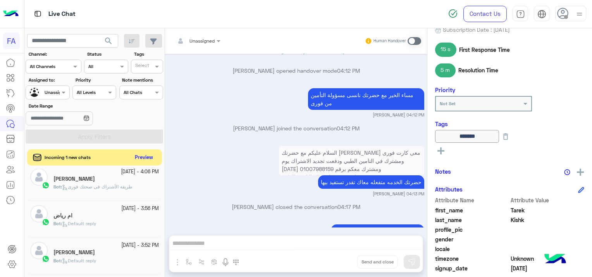
click at [145, 153] on button "Preview" at bounding box center [144, 158] width 24 height 10
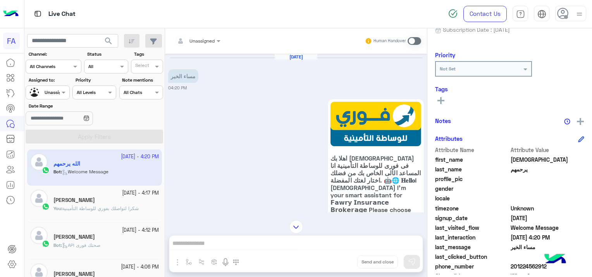
scroll to position [129, 0]
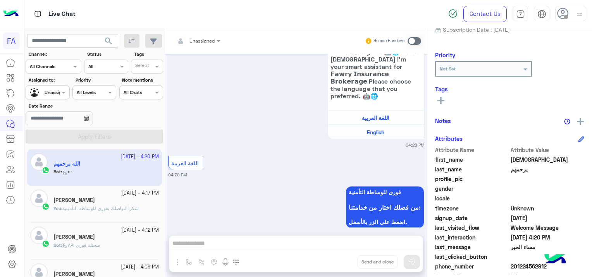
click at [121, 266] on small "[DATE] - 4:06 PM" at bounding box center [140, 267] width 38 height 7
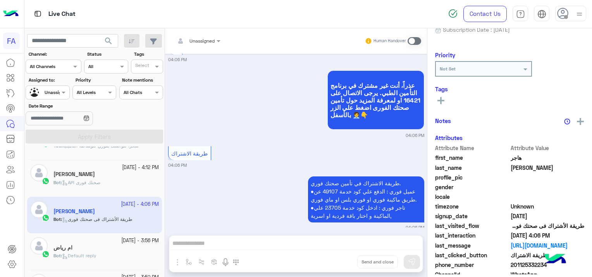
scroll to position [72, 0]
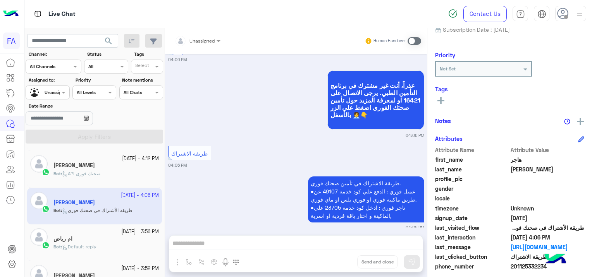
click at [118, 245] on div "Bot : Default reply" at bounding box center [105, 251] width 105 height 14
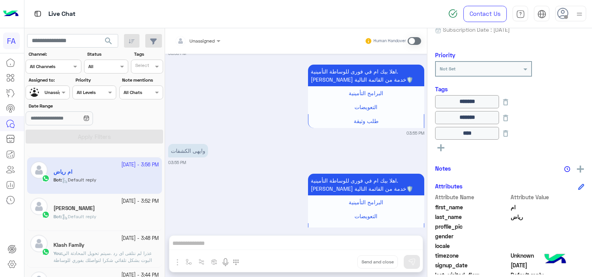
scroll to position [142, 0]
click at [135, 219] on div "Bot : Default reply" at bounding box center [105, 218] width 105 height 14
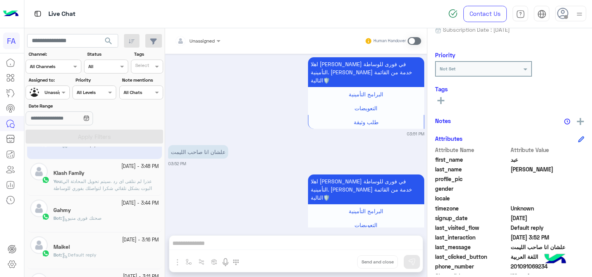
scroll to position [218, 0]
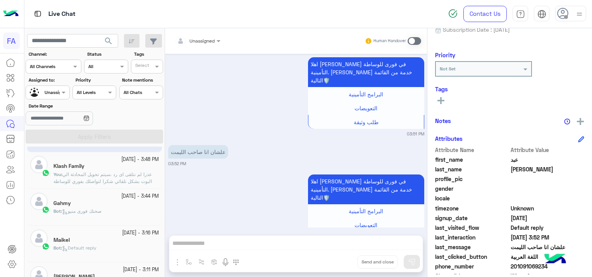
click at [132, 205] on div "Gahmy" at bounding box center [105, 204] width 105 height 8
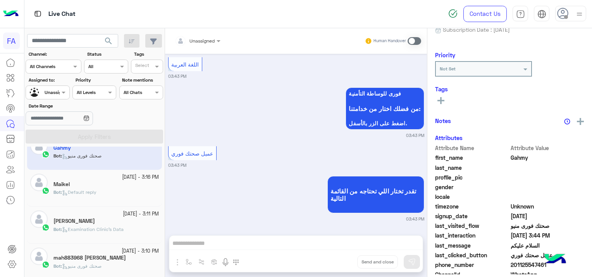
scroll to position [277, 0]
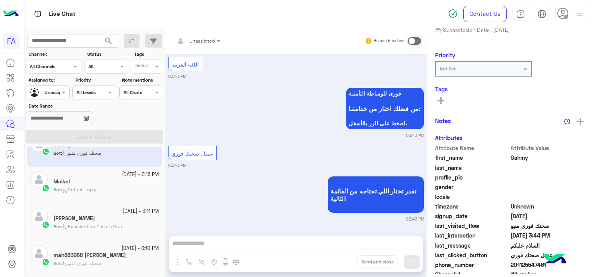
click at [127, 192] on div "Bot : Default reply" at bounding box center [105, 193] width 105 height 14
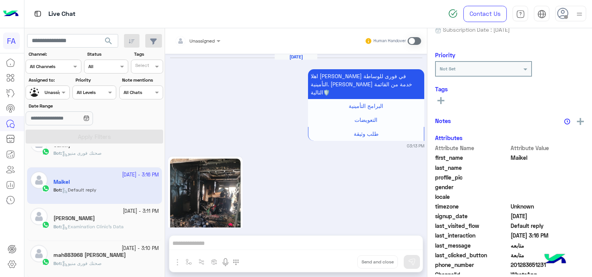
scroll to position [881, 0]
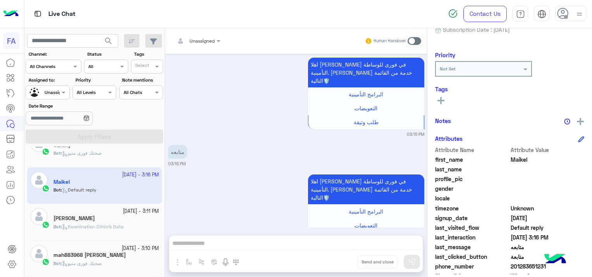
click at [125, 219] on div "[PERSON_NAME]" at bounding box center [105, 219] width 105 height 8
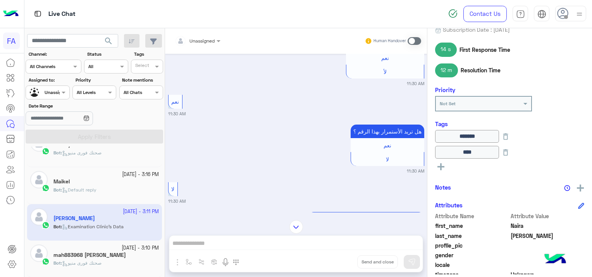
click at [112, 262] on div "Bot : صحتك فورى منيو" at bounding box center [105, 267] width 105 height 14
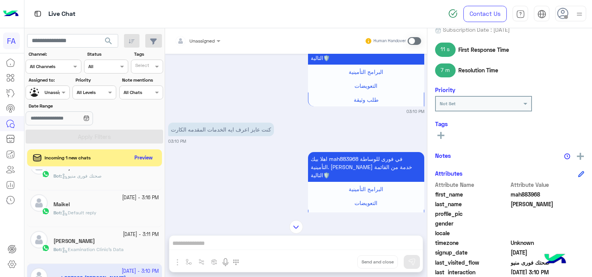
scroll to position [773, 0]
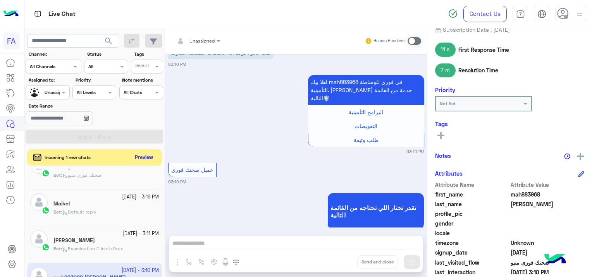
click at [146, 156] on button "Preview" at bounding box center [144, 158] width 24 height 10
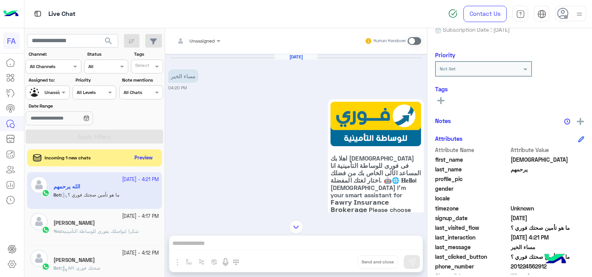
click at [137, 203] on app-inbox-user "[DATE] - 4:21 PM الله يرحمهم Bot : ما هو تأمين صحتك فوري ؟" at bounding box center [94, 190] width 135 height 36
click at [146, 162] on button "Preview" at bounding box center [144, 158] width 24 height 10
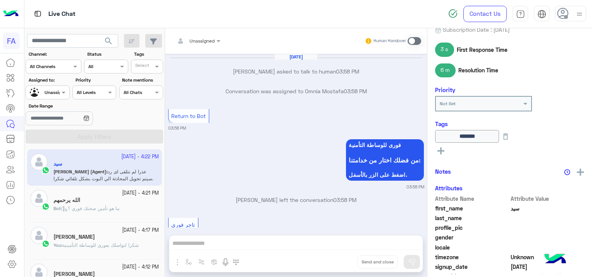
scroll to position [486, 0]
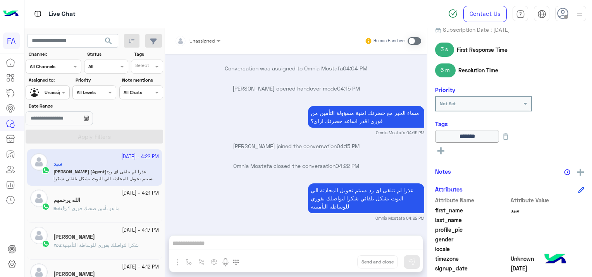
click at [127, 209] on div "Bot : ما هو تأمين صحتك فوري ؟" at bounding box center [105, 212] width 105 height 14
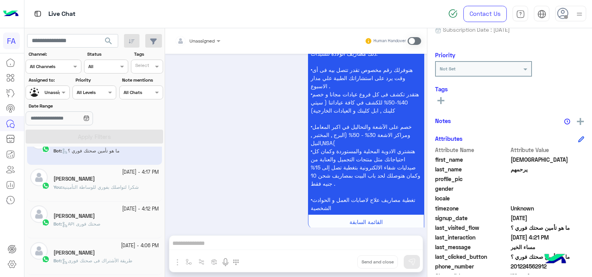
scroll to position [58, 0]
click at [132, 219] on div "[PERSON_NAME]" at bounding box center [105, 217] width 105 height 8
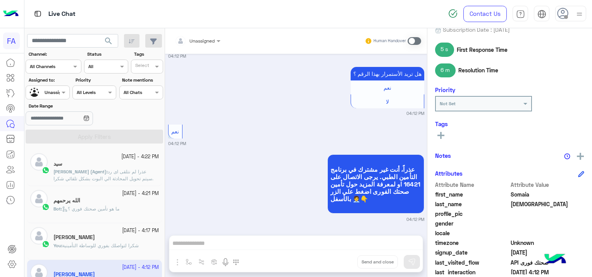
click at [132, 173] on span "عذرا لم نتلقى اى رد .سيتم تحويل المحادثة الي البوت بشكل تلقائي شكرا لتواصلك بفو…" at bounding box center [103, 179] width 100 height 20
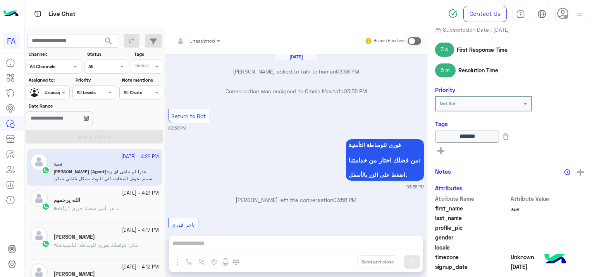
scroll to position [486, 0]
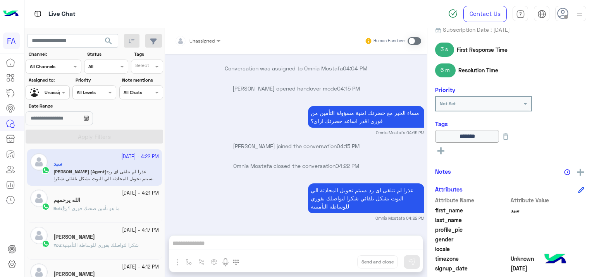
click at [119, 208] on span "ما هو تأمين صحتك فوري ؟" at bounding box center [90, 209] width 57 height 6
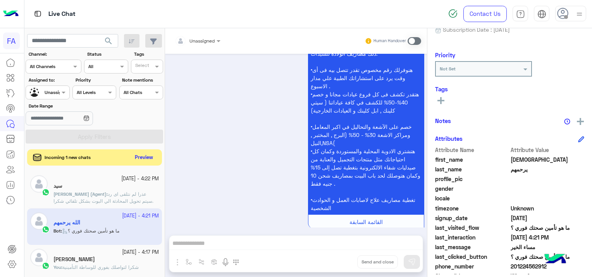
click at [141, 156] on button "Preview" at bounding box center [144, 158] width 24 height 10
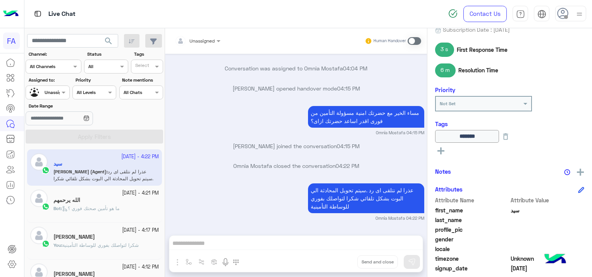
click at [310, 183] on div "عذرا لم نتلقى اى رد .سيتم تحويل المحادثة الي البوت بشكل تلقائي شكرا لتواصلك بفو…" at bounding box center [366, 199] width 116 height 34
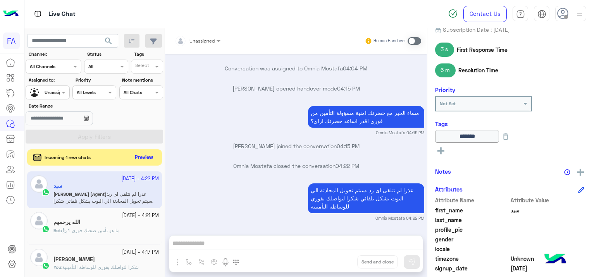
click at [142, 157] on button "Preview" at bounding box center [144, 158] width 24 height 10
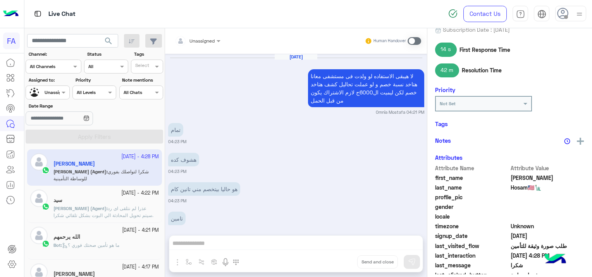
scroll to position [462, 0]
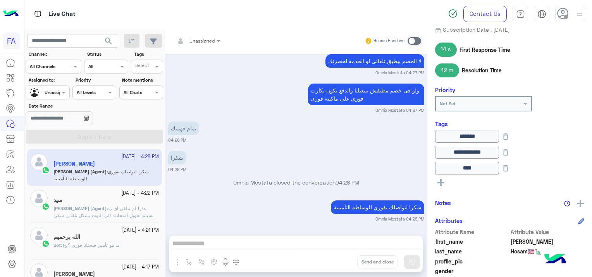
click at [113, 234] on div "الله يرحمهم" at bounding box center [105, 238] width 105 height 8
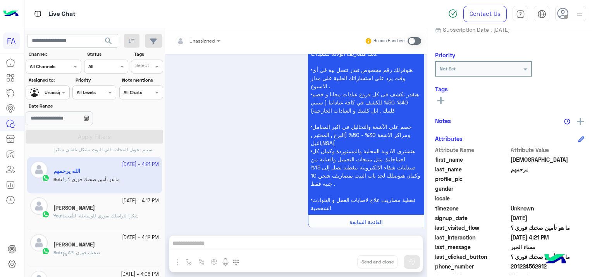
scroll to position [82, 0]
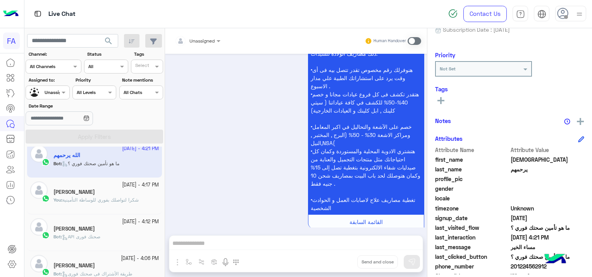
click at [120, 208] on div "You : شكرا لتواصلك بفوري للوساطة التأمينية" at bounding box center [105, 204] width 105 height 14
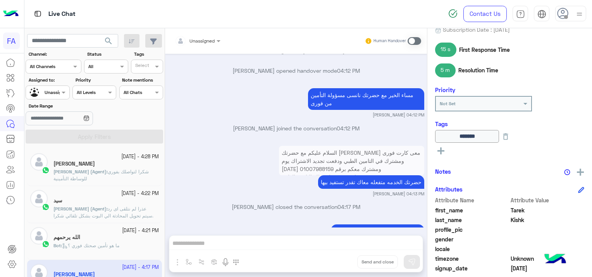
click at [106, 228] on div "[DATE] - 4:21 PM" at bounding box center [105, 230] width 105 height 7
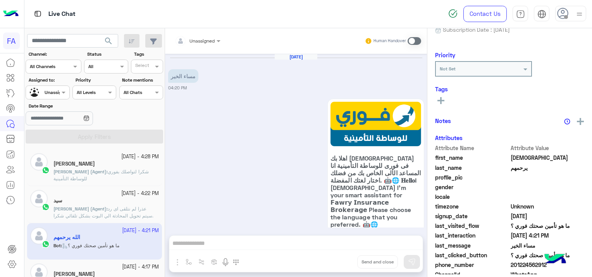
scroll to position [517, 0]
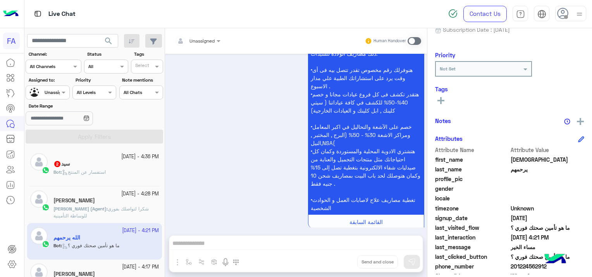
click at [85, 172] on span "استفسار عن المنتج" at bounding box center [84, 172] width 44 height 6
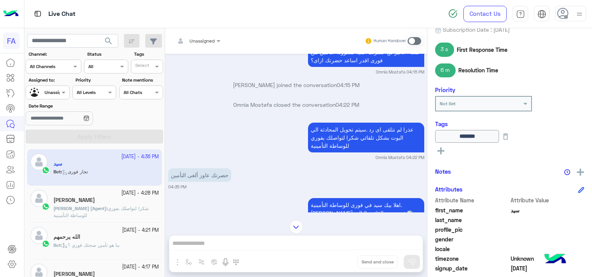
scroll to position [415, 0]
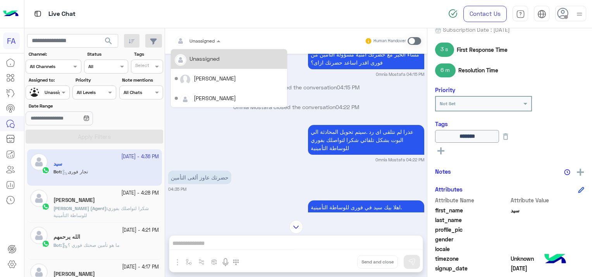
click at [206, 40] on div at bounding box center [197, 39] width 53 height 7
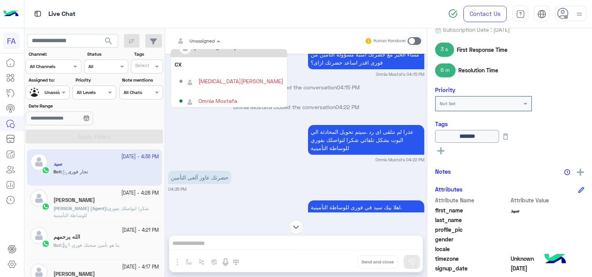
scroll to position [55, 0]
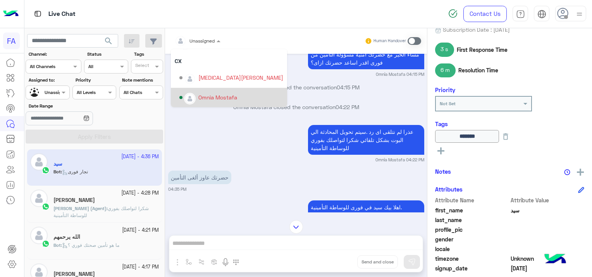
click at [225, 94] on div "Omnia Mostafa" at bounding box center [217, 97] width 39 height 8
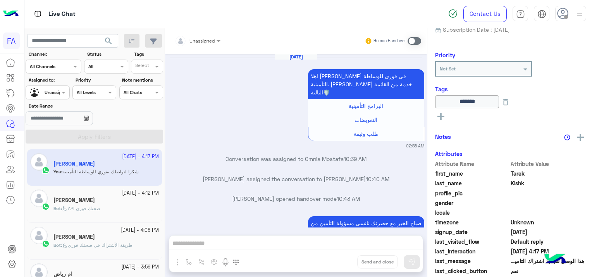
scroll to position [2000, 0]
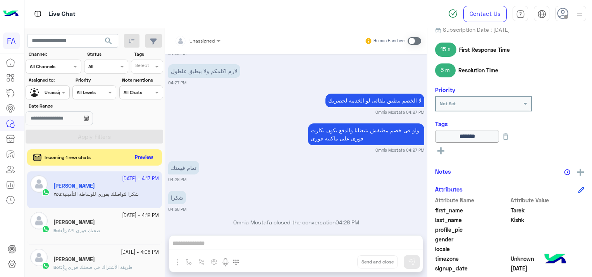
click at [155, 155] on button "Preview" at bounding box center [144, 158] width 24 height 10
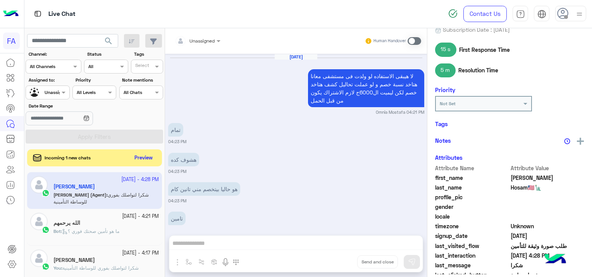
scroll to position [462, 0]
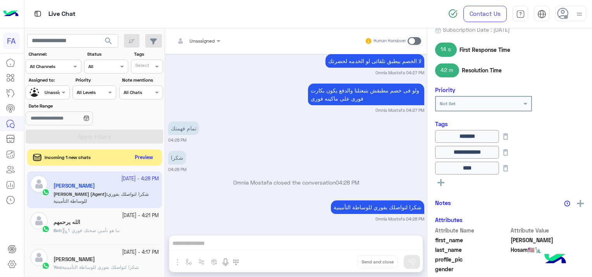
click at [146, 155] on button "Preview" at bounding box center [144, 158] width 24 height 10
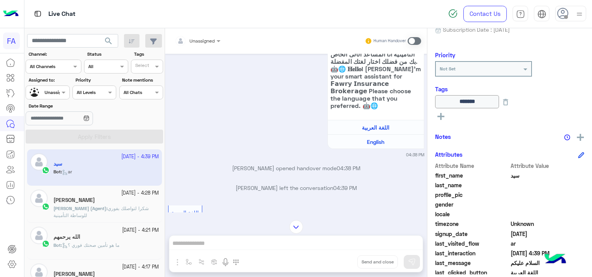
scroll to position [598, 0]
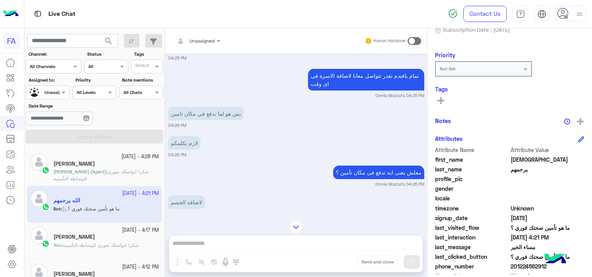
scroll to position [953, 0]
click at [123, 169] on span "شكرا لتواصلك بفوري للوساطة التأمينية" at bounding box center [100, 175] width 95 height 13
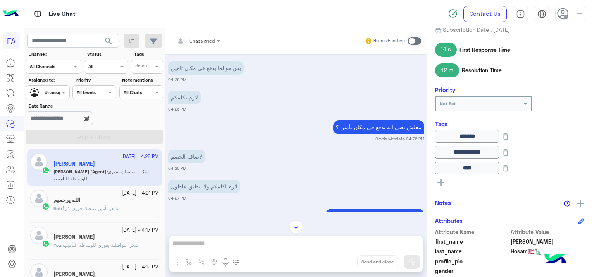
scroll to position [462, 0]
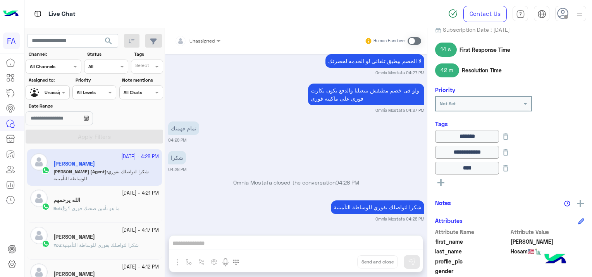
click at [80, 206] on span "Bot : ما هو تأمين صحتك فوري ؟" at bounding box center [86, 209] width 66 height 6
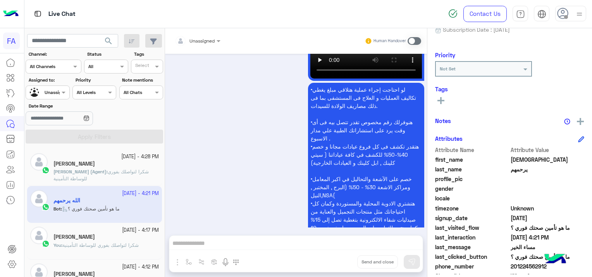
scroll to position [517, 0]
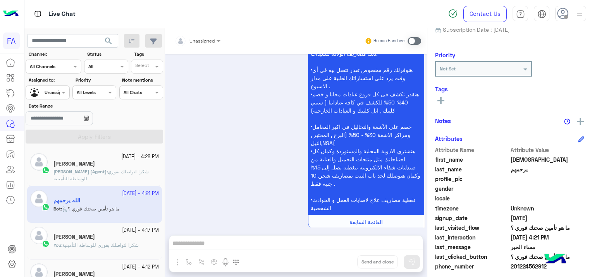
click at [120, 237] on div "[PERSON_NAME]" at bounding box center [105, 238] width 105 height 8
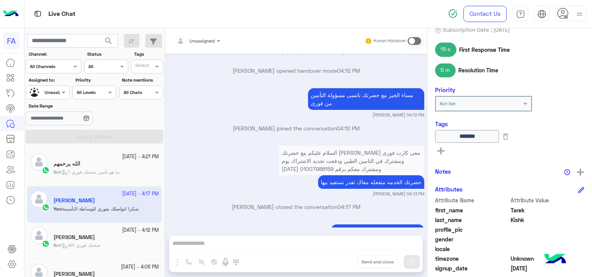
scroll to position [77, 0]
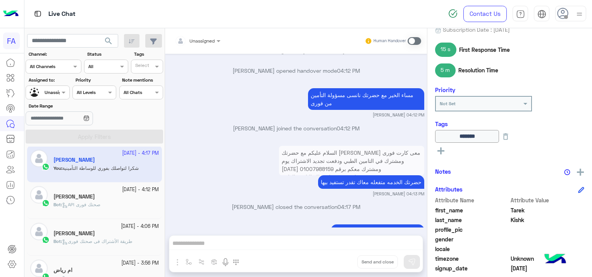
click at [115, 199] on div "[PERSON_NAME]" at bounding box center [105, 198] width 105 height 8
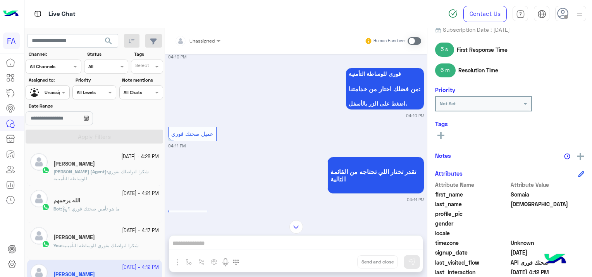
click at [117, 175] on p "[PERSON_NAME] (Agent) : شكرا لتواصلك بفوري للوساطة التأمينية" at bounding box center [105, 175] width 105 height 14
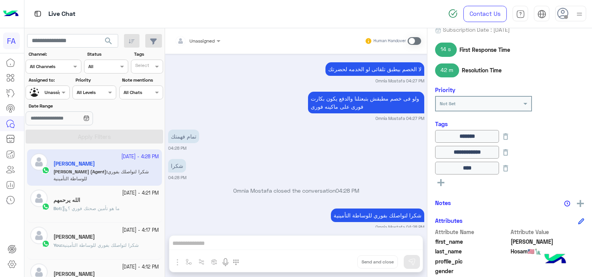
scroll to position [462, 0]
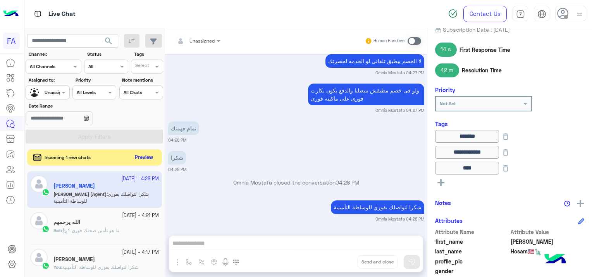
click at [148, 158] on button "Preview" at bounding box center [144, 158] width 24 height 10
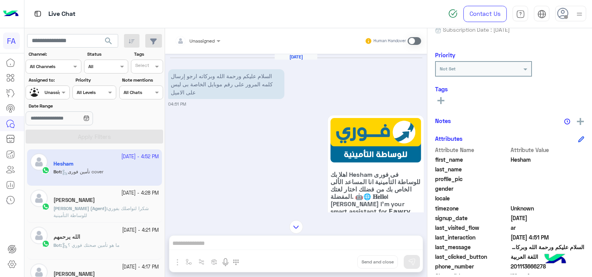
click at [410, 43] on span at bounding box center [414, 41] width 14 height 8
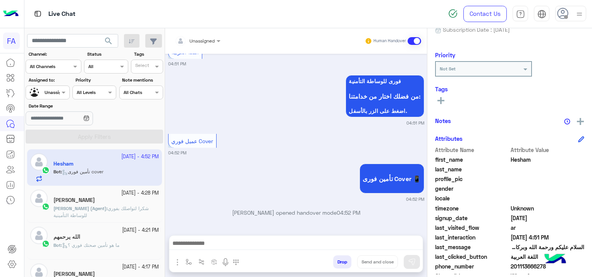
click at [268, 238] on div at bounding box center [295, 245] width 253 height 19
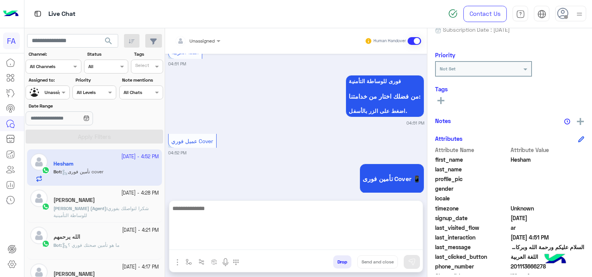
click at [253, 247] on textarea at bounding box center [295, 227] width 253 height 46
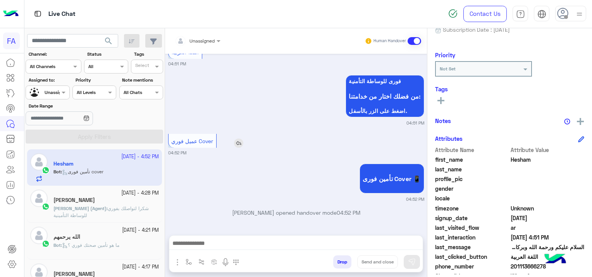
click at [198, 144] on div "عميل فوري Cover" at bounding box center [192, 141] width 42 height 8
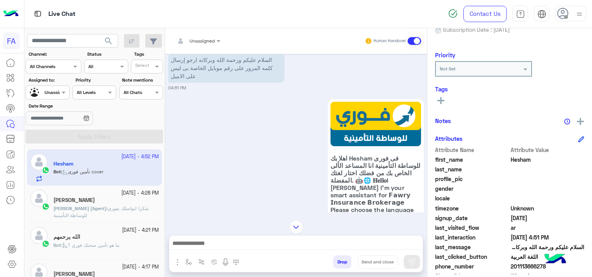
scroll to position [0, 0]
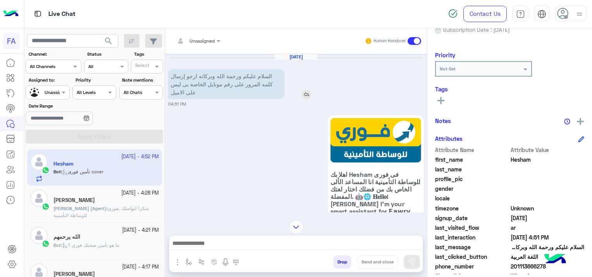
click at [308, 93] on img at bounding box center [306, 94] width 9 height 9
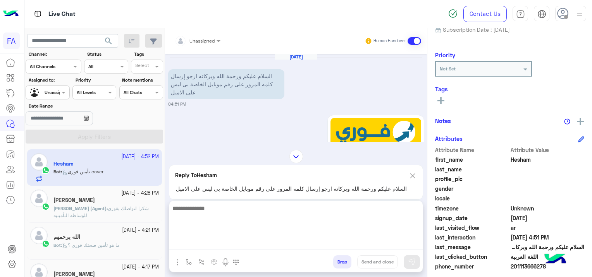
click at [220, 241] on textarea at bounding box center [295, 227] width 253 height 46
paste textarea "**********"
type textarea "**********"
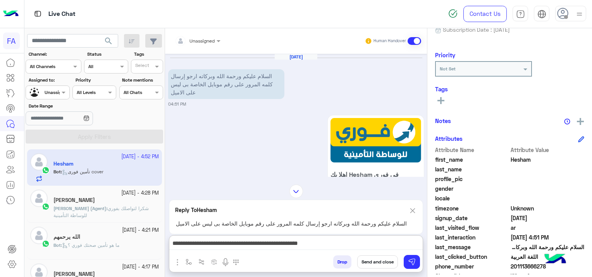
click at [369, 262] on button "Send and close" at bounding box center [377, 262] width 41 height 13
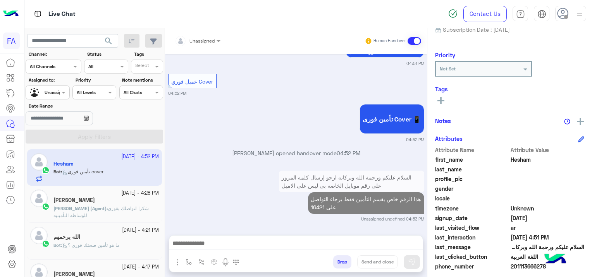
scroll to position [328, 0]
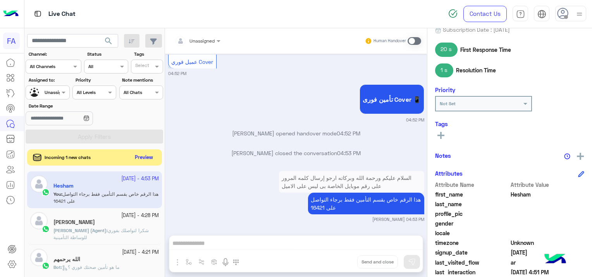
click at [145, 153] on button "Preview" at bounding box center [144, 158] width 24 height 10
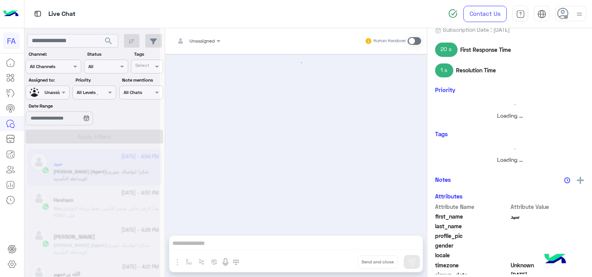
scroll to position [519, 0]
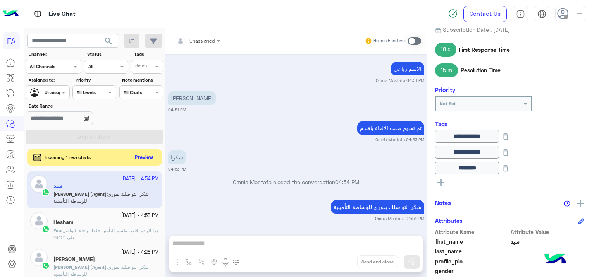
click at [136, 161] on button "Preview" at bounding box center [144, 158] width 24 height 10
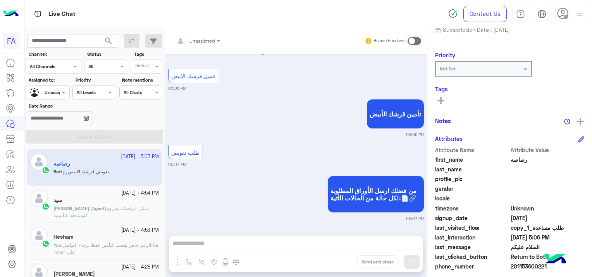
scroll to position [1005, 0]
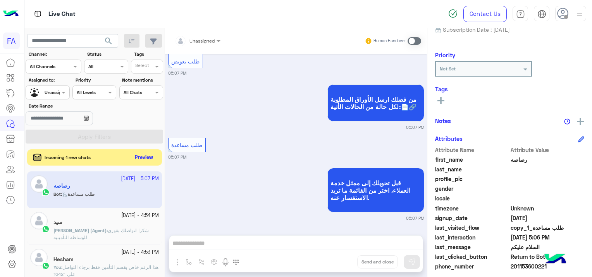
click at [142, 156] on button "Preview" at bounding box center [144, 158] width 24 height 10
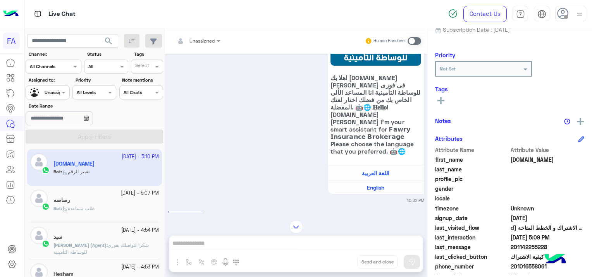
scroll to position [84, 0]
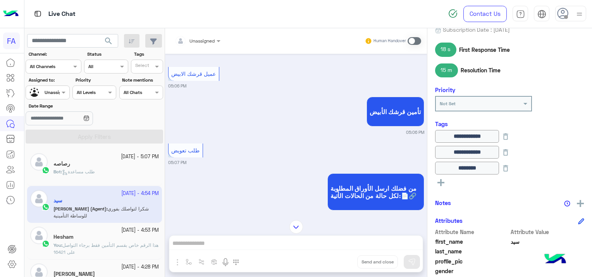
scroll to position [1330, 0]
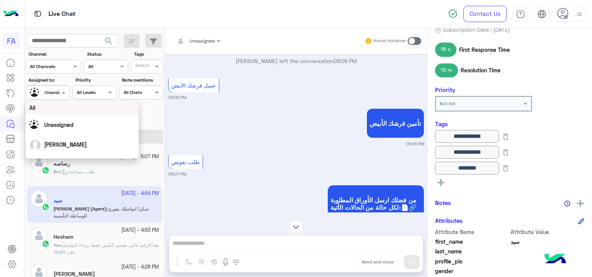
click at [48, 91] on div at bounding box center [47, 91] width 43 height 7
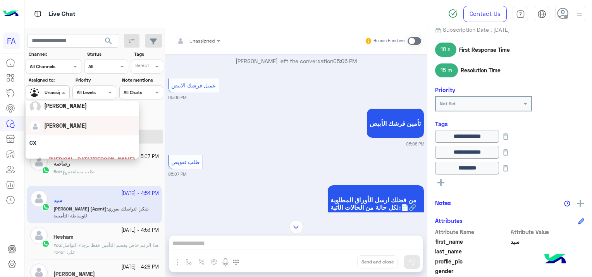
click at [68, 125] on span "[PERSON_NAME]" at bounding box center [65, 125] width 43 height 7
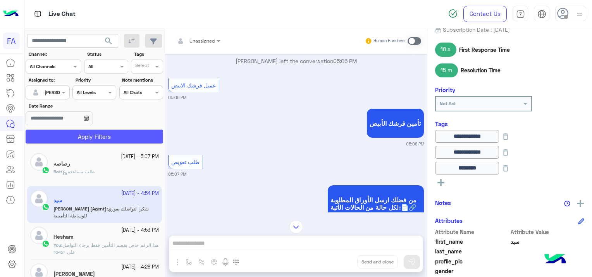
click at [120, 138] on button "Apply Filters" at bounding box center [94, 137] width 137 height 14
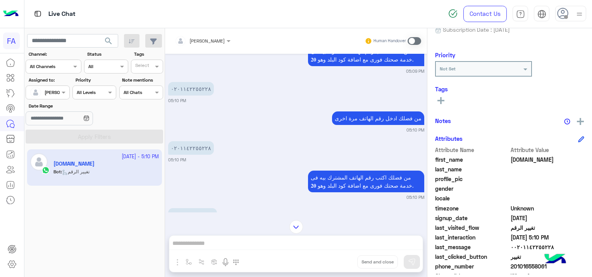
scroll to position [755, 0]
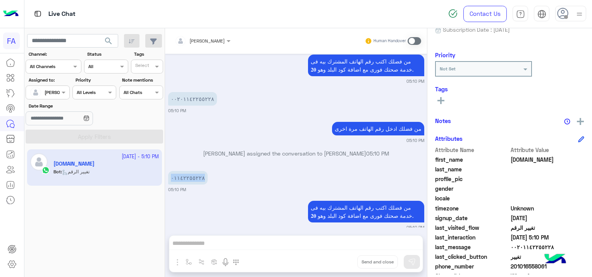
drag, startPoint x: 201, startPoint y: 169, endPoint x: 168, endPoint y: 173, distance: 34.0
click at [168, 173] on div "٠١١٤٢٢٥٥٢٢٨" at bounding box center [187, 178] width 39 height 14
drag, startPoint x: 168, startPoint y: 173, endPoint x: 249, endPoint y: 172, distance: 81.3
click at [249, 172] on div "٠١١٤٢٢٥٥٢٢٨ 05:10 PM" at bounding box center [296, 181] width 256 height 24
click at [211, 206] on div "من فضلك اكتب رقم الهاتف المشترك بيه فى خدمة صحتك فورى مع اضافة كود البلد وهو 𝟐𝟎…" at bounding box center [296, 215] width 256 height 32
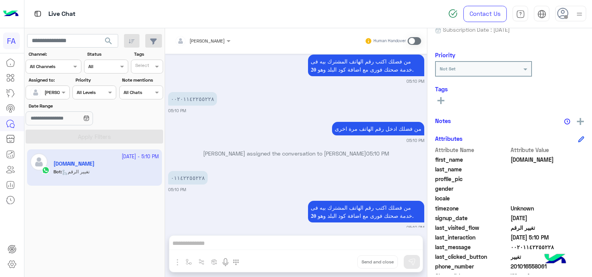
click at [410, 41] on span at bounding box center [414, 41] width 14 height 8
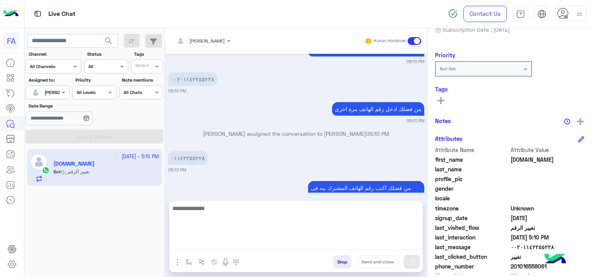
click at [245, 240] on textarea at bounding box center [295, 227] width 253 height 46
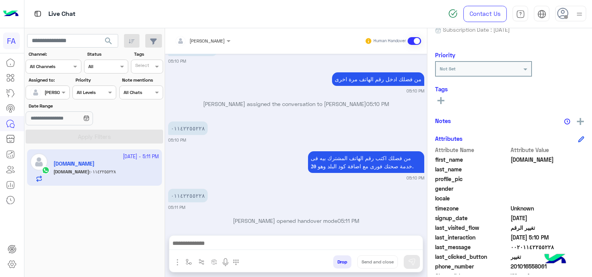
scroll to position [804, 0]
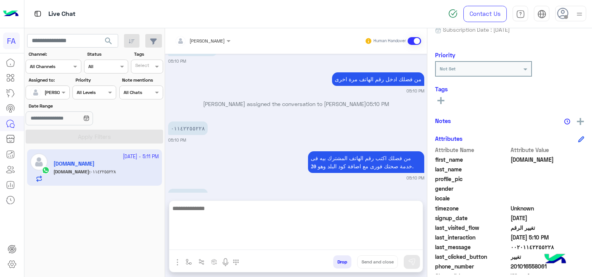
click at [217, 243] on textarea at bounding box center [295, 227] width 253 height 46
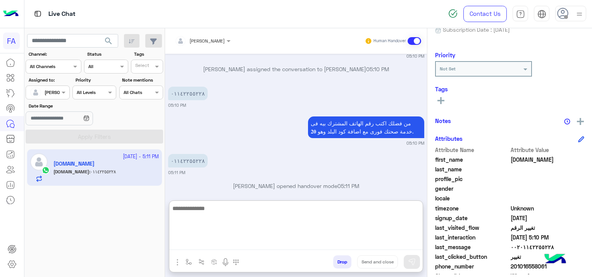
scroll to position [840, 0]
paste textarea "**********"
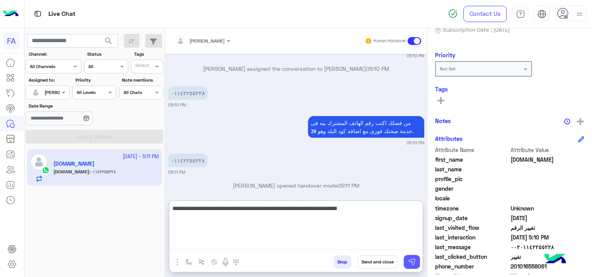
type textarea "**********"
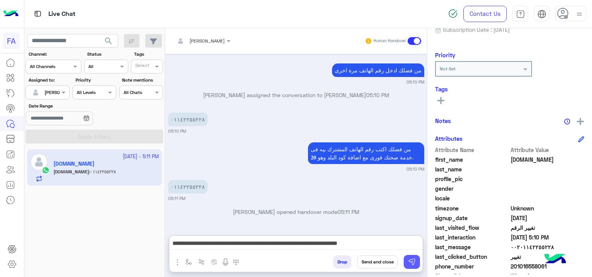
click at [412, 260] on img at bounding box center [412, 262] width 8 height 8
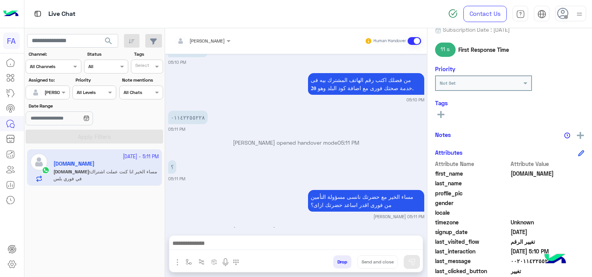
scroll to position [2274, 0]
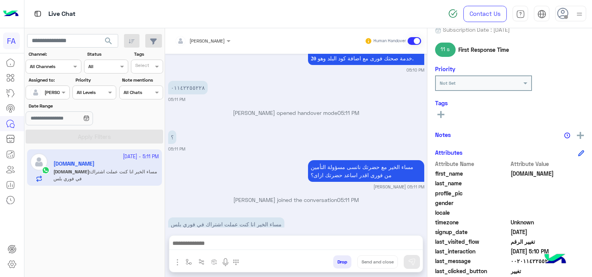
click at [326, 216] on div "مساء الخير انا كنت عملت اشتراك في فوري بلس 05:11 PM" at bounding box center [296, 228] width 256 height 24
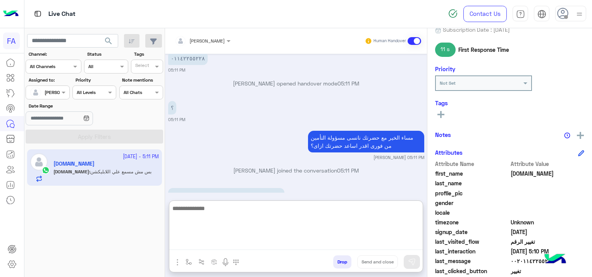
click at [198, 244] on textarea at bounding box center [295, 227] width 253 height 46
paste textarea "**********"
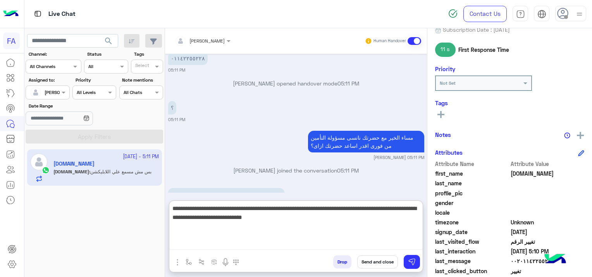
click at [419, 208] on textarea "**********" at bounding box center [295, 227] width 253 height 46
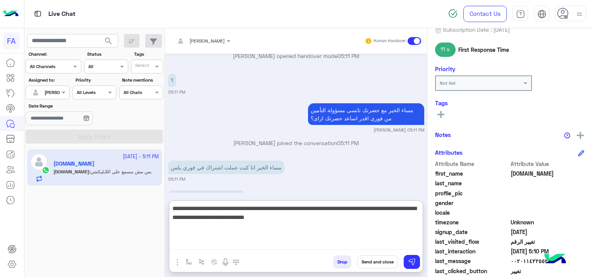
scroll to position [2338, 0]
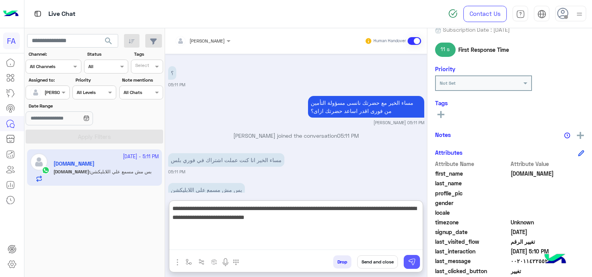
type textarea "**********"
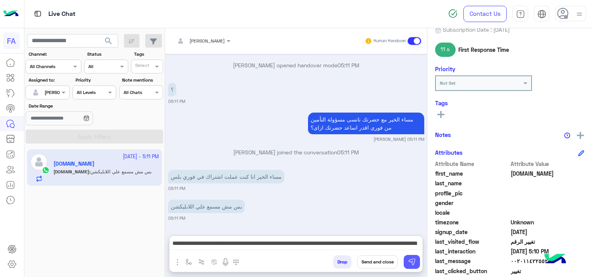
click at [414, 263] on img at bounding box center [412, 262] width 8 height 8
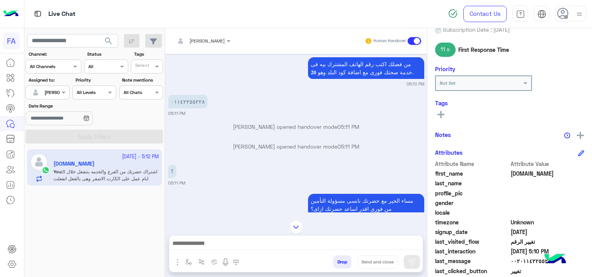
scroll to position [2241, 0]
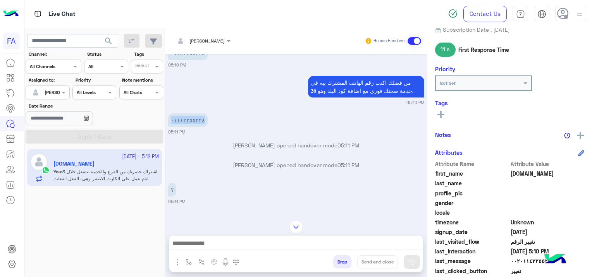
drag, startPoint x: 199, startPoint y: 99, endPoint x: 166, endPoint y: 105, distance: 34.1
click at [166, 105] on div "[DATE] عميل صحتك فوري 10:32 PM تقدر تختار اللي تحتاجه من القائمة التالية 10:32 …" at bounding box center [296, 133] width 262 height 159
copy p "٠١١٤٢٢٥٥٢٢٨"
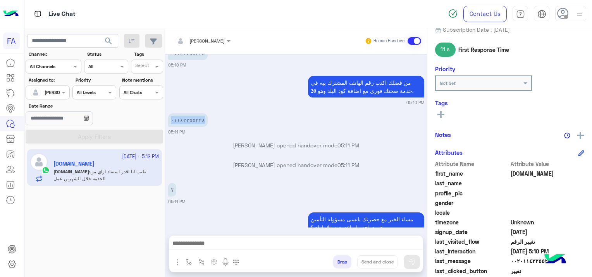
scroll to position [2472, 0]
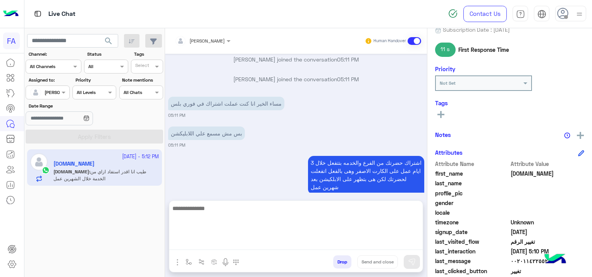
click at [215, 240] on textarea at bounding box center [295, 227] width 253 height 46
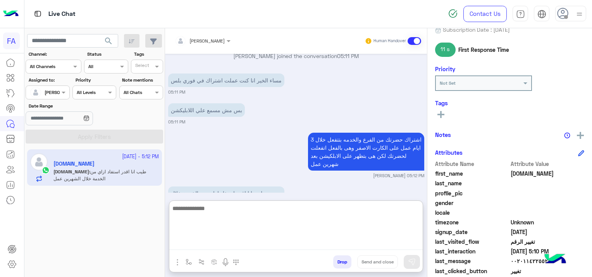
scroll to position [2507, 0]
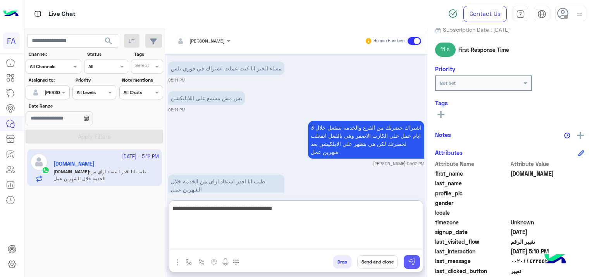
type textarea "**********"
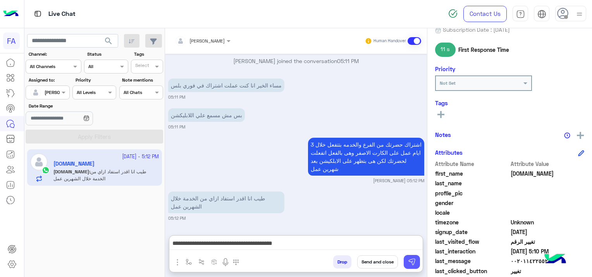
click at [412, 264] on img at bounding box center [412, 262] width 8 height 8
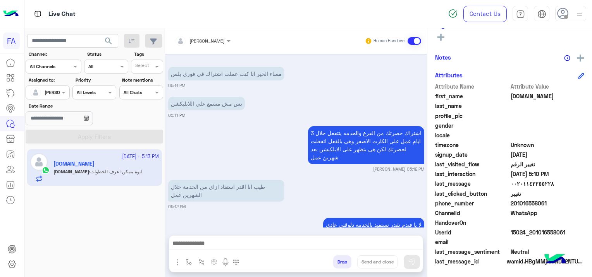
scroll to position [2531, 0]
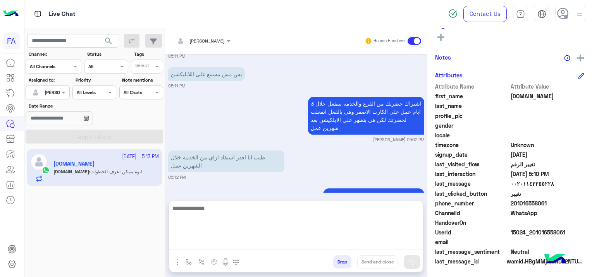
click at [270, 242] on textarea at bounding box center [295, 227] width 253 height 46
paste textarea "**********"
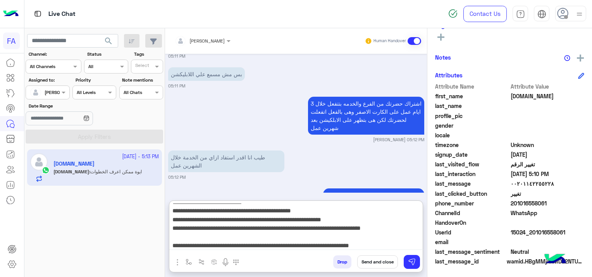
scroll to position [51, 0]
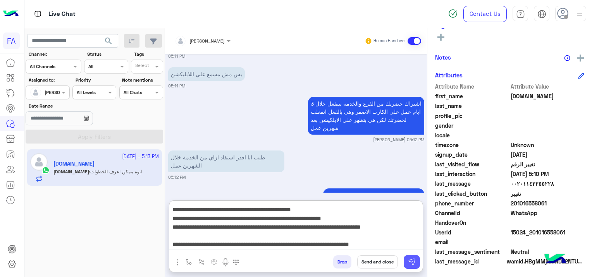
type textarea "**********"
click at [409, 263] on img at bounding box center [412, 262] width 8 height 8
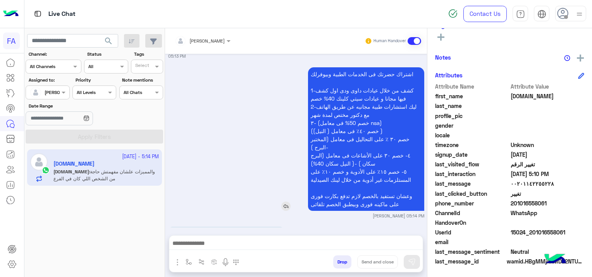
scroll to position [2729, 0]
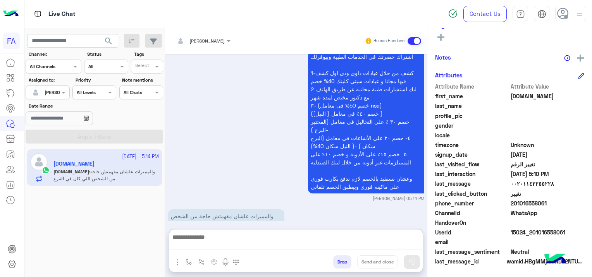
click at [293, 246] on textarea at bounding box center [296, 241] width 254 height 18
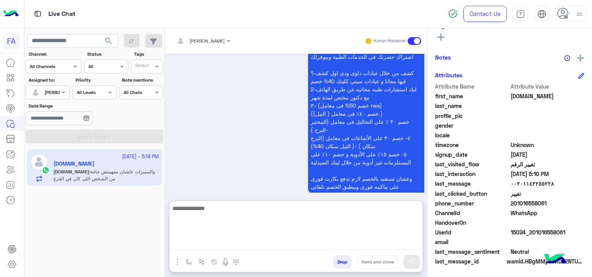
scroll to position [2764, 0]
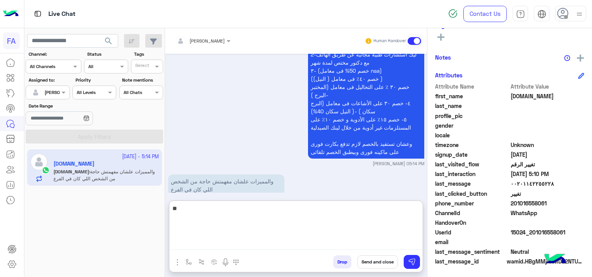
type textarea "*"
click at [257, 109] on div "اشتراك حضرتك فى الخدمات الطبية وبيوفرلك 1-كشف من خلال عيادات داوى ودى اول كشف ف…" at bounding box center [296, 90] width 256 height 154
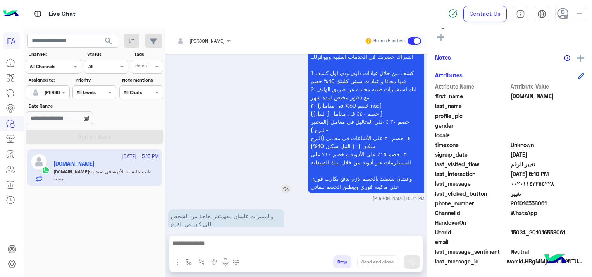
scroll to position [2788, 0]
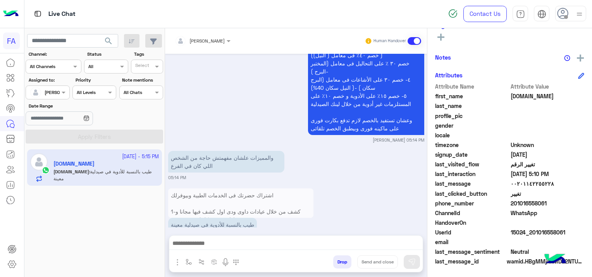
click at [220, 246] on textarea at bounding box center [296, 245] width 254 height 12
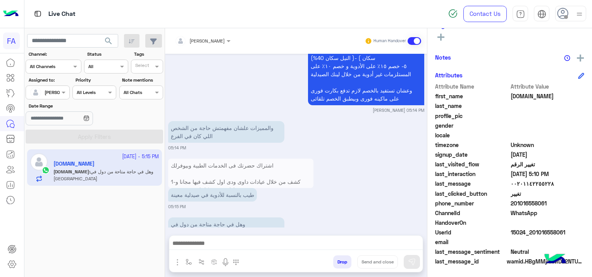
click at [220, 242] on textarea at bounding box center [296, 245] width 254 height 12
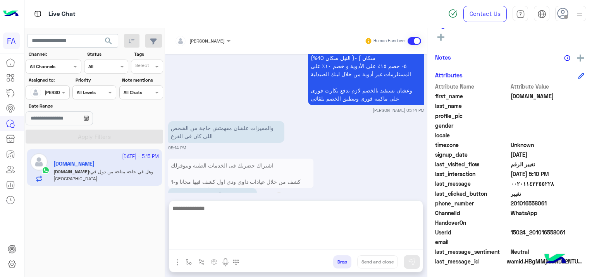
click at [277, 192] on img at bounding box center [278, 196] width 9 height 9
click at [256, 241] on textarea at bounding box center [296, 245] width 254 height 12
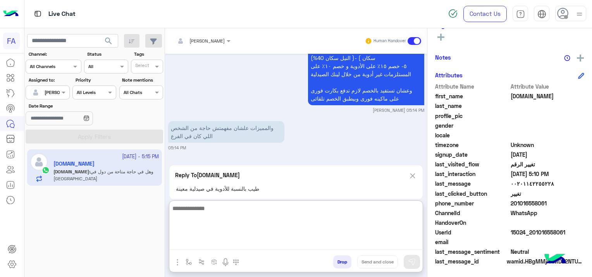
paste textarea "**********"
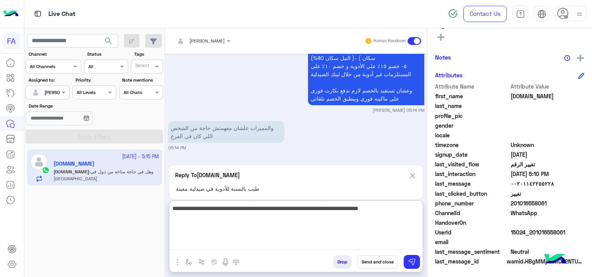
click at [420, 212] on textarea "**********" at bounding box center [296, 227] width 254 height 46
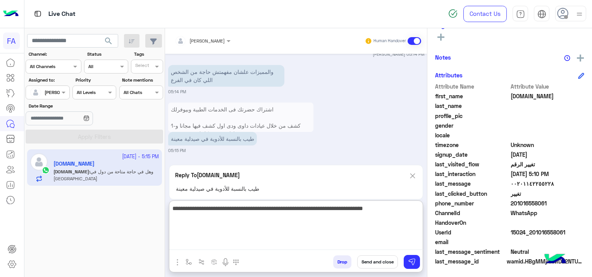
scroll to position [2888, 0]
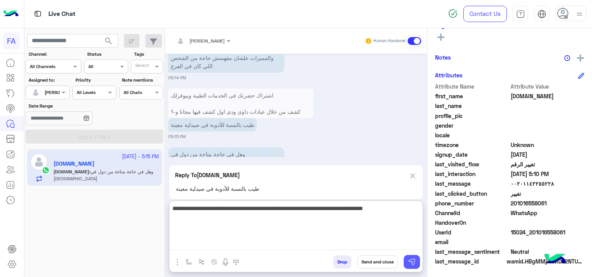
type textarea "**********"
click at [414, 260] on img at bounding box center [412, 262] width 8 height 8
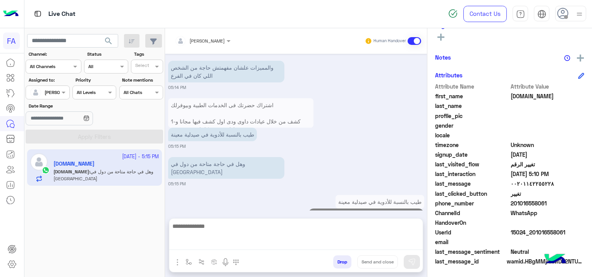
scroll to position [2869, 0]
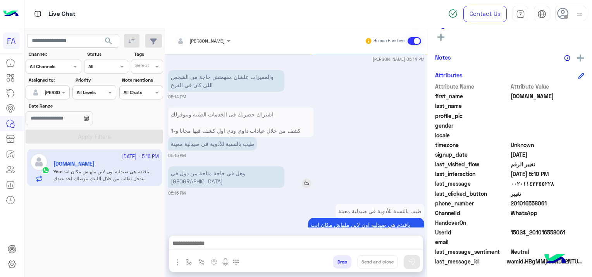
click at [302, 179] on img at bounding box center [306, 183] width 9 height 9
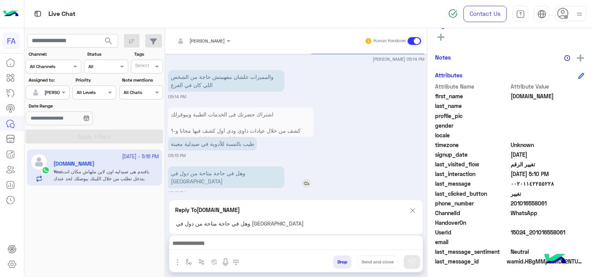
scroll to position [2893, 0]
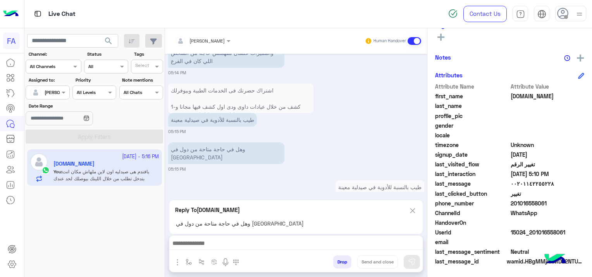
click at [298, 241] on textarea at bounding box center [296, 245] width 254 height 12
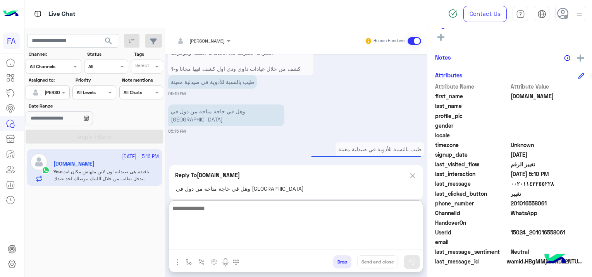
scroll to position [2939, 0]
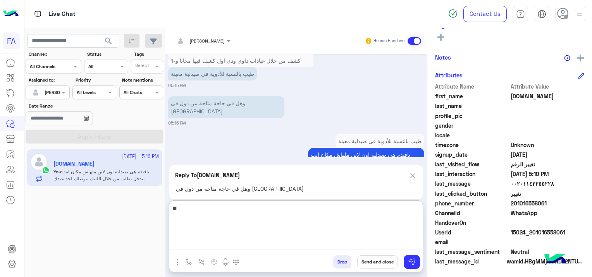
type textarea "*"
type textarea "**********"
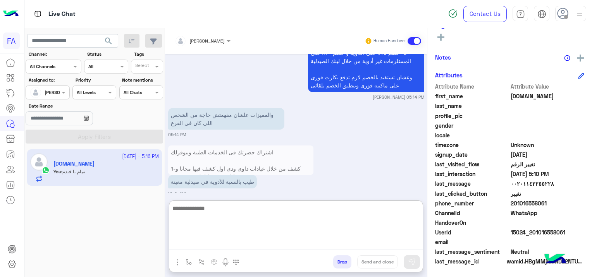
scroll to position [2947, 0]
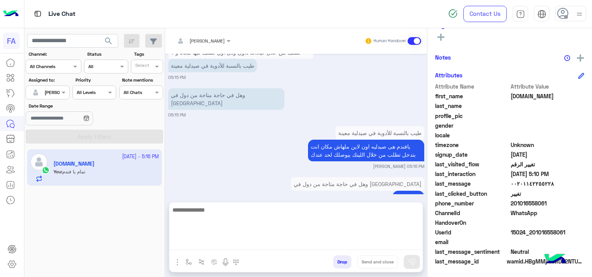
click at [274, 175] on div "وهل في حاجة متاحة من دول في [GEOGRAPHIC_DATA] تمام يا [PERSON_NAME] 05:16 PM" at bounding box center [296, 193] width 256 height 37
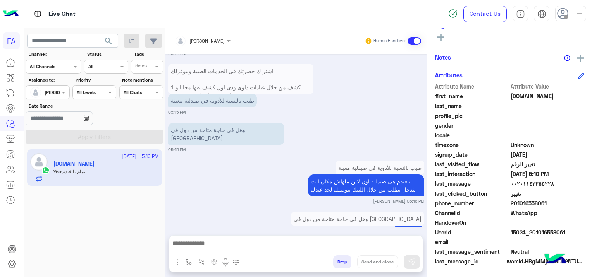
scroll to position [2912, 0]
click at [295, 243] on textarea at bounding box center [296, 245] width 254 height 12
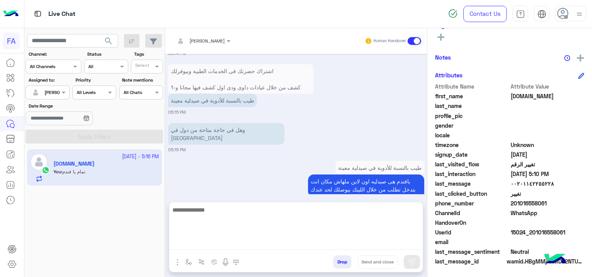
click at [270, 181] on div "[DATE] عميل صحتك فوري 10:32 PM تقدر تختار اللي تحتاجه من القائمة التالية 10:32 …" at bounding box center [296, 124] width 262 height 141
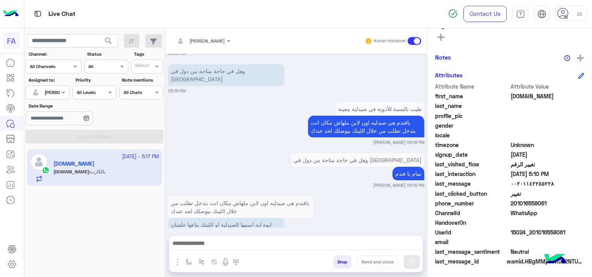
scroll to position [3001, 0]
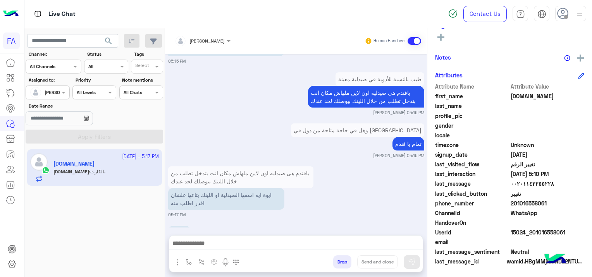
click at [250, 242] on textarea at bounding box center [296, 245] width 254 height 12
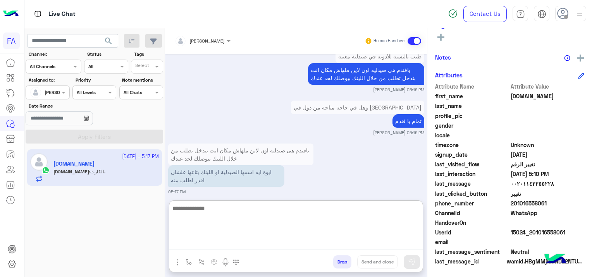
scroll to position [3036, 0]
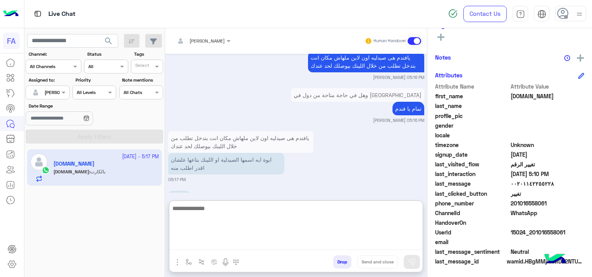
type textarea "*"
click at [350, 210] on textarea "**********" at bounding box center [296, 227] width 254 height 46
click at [304, 211] on textarea "**********" at bounding box center [296, 227] width 254 height 46
type textarea "**********"
click at [412, 261] on img at bounding box center [412, 262] width 8 height 8
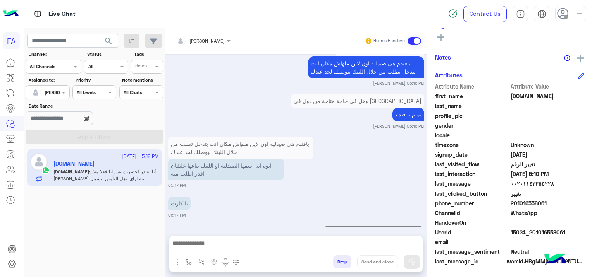
scroll to position [3068, 0]
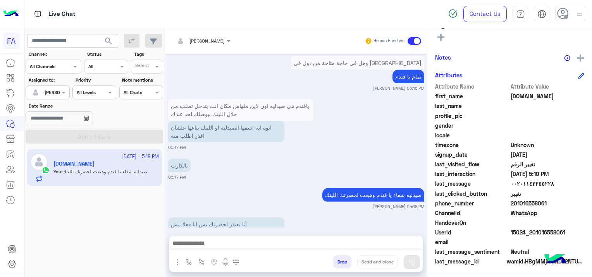
click at [176, 263] on img "button" at bounding box center [177, 262] width 9 height 9
click at [190, 263] on img "button" at bounding box center [188, 262] width 6 height 6
click at [204, 245] on input "text" at bounding box center [202, 243] width 31 height 7
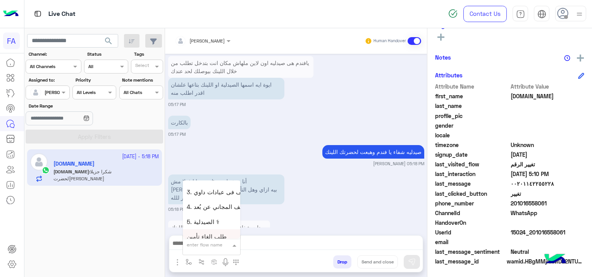
scroll to position [503, 0]
click at [203, 222] on span "5. الصيدلية ⚕" at bounding box center [203, 221] width 33 height 7
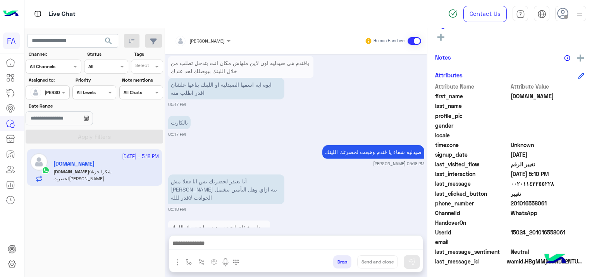
type textarea "**********"
click at [415, 262] on img at bounding box center [412, 262] width 8 height 8
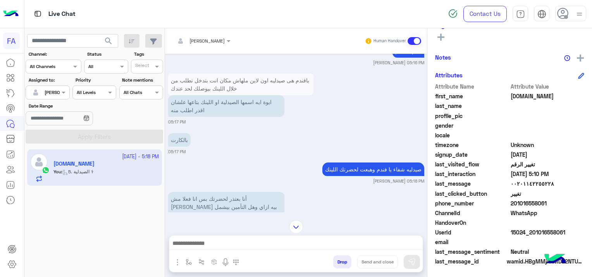
scroll to position [3107, 0]
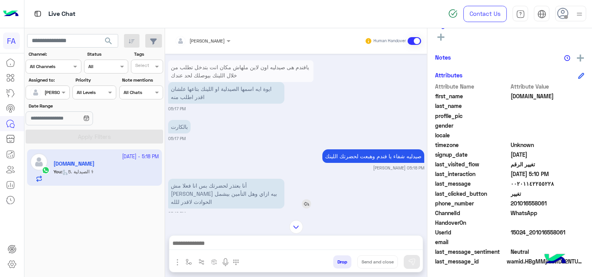
click at [310, 199] on img at bounding box center [306, 203] width 9 height 9
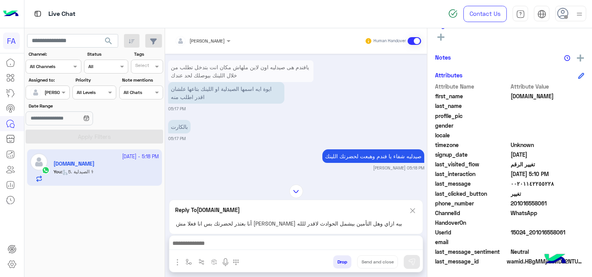
click at [271, 242] on textarea at bounding box center [296, 245] width 254 height 12
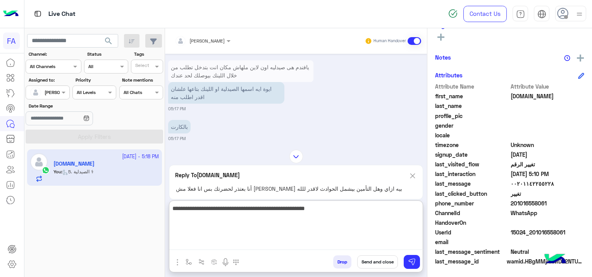
type textarea "**********"
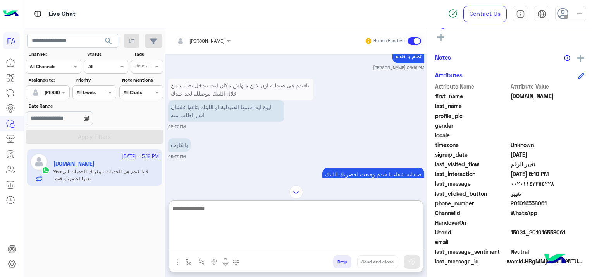
scroll to position [3085, 0]
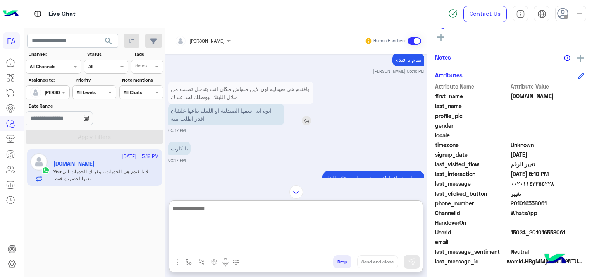
click at [307, 116] on img at bounding box center [306, 120] width 9 height 9
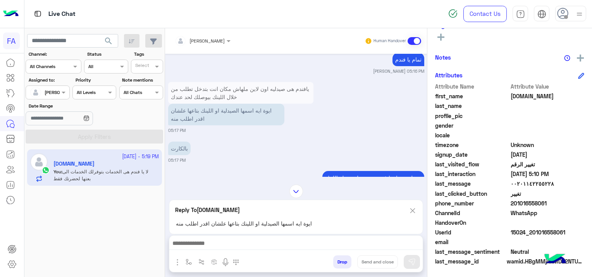
click at [277, 241] on textarea at bounding box center [296, 245] width 254 height 12
drag, startPoint x: 200, startPoint y: 153, endPoint x: 278, endPoint y: 161, distance: 78.3
click at [200, 169] on div "صيدليه شفاء يا فندم وهبعت لحضرتك ال[PERSON_NAME] 05:18 PM" at bounding box center [296, 181] width 256 height 24
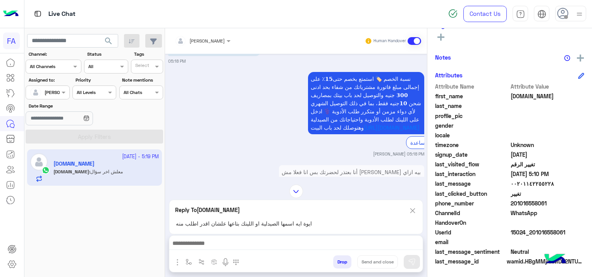
scroll to position [3361, 0]
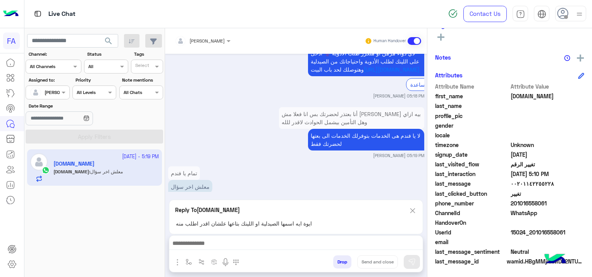
click at [412, 212] on img at bounding box center [412, 211] width 9 height 10
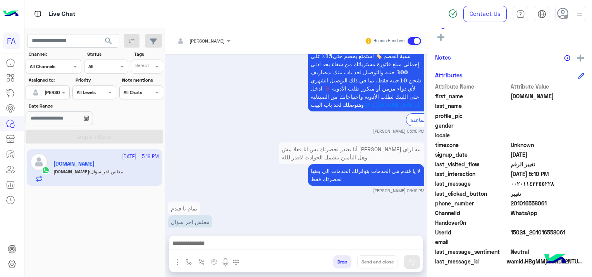
click at [274, 242] on textarea at bounding box center [296, 245] width 254 height 12
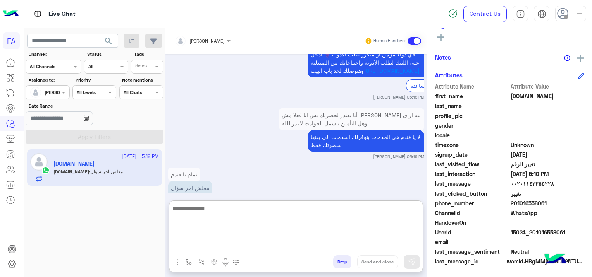
scroll to position [3361, 0]
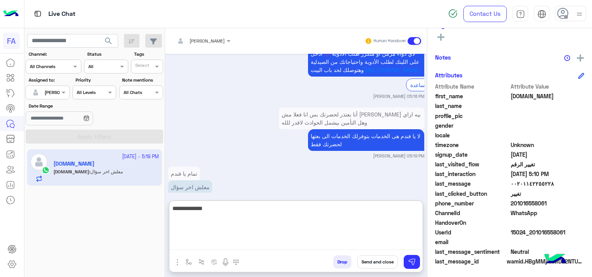
type textarea "**********"
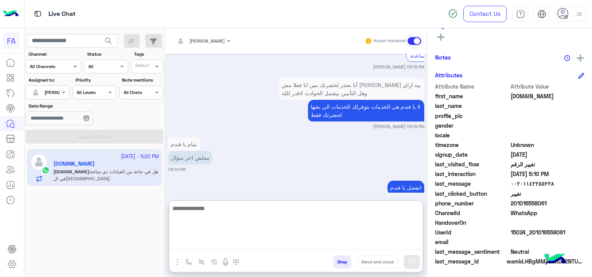
scroll to position [3428, 0]
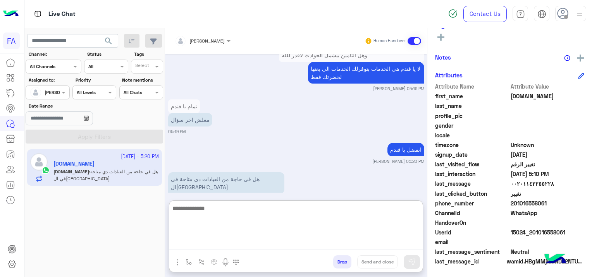
type textarea "*"
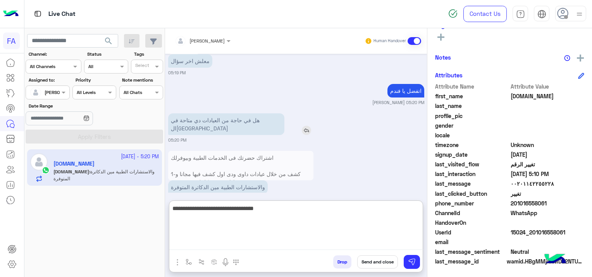
type textarea "**********"
click at [302, 113] on div "هل في حاجة من العيادات دي متاحة في ال[GEOGRAPHIC_DATA]" at bounding box center [248, 124] width 160 height 22
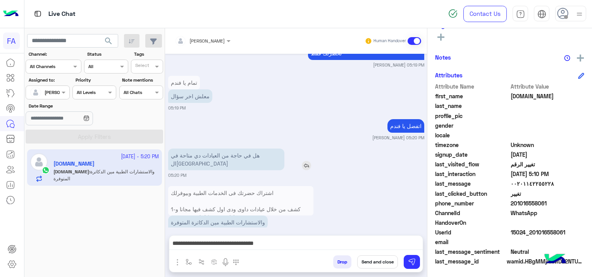
click at [304, 161] on img at bounding box center [306, 165] width 9 height 9
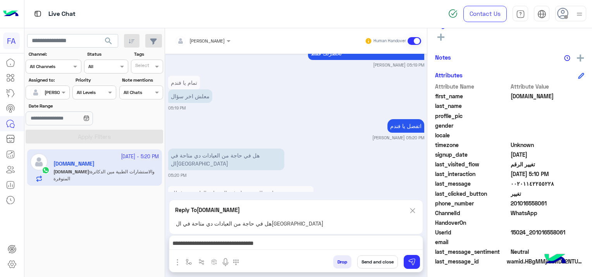
scroll to position [3487, 0]
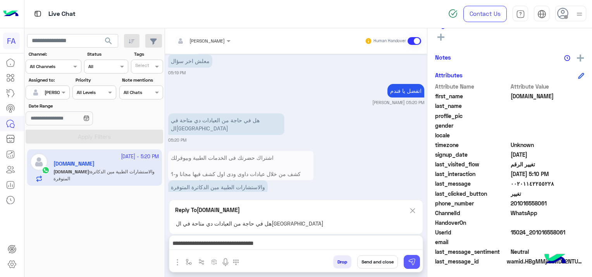
click at [412, 260] on img at bounding box center [412, 262] width 8 height 8
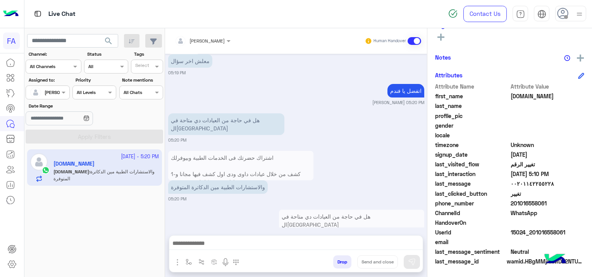
scroll to position [3495, 0]
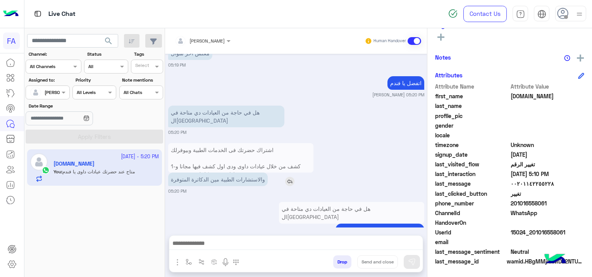
click at [289, 177] on img at bounding box center [289, 181] width 9 height 9
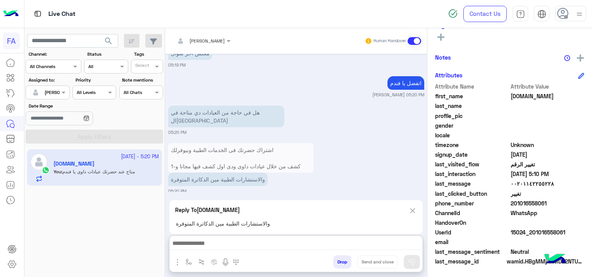
click at [266, 241] on textarea at bounding box center [296, 245] width 254 height 12
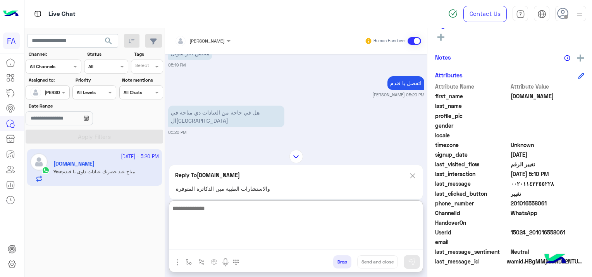
scroll to position [3565, 0]
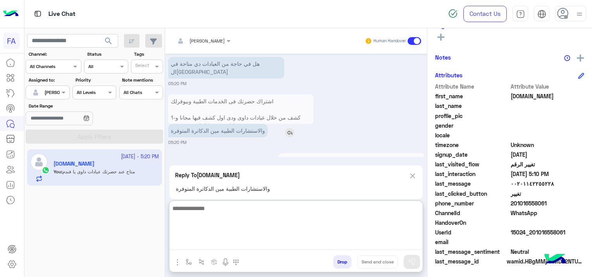
click at [287, 98] on div "اشتراك حضرتك فى الخدمات الطبية وبيوفرلك 1-كشف من خلال عيادات داوى ودى اول كشف ف…" at bounding box center [240, 115] width 145 height 43
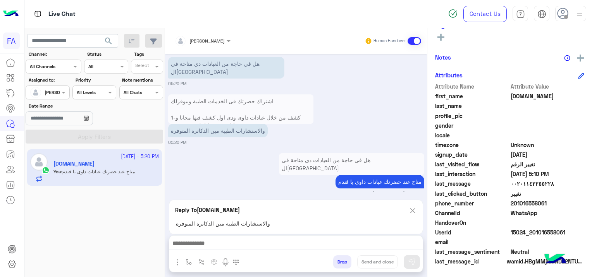
scroll to position [3530, 0]
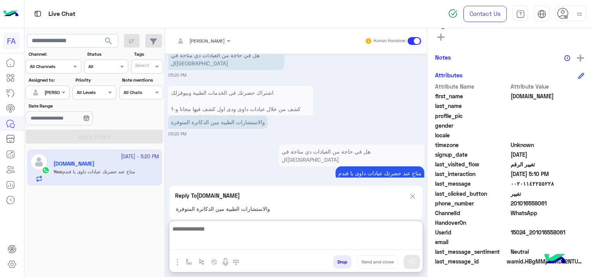
click at [238, 247] on textarea at bounding box center [296, 237] width 254 height 26
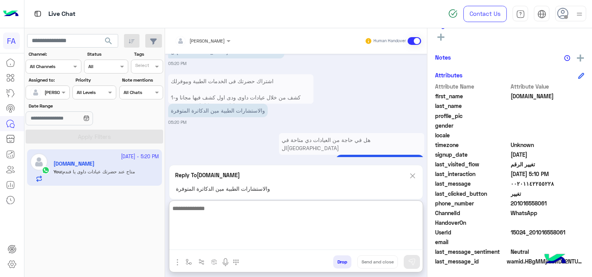
scroll to position [3565, 0]
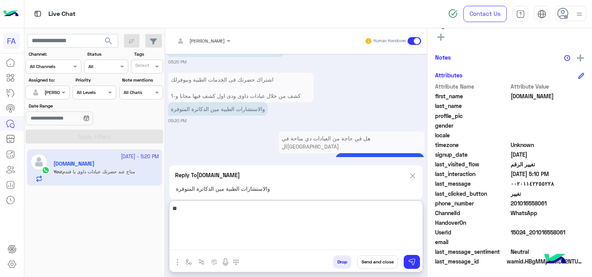
type textarea "*"
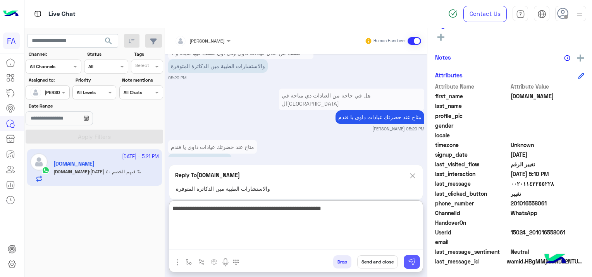
type textarea "**********"
drag, startPoint x: 411, startPoint y: 265, endPoint x: 409, endPoint y: 260, distance: 5.4
click at [411, 265] on img at bounding box center [412, 262] width 8 height 8
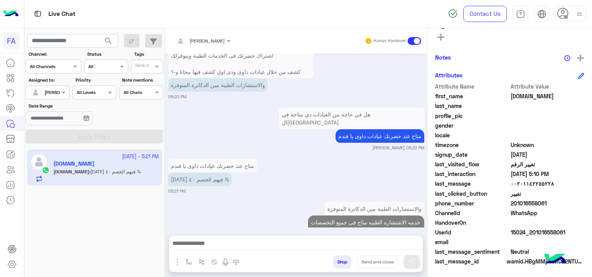
scroll to position [3589, 0]
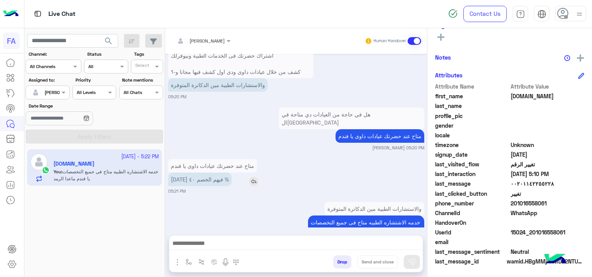
click at [251, 177] on img at bounding box center [253, 181] width 9 height 9
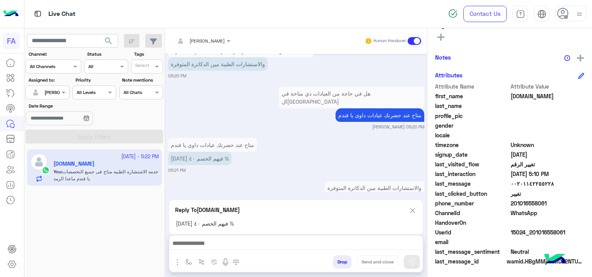
click at [272, 237] on div at bounding box center [295, 245] width 253 height 19
click at [271, 239] on textarea at bounding box center [296, 245] width 254 height 12
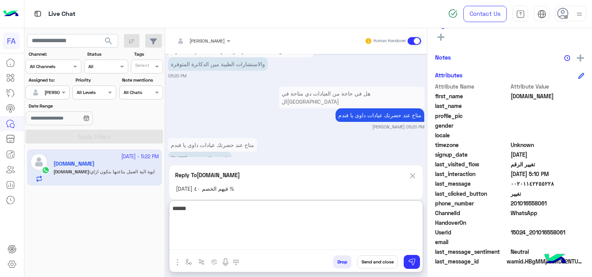
scroll to position [3689, 0]
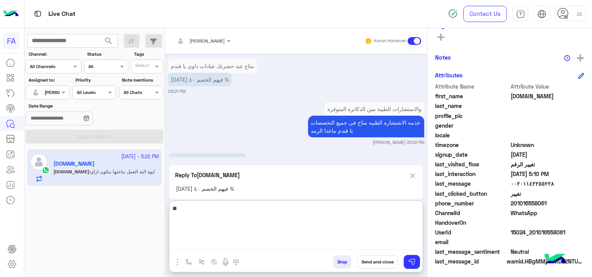
type textarea "*"
drag, startPoint x: 367, startPoint y: 206, endPoint x: 393, endPoint y: 211, distance: 26.4
click at [393, 211] on textarea "**********" at bounding box center [296, 227] width 254 height 46
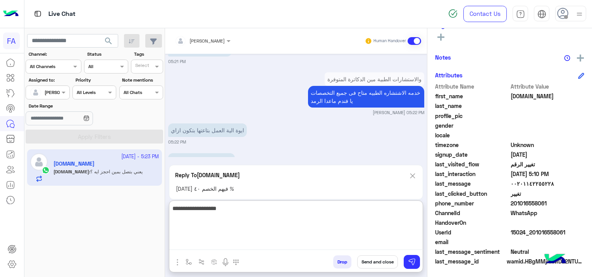
drag, startPoint x: 380, startPoint y: 211, endPoint x: 400, endPoint y: 210, distance: 20.5
click at [400, 210] on textarea "**********" at bounding box center [296, 227] width 254 height 46
type textarea "**********"
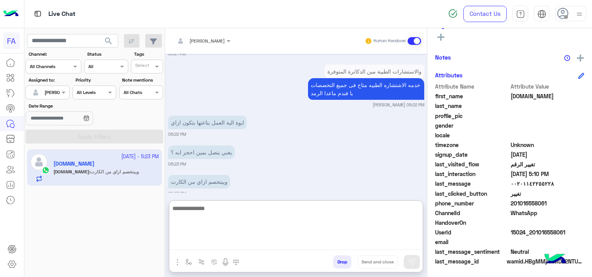
scroll to position [3756, 0]
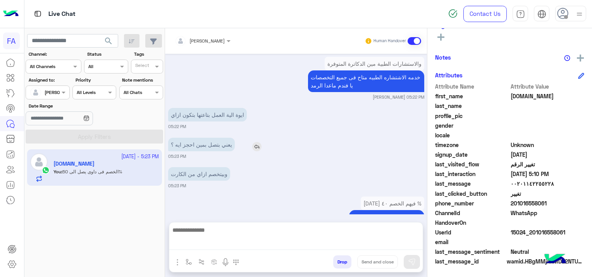
click at [256, 99] on div "[DATE] عميل صحتك فوري 10:32 PM تقدر تختار اللي تحتاجه من القائمة التالية 10:32 …" at bounding box center [296, 134] width 262 height 161
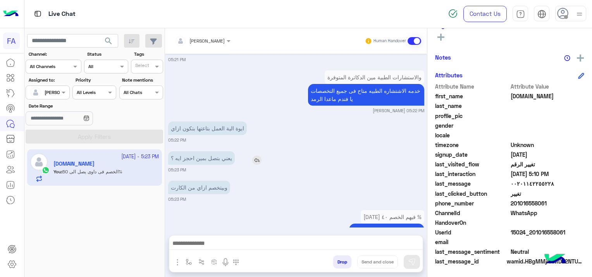
click at [256, 156] on img at bounding box center [256, 160] width 9 height 9
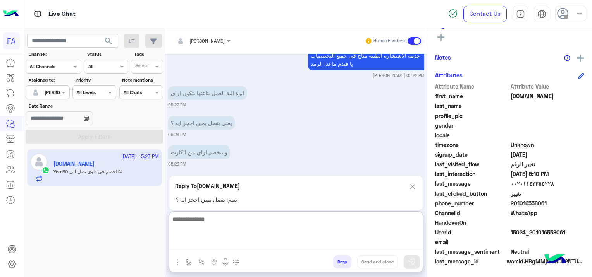
click at [247, 246] on textarea at bounding box center [296, 233] width 254 height 36
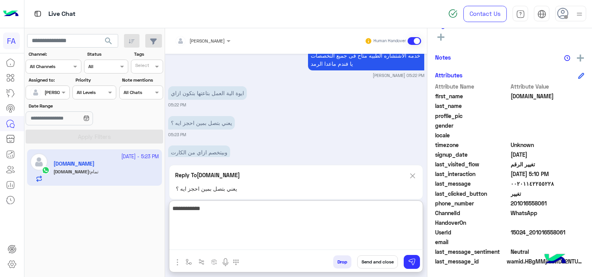
scroll to position [3835, 0]
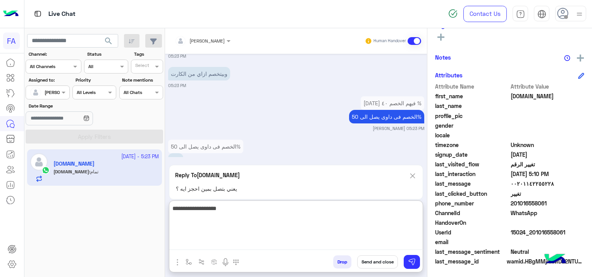
type textarea "**********"
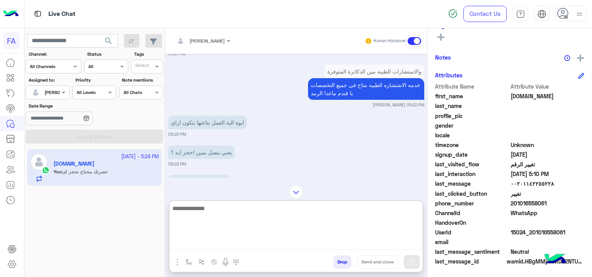
scroll to position [3726, 0]
click at [251, 180] on img at bounding box center [251, 184] width 9 height 9
click at [217, 245] on textarea at bounding box center [296, 245] width 254 height 12
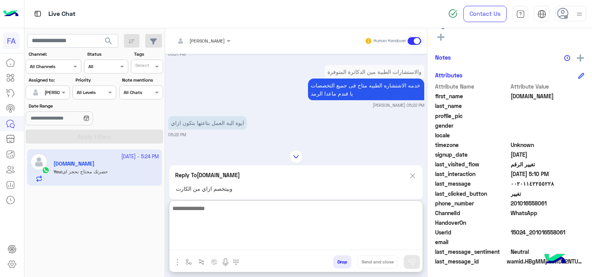
paste textarea "**********"
type textarea "**********"
click at [408, 263] on img at bounding box center [412, 262] width 8 height 8
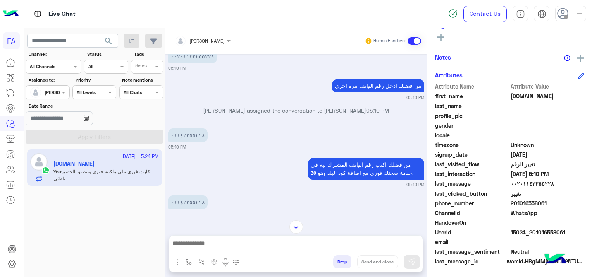
scroll to position [2107, 0]
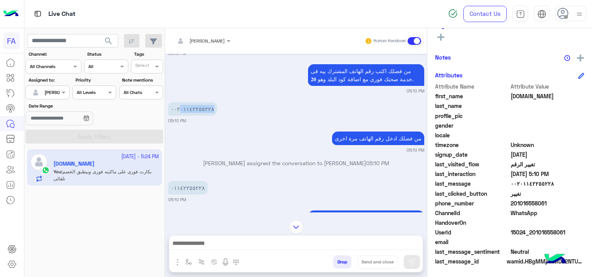
drag, startPoint x: 204, startPoint y: 89, endPoint x: 175, endPoint y: 99, distance: 31.0
click at [175, 100] on div "٠٠٢٠١١٤٢٢٥٥٢٢٨" at bounding box center [214, 108] width 93 height 17
copy p "٠١١٤٢٢٥٥٢٢٨"
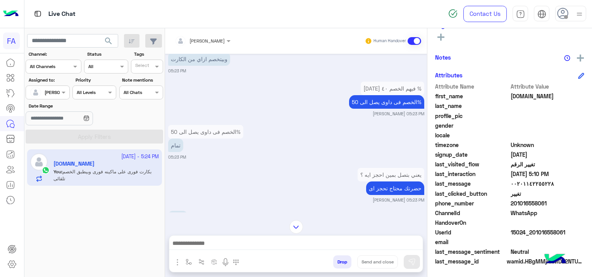
scroll to position [3888, 0]
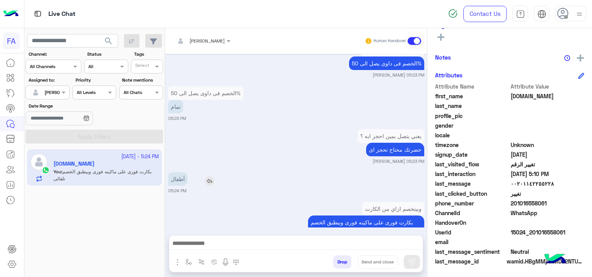
click at [206, 177] on img at bounding box center [209, 181] width 9 height 9
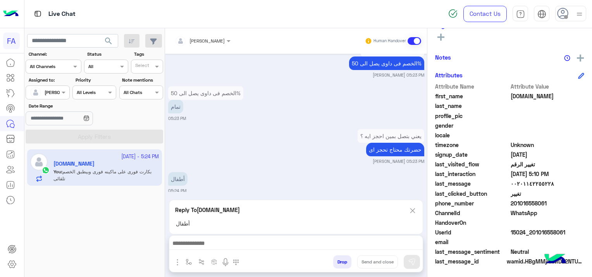
click at [206, 247] on textarea at bounding box center [296, 245] width 254 height 12
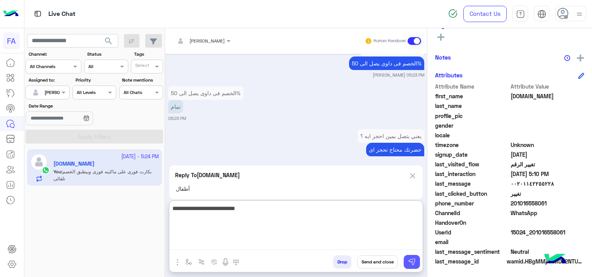
type textarea "**********"
click at [412, 265] on img at bounding box center [412, 262] width 8 height 8
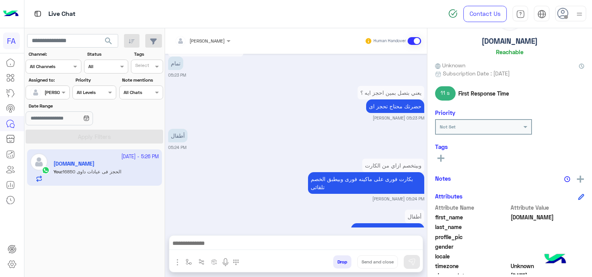
scroll to position [0, 0]
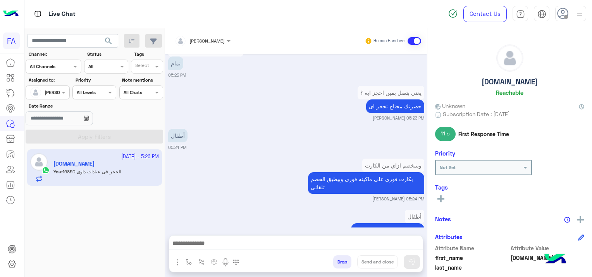
click at [439, 198] on icon at bounding box center [440, 199] width 7 height 7
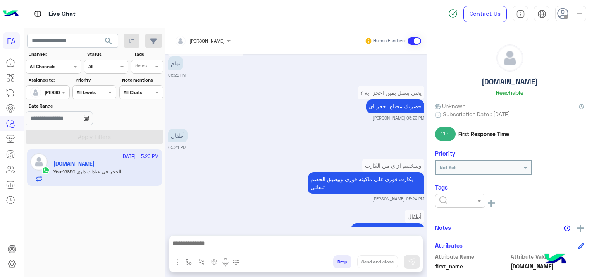
click at [441, 197] on input "text" at bounding box center [451, 200] width 24 height 7
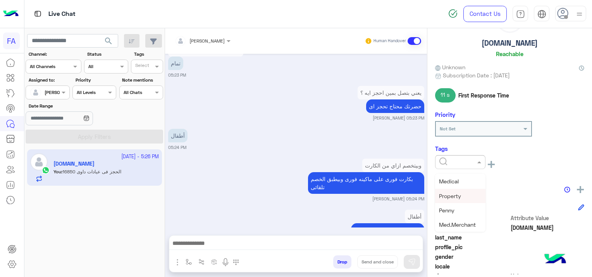
scroll to position [62, 0]
drag, startPoint x: 455, startPoint y: 221, endPoint x: 460, endPoint y: 221, distance: 5.0
click at [457, 221] on span "Medical" at bounding box center [449, 220] width 20 height 7
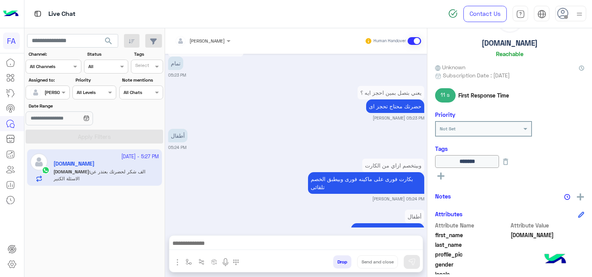
scroll to position [3961, 0]
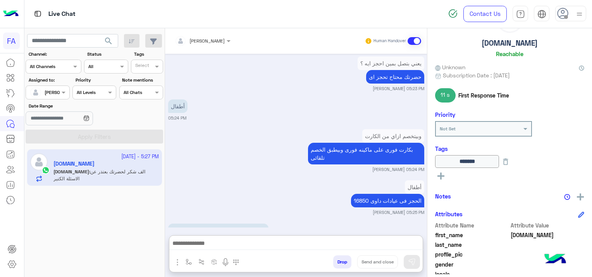
click at [266, 242] on textarea at bounding box center [296, 245] width 254 height 12
click at [184, 224] on p "الف شكر لحضرتك بعتذر عن الاسئلة الكتير" at bounding box center [218, 231] width 100 height 14
click at [291, 237] on div "**********" at bounding box center [295, 245] width 253 height 19
click at [292, 236] on div "**********" at bounding box center [295, 245] width 253 height 19
click at [296, 240] on textarea "**********" at bounding box center [296, 245] width 254 height 12
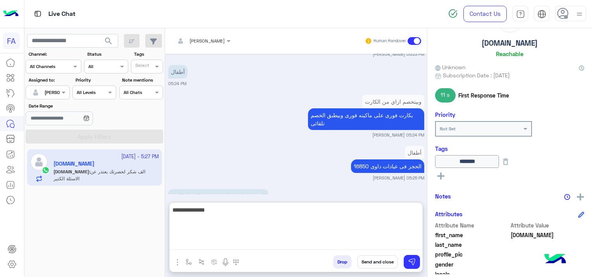
scroll to position [3996, 0]
paste textarea "**********"
type textarea "**********"
click at [442, 175] on rect at bounding box center [440, 176] width 7 height 2
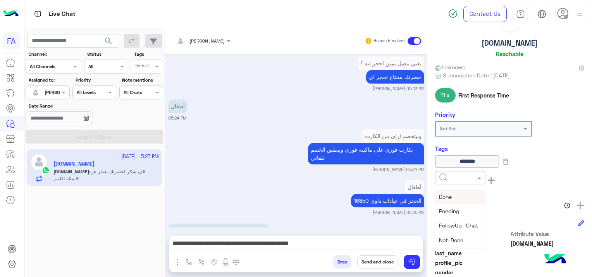
click at [446, 177] on input "text" at bounding box center [451, 177] width 24 height 7
click at [451, 198] on span "Done" at bounding box center [445, 197] width 13 height 7
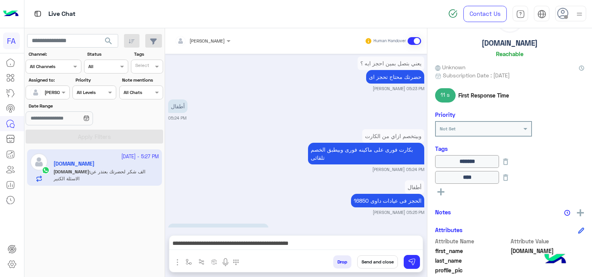
click at [377, 262] on button "Send and close" at bounding box center [377, 262] width 41 height 13
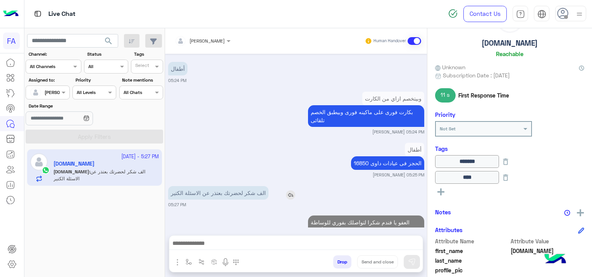
scroll to position [4018, 0]
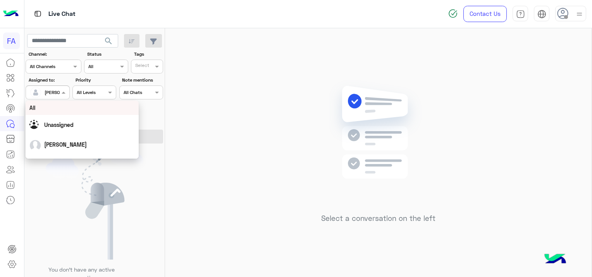
click at [42, 89] on input "text" at bounding box center [39, 91] width 18 height 7
click at [65, 124] on span "Unassigned" at bounding box center [58, 125] width 29 height 7
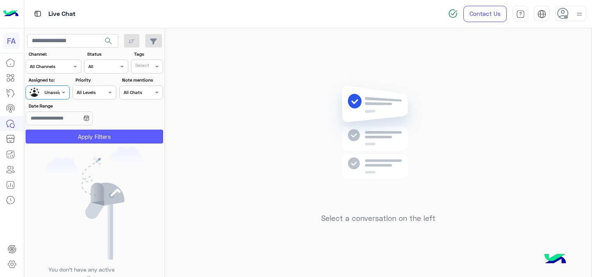
click at [121, 136] on button "Apply Filters" at bounding box center [94, 137] width 137 height 14
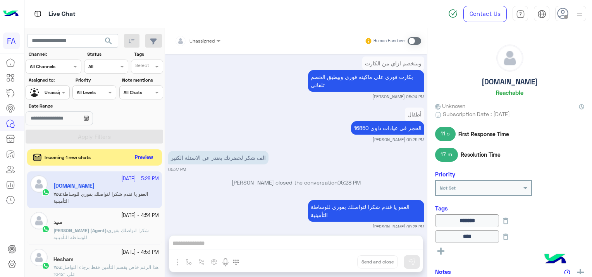
click at [145, 156] on button "Preview" at bounding box center [144, 158] width 24 height 10
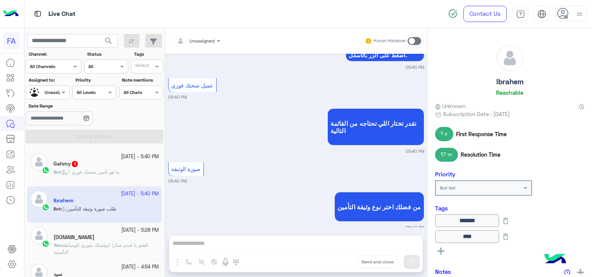
scroll to position [953, 0]
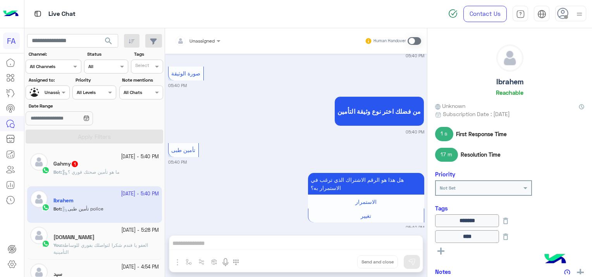
click at [96, 167] on div "Gahmy 1" at bounding box center [105, 165] width 105 height 8
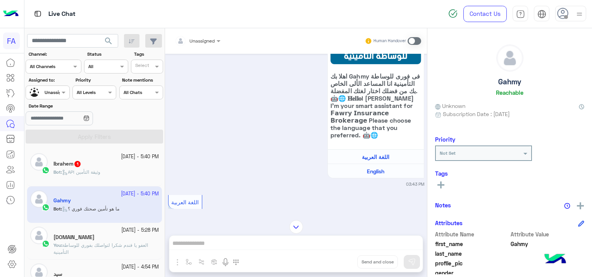
scroll to position [79, 0]
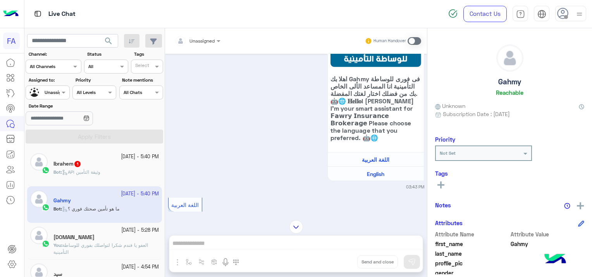
click at [91, 158] on div "[DATE] - 5:40 PM" at bounding box center [105, 156] width 105 height 7
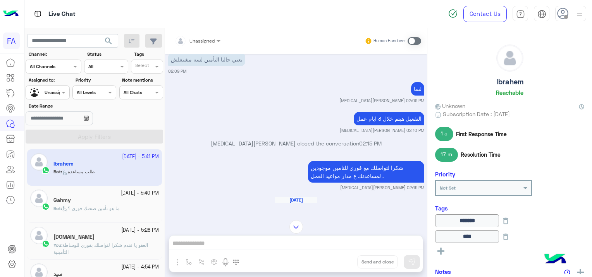
scroll to position [105, 0]
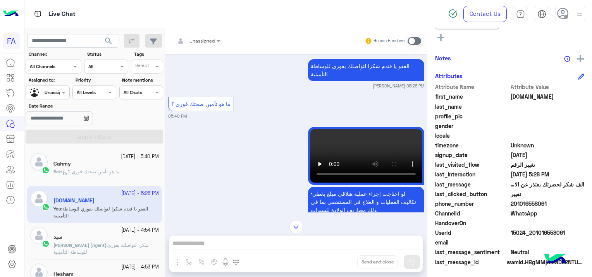
scroll to position [1165, 0]
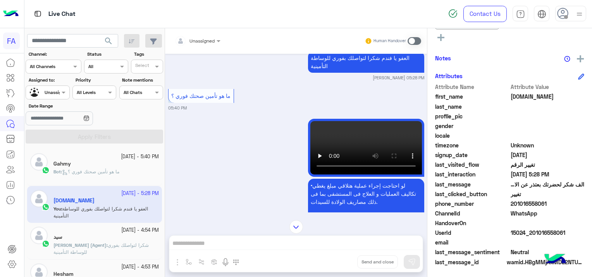
click at [130, 164] on div "Gahmy" at bounding box center [105, 165] width 105 height 8
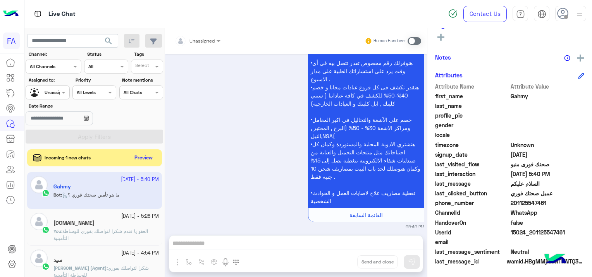
scroll to position [524, 0]
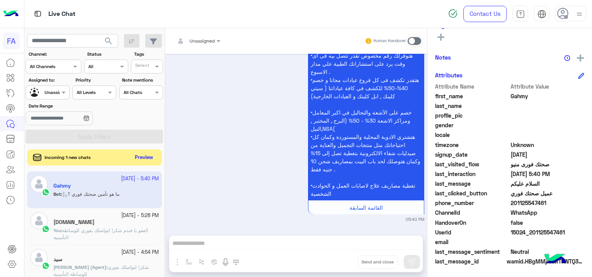
click at [148, 153] on button "Preview" at bounding box center [144, 158] width 24 height 10
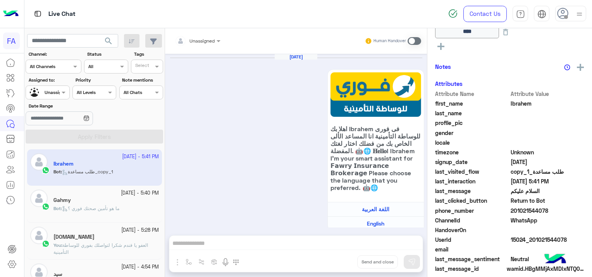
scroll to position [760, 0]
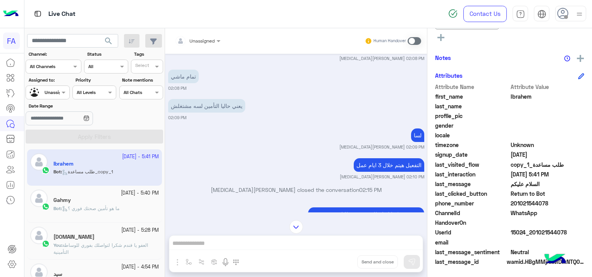
drag, startPoint x: 567, startPoint y: 230, endPoint x: 530, endPoint y: 231, distance: 37.6
click at [530, 231] on span "15024_201021544078" at bounding box center [547, 232] width 74 height 8
copy span "01021544078"
click at [194, 37] on input "text" at bounding box center [188, 39] width 27 height 7
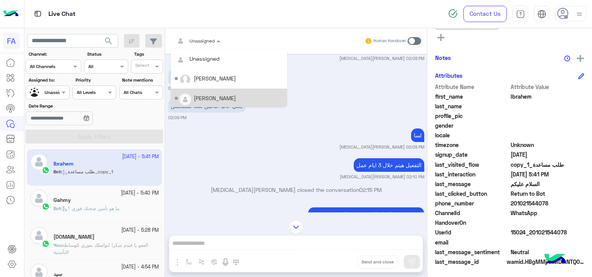
click at [218, 96] on div "[PERSON_NAME]" at bounding box center [215, 98] width 42 height 8
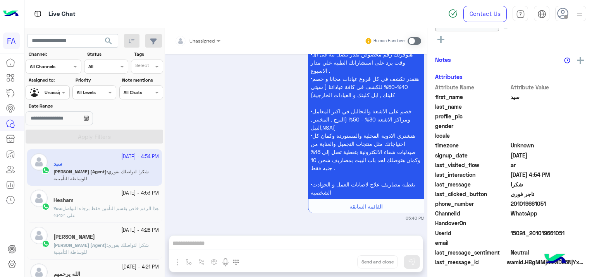
scroll to position [1999, 0]
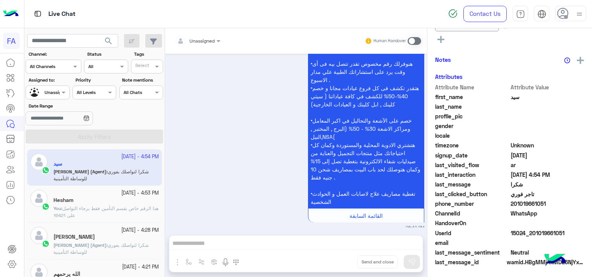
click at [53, 92] on div at bounding box center [47, 91] width 43 height 7
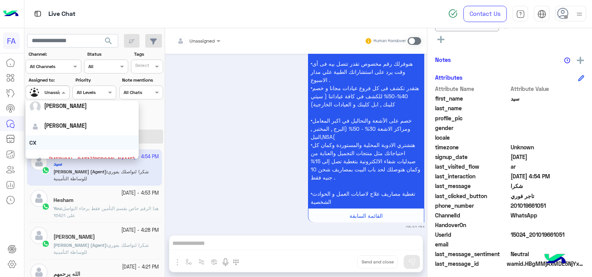
scroll to position [230, 0]
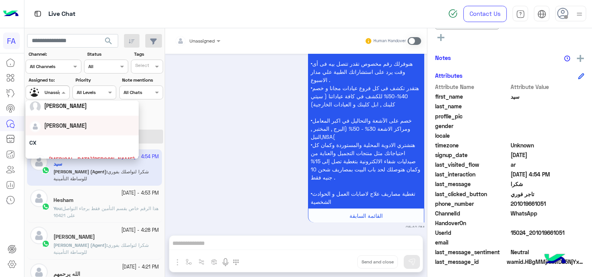
click at [70, 128] on div "[PERSON_NAME]" at bounding box center [81, 126] width 105 height 14
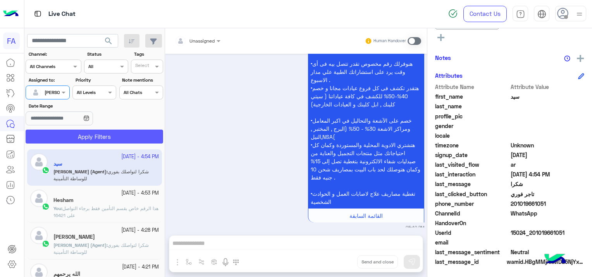
click at [97, 137] on button "Apply Filters" at bounding box center [94, 137] width 137 height 14
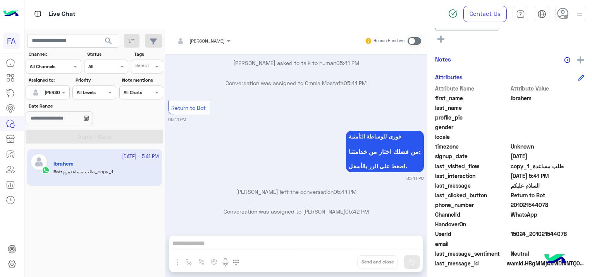
scroll to position [179, 0]
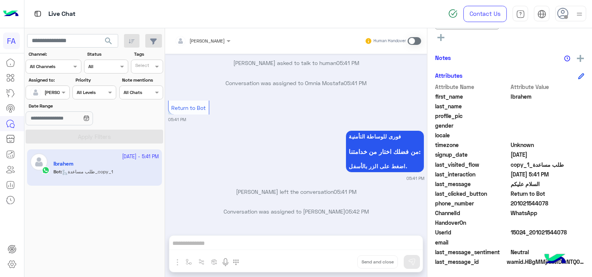
click at [409, 40] on span at bounding box center [414, 41] width 14 height 8
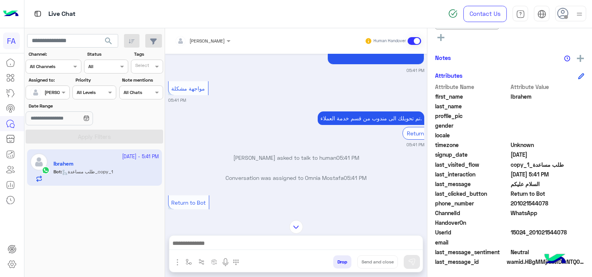
scroll to position [505, 0]
click at [251, 238] on div at bounding box center [295, 245] width 253 height 19
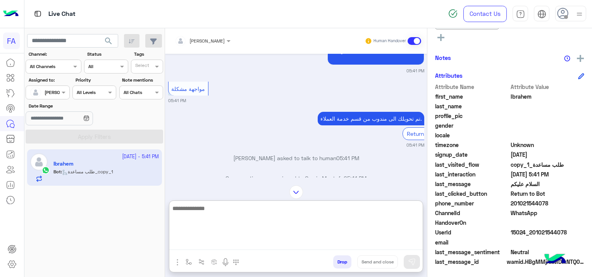
click at [224, 241] on textarea at bounding box center [295, 227] width 253 height 46
click at [198, 238] on textarea at bounding box center [295, 227] width 253 height 46
paste textarea "**********"
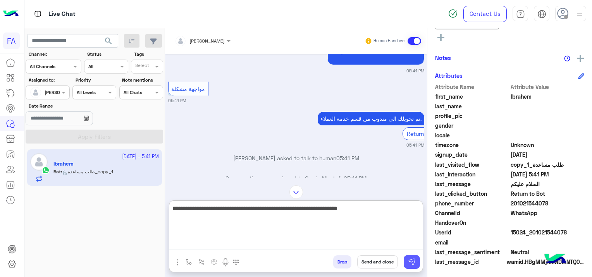
type textarea "**********"
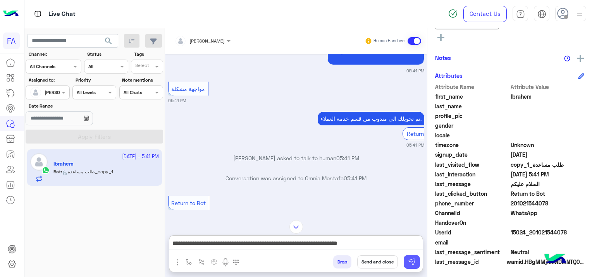
click at [405, 259] on button at bounding box center [412, 262] width 16 height 14
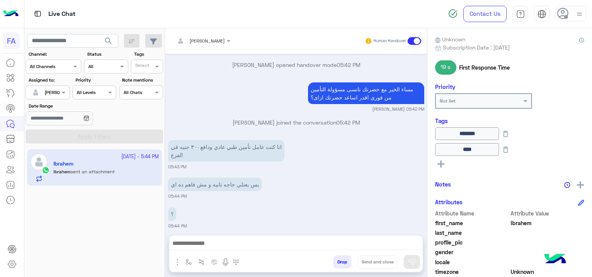
scroll to position [1544, 0]
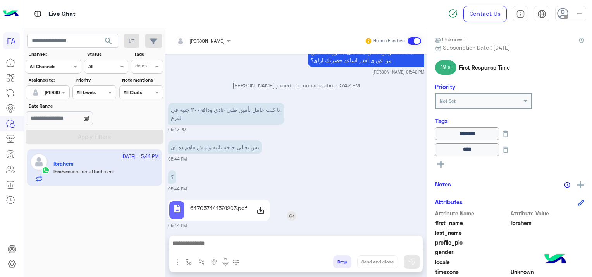
click at [197, 205] on p "647057441591203.pdf" at bounding box center [218, 208] width 57 height 8
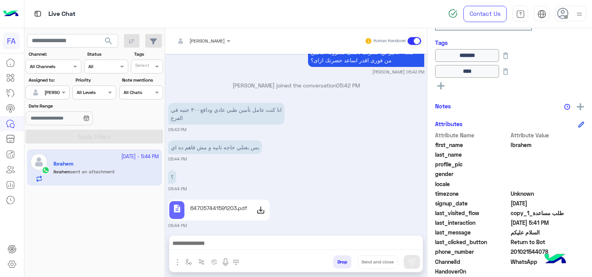
scroll to position [193, 0]
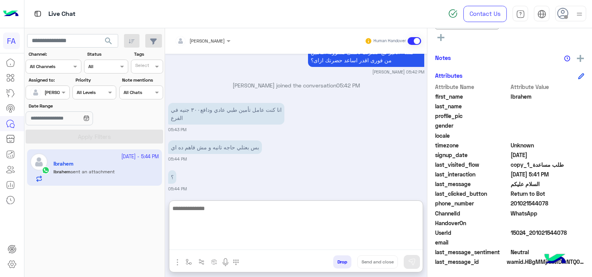
click at [232, 241] on textarea at bounding box center [295, 227] width 253 height 46
type textarea "**********"
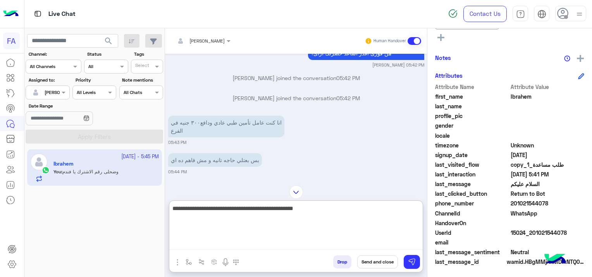
scroll to position [1836, 0]
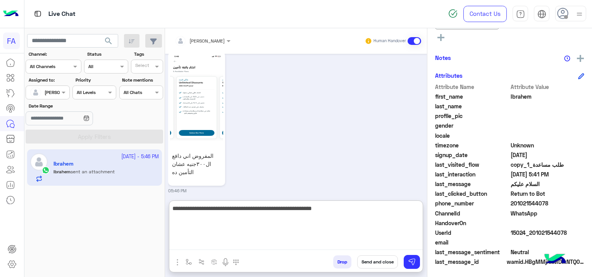
type textarea "**********"
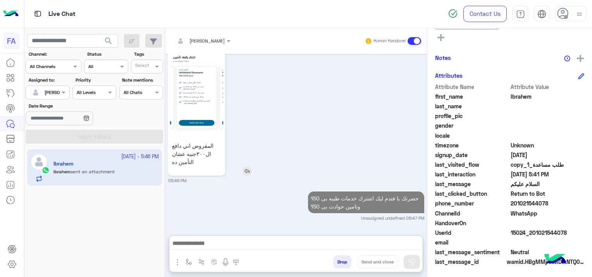
click at [196, 79] on img at bounding box center [196, 91] width 53 height 94
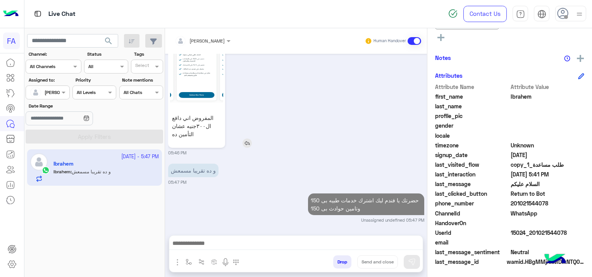
scroll to position [1868, 0]
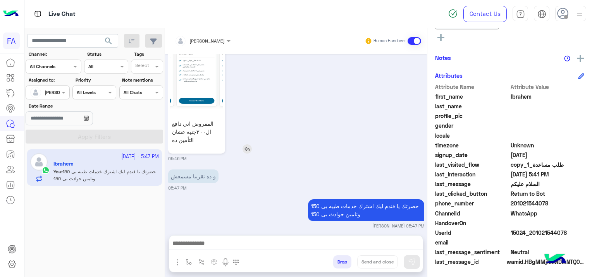
click at [245, 144] on img at bounding box center [246, 148] width 9 height 9
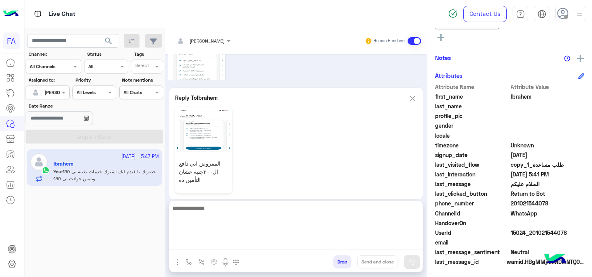
click at [240, 243] on textarea at bounding box center [295, 227] width 253 height 46
click at [330, 208] on textarea "**********" at bounding box center [295, 227] width 253 height 46
type textarea "**********"
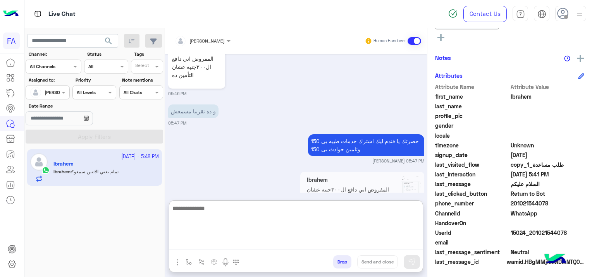
scroll to position [2002, 0]
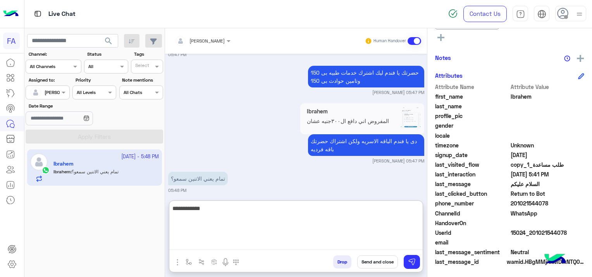
type textarea "**********"
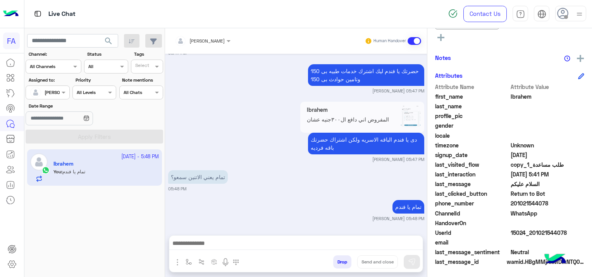
scroll to position [1997, 0]
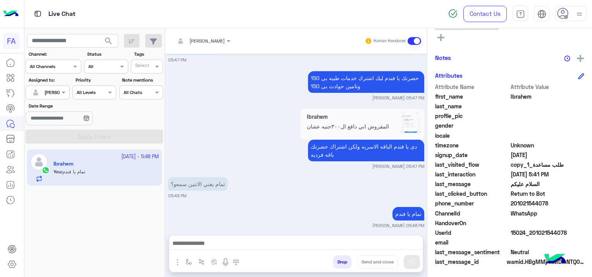
drag, startPoint x: 567, startPoint y: 231, endPoint x: 531, endPoint y: 236, distance: 36.4
click at [531, 236] on div "UserId 15024_201021544078" at bounding box center [509, 234] width 149 height 10
copy span "01021544078"
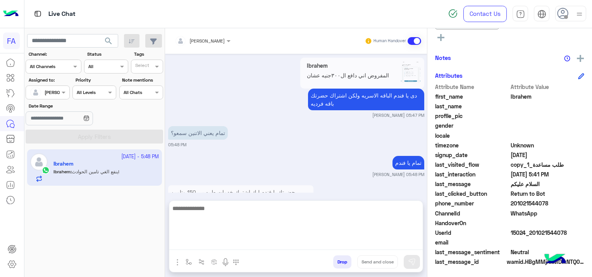
click at [204, 240] on textarea at bounding box center [295, 227] width 253 height 46
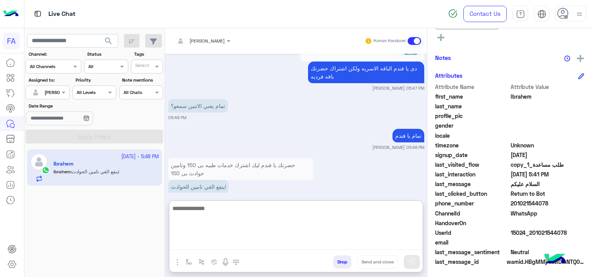
scroll to position [2083, 0]
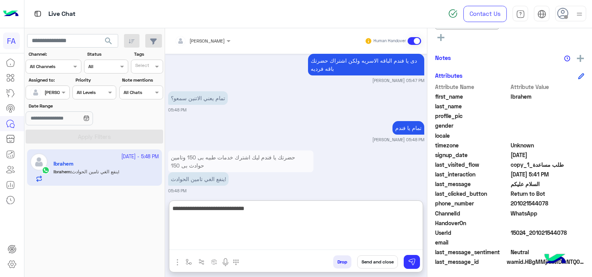
type textarea "**********"
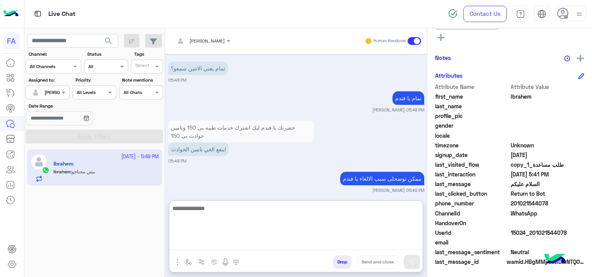
scroll to position [2155, 0]
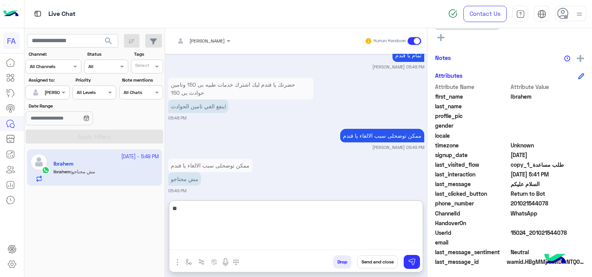
type textarea "*"
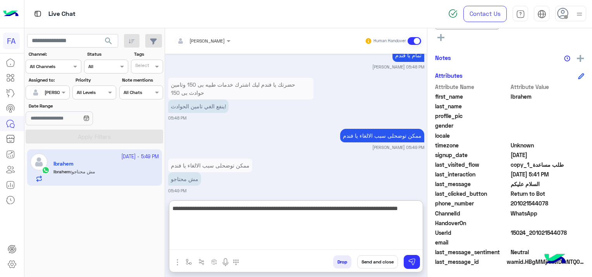
click at [225, 208] on textarea "**********" at bounding box center [295, 227] width 253 height 46
type textarea "**********"
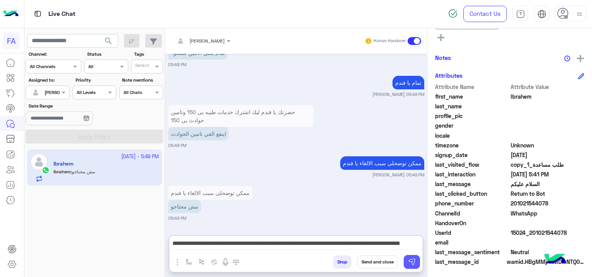
click at [415, 258] on button at bounding box center [412, 262] width 16 height 14
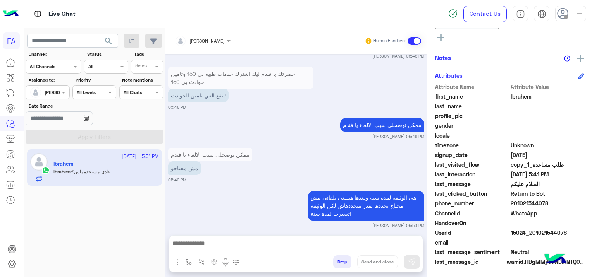
scroll to position [2196, 0]
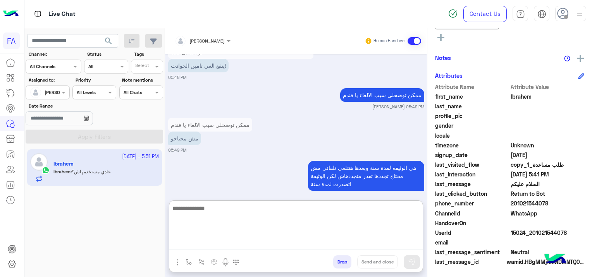
click at [326, 244] on textarea at bounding box center [295, 227] width 253 height 46
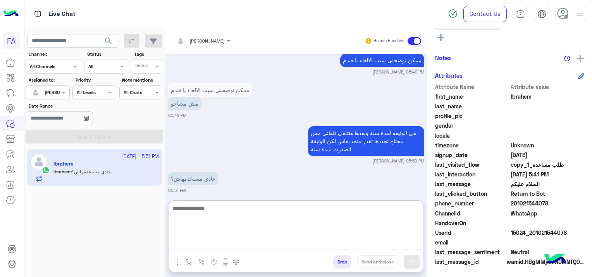
click at [252, 246] on textarea at bounding box center [295, 227] width 253 height 46
type textarea "*"
click at [282, 210] on textarea "*****" at bounding box center [295, 227] width 253 height 46
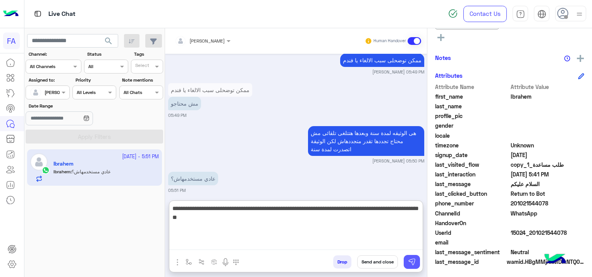
type textarea "**********"
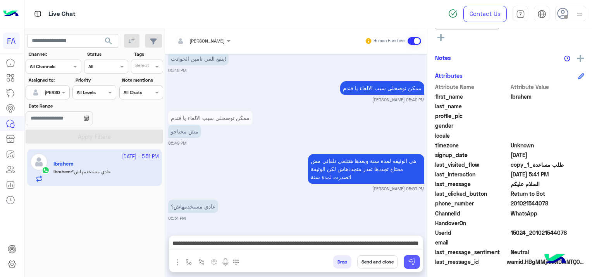
click at [409, 259] on img at bounding box center [412, 262] width 8 height 8
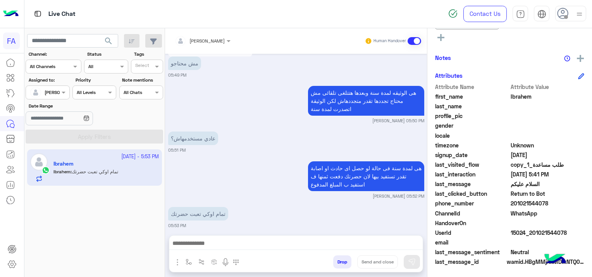
scroll to position [2301, 0]
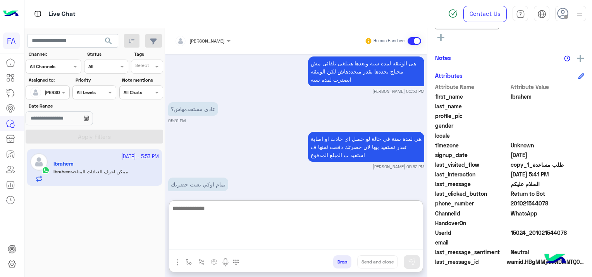
click at [202, 244] on textarea at bounding box center [295, 227] width 253 height 46
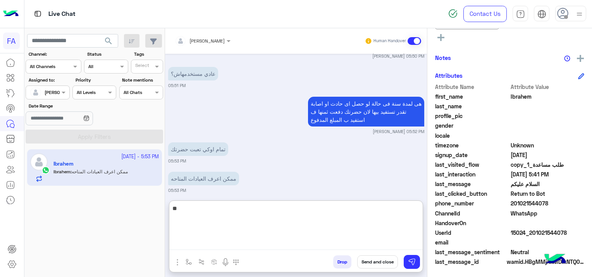
type textarea "*"
type textarea "**********"
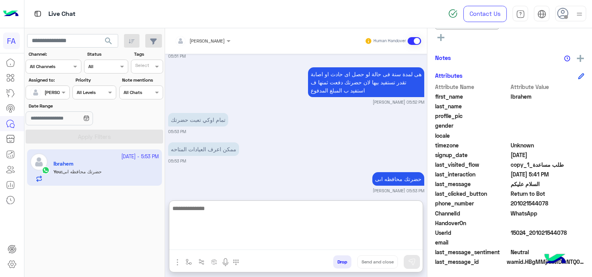
scroll to position [2395, 0]
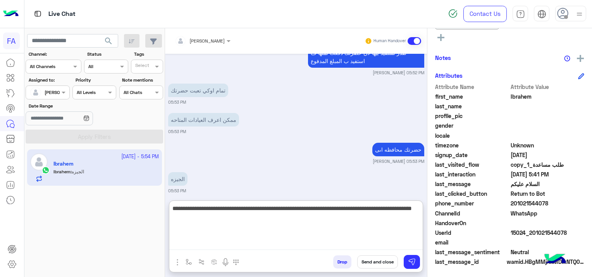
click at [213, 210] on textarea "**********" at bounding box center [295, 227] width 253 height 46
type textarea "**********"
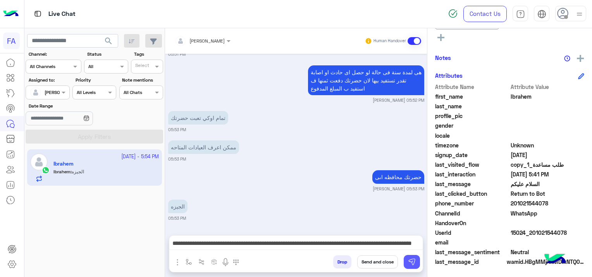
click at [411, 261] on img at bounding box center [412, 262] width 8 height 8
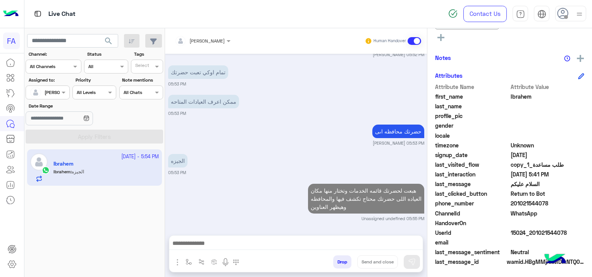
scroll to position [2406, 0]
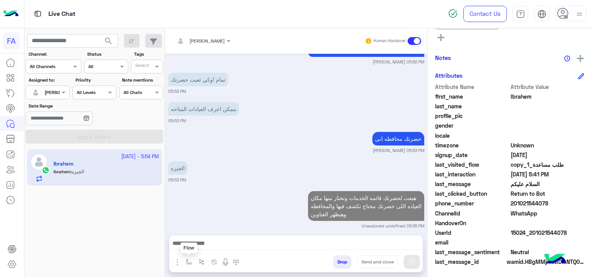
click at [184, 259] on button "button" at bounding box center [188, 262] width 13 height 13
click at [210, 243] on input "text" at bounding box center [202, 243] width 31 height 7
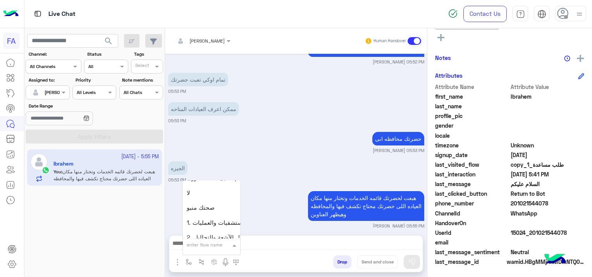
scroll to position [426, 0]
click at [207, 225] on span "صحتك منيو" at bounding box center [201, 224] width 28 height 7
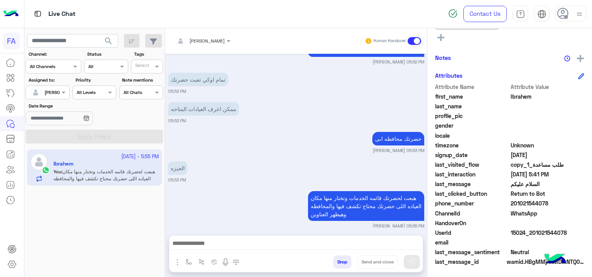
type textarea "*********"
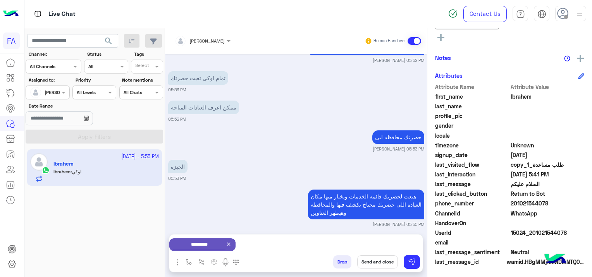
scroll to position [2437, 0]
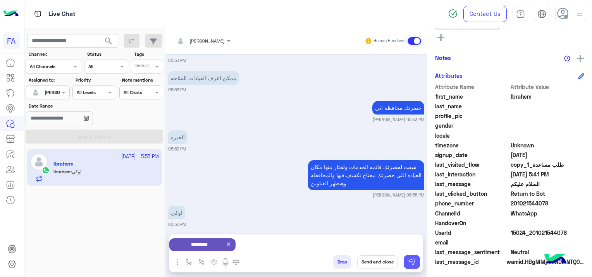
click at [413, 265] on img at bounding box center [412, 262] width 8 height 8
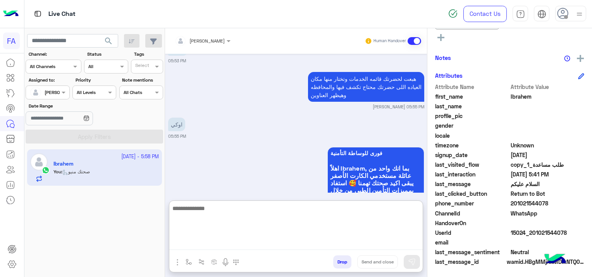
scroll to position [2540, 0]
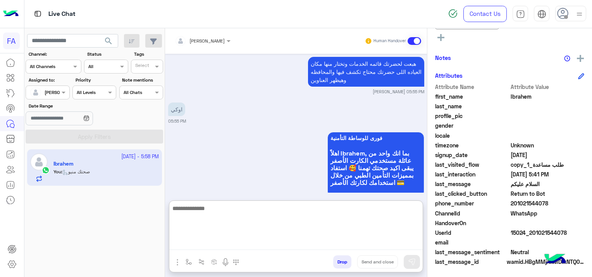
click at [279, 240] on textarea at bounding box center [295, 227] width 253 height 46
type textarea "**********"
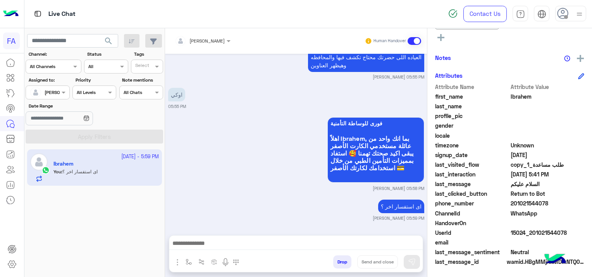
scroll to position [2554, 0]
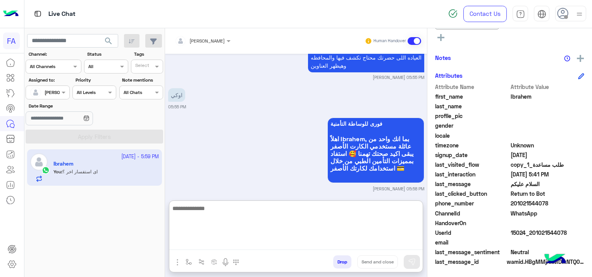
drag, startPoint x: 191, startPoint y: 242, endPoint x: 200, endPoint y: 240, distance: 9.9
click at [191, 242] on textarea at bounding box center [295, 227] width 253 height 46
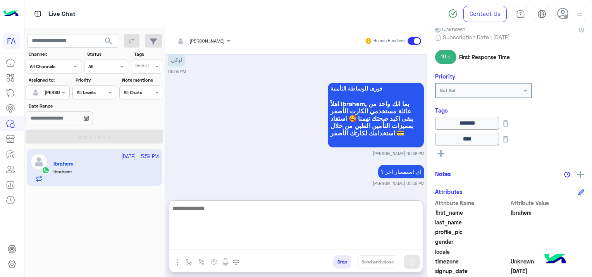
scroll to position [2619, 0]
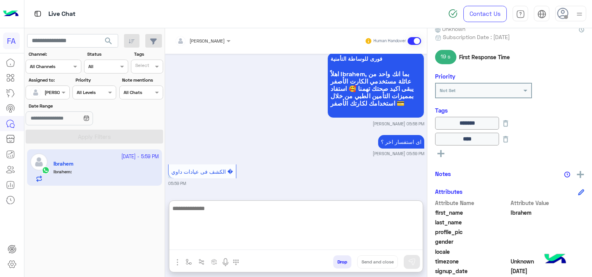
paste textarea "**********"
type textarea "**********"
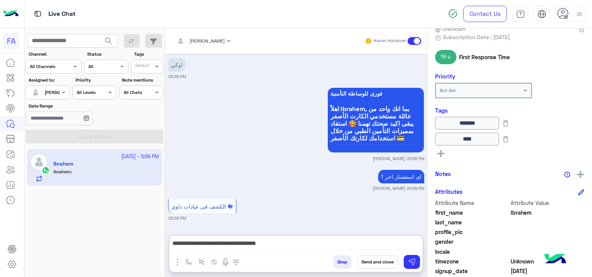
click at [379, 262] on button "Send and close" at bounding box center [377, 262] width 41 height 13
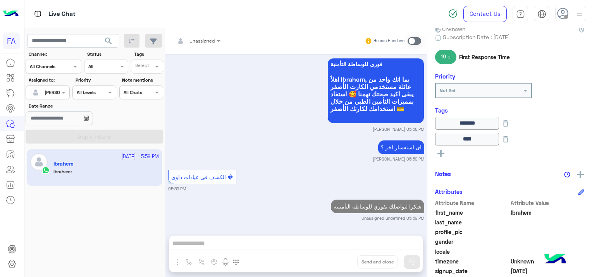
scroll to position [2634, 0]
